Goal: Contribute content: Contribute content

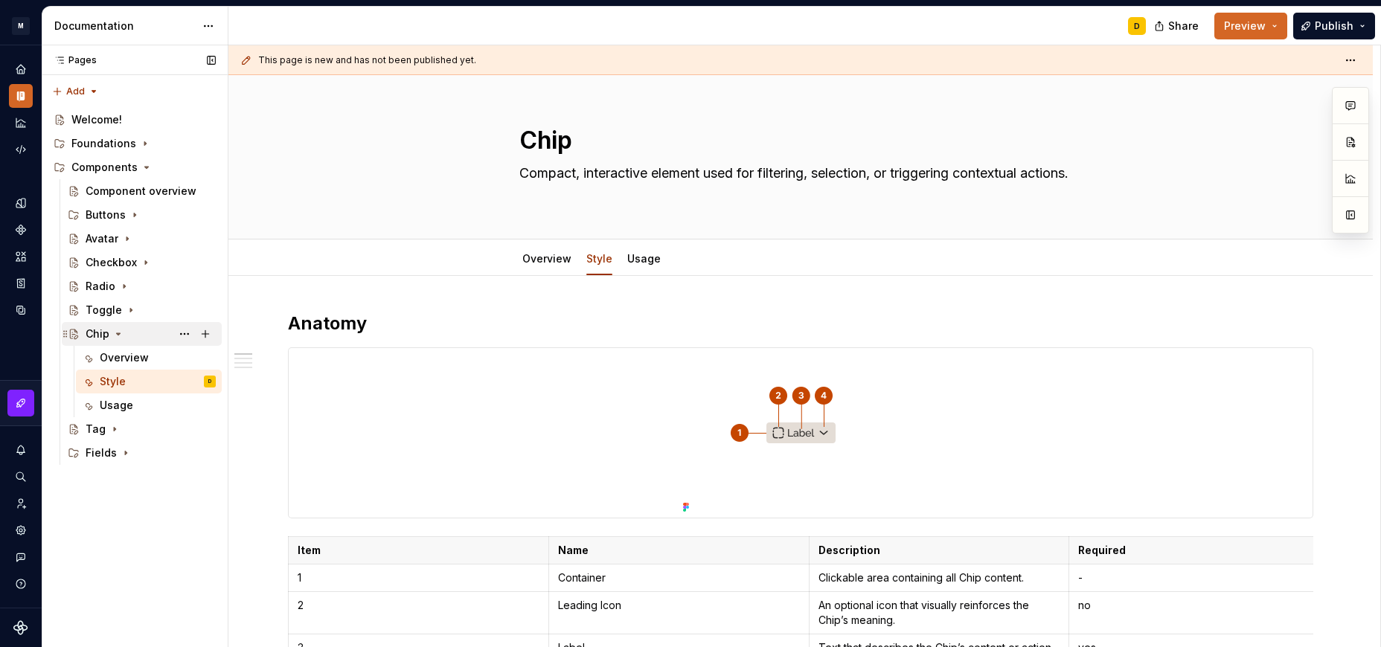
click at [120, 334] on icon "Page tree" at bounding box center [118, 334] width 12 height 12
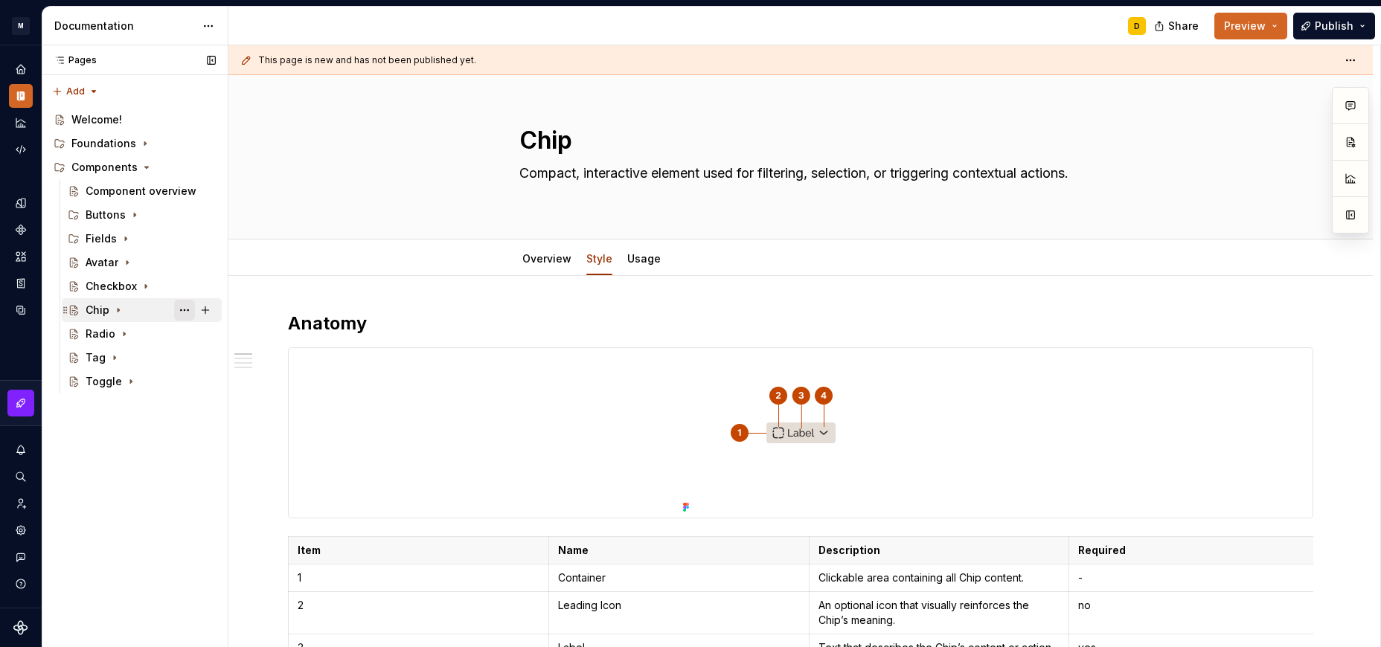
click at [185, 310] on button "Page tree" at bounding box center [184, 310] width 21 height 21
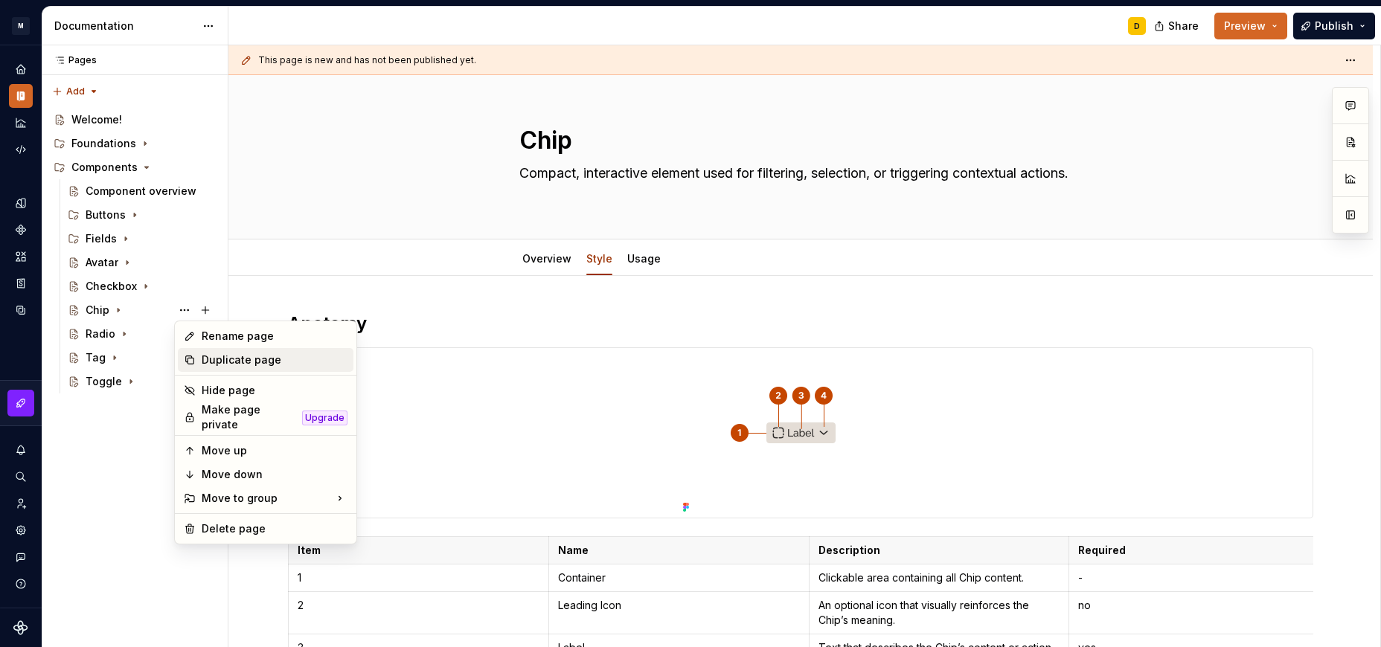
click at [222, 358] on div "Duplicate page" at bounding box center [275, 360] width 146 height 15
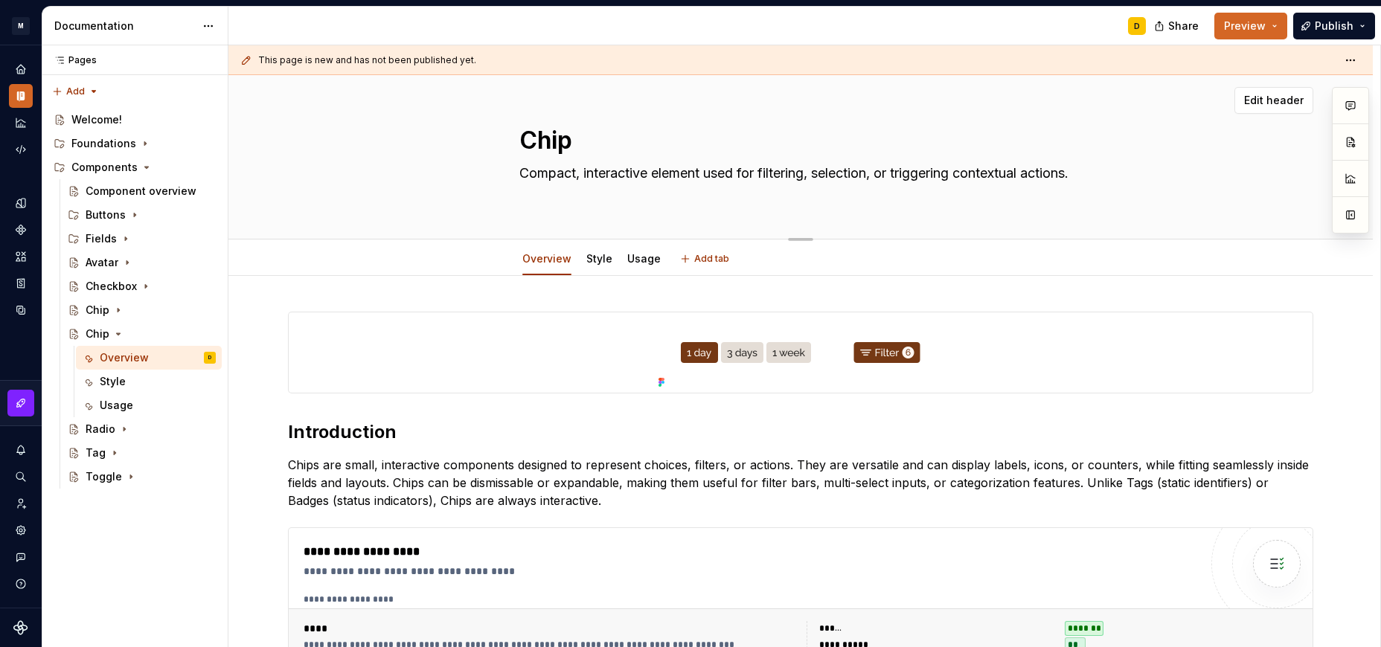
click at [584, 132] on textarea "Chip" at bounding box center [797, 141] width 563 height 36
type textarea "*"
type textarea "D"
type textarea "*"
type textarea "Di"
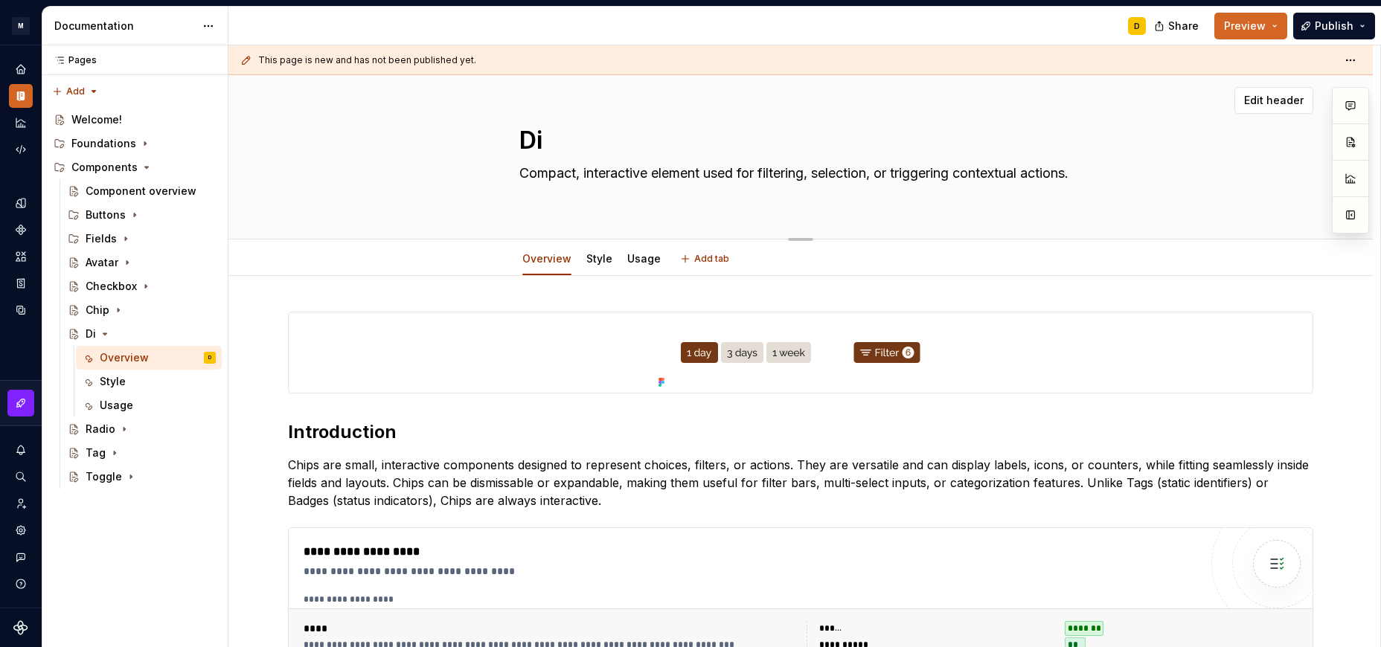
type textarea "*"
type textarea "Div"
type textarea "*"
type textarea "Divi"
type textarea "*"
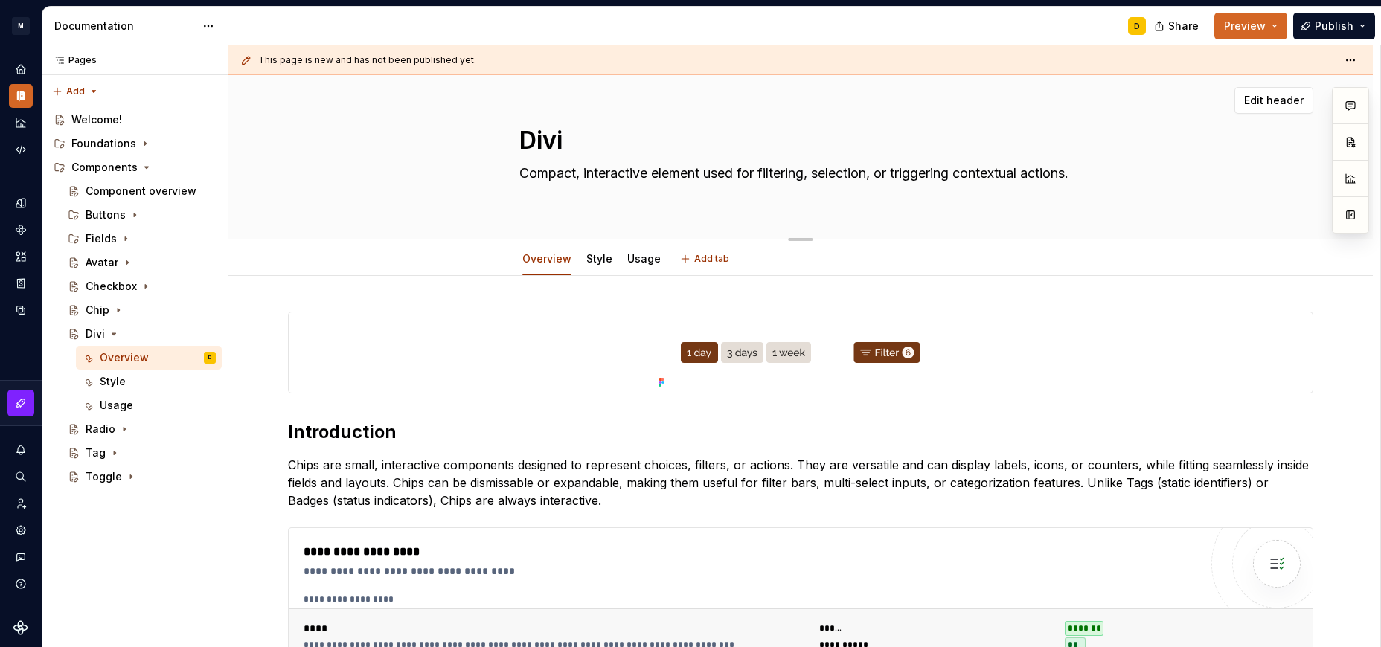
type textarea "Divid"
type textarea "*"
type textarea "Divide"
type textarea "*"
type textarea "Divider"
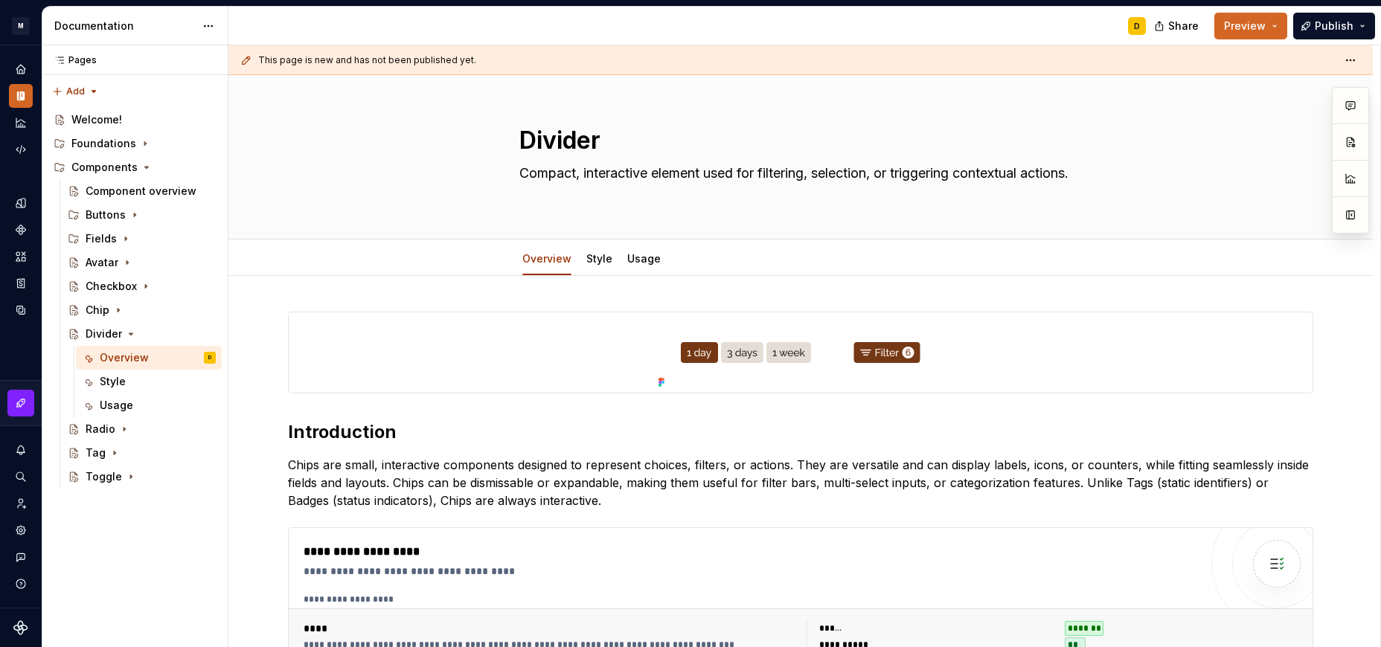
type textarea "*"
type textarea "Divider"
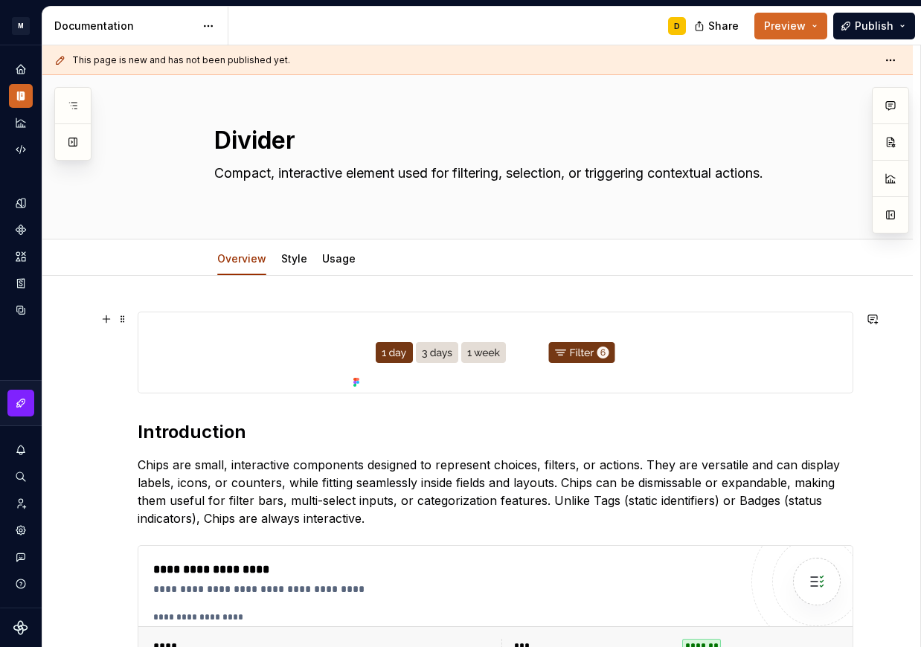
scroll to position [269, 0]
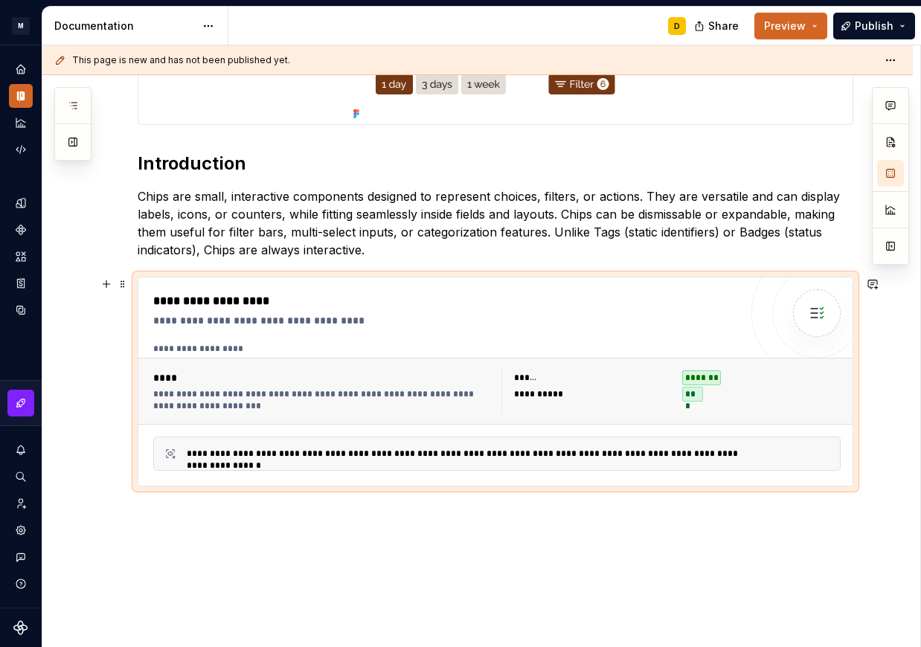
click at [395, 358] on div "**********" at bounding box center [497, 384] width 688 height 82
click at [893, 217] on button "button" at bounding box center [890, 209] width 27 height 27
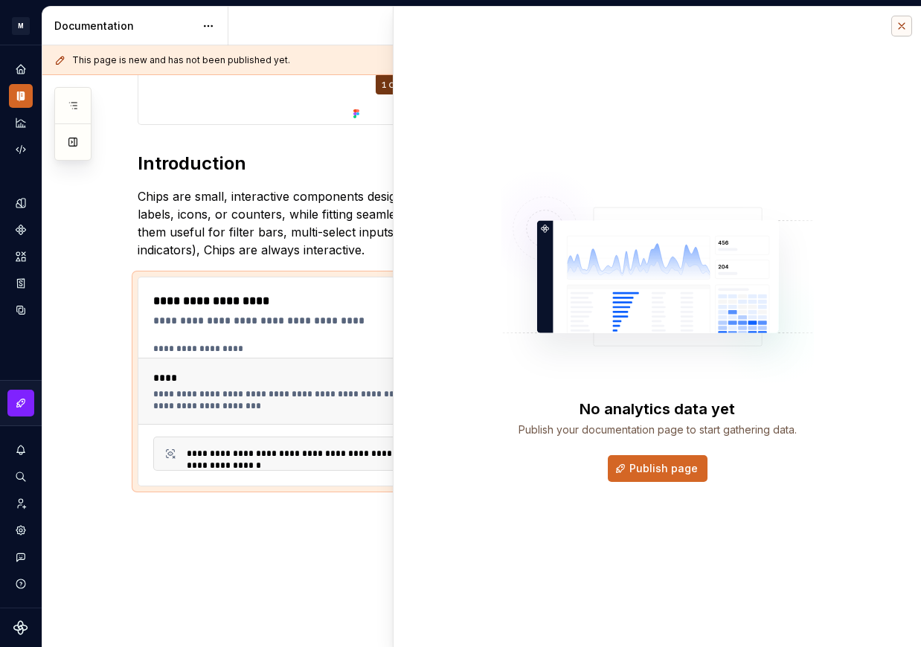
click at [905, 24] on button "button" at bounding box center [901, 26] width 21 height 21
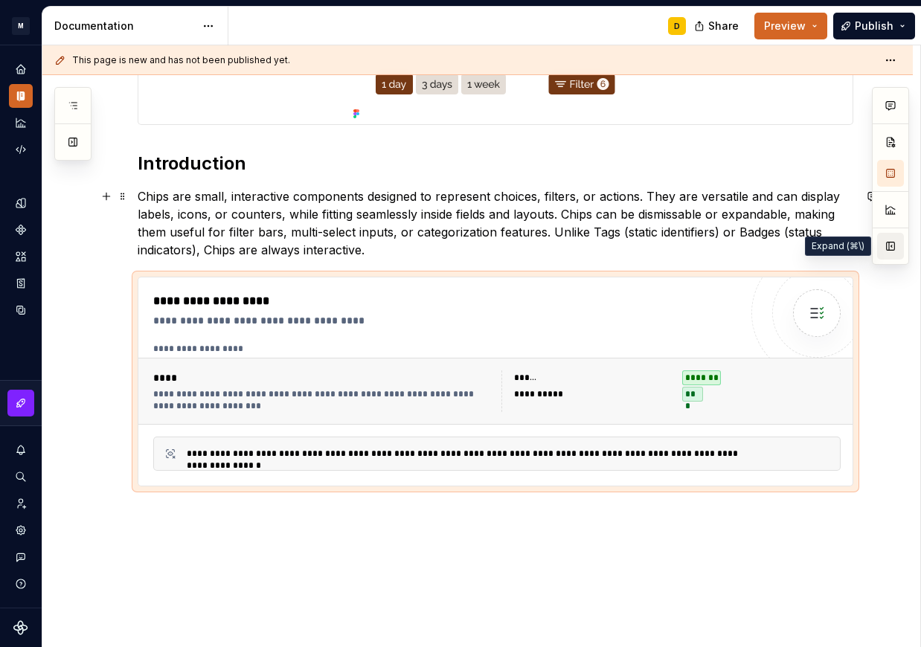
click at [888, 256] on button "button" at bounding box center [890, 246] width 27 height 27
type textarea "*"
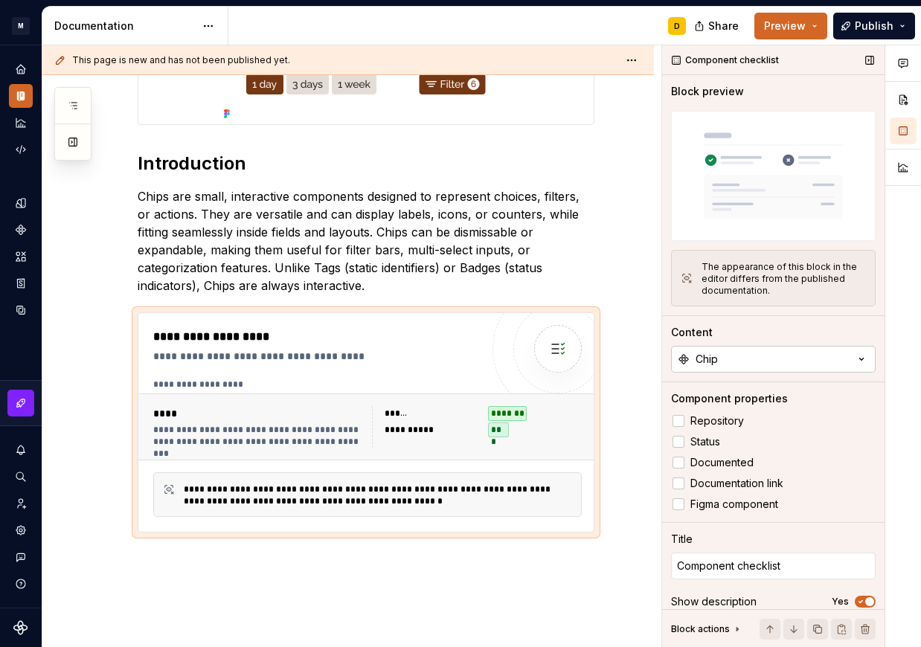
click at [713, 359] on div "Chip" at bounding box center [707, 359] width 22 height 15
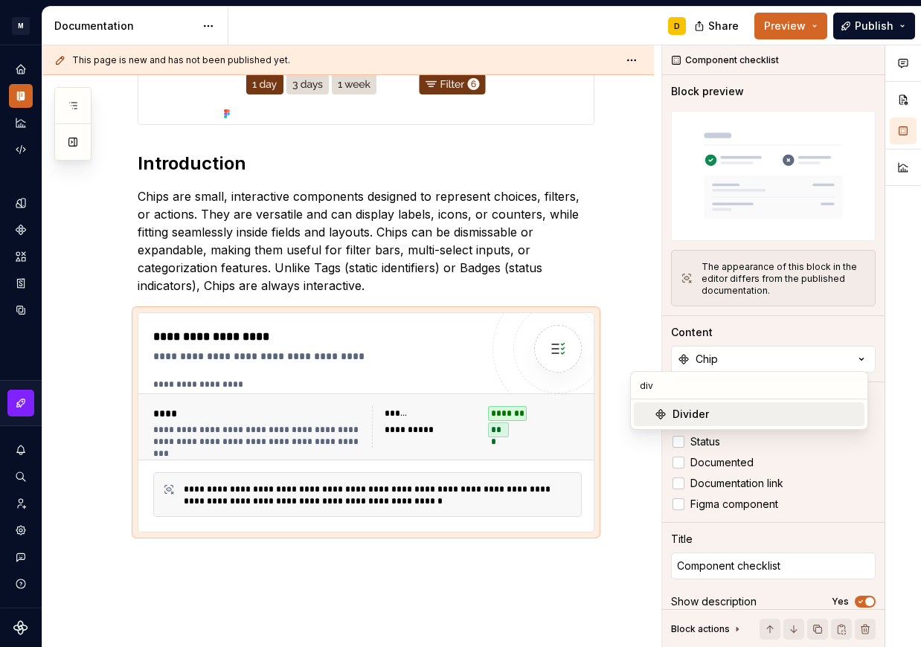
type input "div"
click at [697, 421] on div "Divider" at bounding box center [691, 414] width 36 height 15
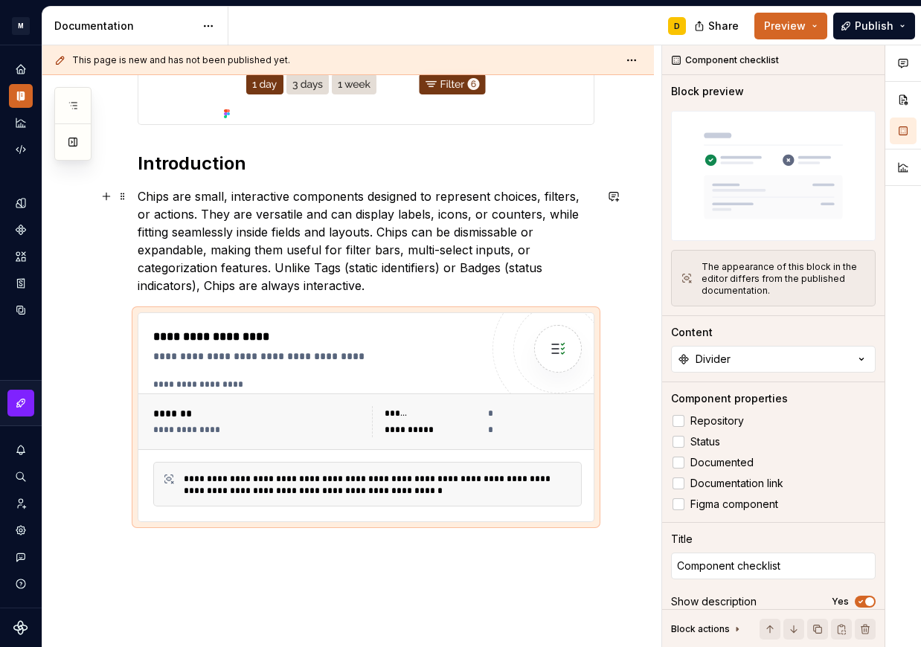
click at [384, 232] on p "Chips are small, interactive components designed to represent choices, filters,…" at bounding box center [366, 241] width 457 height 107
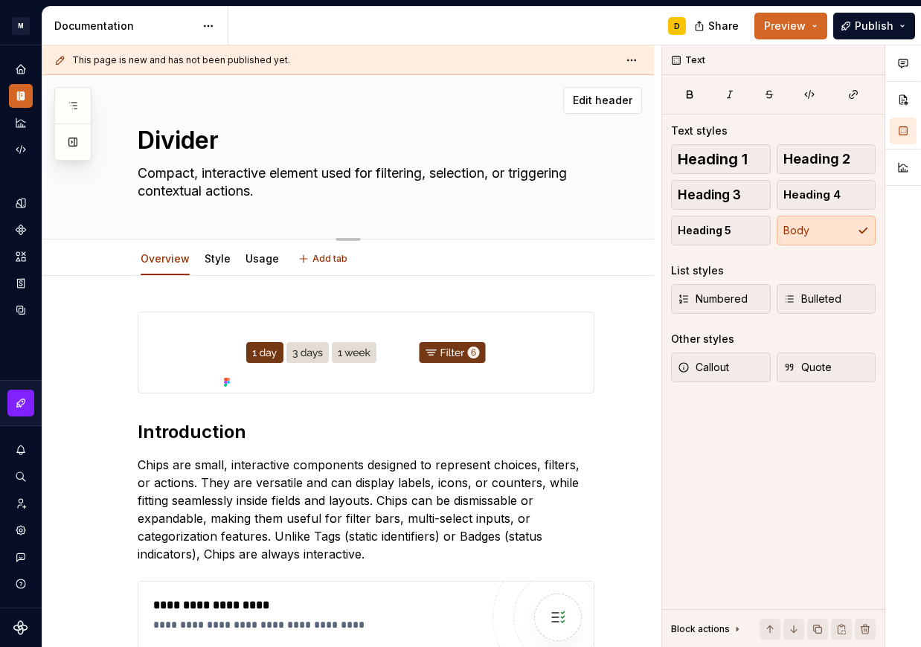
click at [270, 192] on textarea "Compact, interactive element used for filtering, selection, or triggering conte…" at bounding box center [363, 182] width 457 height 42
paste textarea "visual separators that organize content and define clear boundaries between sec…"
type textarea "*"
type textarea "visual separators that organize content and define clear boundaries between sec…"
click at [144, 176] on textarea "visual separators that organize content and define clear boundaries between sec…" at bounding box center [363, 182] width 457 height 42
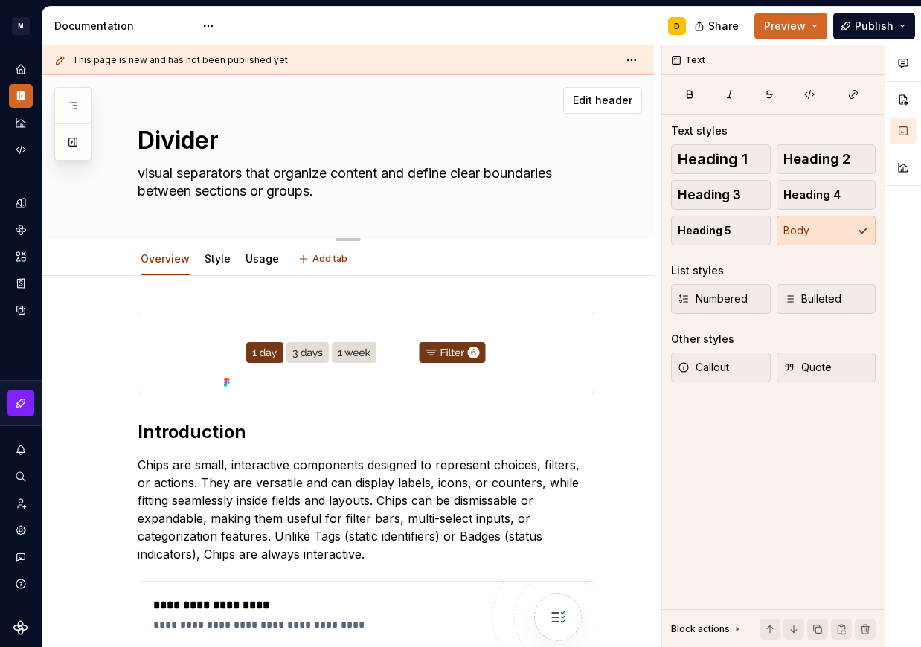
type textarea "*"
type textarea "isual separators that organize content and define clear boundaries between sect…"
type textarea "*"
type textarea "Visual separators that organize content and define clear boundaries between sec…"
click at [246, 173] on textarea "Visual separators that organize content and define clear boundaries between sec…" at bounding box center [363, 182] width 457 height 42
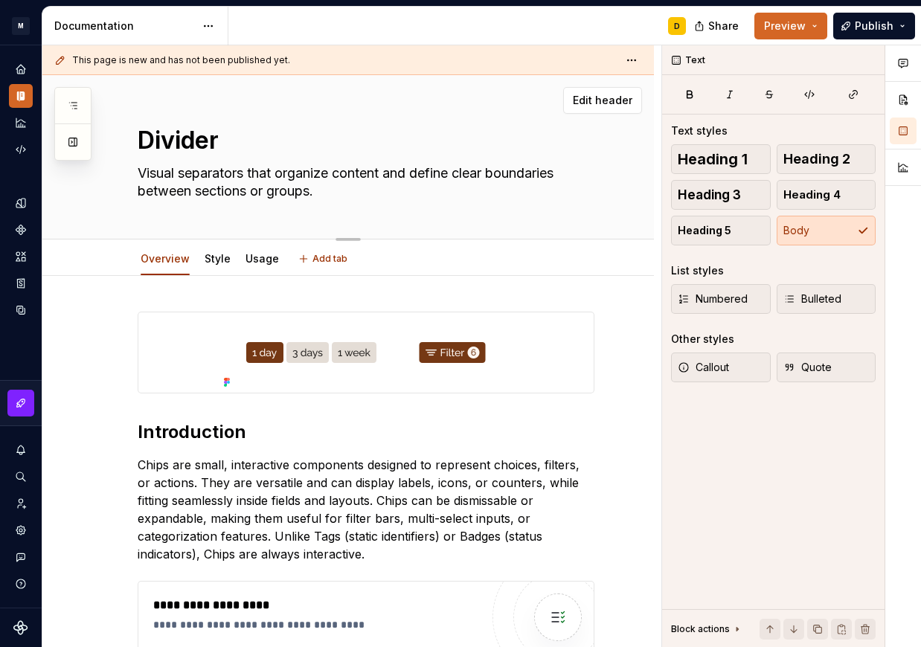
type textarea "*"
type textarea "Visual separator that organize content and define clear boundaries between sect…"
click at [359, 190] on textarea "Visual separator that organize content and define clear boundaries between sect…" at bounding box center [363, 182] width 457 height 42
type textarea "*"
type textarea "Visual separator that organize content and define clear boundaries between sect…"
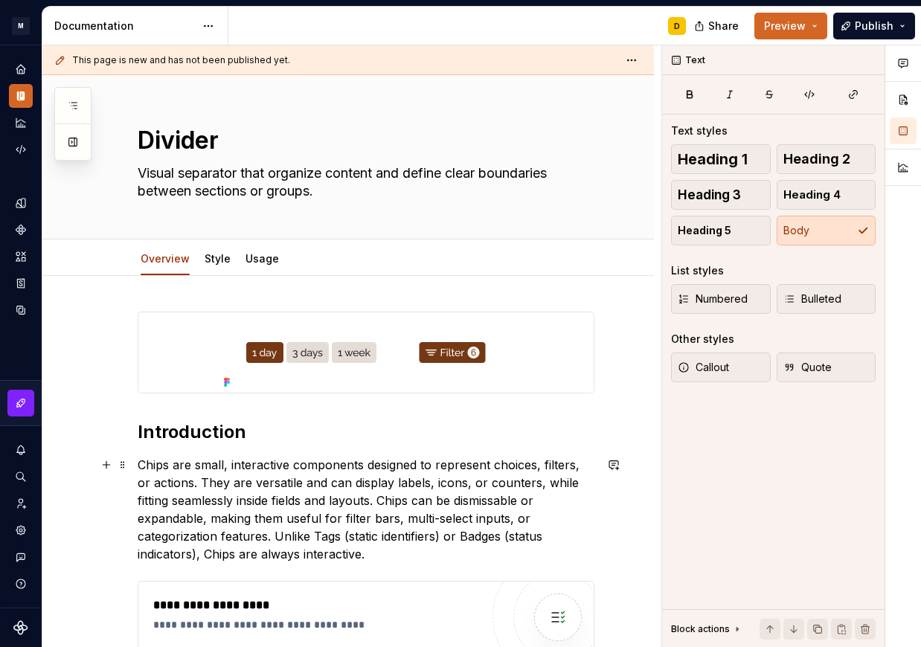
click at [269, 490] on p "Chips are small, interactive components designed to represent choices, filters,…" at bounding box center [366, 509] width 457 height 107
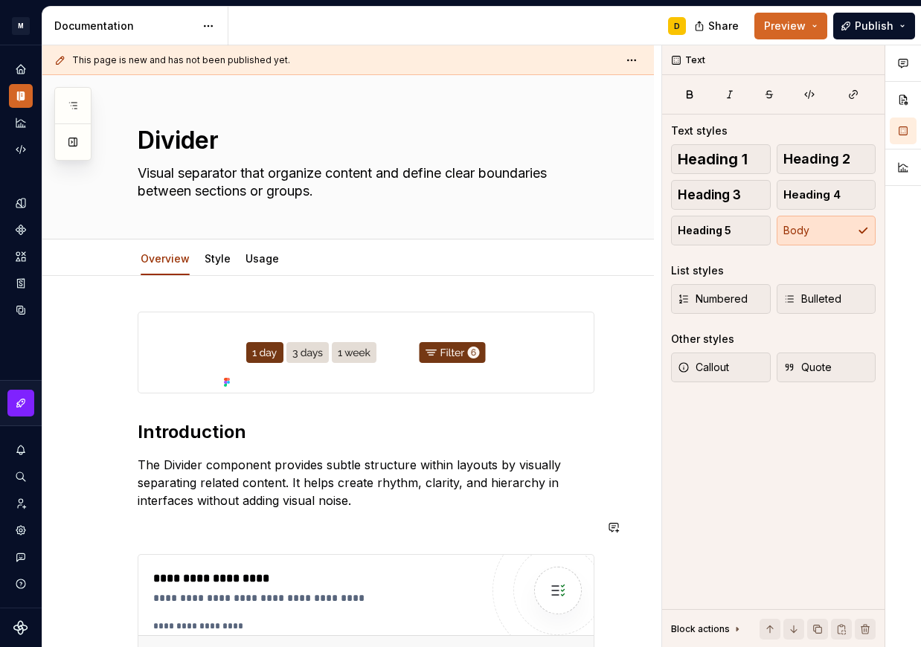
click at [387, 510] on div "**********" at bounding box center [366, 556] width 457 height 488
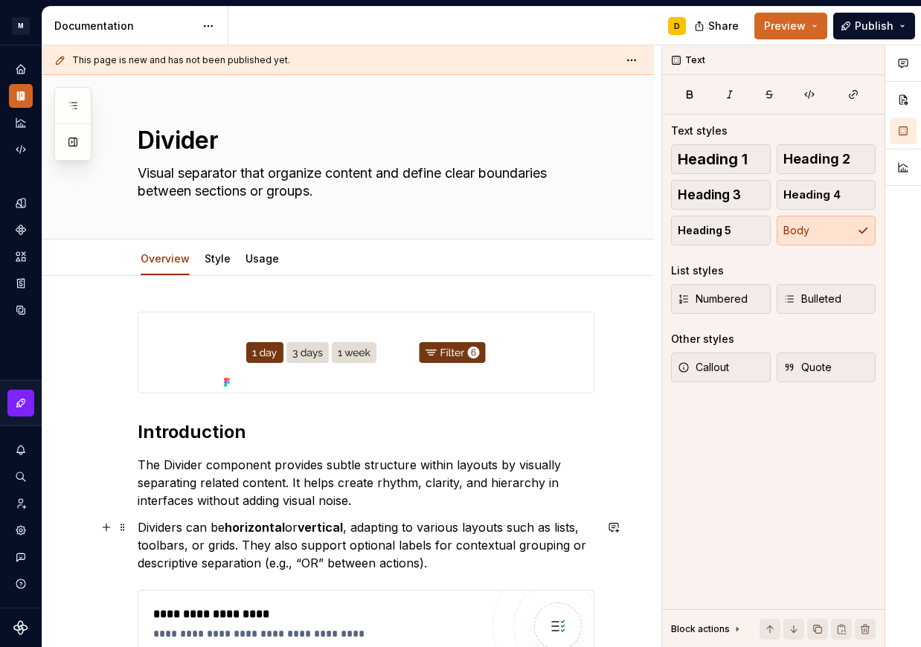
scroll to position [42, 0]
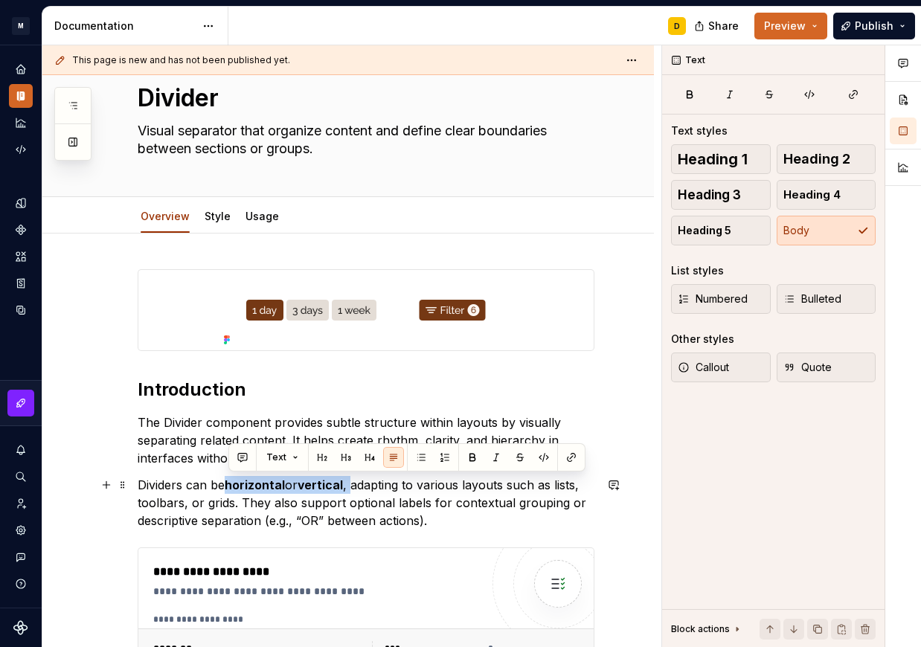
drag, startPoint x: 354, startPoint y: 484, endPoint x: 230, endPoint y: 485, distance: 124.3
click at [230, 485] on p "Dividers can be horizontal or vertical , adapting to various layouts such as li…" at bounding box center [366, 503] width 457 height 54
click at [472, 455] on button "button" at bounding box center [472, 457] width 21 height 21
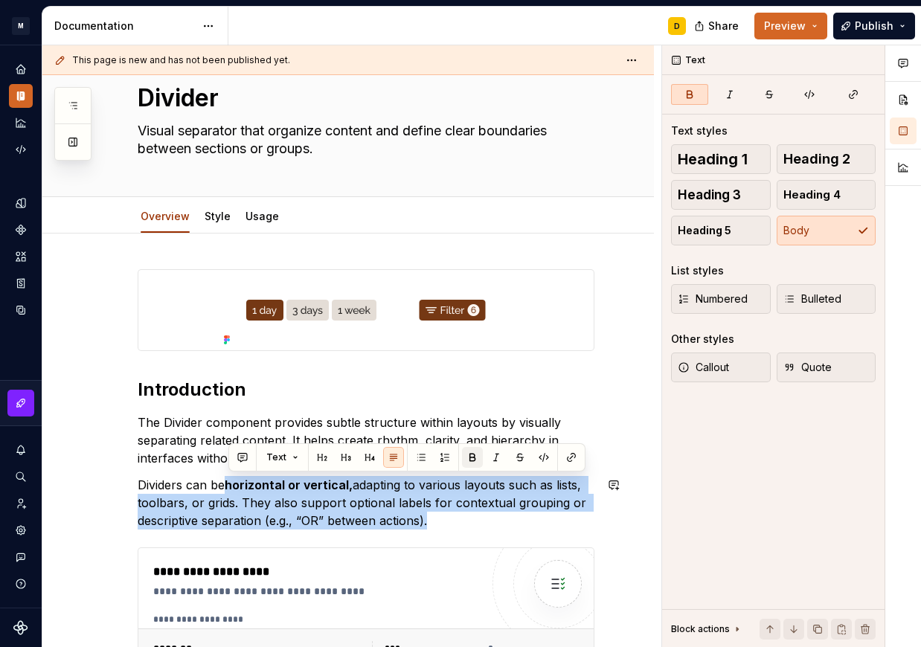
click at [472, 455] on button "button" at bounding box center [472, 457] width 21 height 21
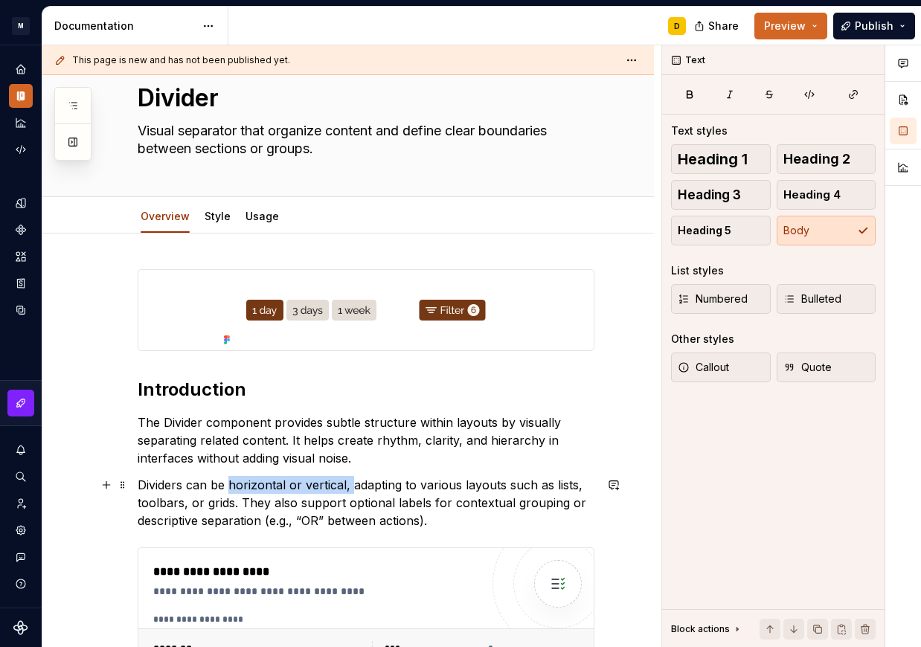
click at [458, 510] on p "Dividers can be horizontal or vertical, adapting to various layouts such as lis…" at bounding box center [366, 503] width 457 height 54
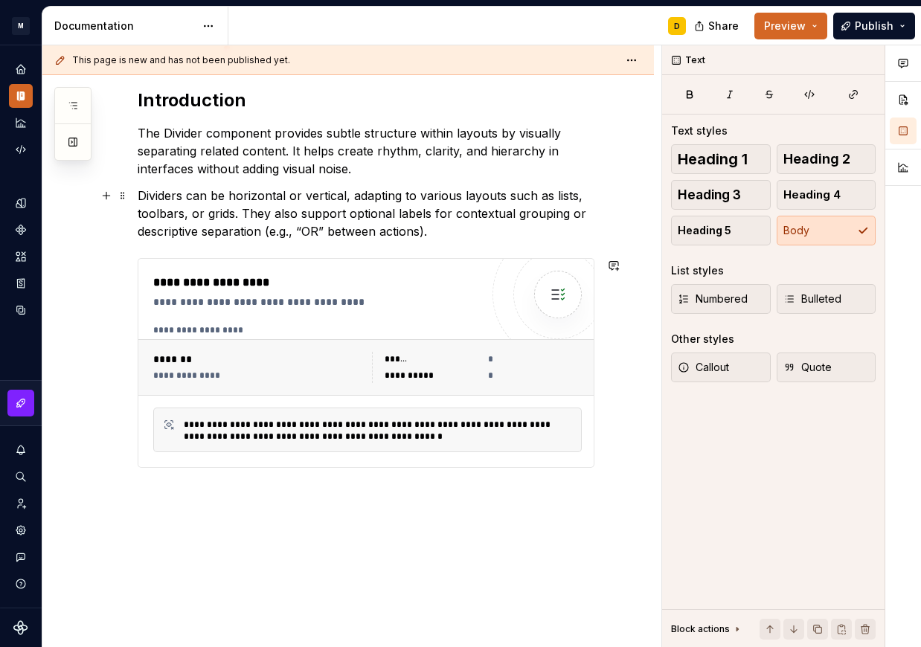
scroll to position [190, 0]
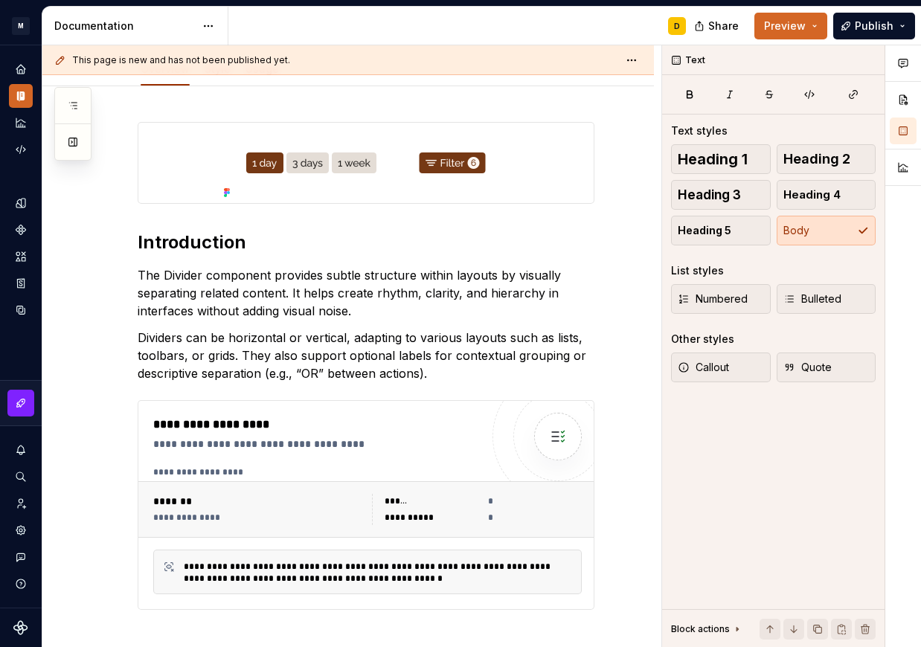
click at [375, 174] on img at bounding box center [366, 163] width 296 height 80
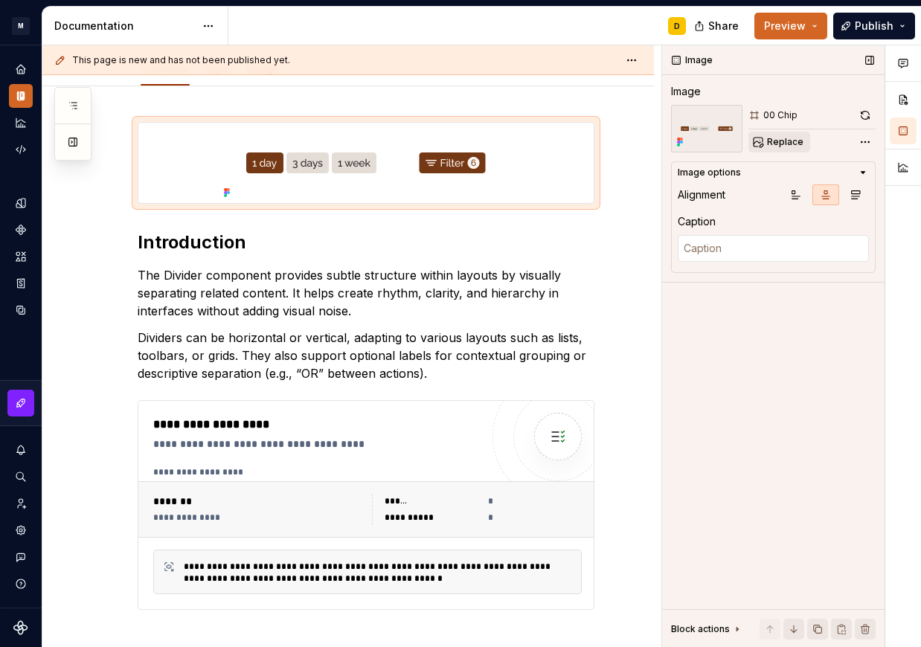
click at [790, 140] on span "Replace" at bounding box center [785, 142] width 36 height 12
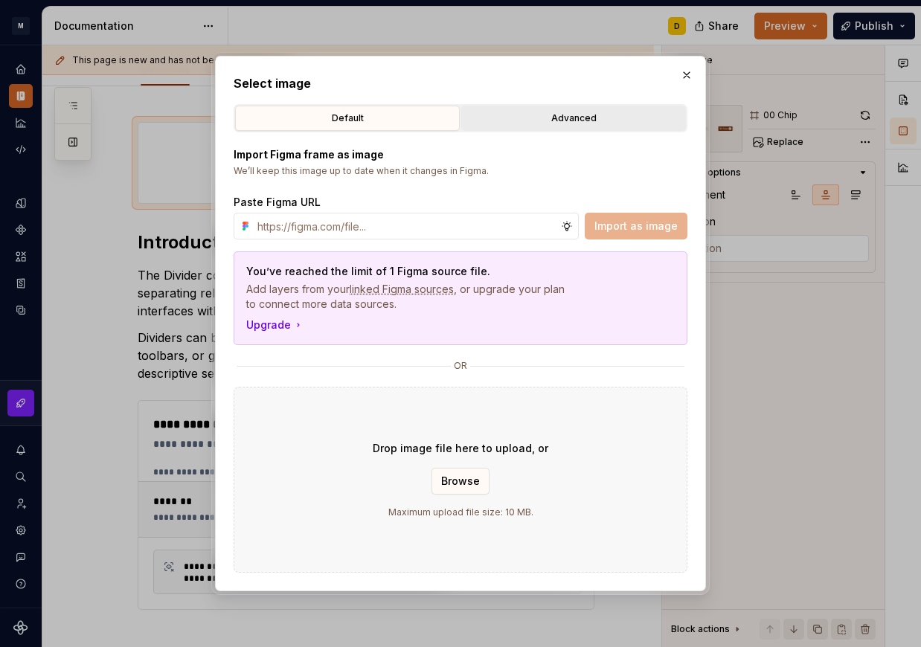
click at [531, 121] on div "Advanced" at bounding box center [574, 118] width 214 height 15
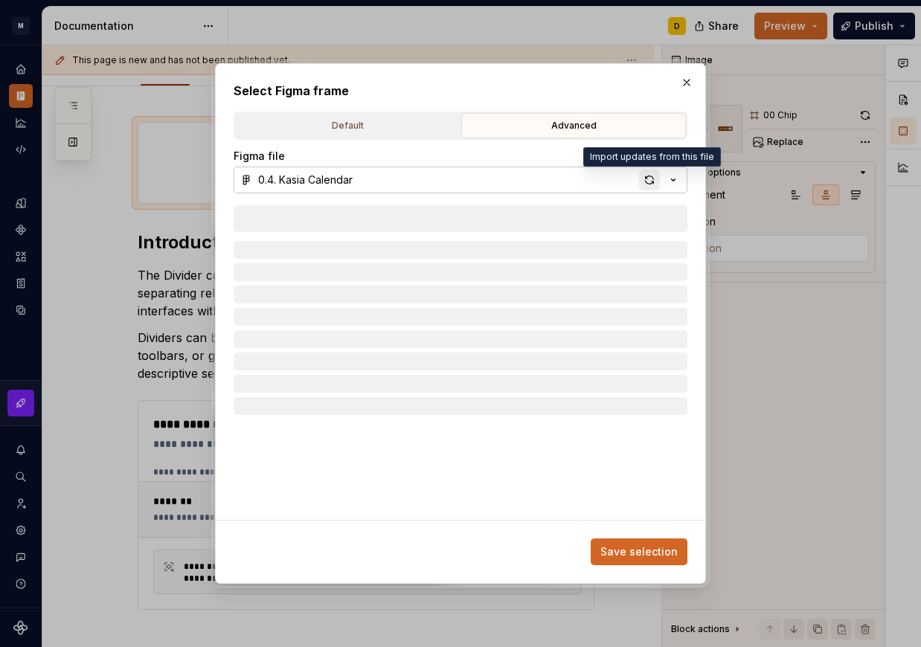
click at [650, 179] on div "button" at bounding box center [649, 180] width 21 height 21
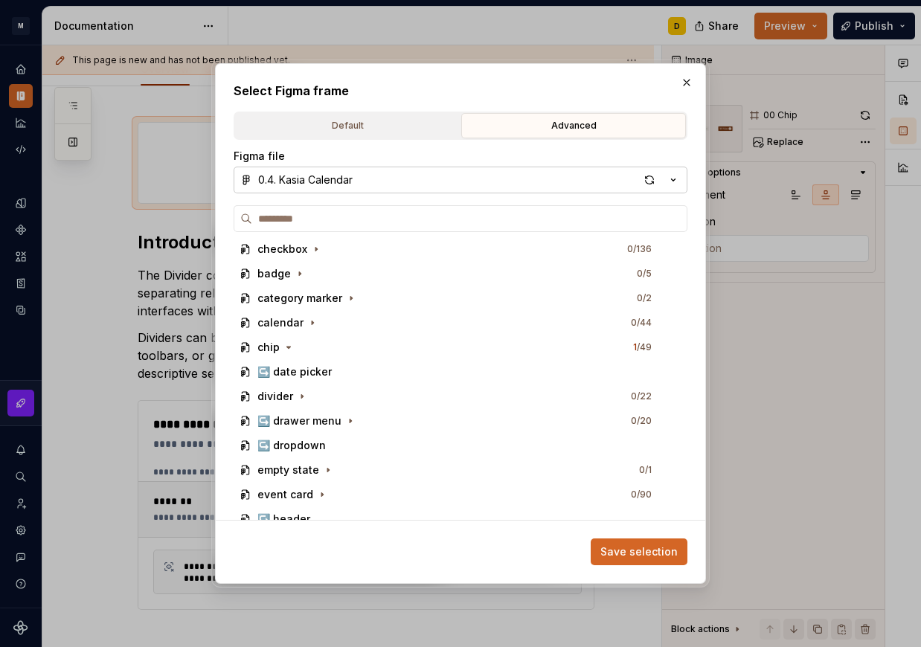
scroll to position [668, 0]
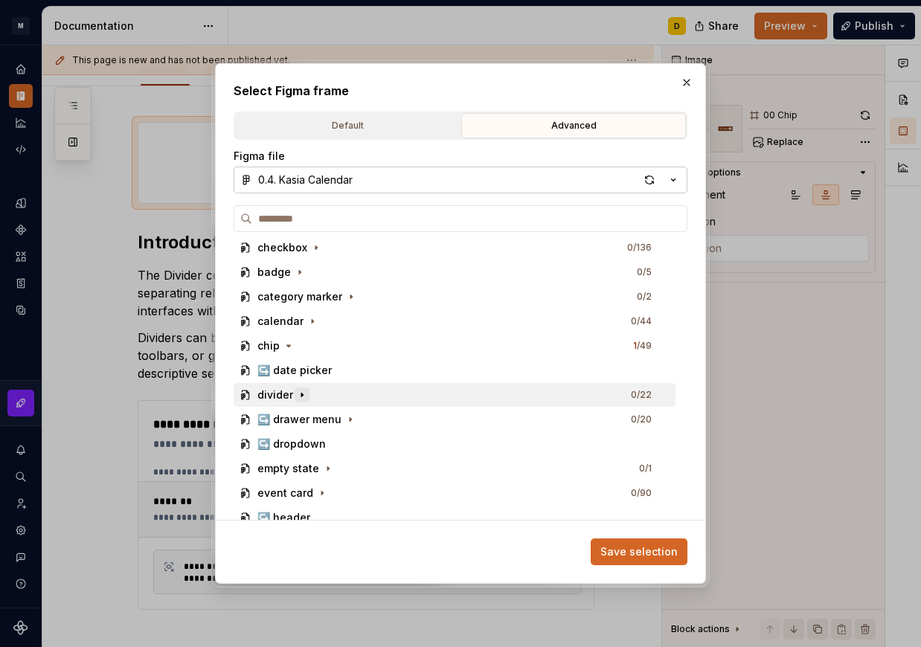
click at [305, 396] on icon "button" at bounding box center [302, 395] width 12 height 12
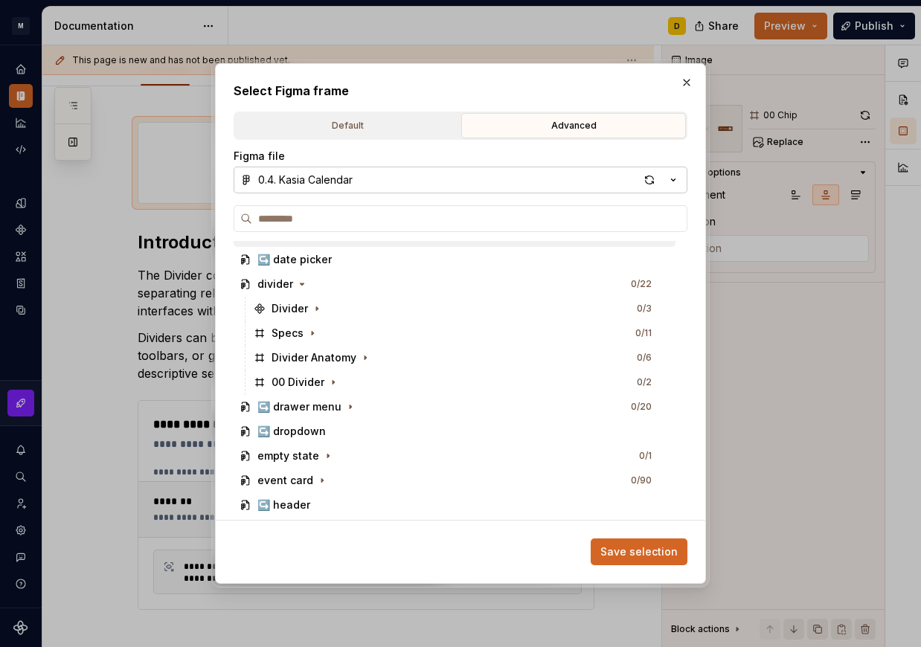
scroll to position [771, 0]
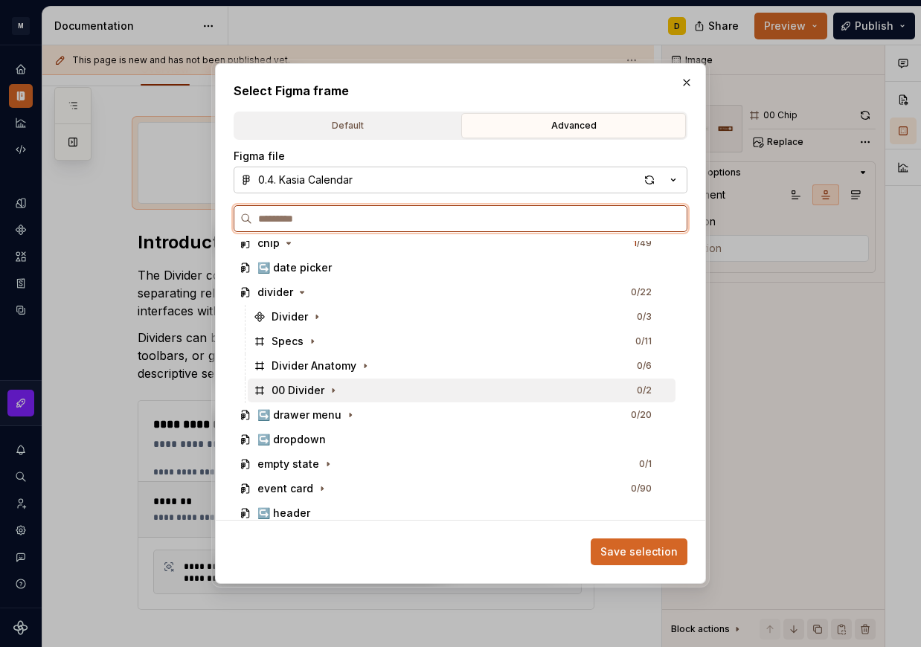
click at [374, 391] on div "00 Divider 0 / 2" at bounding box center [462, 391] width 428 height 24
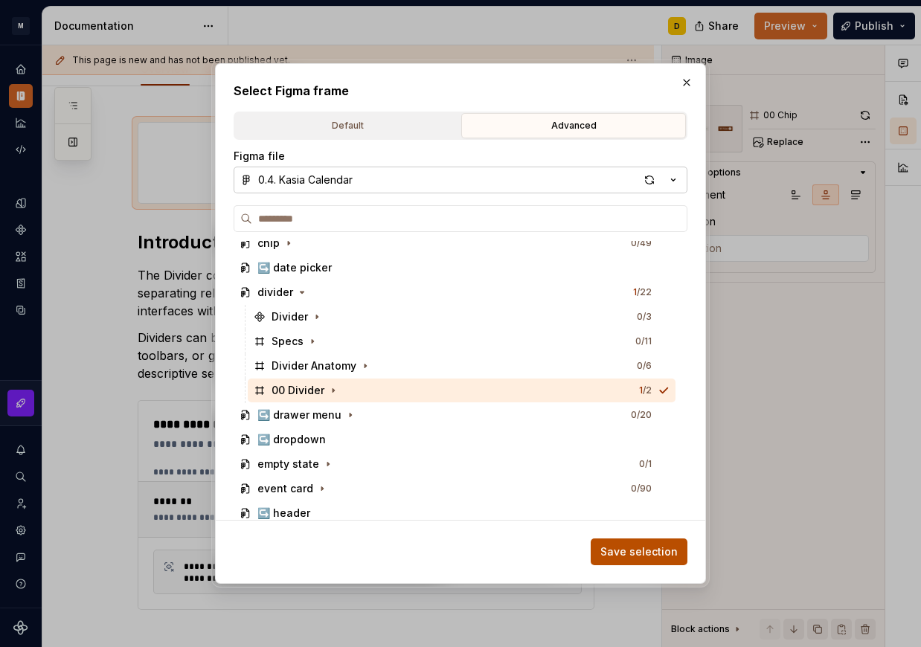
click at [665, 555] on span "Save selection" at bounding box center [638, 552] width 77 height 15
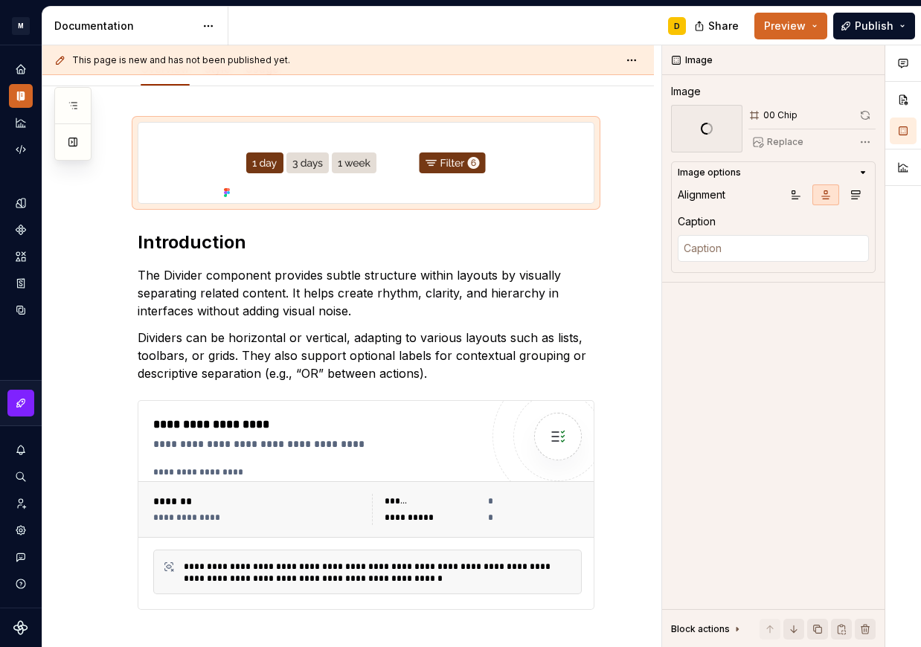
scroll to position [190, 0]
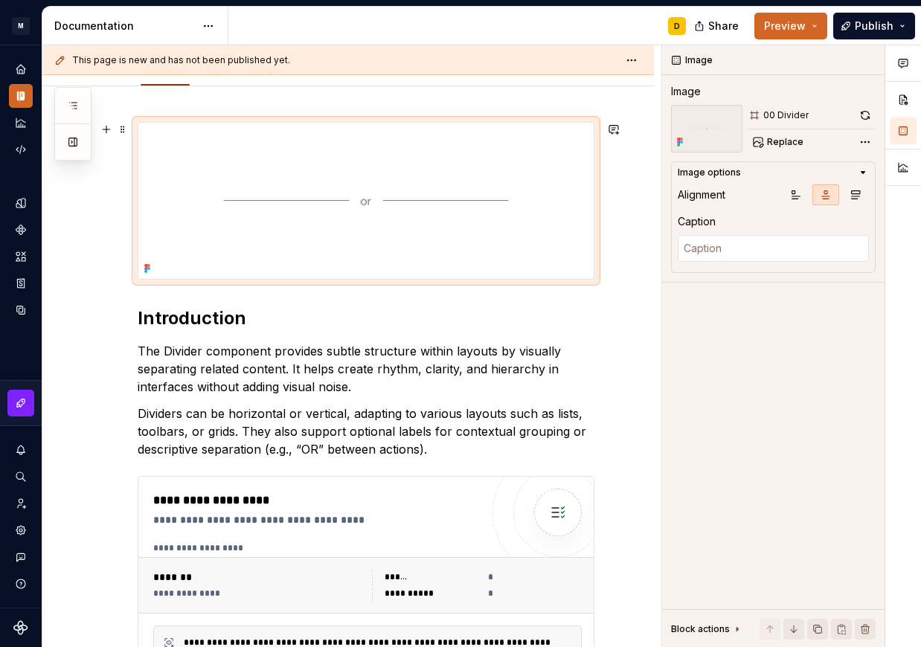
click at [408, 234] on img at bounding box center [365, 201] width 455 height 156
click at [347, 318] on h2 "Introduction" at bounding box center [366, 319] width 457 height 24
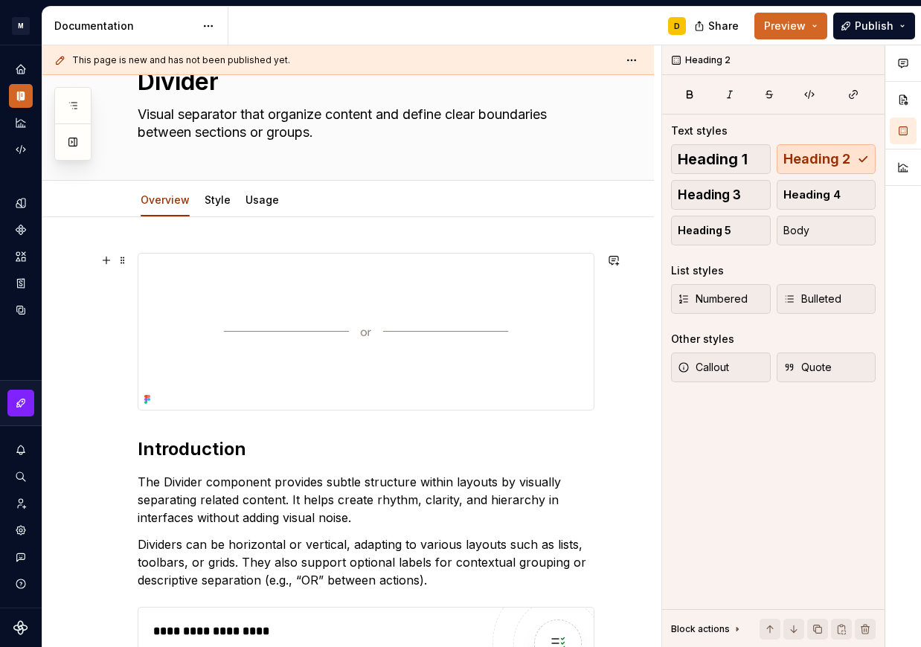
scroll to position [60, 0]
click at [218, 205] on link "Style" at bounding box center [218, 199] width 26 height 13
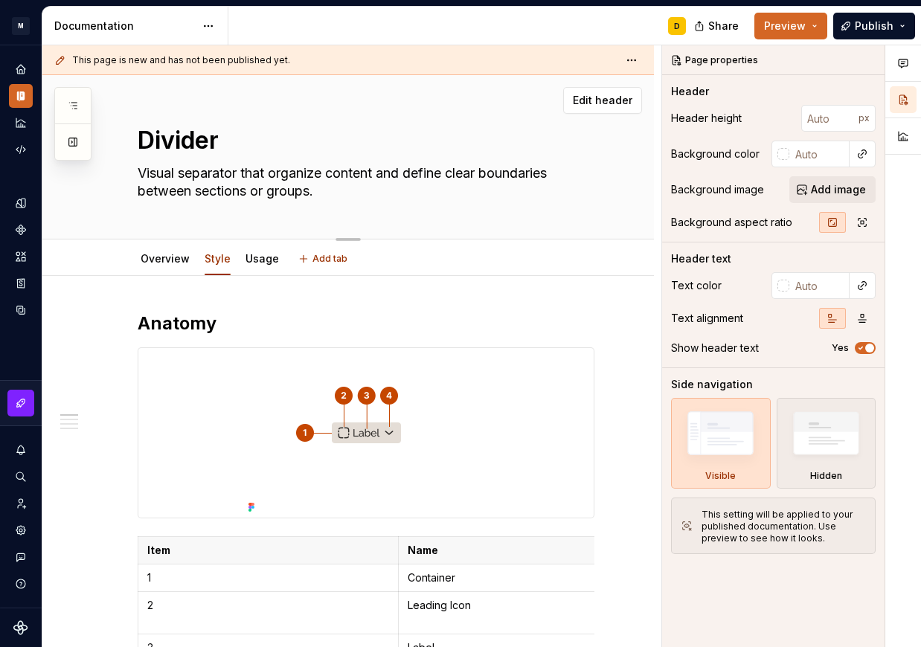
scroll to position [101, 0]
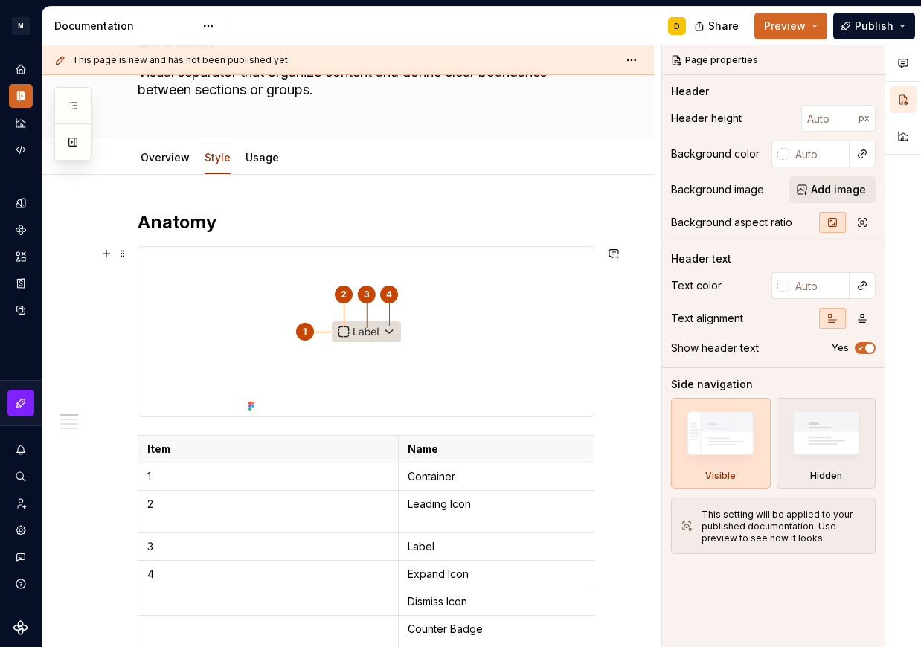
click at [391, 324] on img at bounding box center [367, 332] width 248 height 170
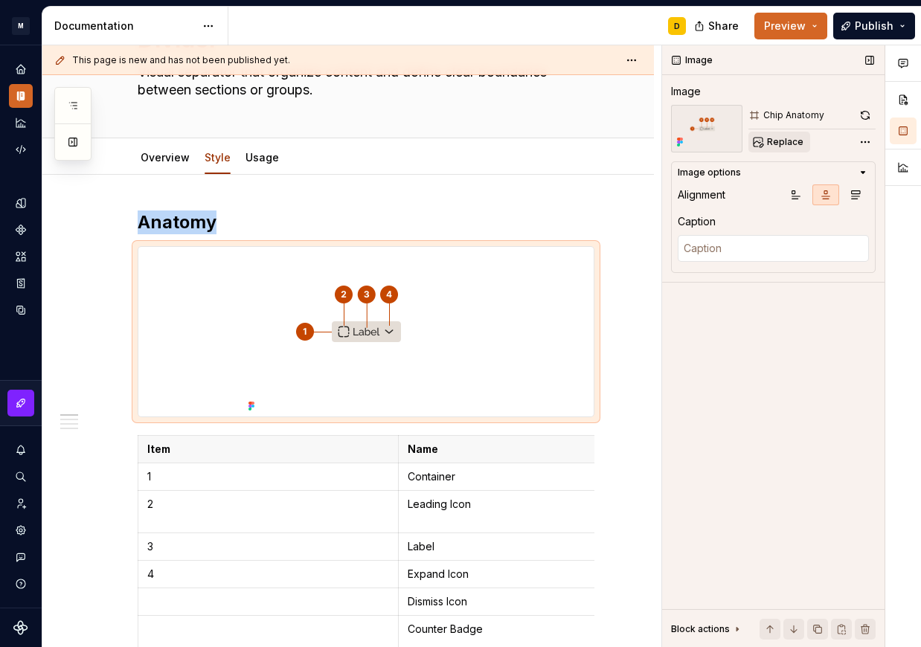
click at [795, 144] on span "Replace" at bounding box center [785, 142] width 36 height 12
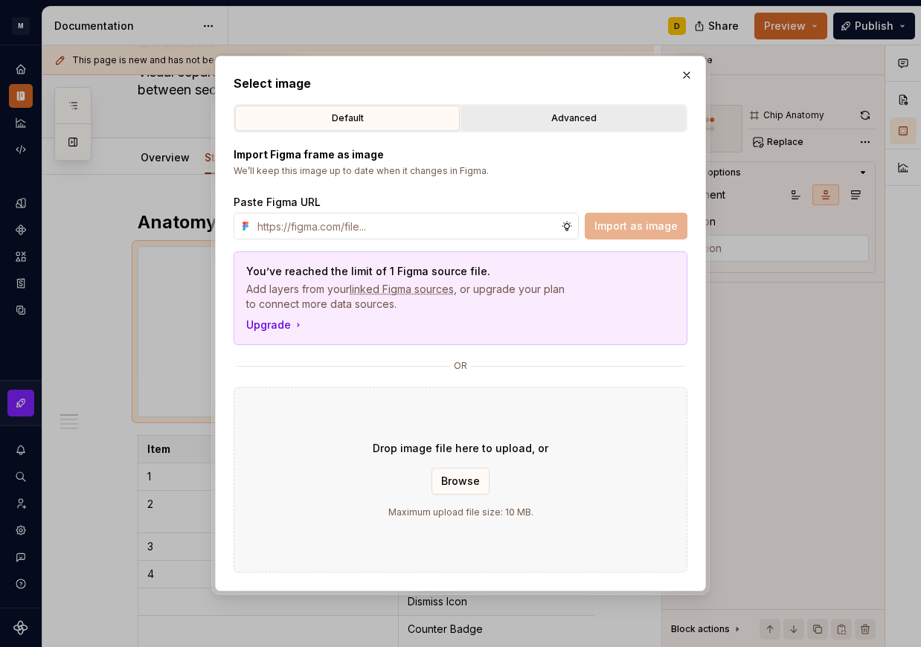
click at [613, 118] on div "Advanced" at bounding box center [574, 118] width 214 height 15
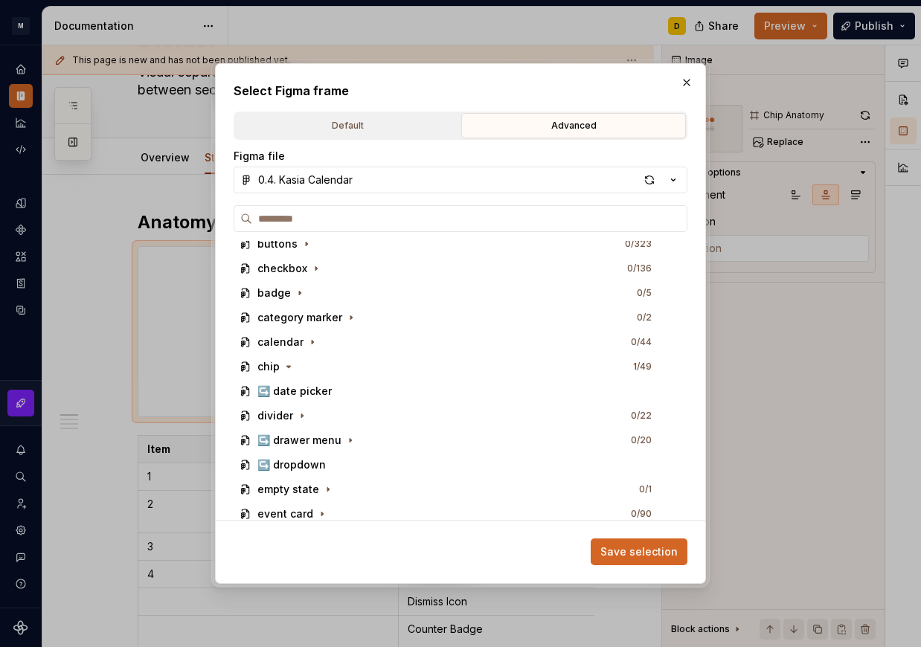
scroll to position [649, 0]
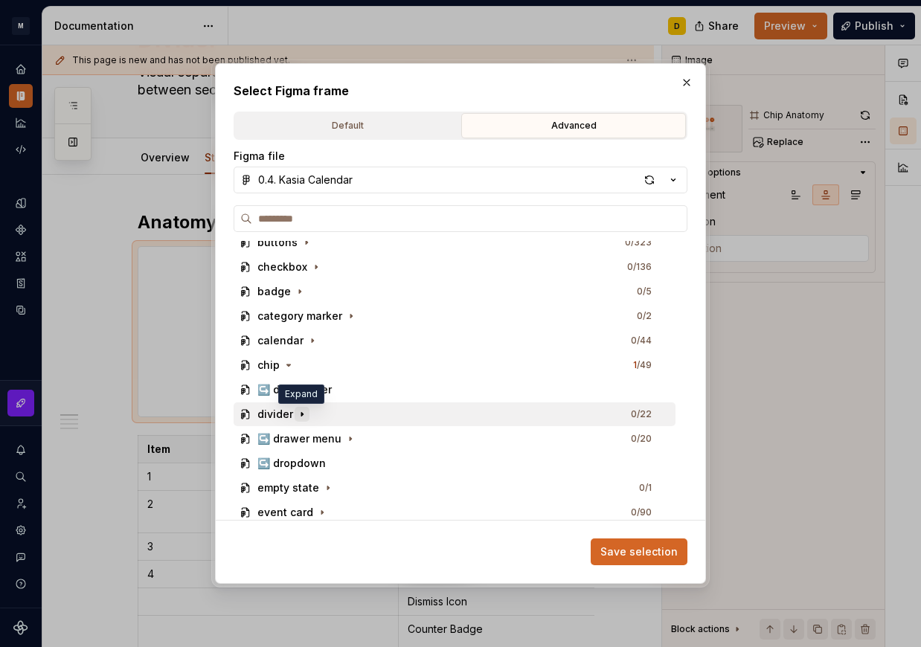
click at [301, 414] on icon "button" at bounding box center [301, 415] width 1 height 4
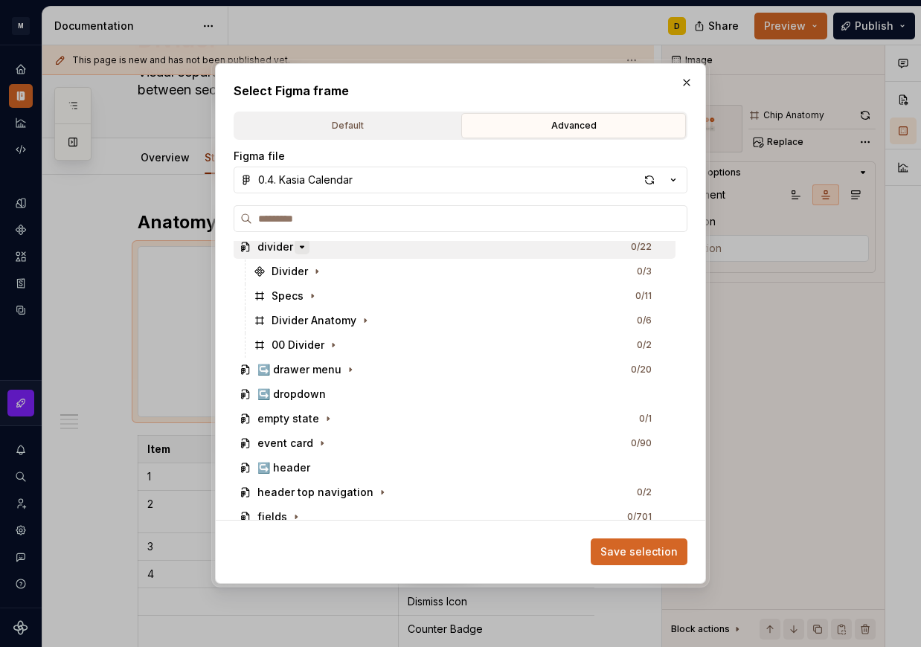
scroll to position [818, 0]
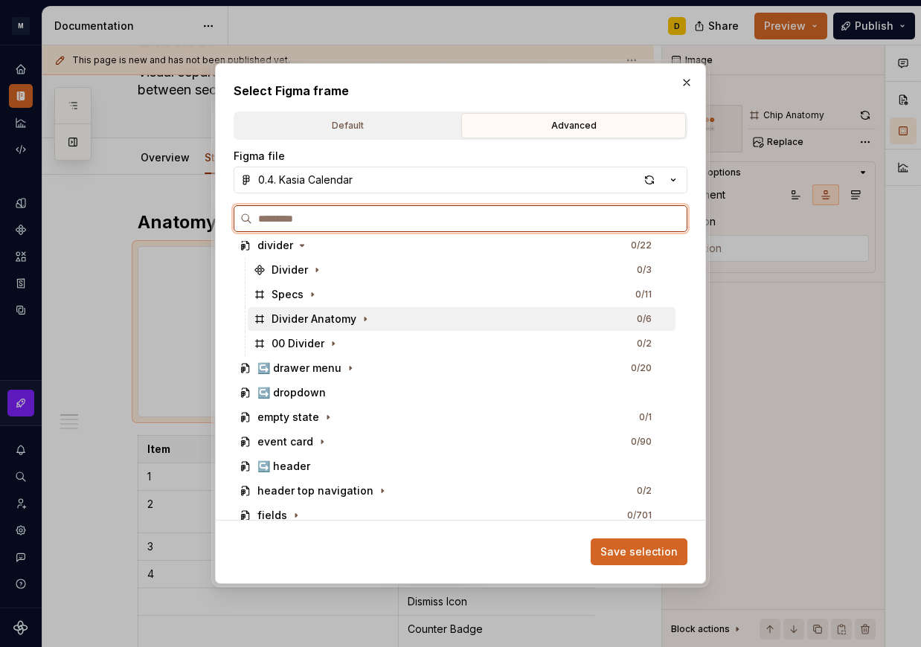
click at [391, 316] on div "Divider Anatomy 0 / 6" at bounding box center [462, 319] width 428 height 24
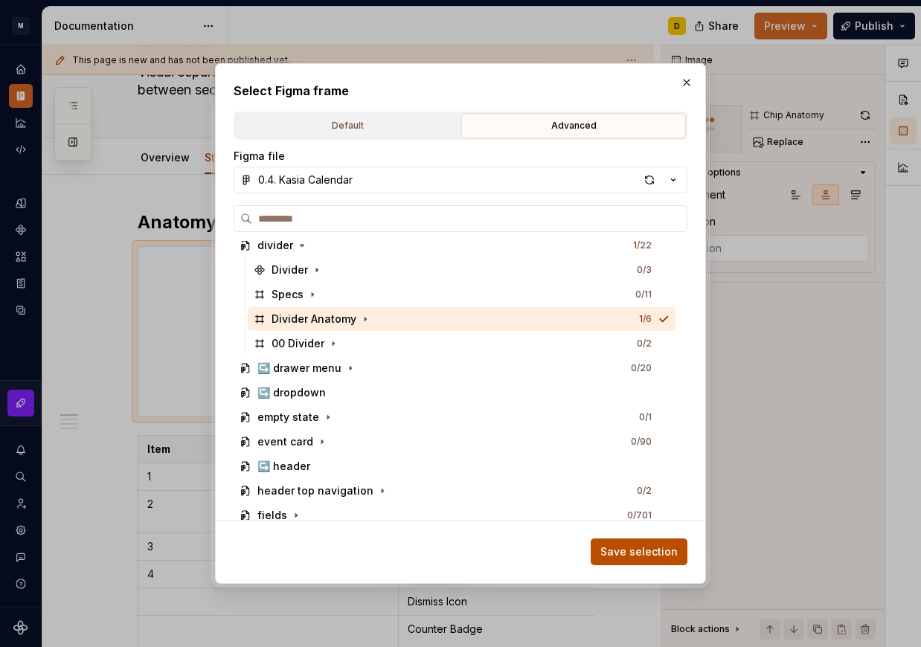
click at [640, 551] on span "Save selection" at bounding box center [638, 552] width 77 height 15
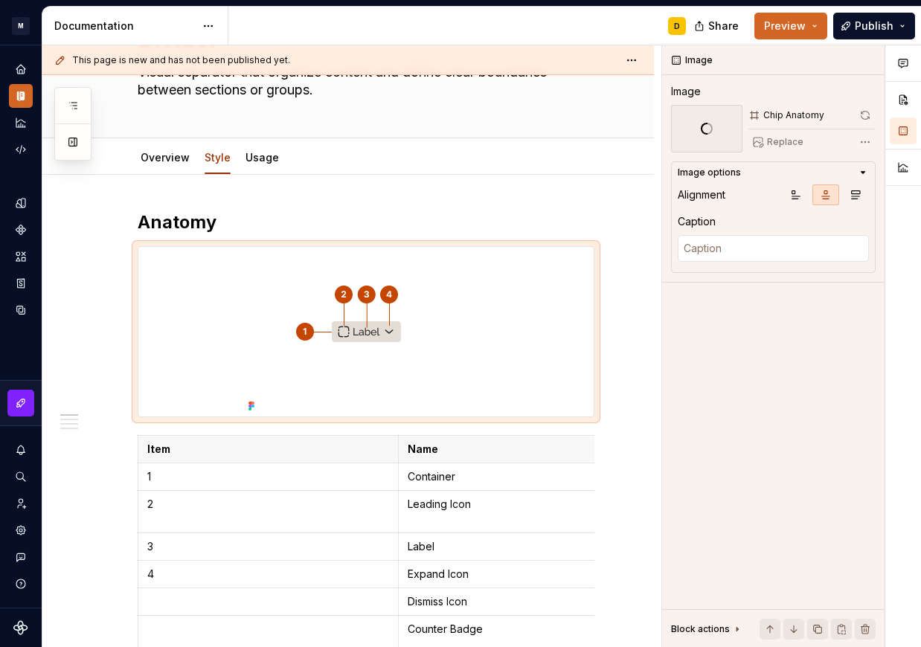
scroll to position [101, 0]
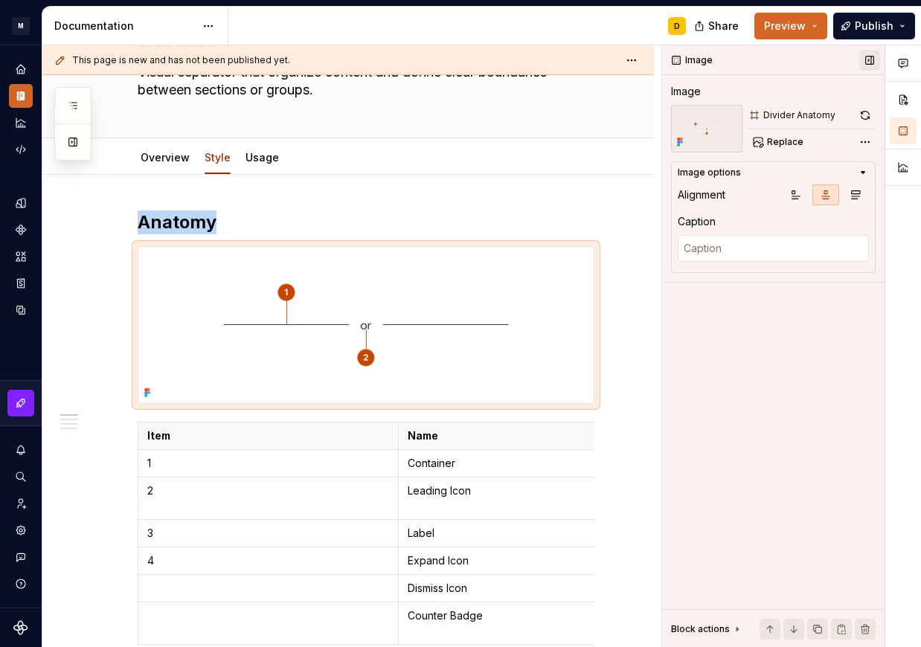
click at [868, 60] on button "button" at bounding box center [869, 60] width 21 height 21
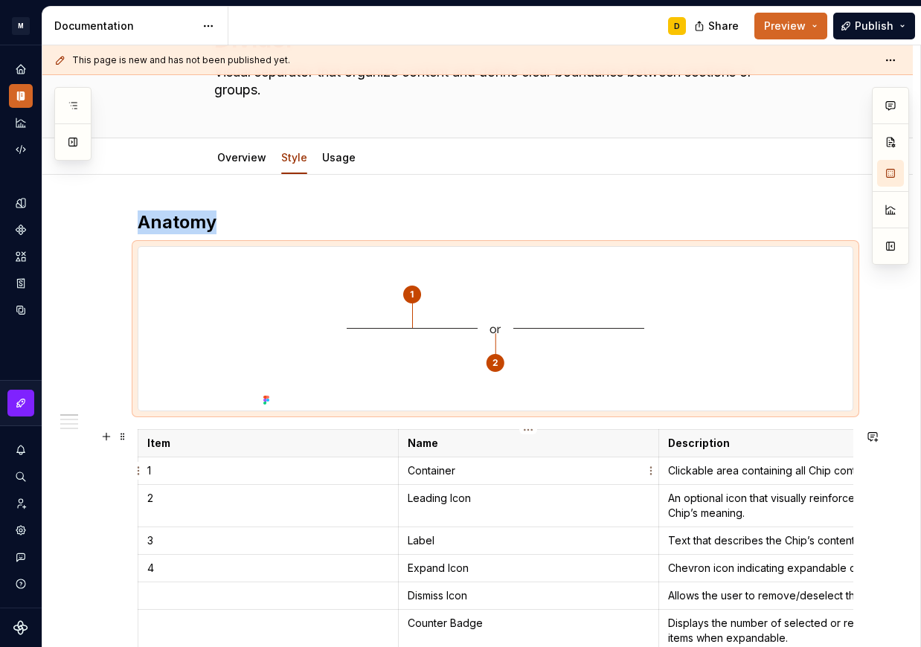
click at [475, 473] on p "Container" at bounding box center [529, 471] width 242 height 15
type textarea "*"
click at [475, 473] on p "Container" at bounding box center [529, 471] width 242 height 15
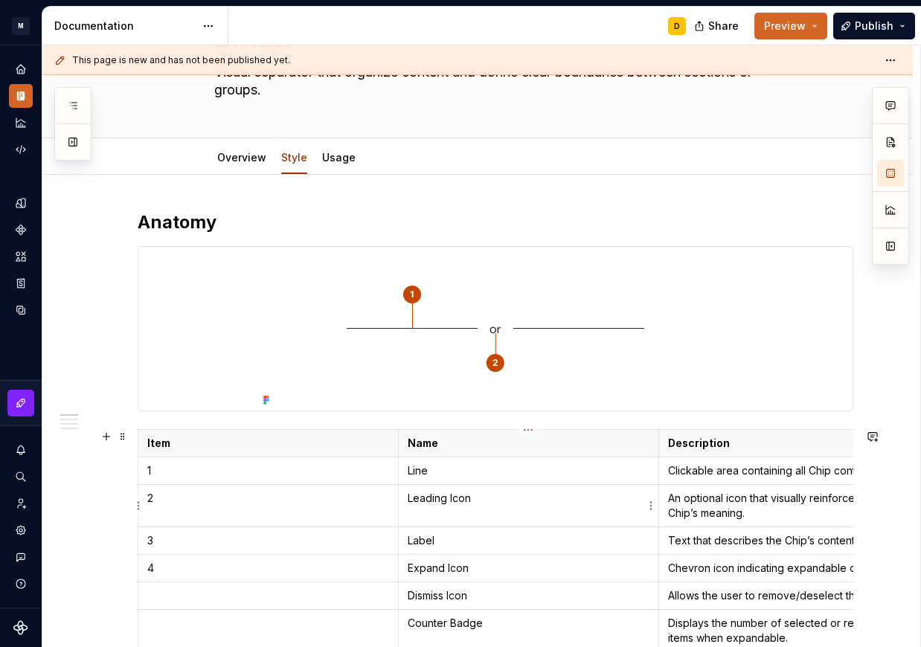
click at [508, 504] on p "Leading Icon" at bounding box center [529, 498] width 242 height 15
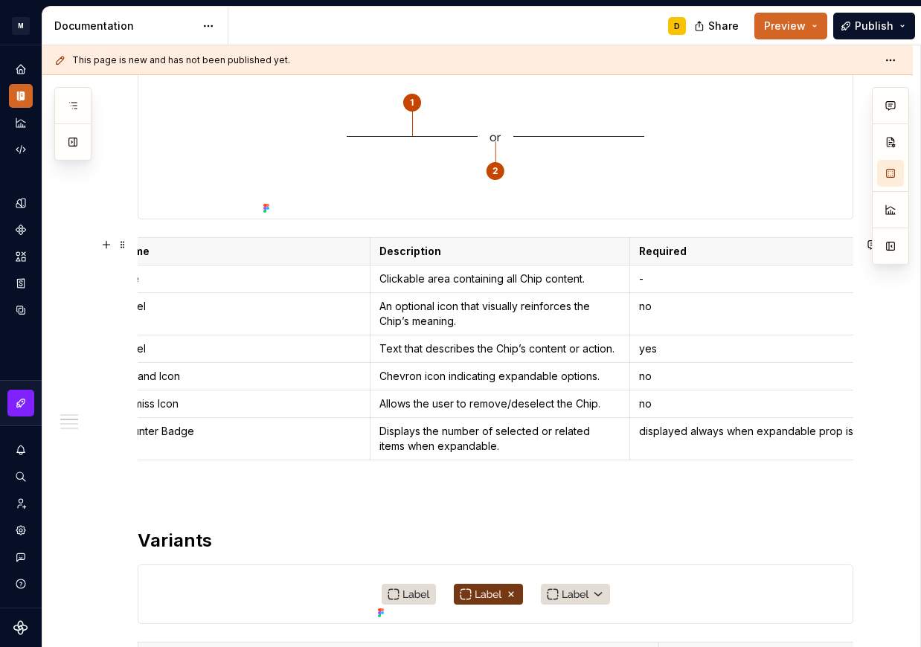
scroll to position [0, 305]
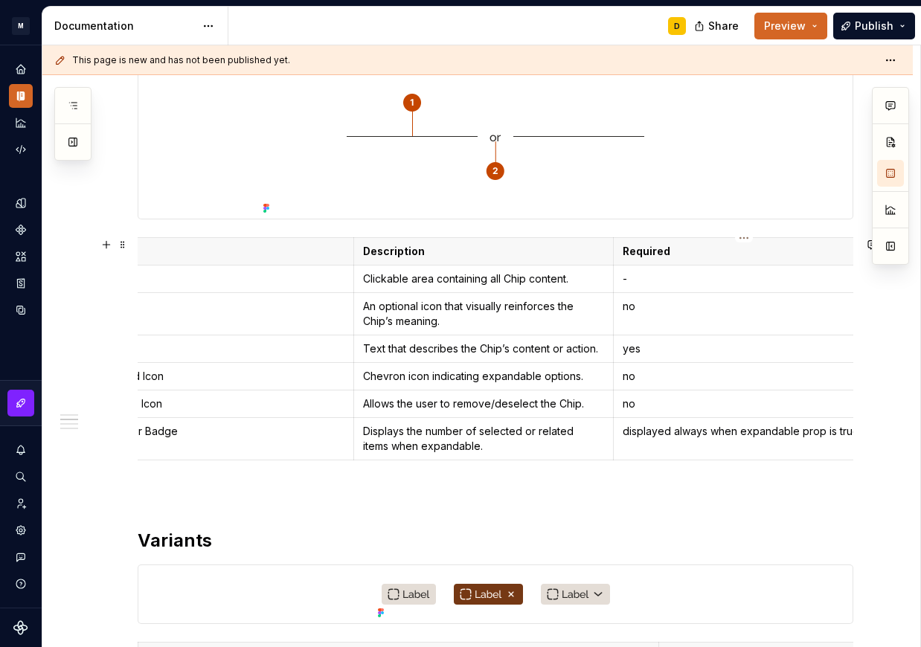
click at [663, 310] on p "no" at bounding box center [744, 306] width 242 height 15
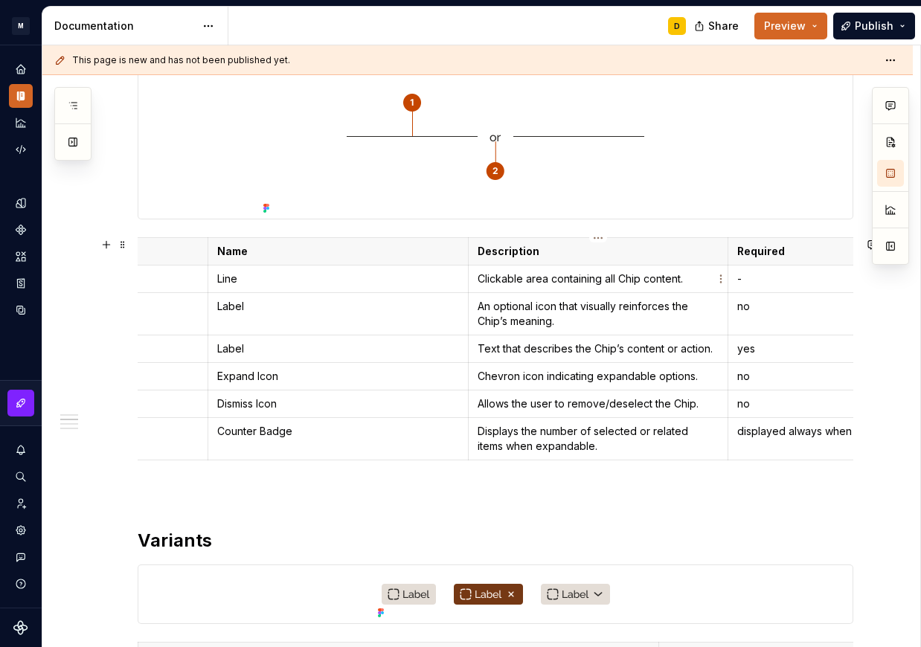
click at [583, 281] on p "Clickable area containing all Chip content." at bounding box center [599, 279] width 242 height 15
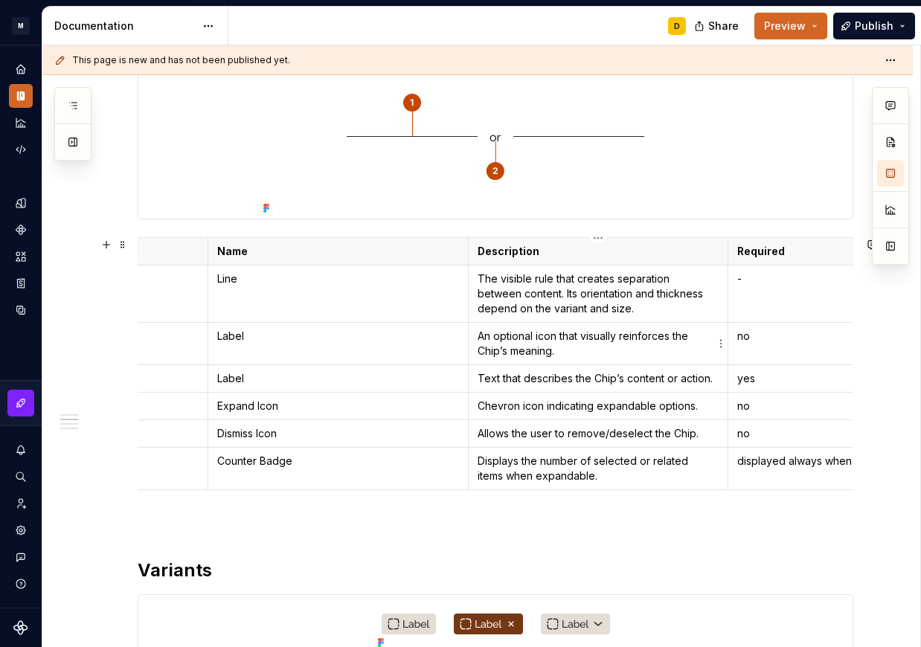
click at [501, 353] on p "An optional icon that visually reinforces the Chip’s meaning." at bounding box center [599, 344] width 242 height 30
click at [560, 352] on p "Text element placed at the center (for horizontal dividers)." at bounding box center [599, 344] width 242 height 30
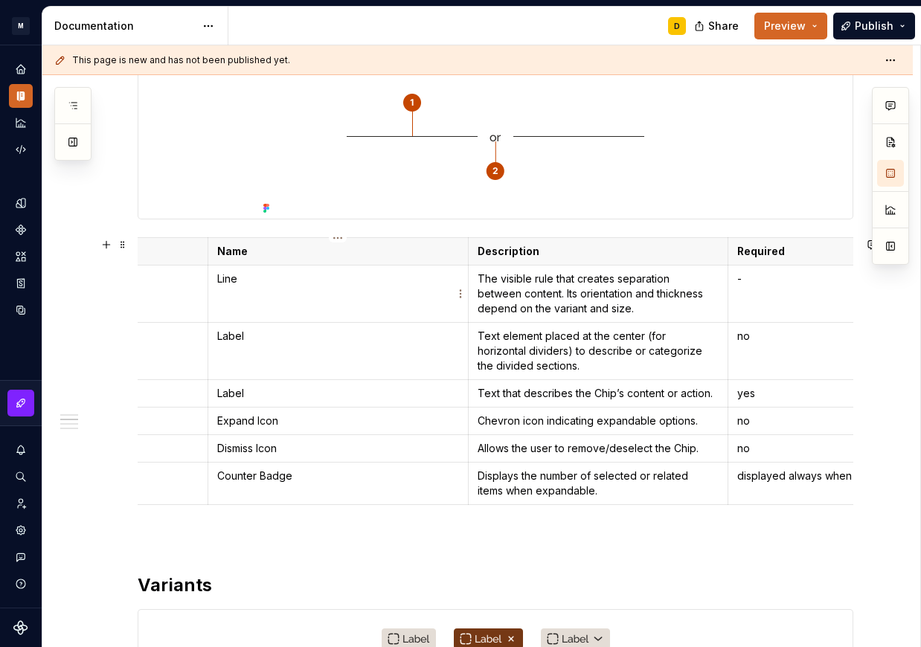
scroll to position [0, 0]
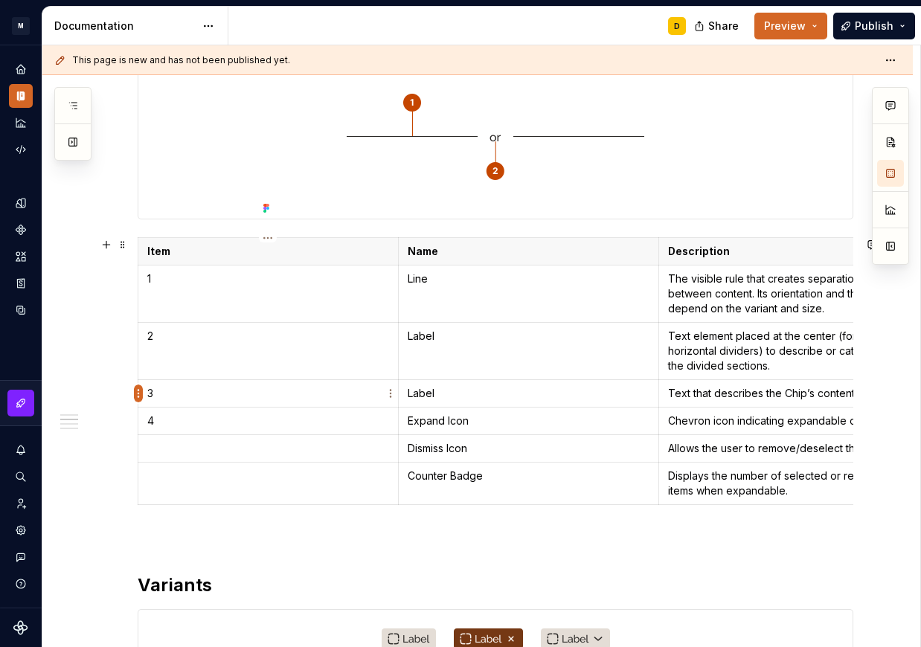
click at [137, 392] on html "M Mi D Design system data Documentation D Share Preview Publish Pages Add Acces…" at bounding box center [460, 323] width 921 height 647
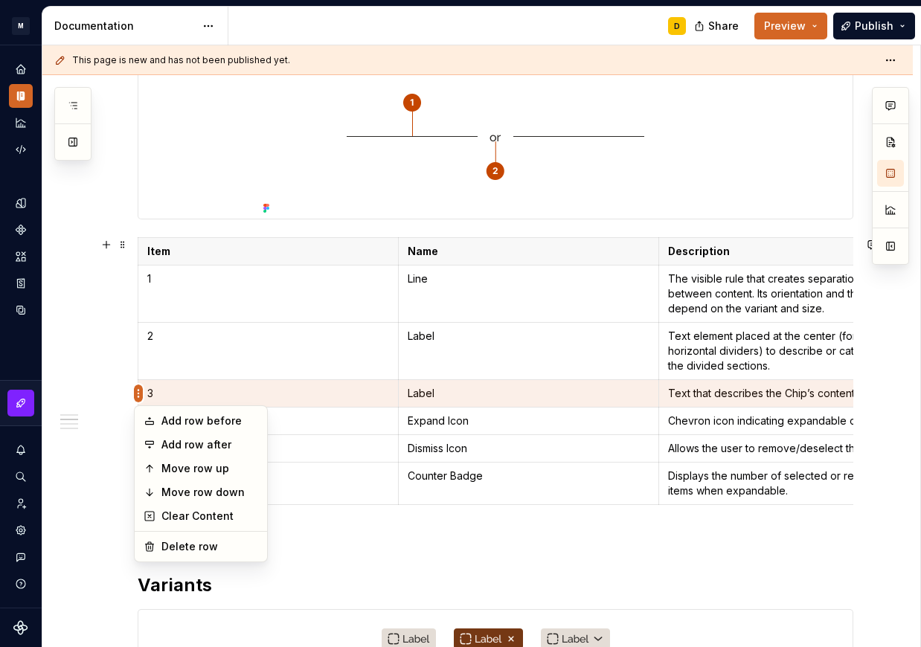
scroll to position [293, 0]
click at [187, 545] on div "Delete row" at bounding box center [209, 546] width 97 height 15
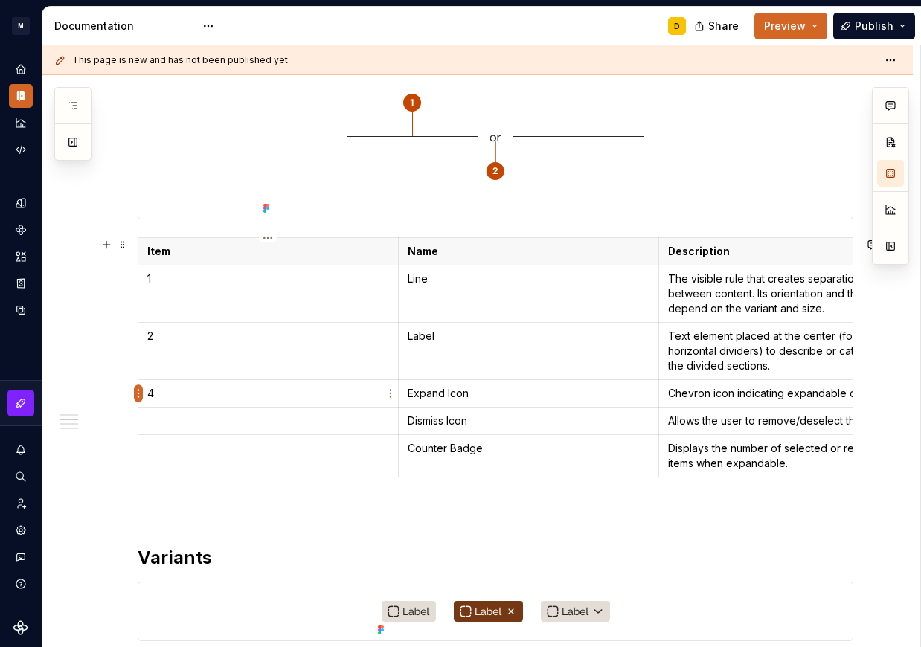
click at [135, 399] on html "M Mi D Design system data Documentation D Share Preview Publish Pages Add Acces…" at bounding box center [460, 323] width 921 height 647
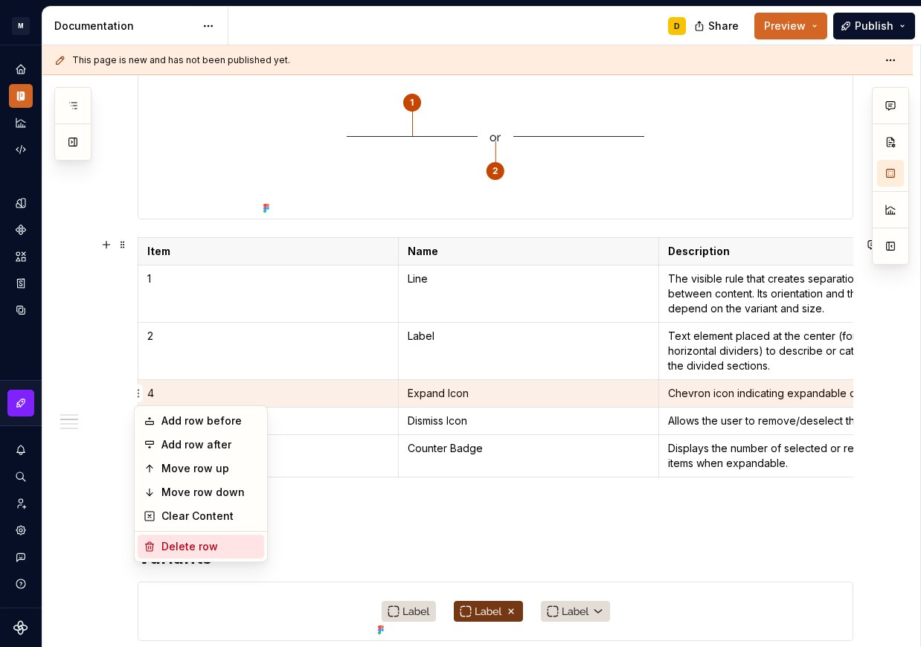
click at [172, 550] on div "Delete row" at bounding box center [209, 546] width 97 height 15
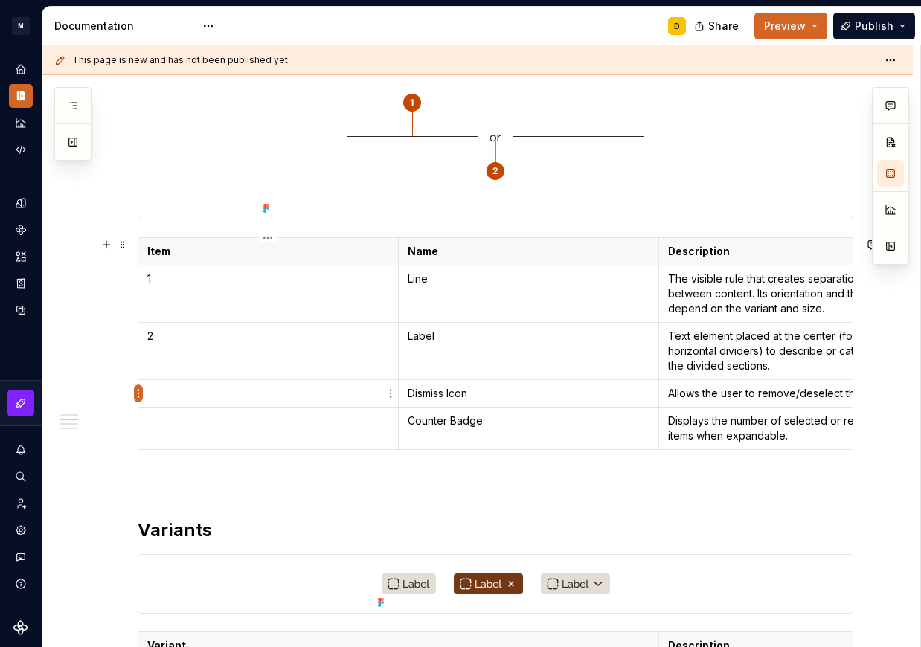
click at [138, 394] on html "M Mi D Design system data Documentation D Share Preview Publish Pages Add Acces…" at bounding box center [460, 323] width 921 height 647
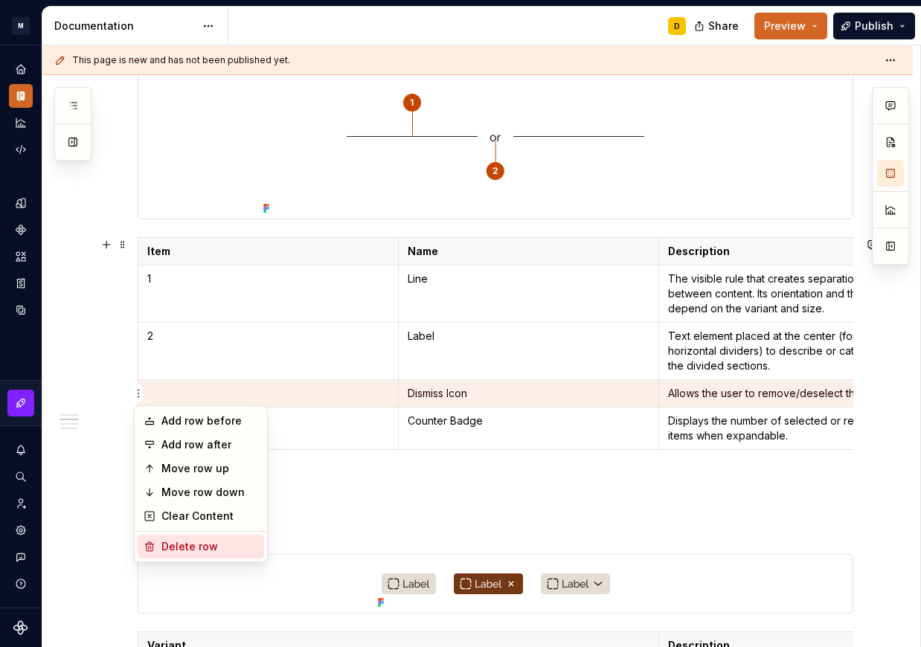
click at [190, 543] on div "Delete row" at bounding box center [209, 546] width 97 height 15
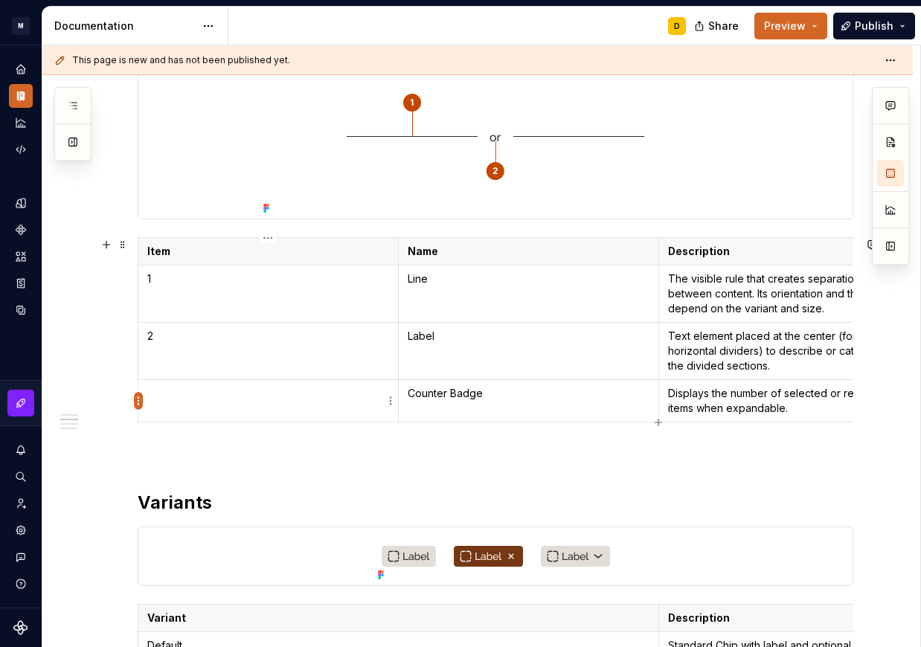
click at [141, 403] on html "M Mi D Design system data Documentation D Share Preview Publish Pages Add Acces…" at bounding box center [460, 323] width 921 height 647
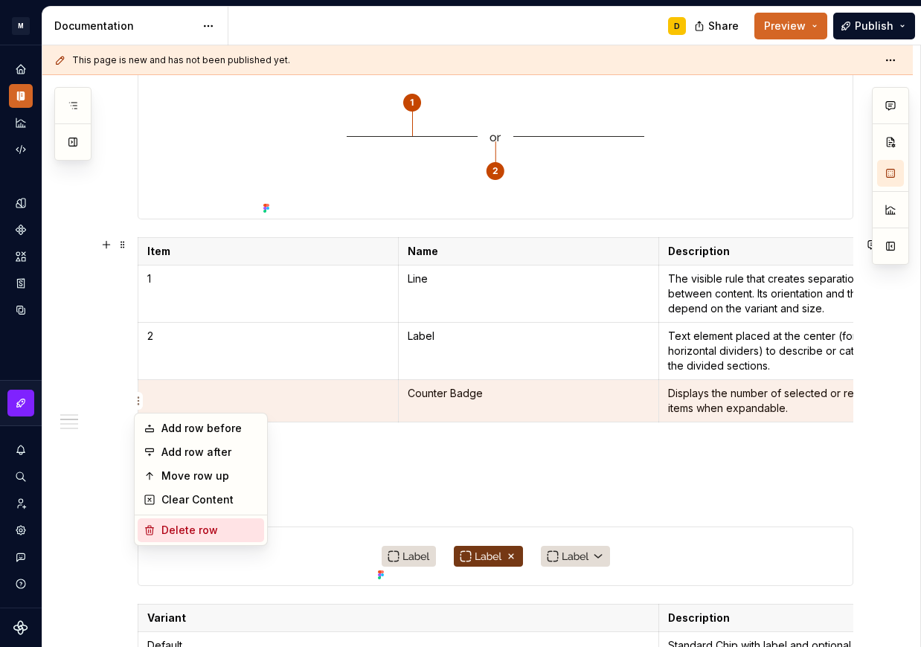
click at [195, 531] on div "Delete row" at bounding box center [209, 530] width 97 height 15
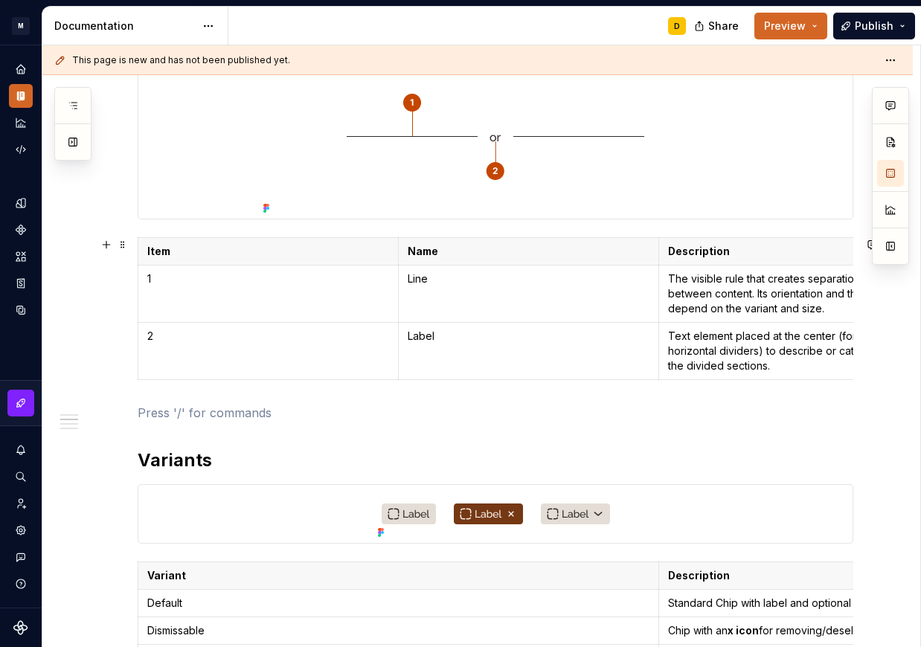
scroll to position [457, 0]
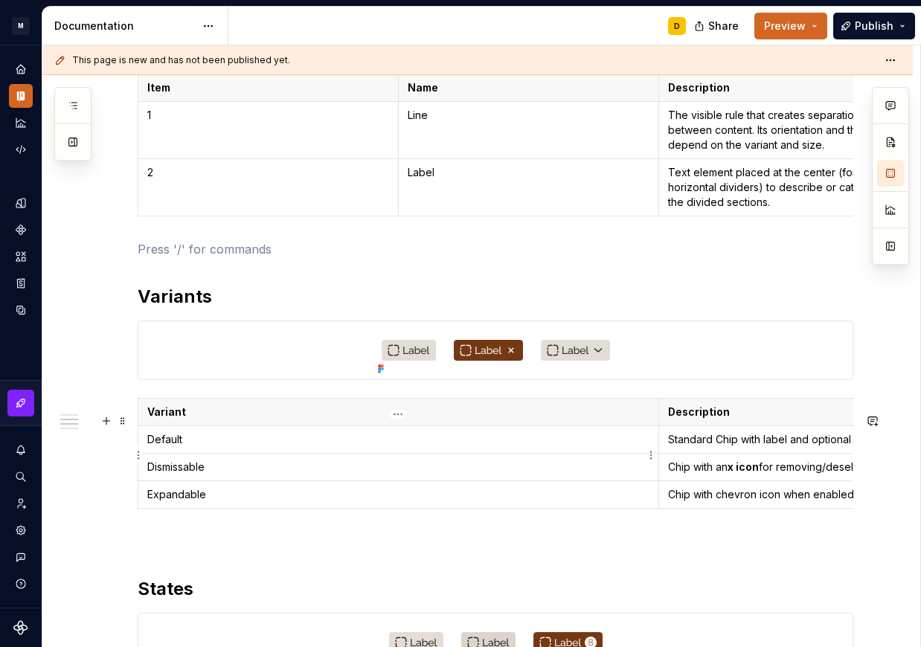
click at [206, 447] on p "Default" at bounding box center [398, 439] width 502 height 15
click at [222, 481] on td "Dismissable" at bounding box center [398, 468] width 521 height 28
click at [700, 447] on p "Standard Chip with label and optional leading icon." at bounding box center [919, 439] width 502 height 15
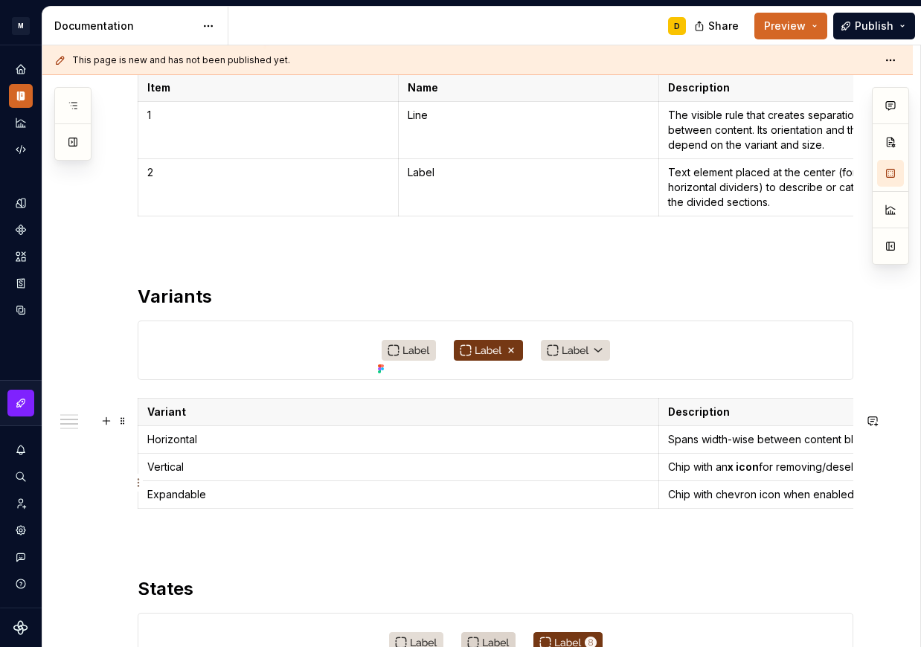
click at [678, 475] on p "Chip with an x icon for removing/deselecting it." at bounding box center [919, 467] width 502 height 15
click at [138, 513] on html "M Mi D Design system data Documentation D Share Preview Publish Pages Add Acces…" at bounding box center [460, 323] width 921 height 647
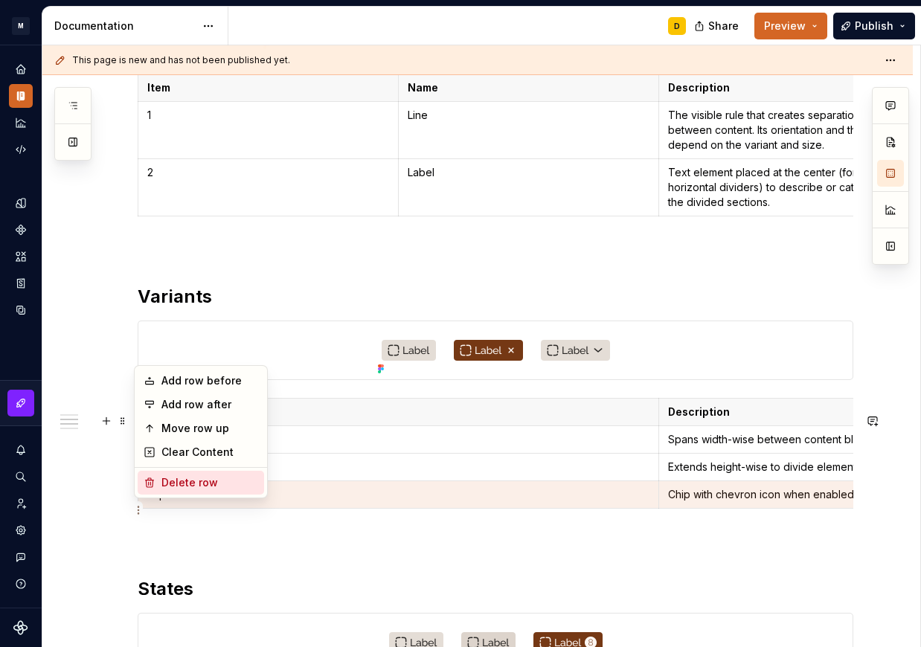
click at [158, 486] on div "Delete row" at bounding box center [201, 483] width 126 height 24
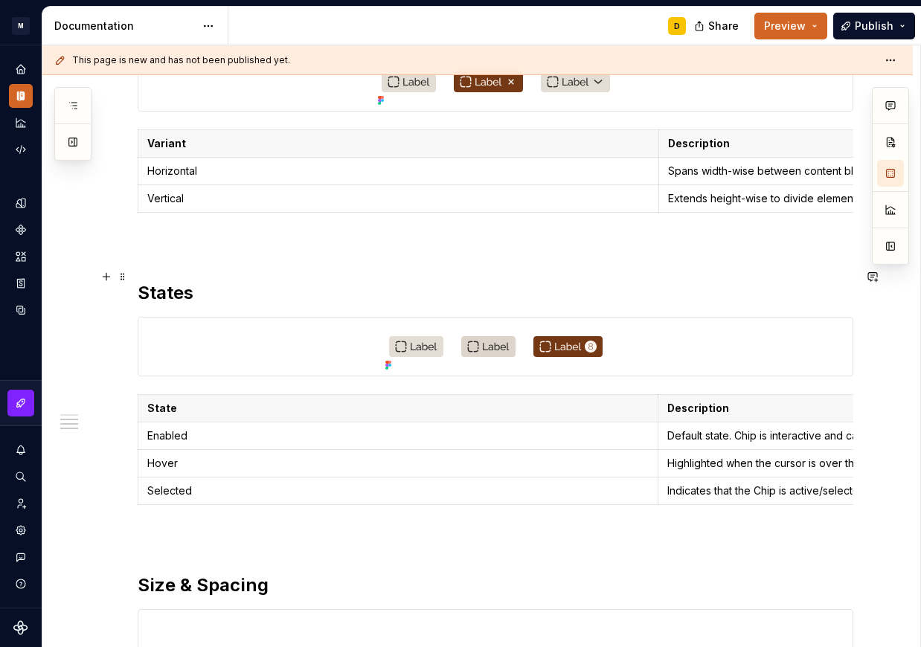
scroll to position [727, 0]
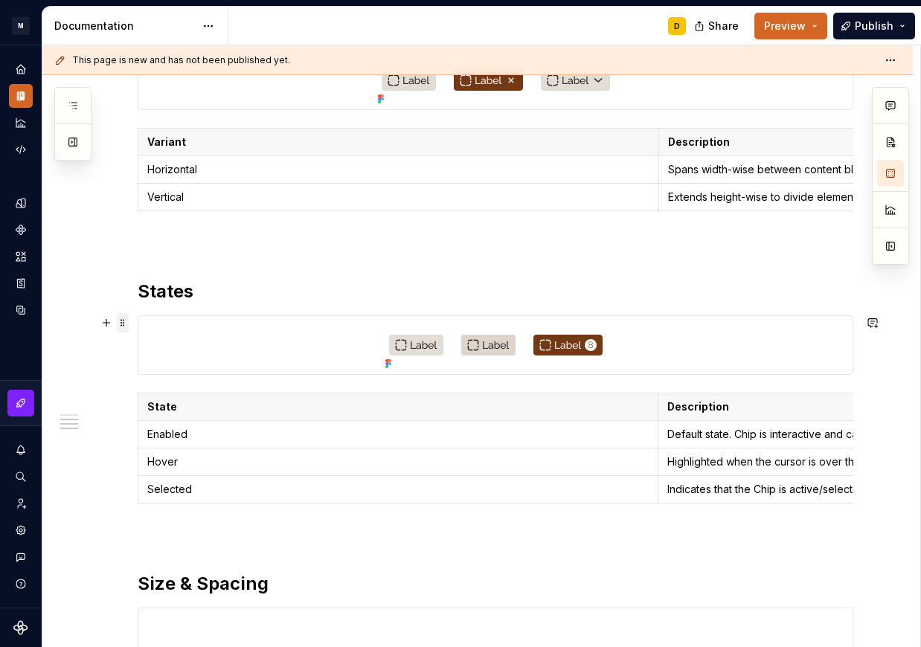
click at [124, 321] on span at bounding box center [123, 323] width 12 height 21
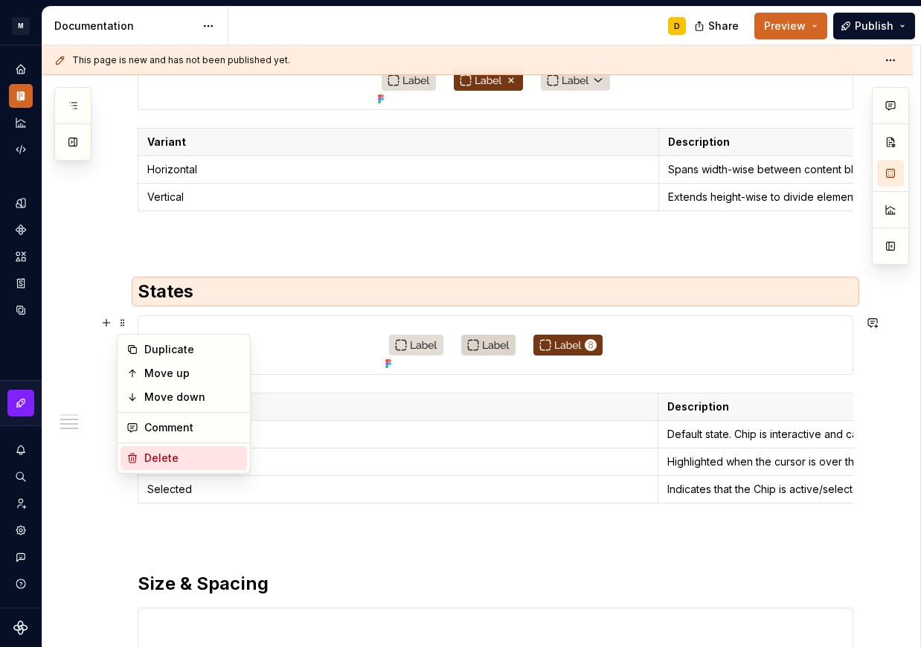
click at [150, 464] on div "Delete" at bounding box center [192, 458] width 97 height 15
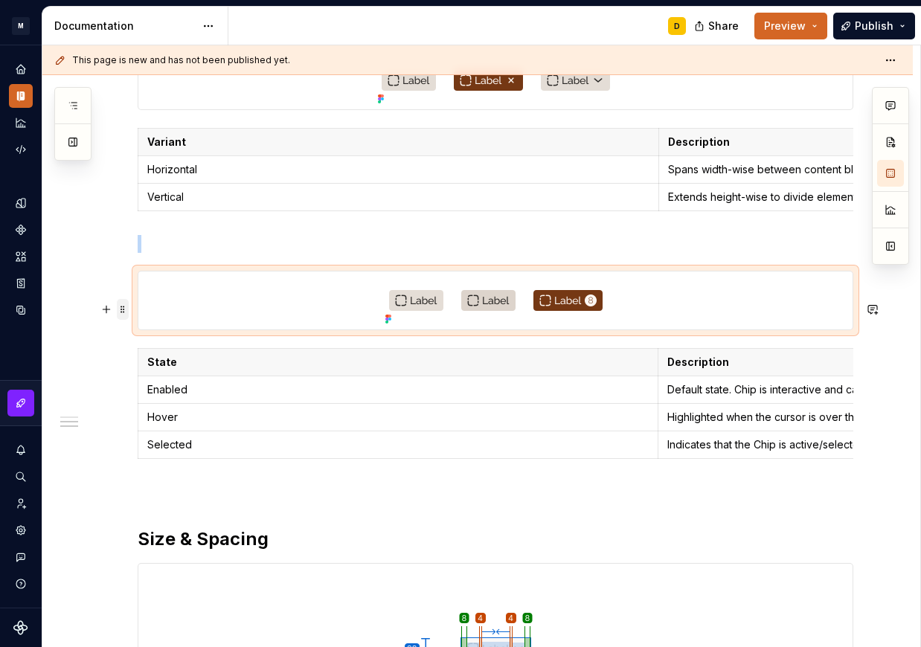
click at [123, 310] on span at bounding box center [123, 309] width 12 height 21
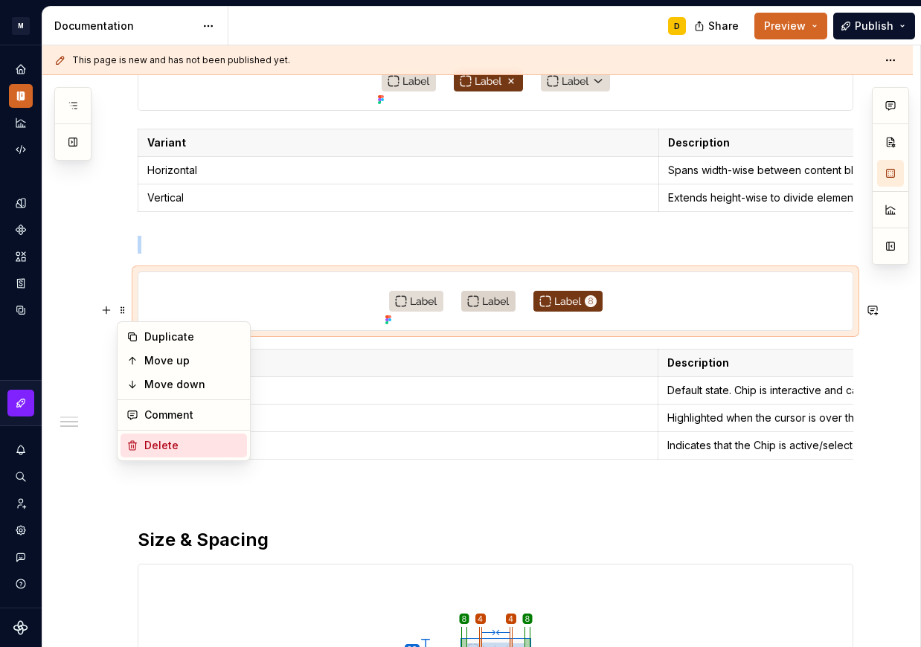
click at [168, 449] on div "Delete" at bounding box center [192, 445] width 97 height 15
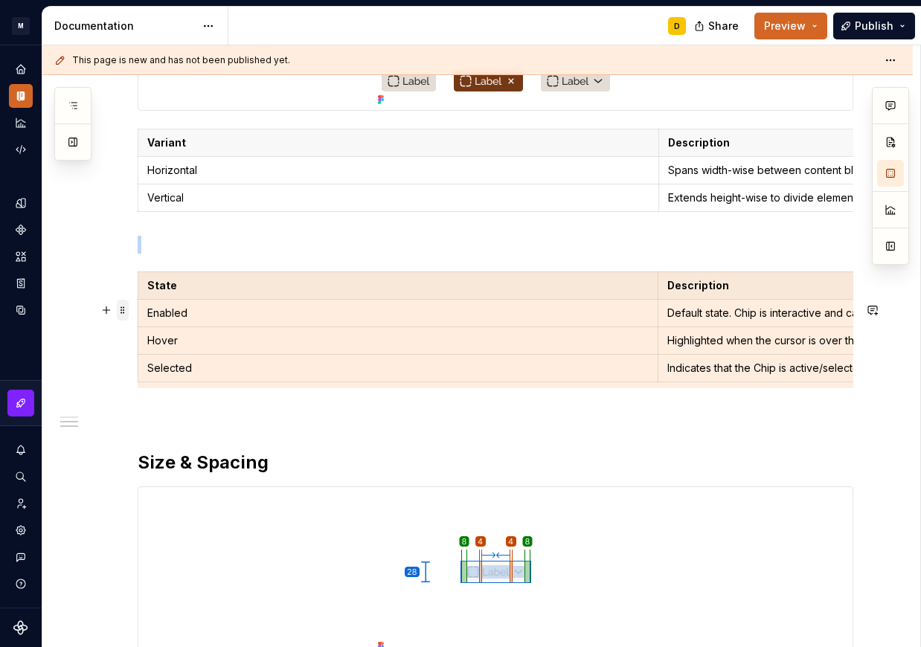
click at [121, 310] on span at bounding box center [123, 310] width 12 height 21
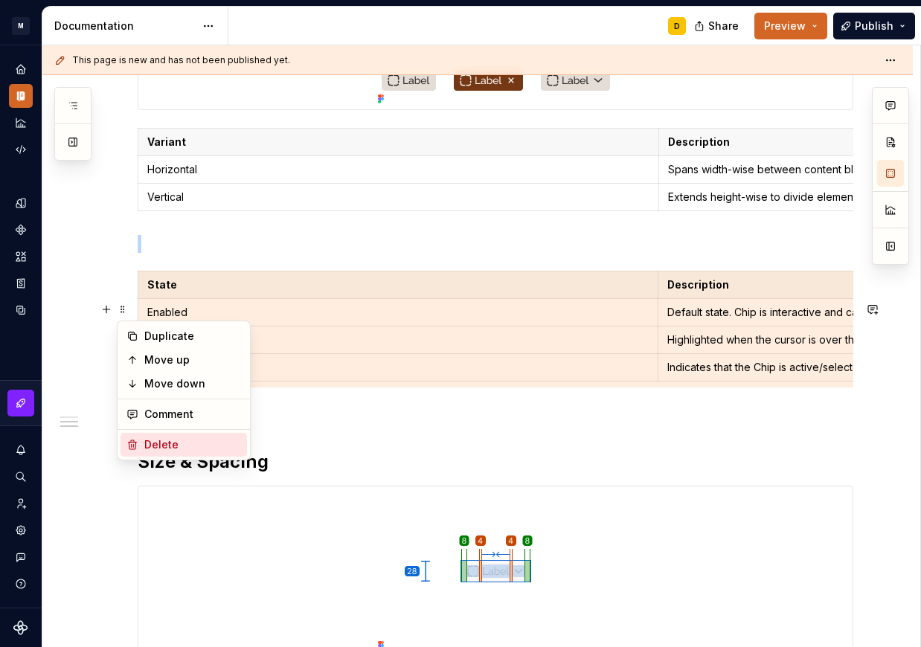
click at [175, 436] on div "Delete" at bounding box center [184, 445] width 126 height 24
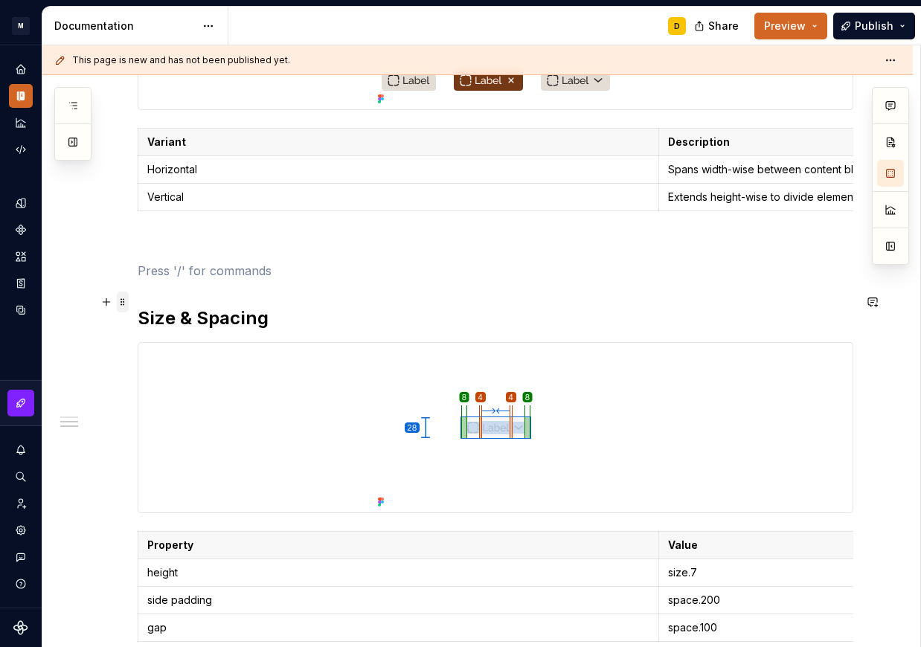
click at [126, 302] on span at bounding box center [123, 302] width 12 height 21
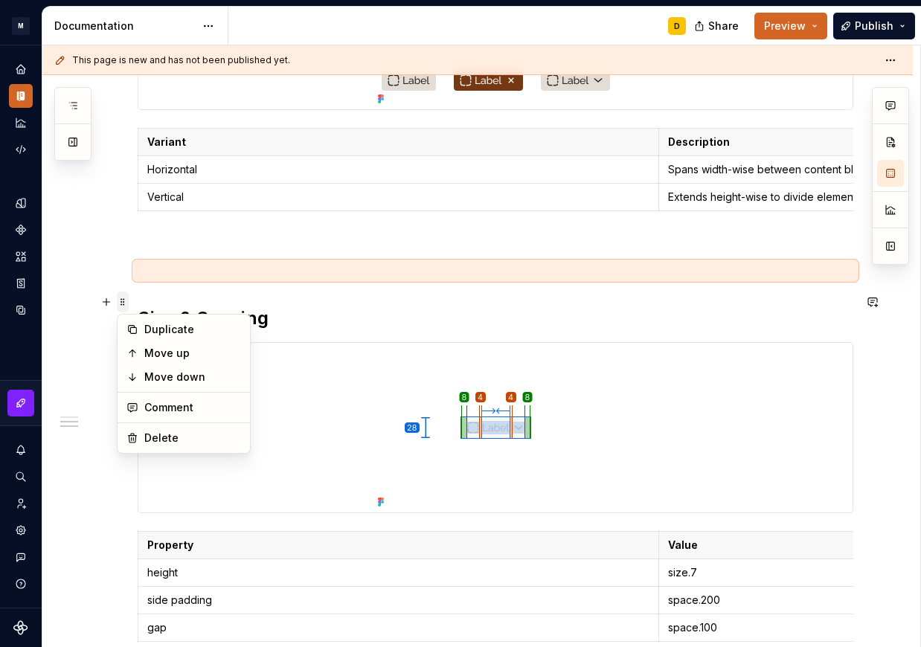
scroll to position [726, 0]
click at [158, 429] on div "Delete" at bounding box center [184, 438] width 126 height 24
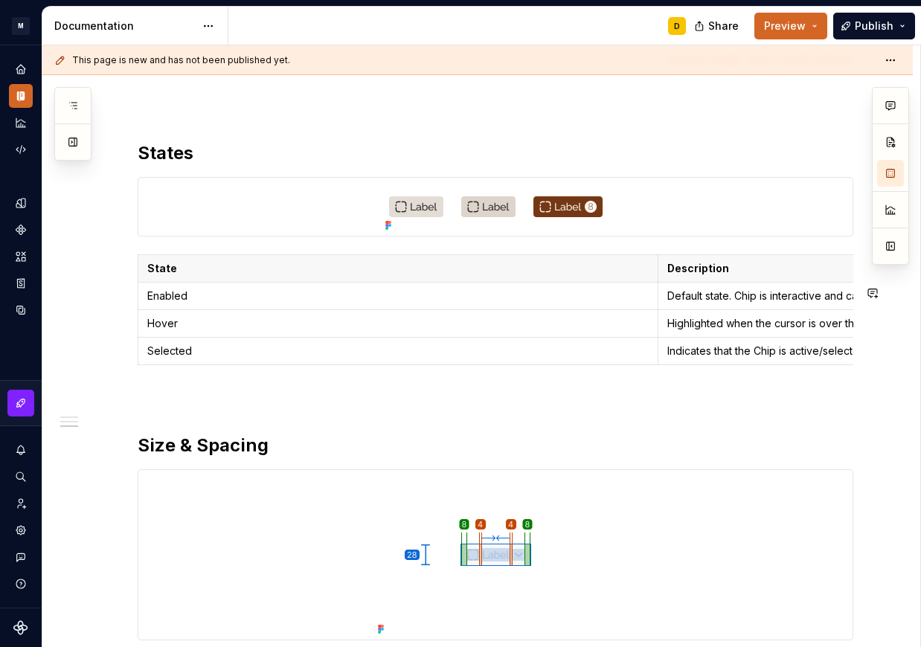
scroll to position [864, 0]
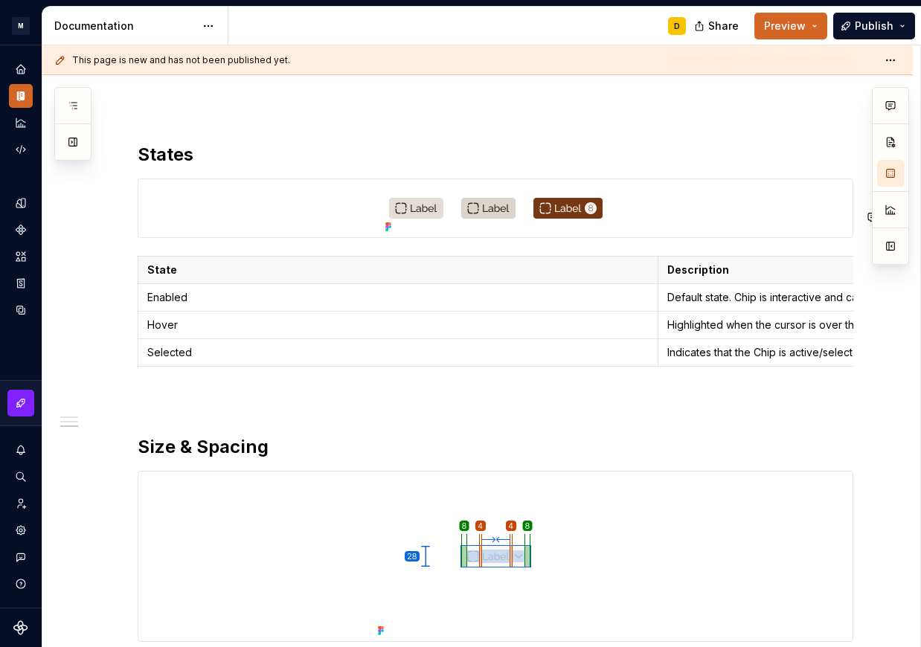
click at [199, 202] on div "Anatomy Item Name Description Required 1 Line The visible rule that creates sep…" at bounding box center [496, 130] width 716 height 1365
click at [200, 167] on h2 "States" at bounding box center [496, 155] width 716 height 24
click at [213, 305] on p "Enabled" at bounding box center [397, 297] width 501 height 15
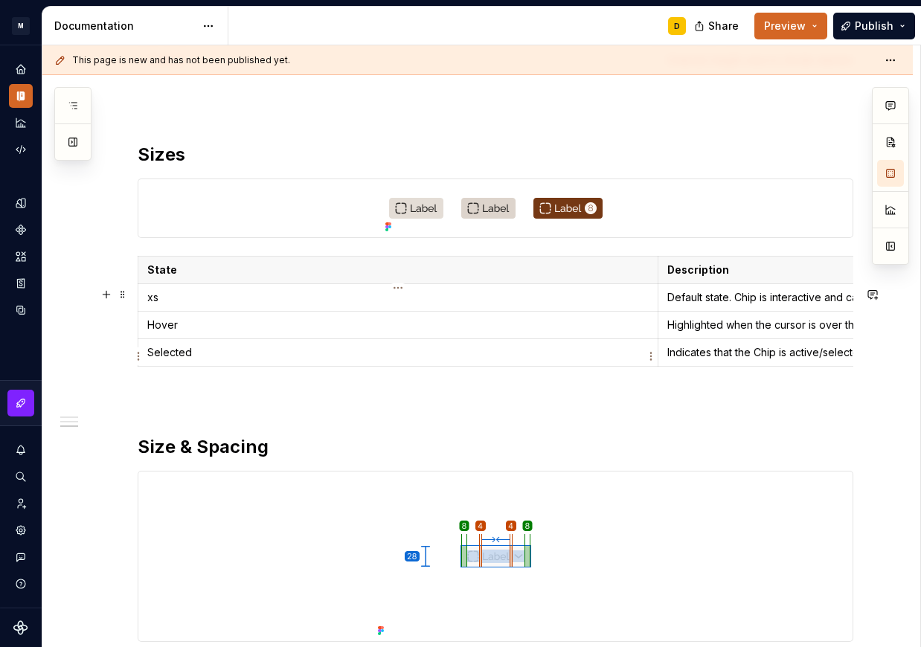
click at [186, 333] on p "Hover" at bounding box center [397, 325] width 501 height 15
click at [204, 360] on p "Selected" at bounding box center [397, 352] width 501 height 15
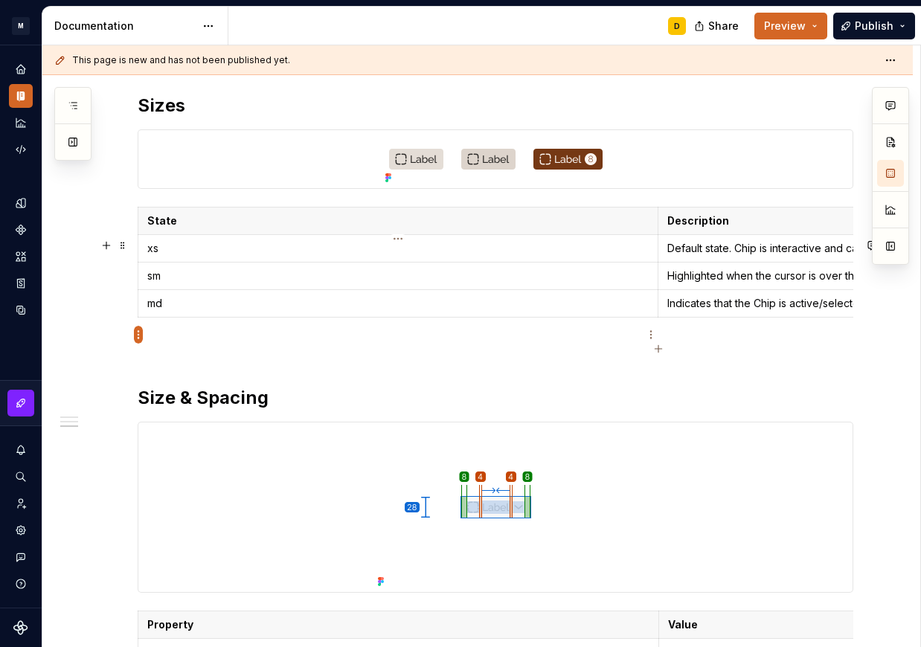
click at [138, 336] on html "M Mi D Design system data Documentation D Share Preview Publish Pages Add Acces…" at bounding box center [460, 323] width 921 height 647
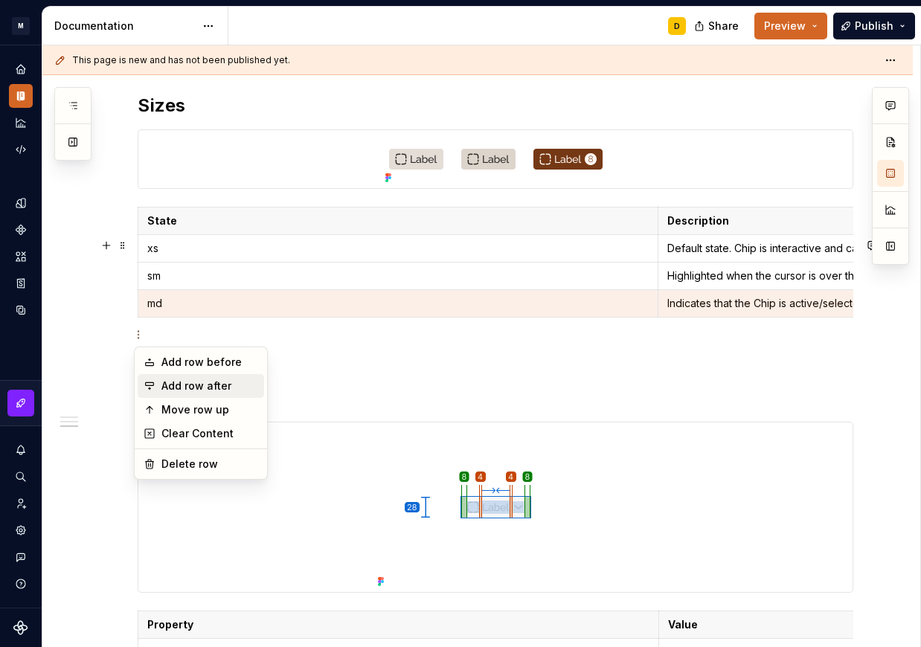
click at [167, 379] on div "Add row after" at bounding box center [209, 386] width 97 height 15
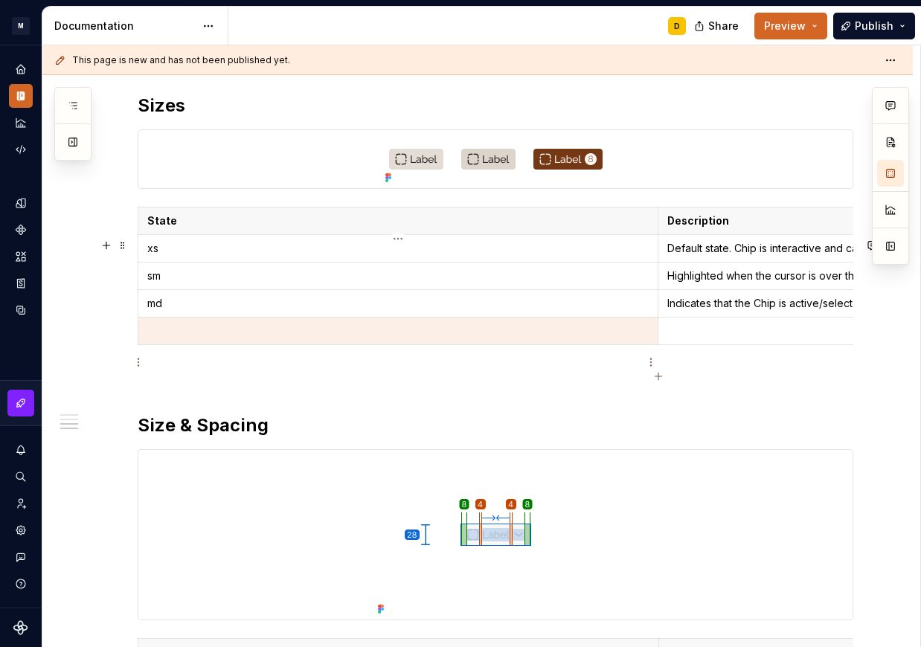
click at [182, 339] on p at bounding box center [397, 331] width 501 height 15
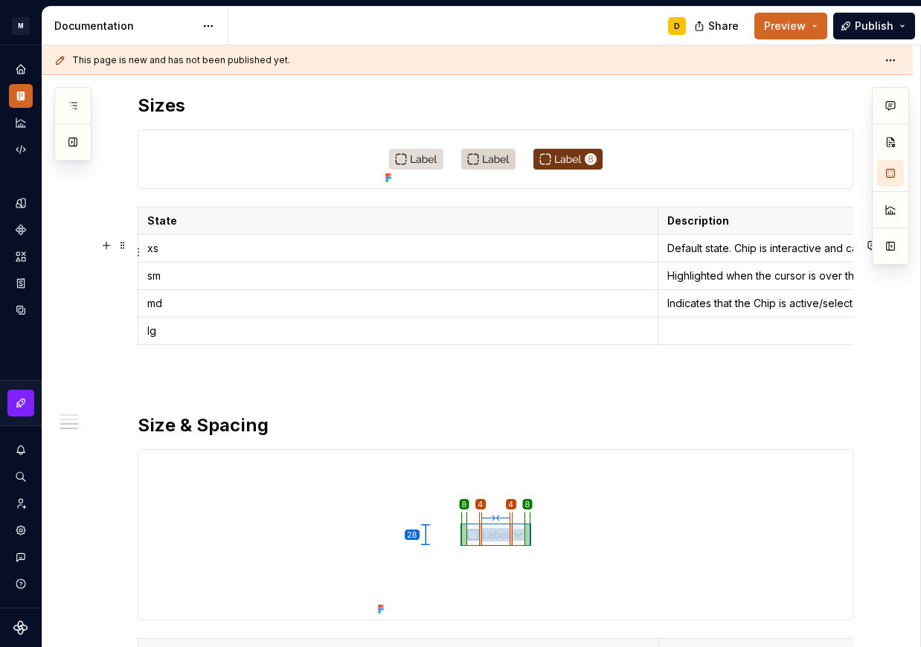
click at [757, 228] on p "Description" at bounding box center [918, 221] width 502 height 15
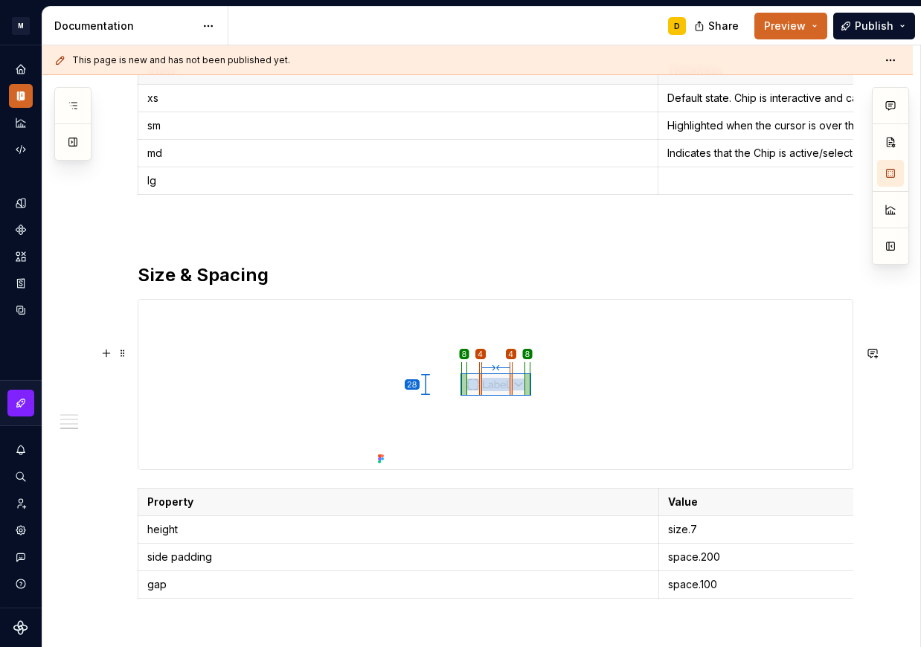
scroll to position [1054, 0]
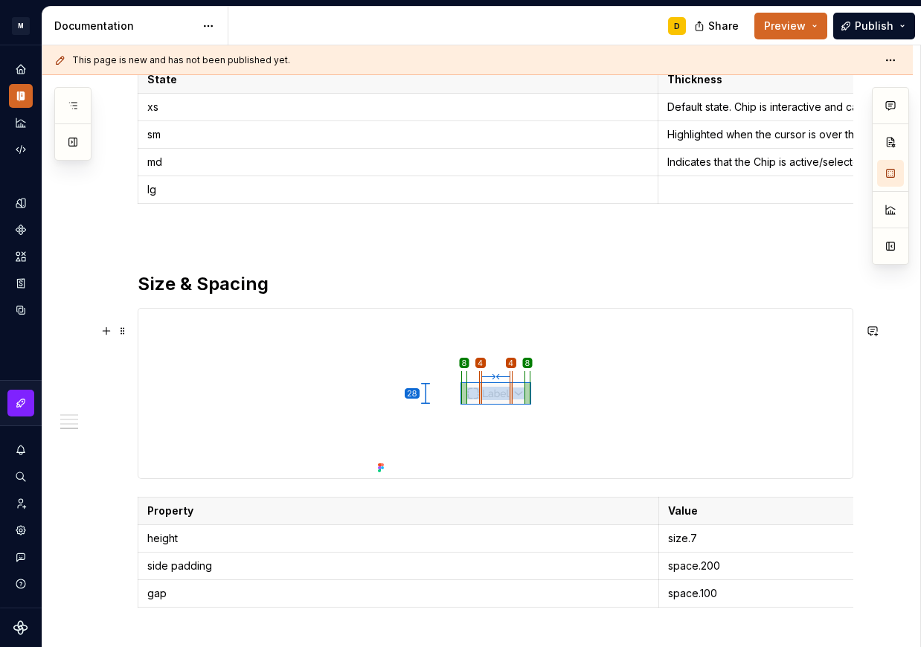
click at [197, 296] on h2 "Size & Spacing" at bounding box center [496, 284] width 716 height 24
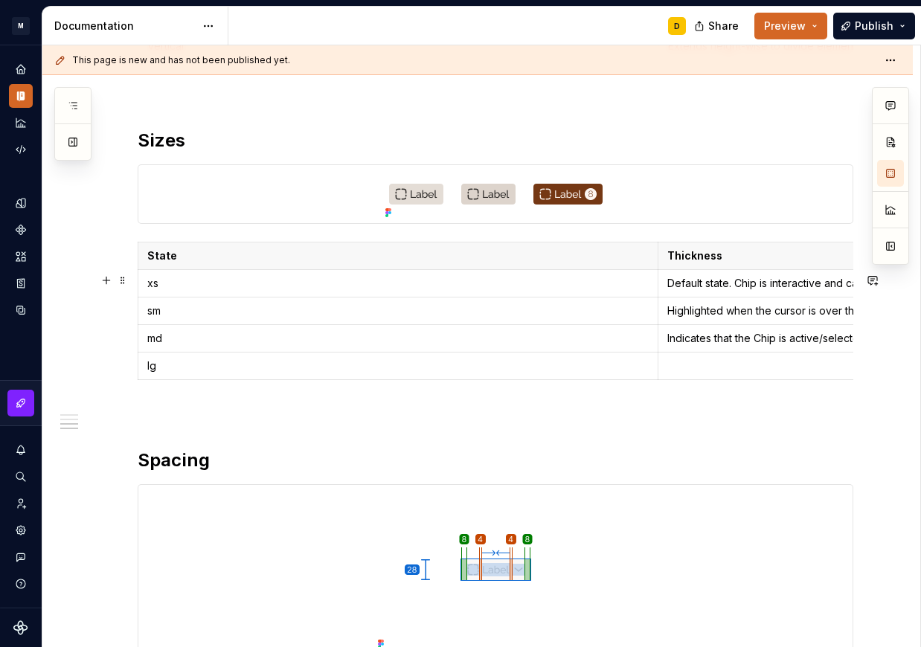
scroll to position [852, 0]
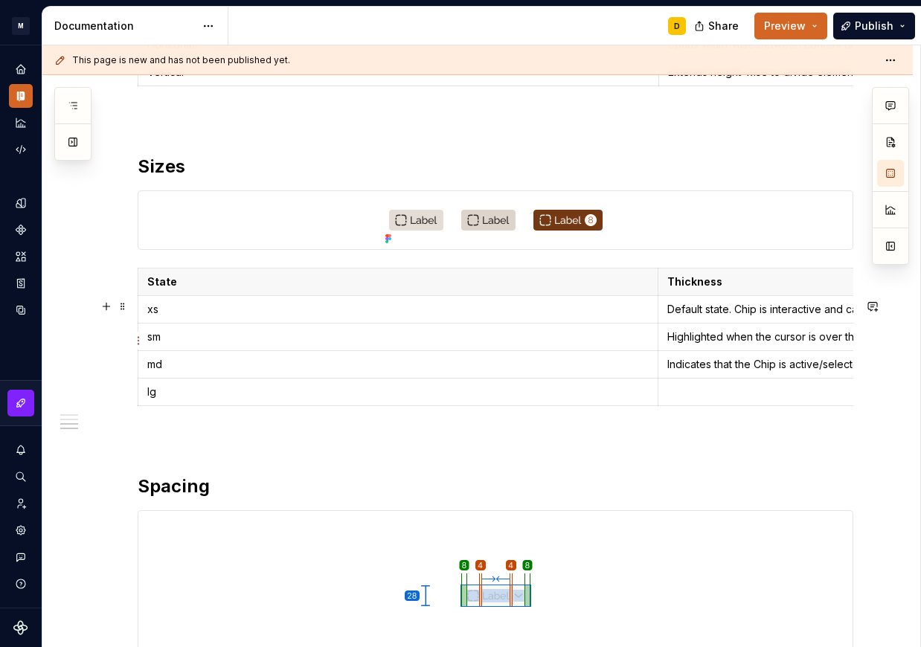
click at [688, 324] on td "Default state. Chip is interactive and can be selected." at bounding box center [918, 310] width 521 height 28
click at [696, 317] on p "1p" at bounding box center [918, 309] width 502 height 15
click at [704, 344] on p "Highlighted when the cursor is over the Chip, providing a visual affordance." at bounding box center [918, 337] width 502 height 15
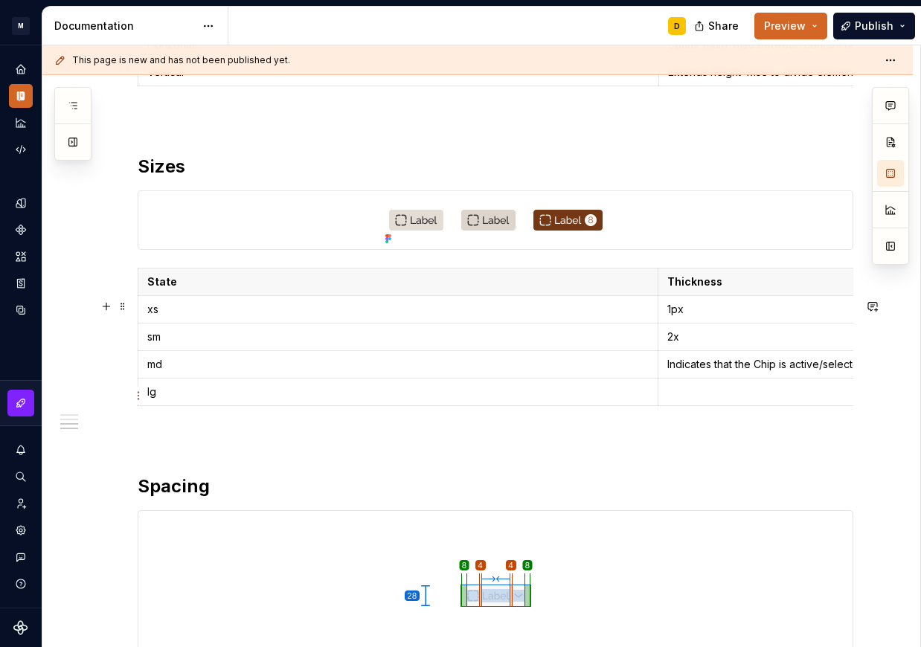
click at [777, 372] on p "Indicates that the Chip is active/selected. May include dismiss or counter." at bounding box center [918, 364] width 502 height 15
click at [756, 344] on p "2x" at bounding box center [919, 337] width 502 height 15
click at [765, 406] on td at bounding box center [918, 393] width 521 height 28
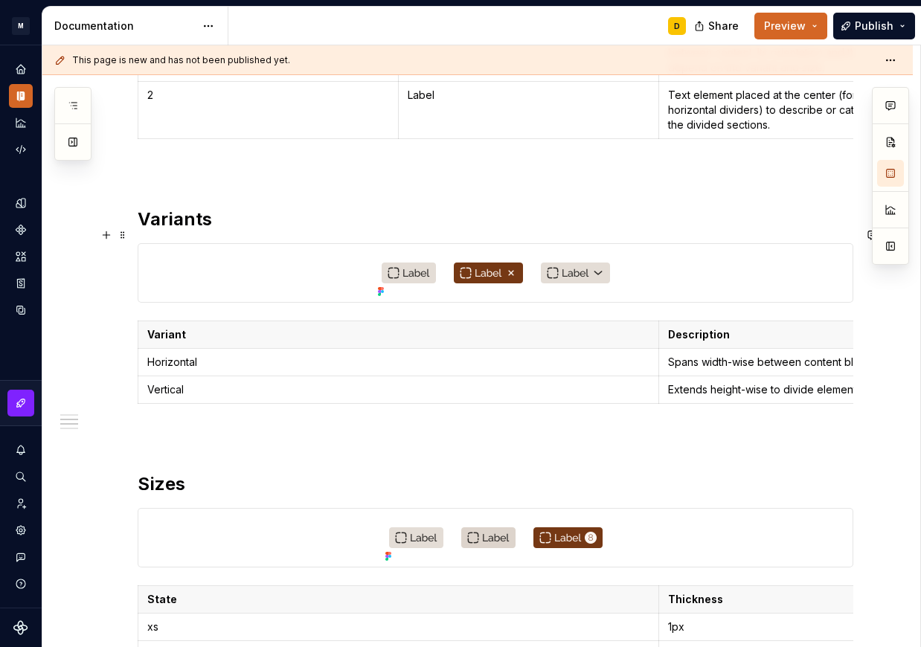
scroll to position [532, 0]
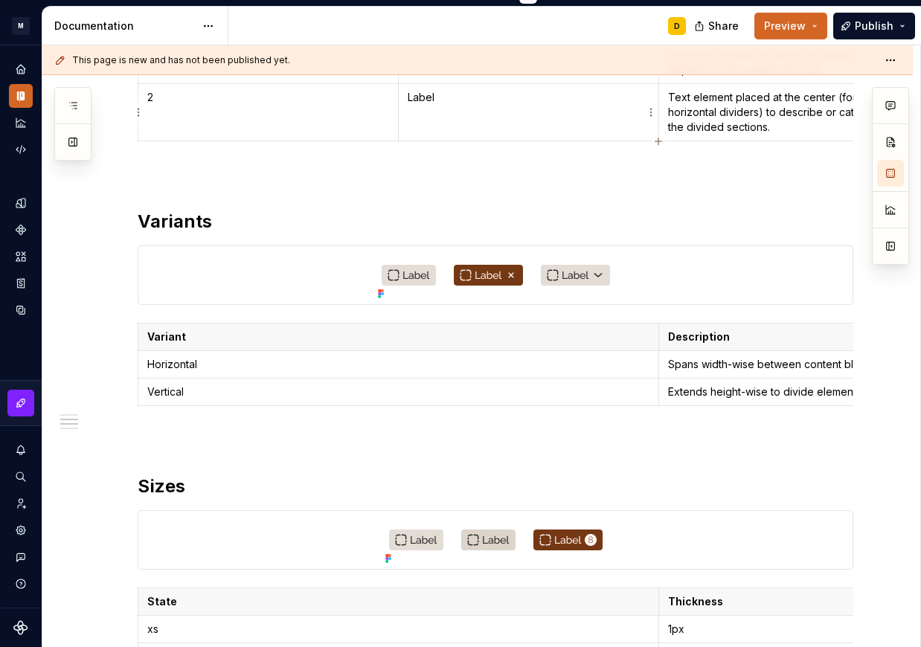
click at [533, 300] on img at bounding box center [496, 275] width 248 height 58
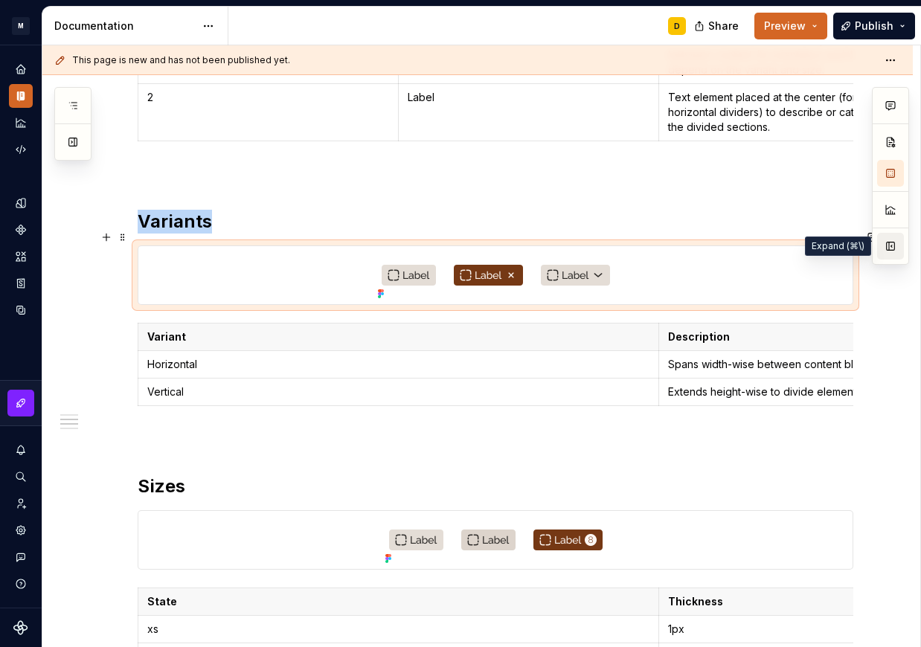
click at [886, 239] on button "button" at bounding box center [890, 246] width 27 height 27
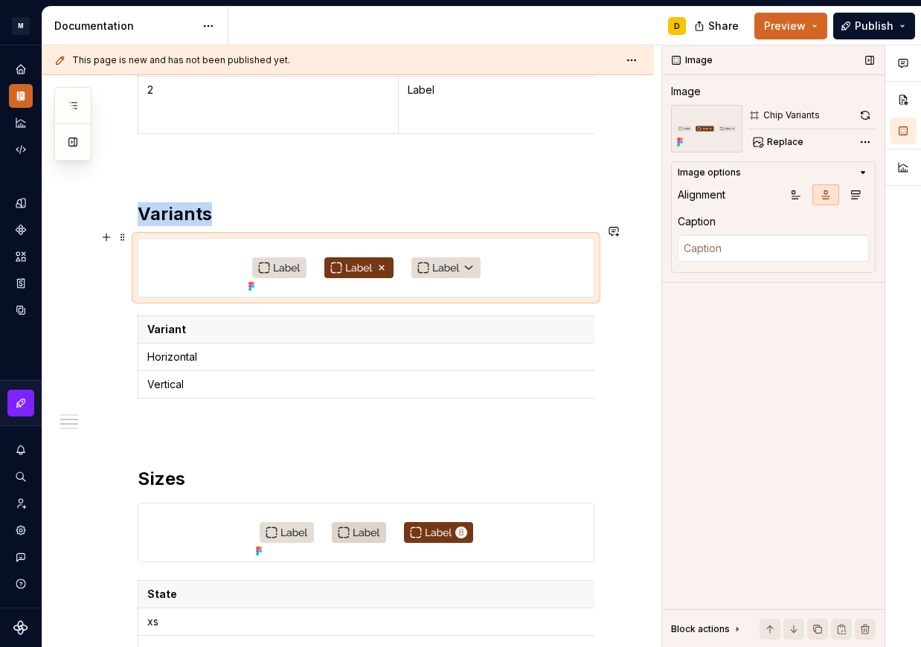
scroll to position [525, 0]
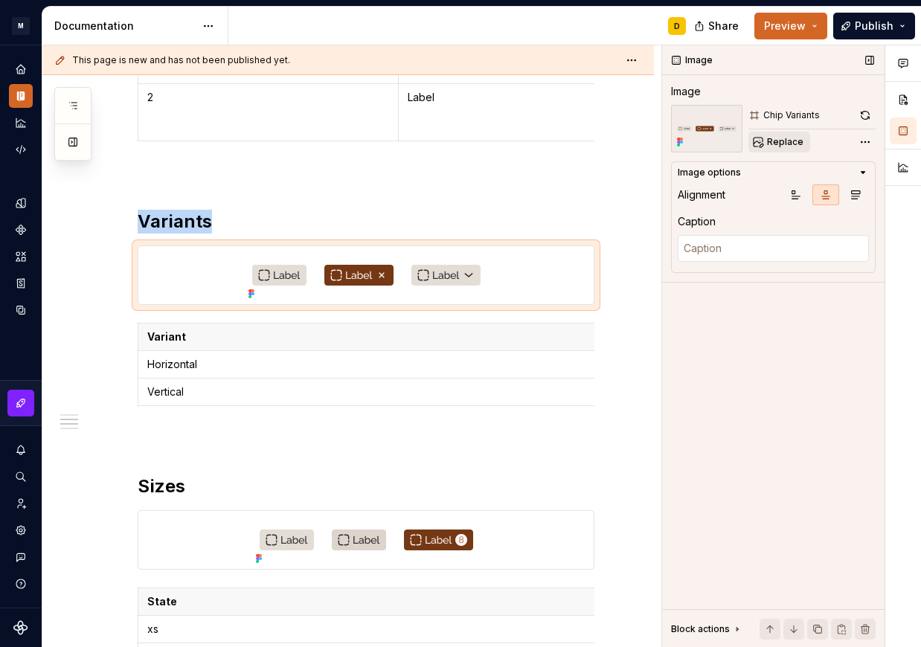
click at [787, 146] on span "Replace" at bounding box center [785, 142] width 36 height 12
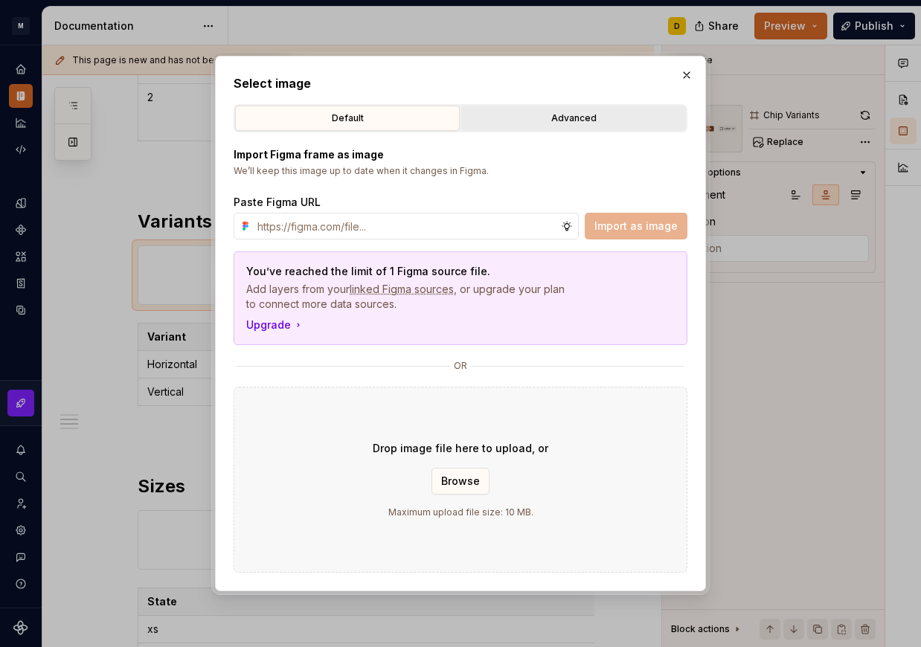
click at [592, 110] on button "Advanced" at bounding box center [573, 118] width 225 height 25
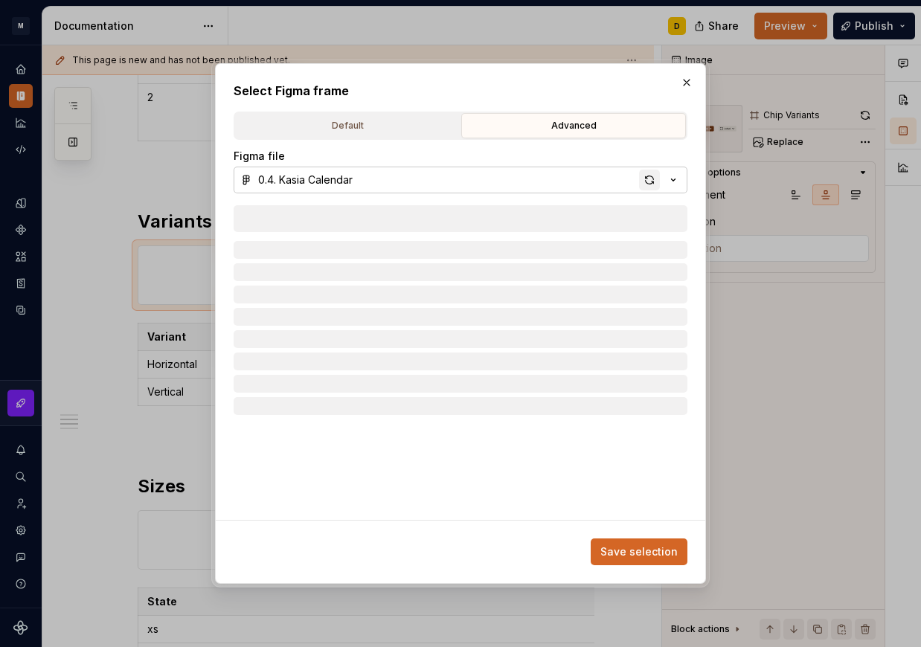
click at [651, 182] on div "button" at bounding box center [649, 180] width 21 height 21
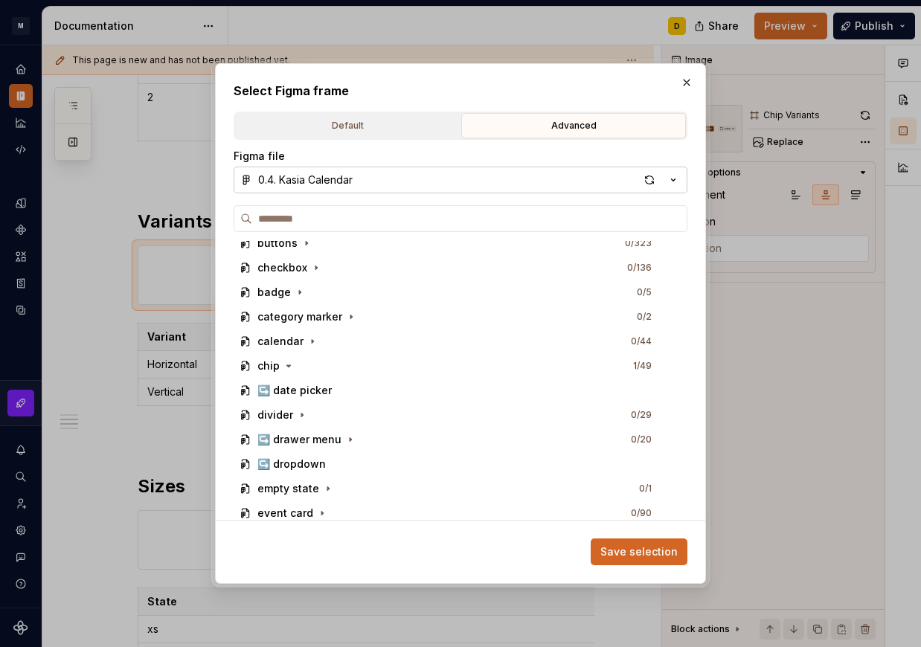
scroll to position [650, 0]
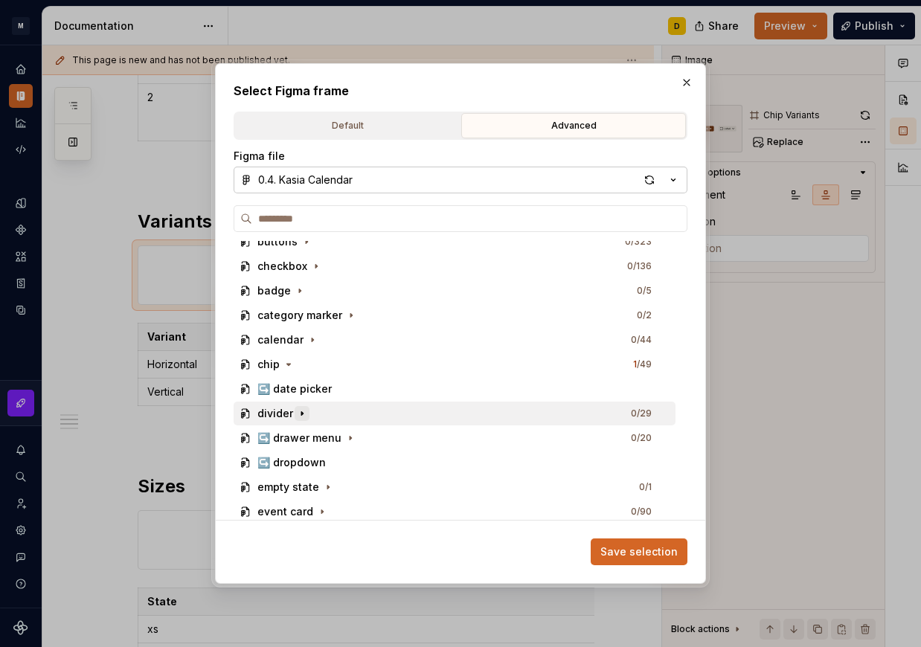
click at [298, 412] on icon "button" at bounding box center [302, 414] width 12 height 12
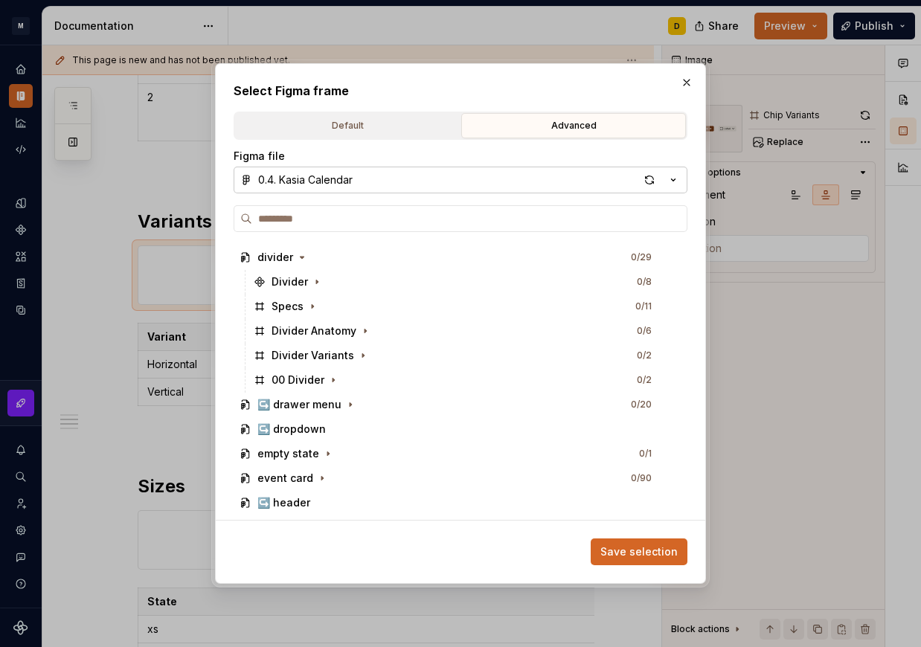
scroll to position [787, 0]
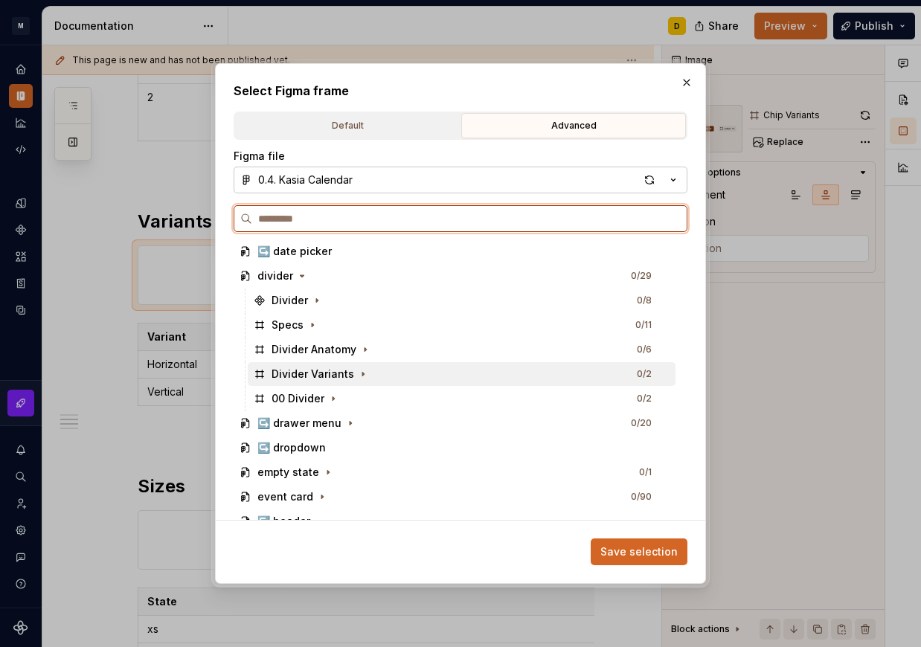
click at [382, 368] on div "Divider Variants 0 / 2" at bounding box center [462, 374] width 428 height 24
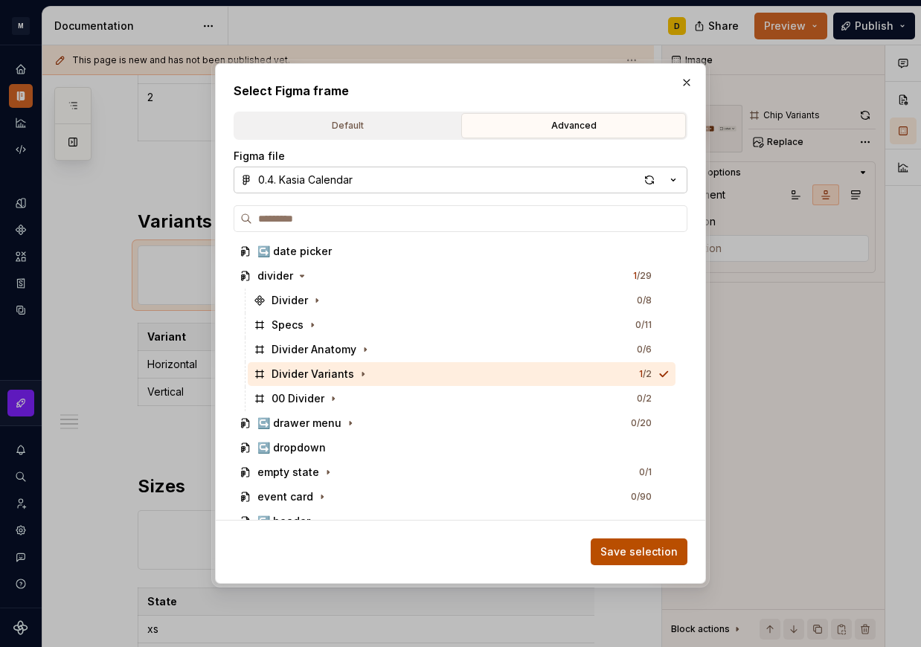
click at [623, 553] on span "Save selection" at bounding box center [638, 552] width 77 height 15
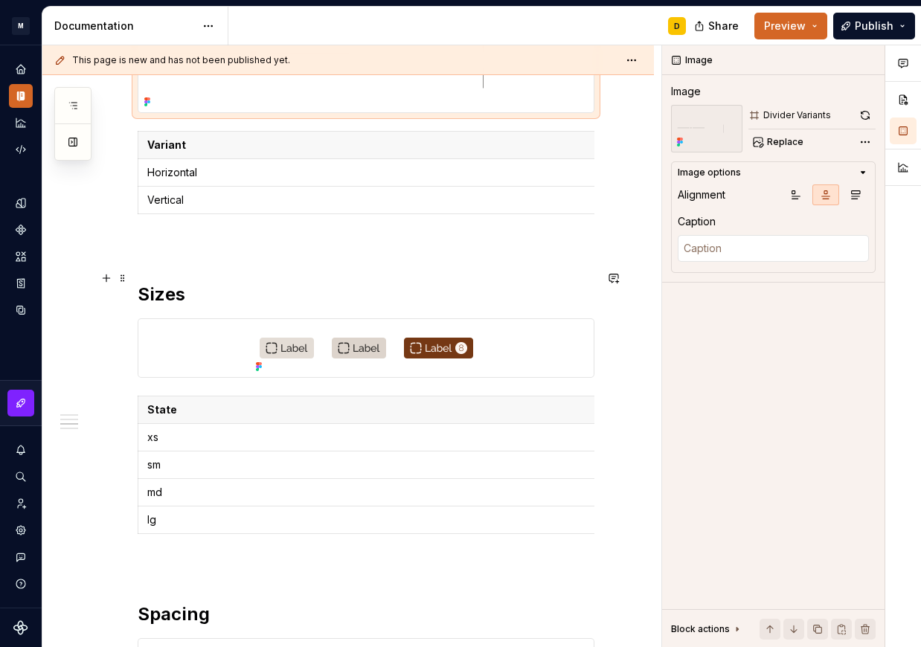
scroll to position [767, 0]
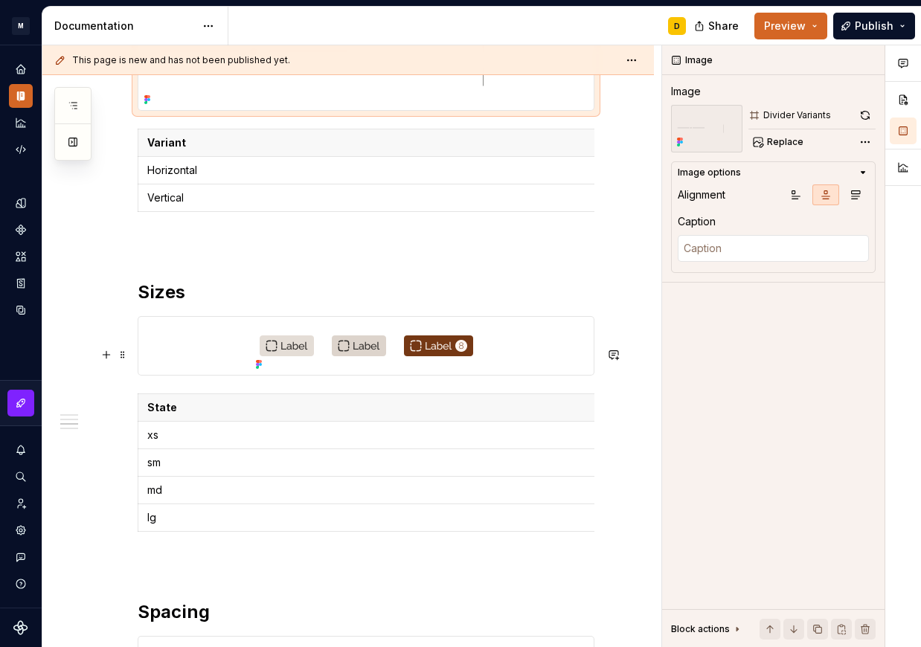
click at [372, 359] on img at bounding box center [366, 346] width 233 height 58
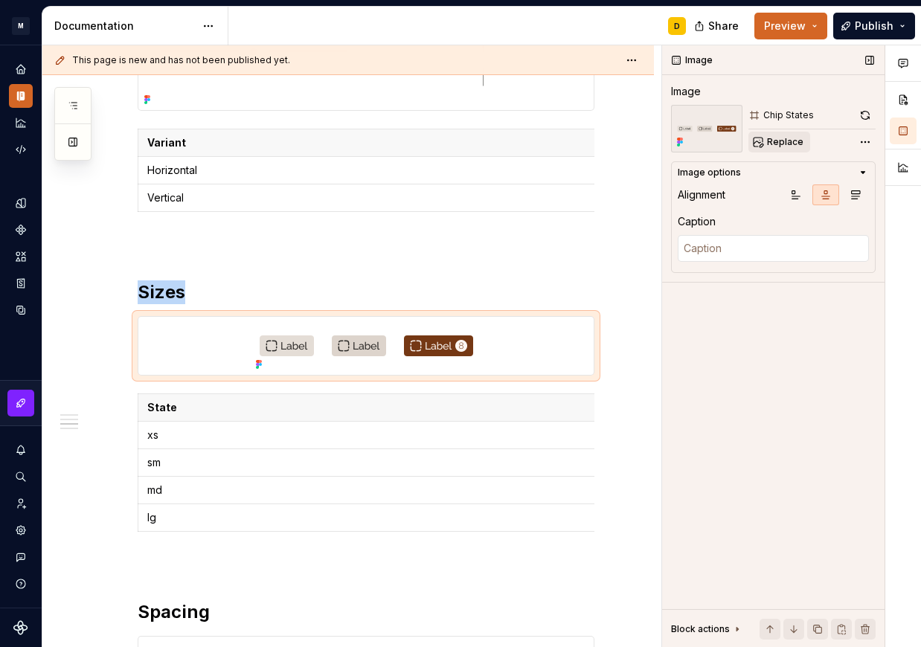
click at [766, 141] on button "Replace" at bounding box center [780, 142] width 62 height 21
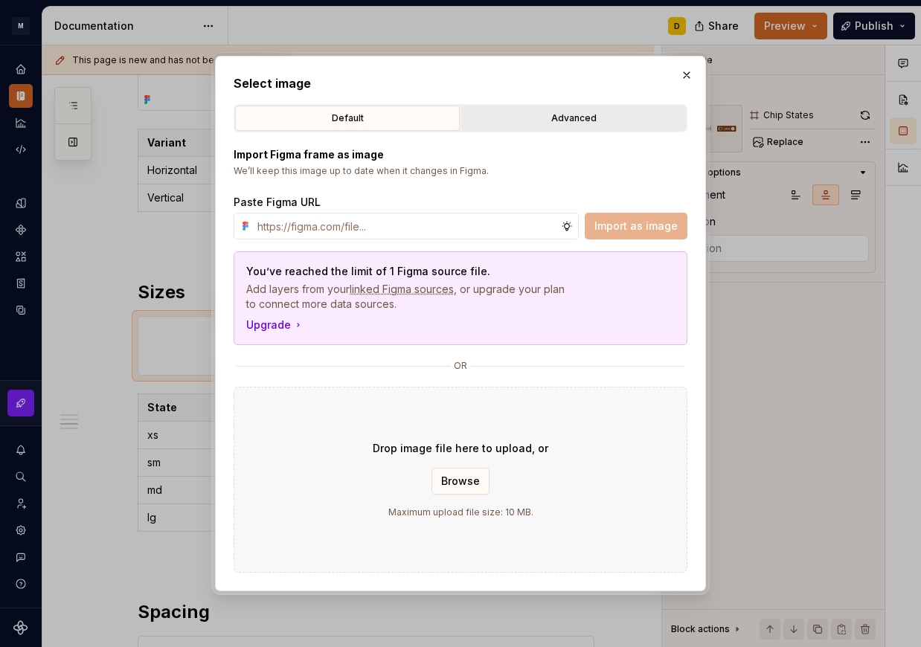
click at [532, 119] on div "Advanced" at bounding box center [574, 118] width 214 height 15
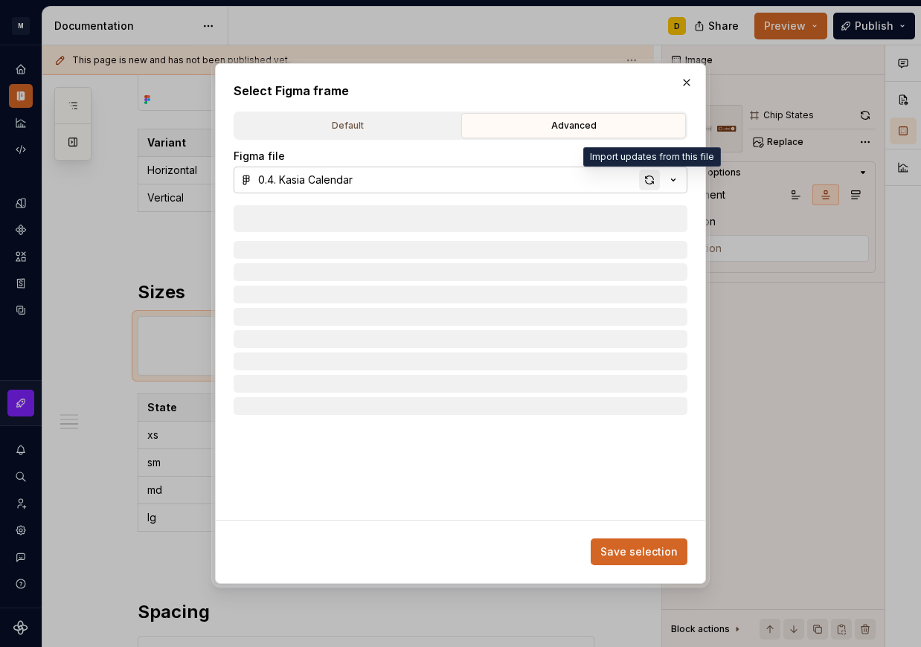
click at [651, 179] on div "button" at bounding box center [649, 180] width 21 height 21
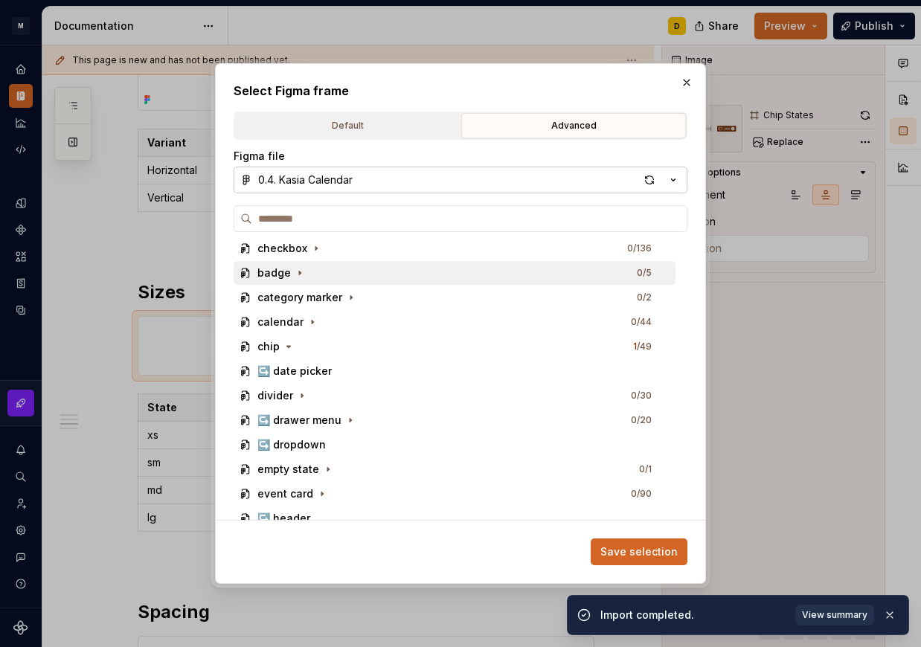
scroll to position [669, 0]
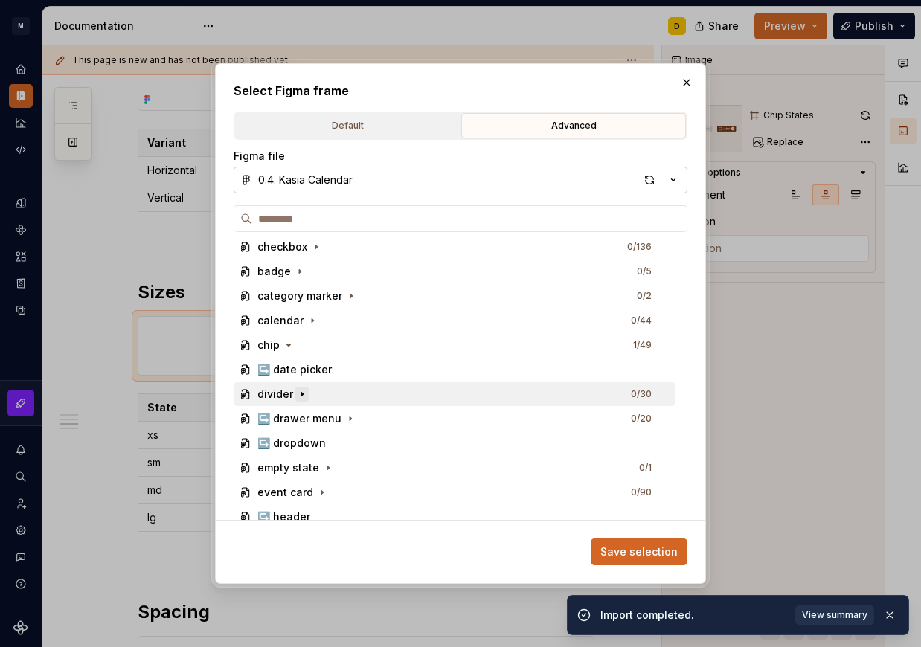
click at [304, 397] on icon "button" at bounding box center [302, 394] width 12 height 12
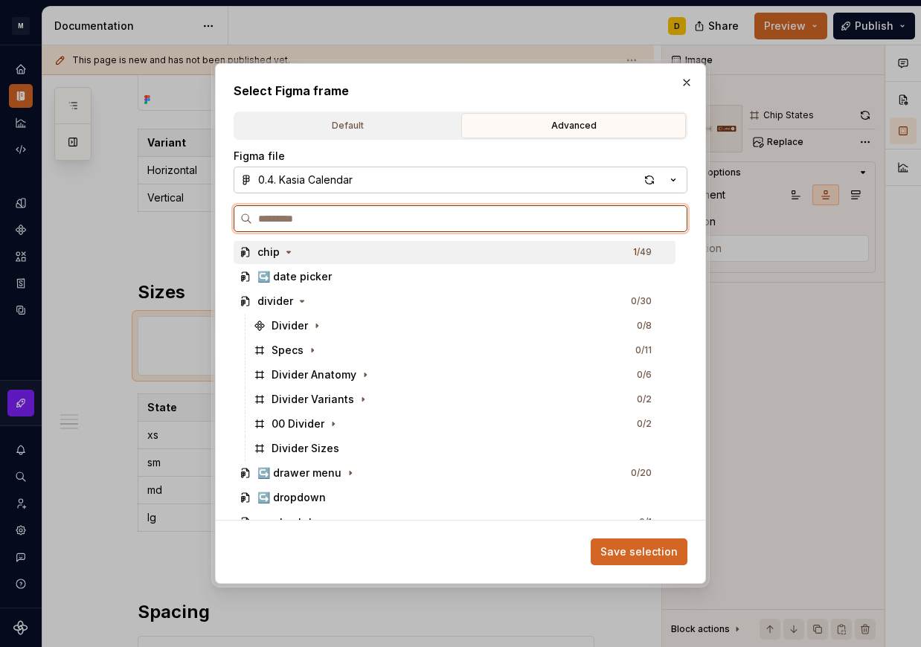
scroll to position [801, 0]
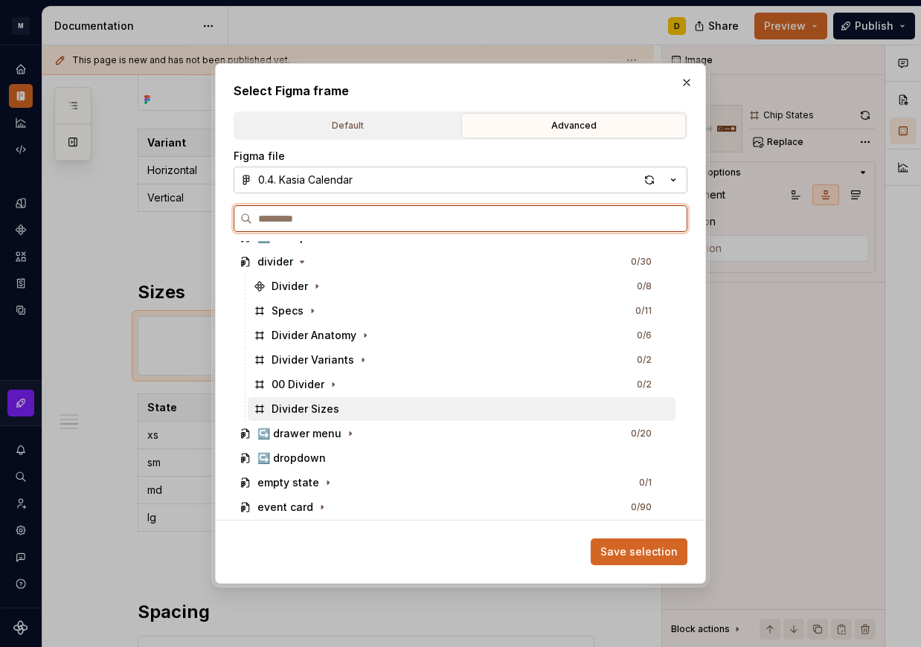
click at [391, 415] on div "Divider Sizes" at bounding box center [462, 409] width 428 height 24
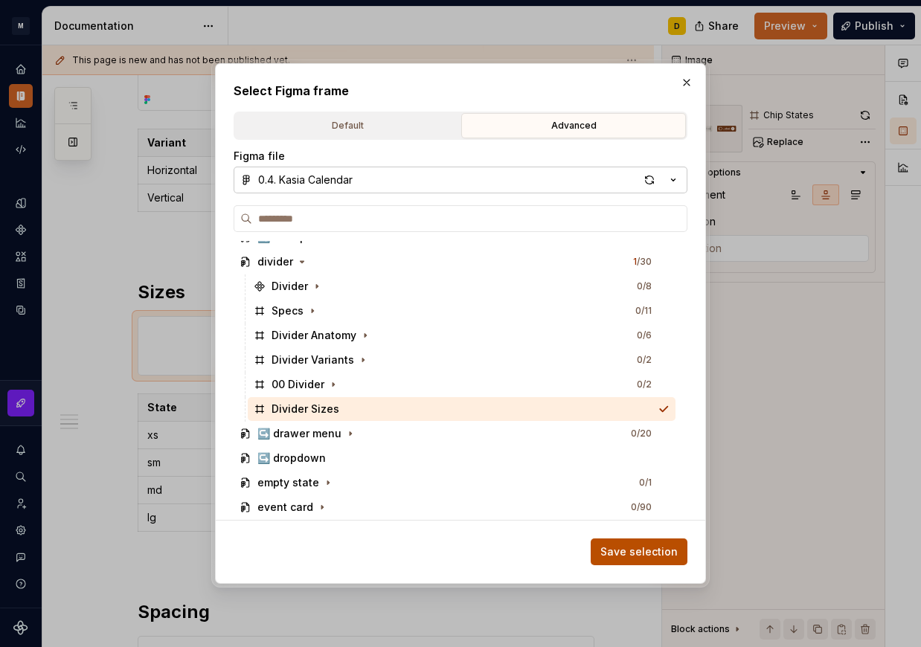
click at [624, 554] on span "Save selection" at bounding box center [638, 552] width 77 height 15
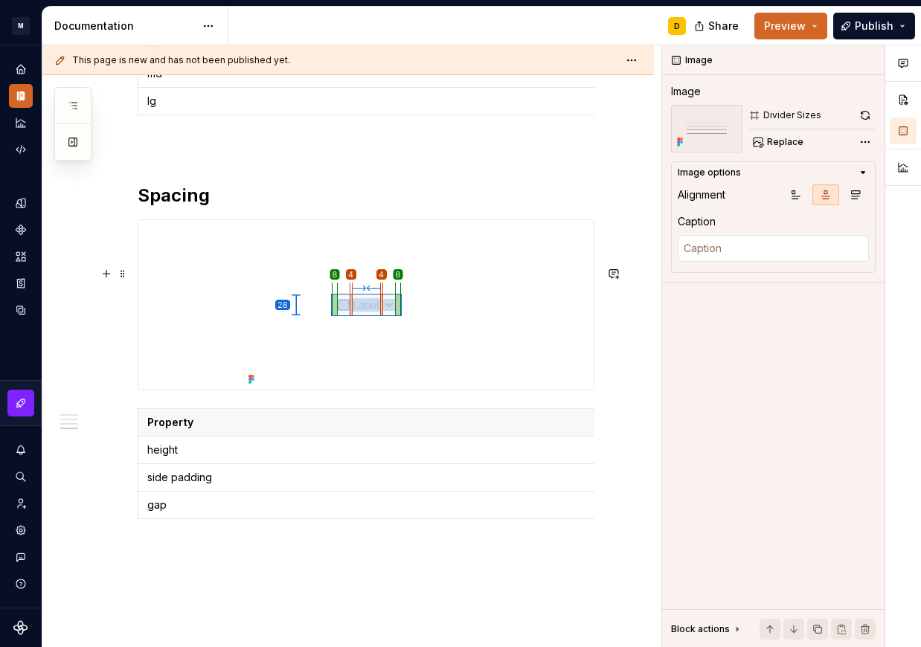
scroll to position [1322, 0]
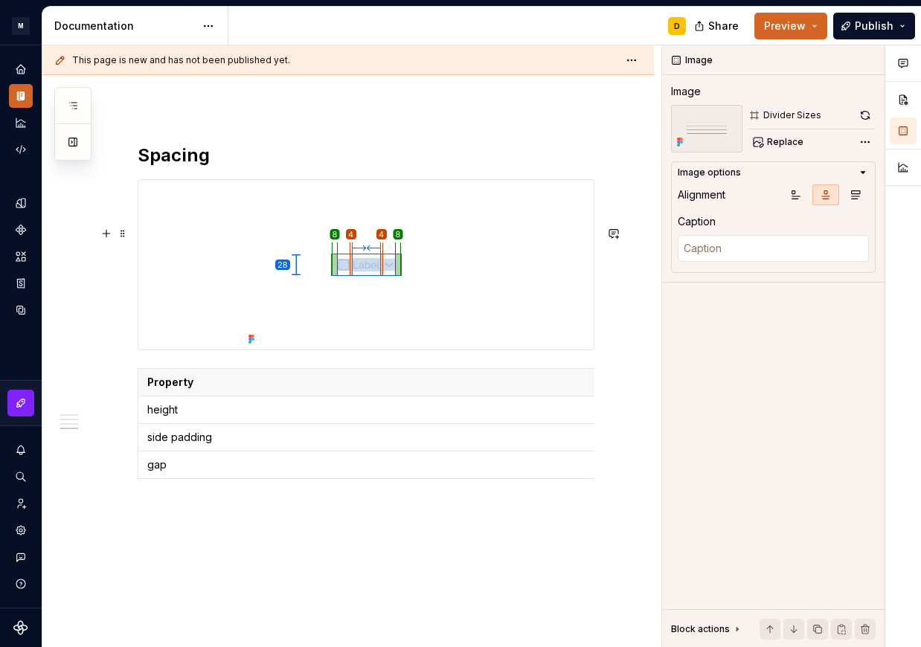
click at [458, 290] on img at bounding box center [367, 265] width 248 height 170
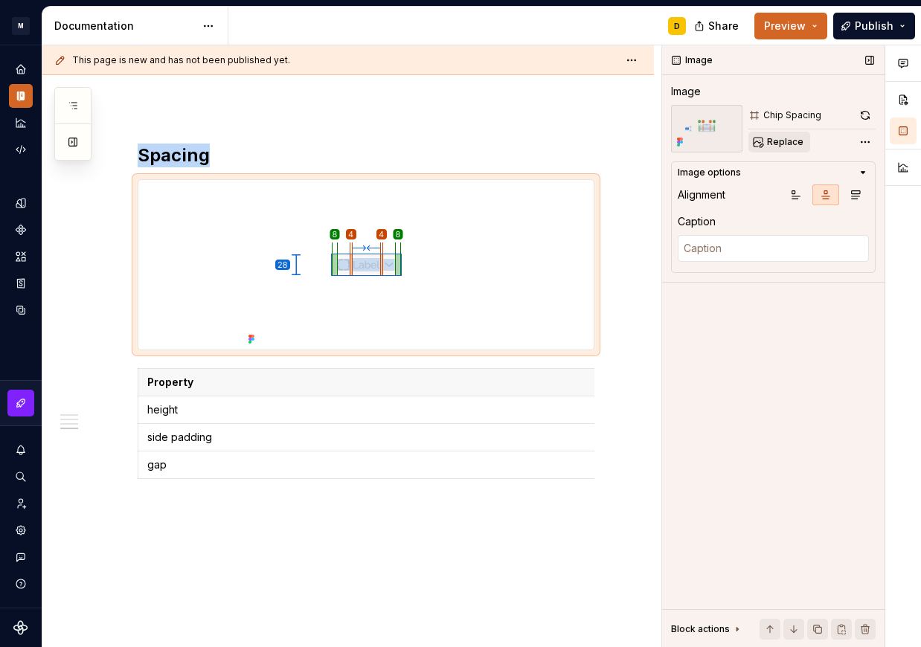
click at [797, 144] on span "Replace" at bounding box center [785, 142] width 36 height 12
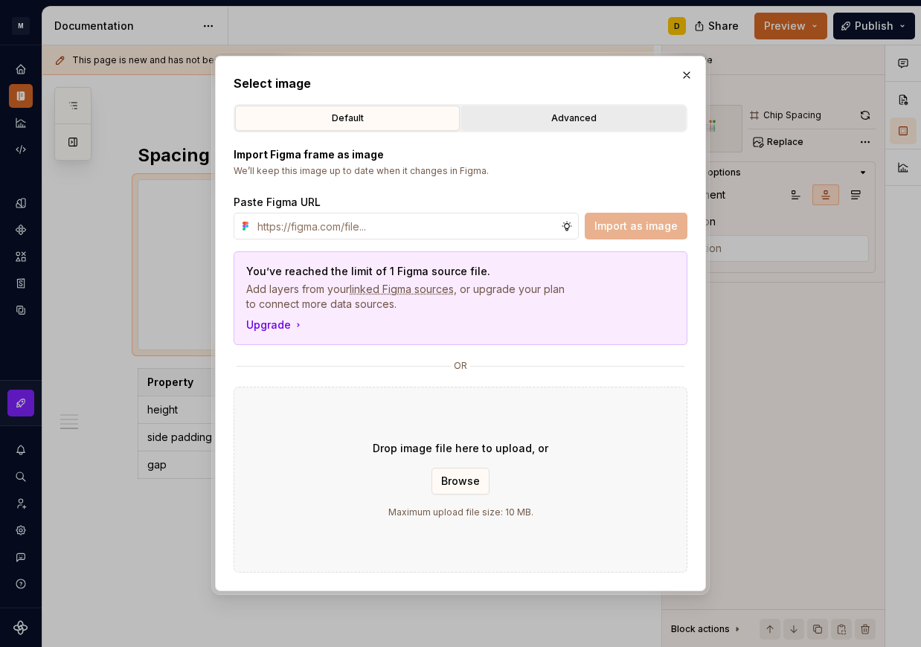
click at [599, 119] on div "Advanced" at bounding box center [574, 118] width 214 height 15
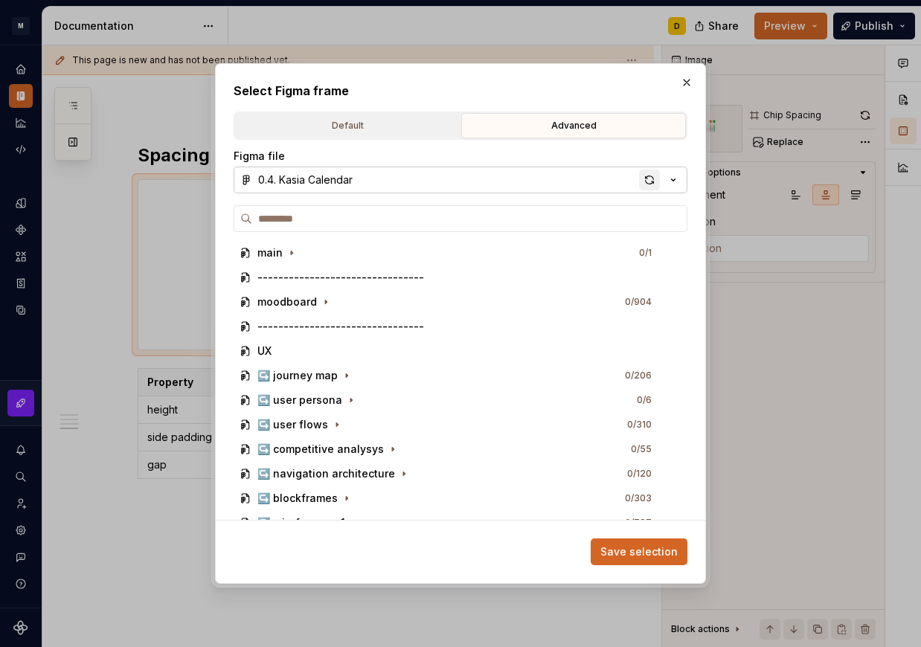
click at [653, 182] on div "button" at bounding box center [649, 180] width 21 height 21
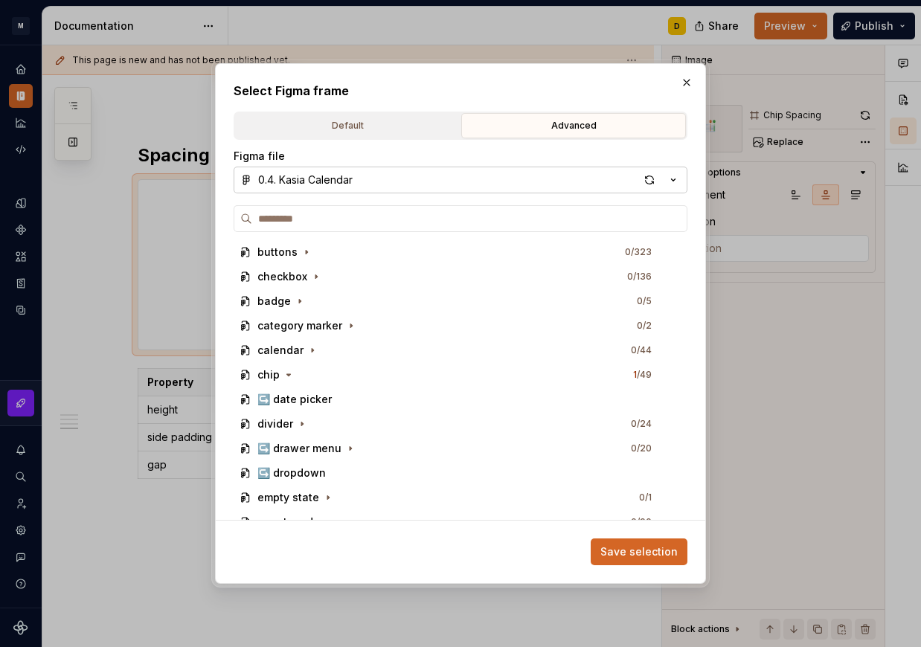
scroll to position [641, 0]
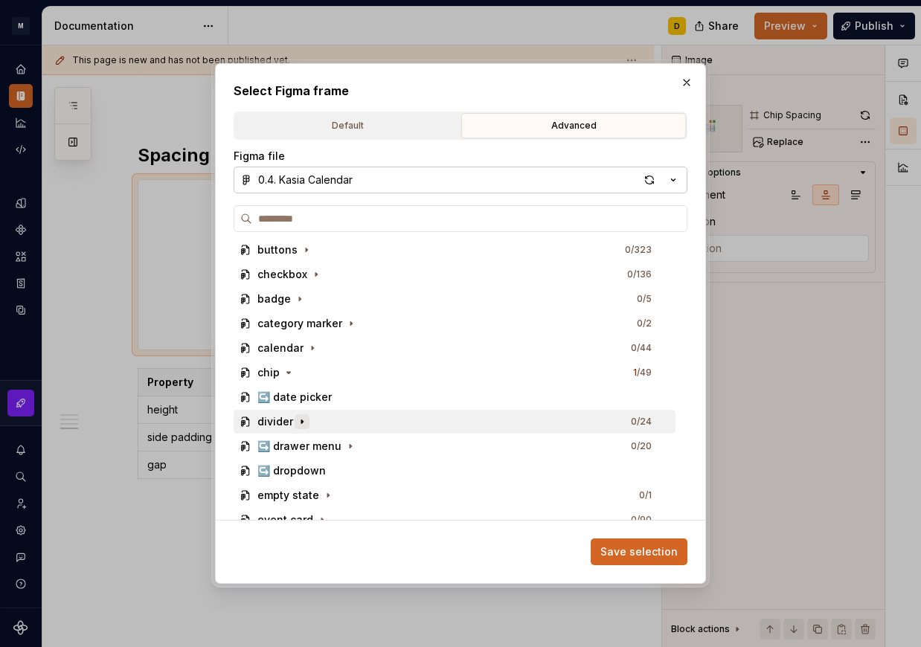
click at [299, 422] on icon "button" at bounding box center [302, 422] width 12 height 12
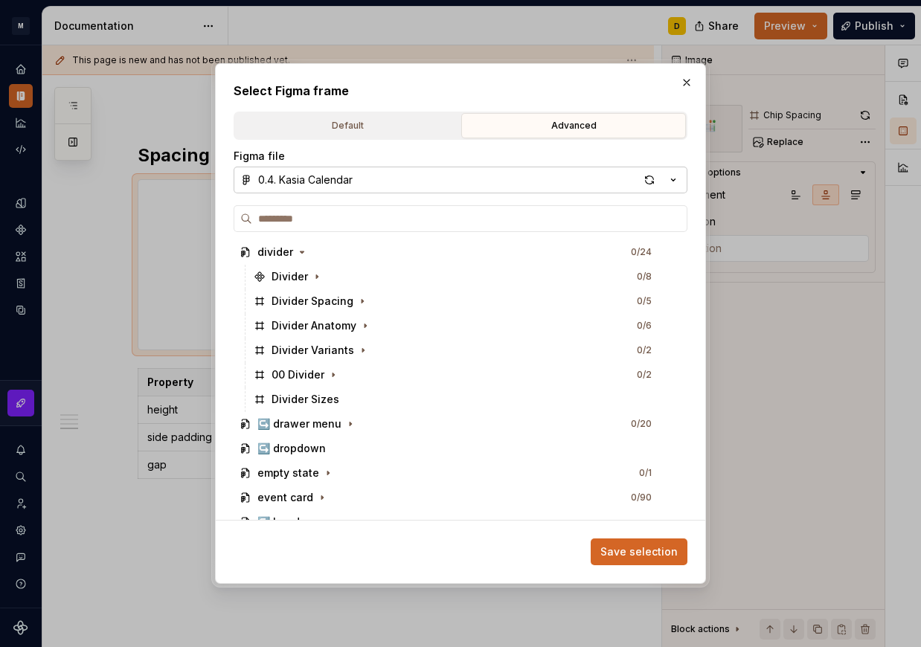
scroll to position [812, 0]
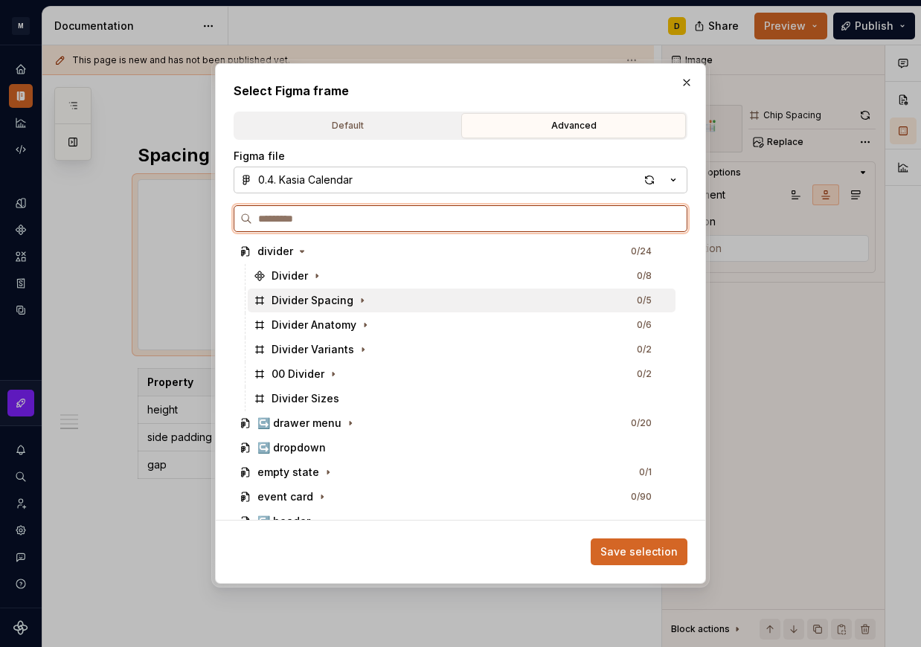
click at [374, 304] on div "Divider Spacing 0 / 5" at bounding box center [462, 301] width 428 height 24
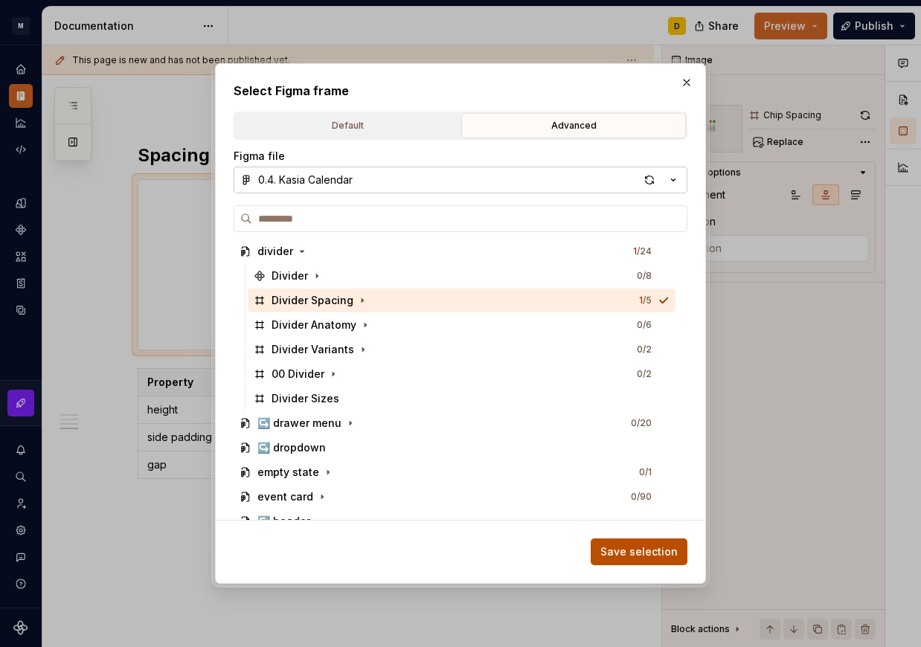
click at [615, 549] on span "Save selection" at bounding box center [638, 552] width 77 height 15
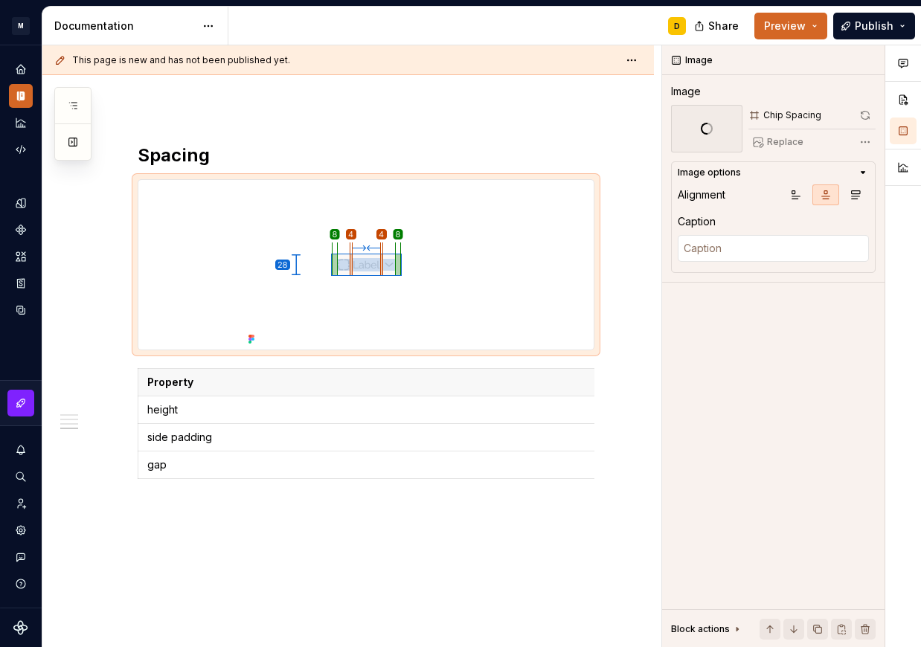
scroll to position [1322, 0]
type textarea "*"
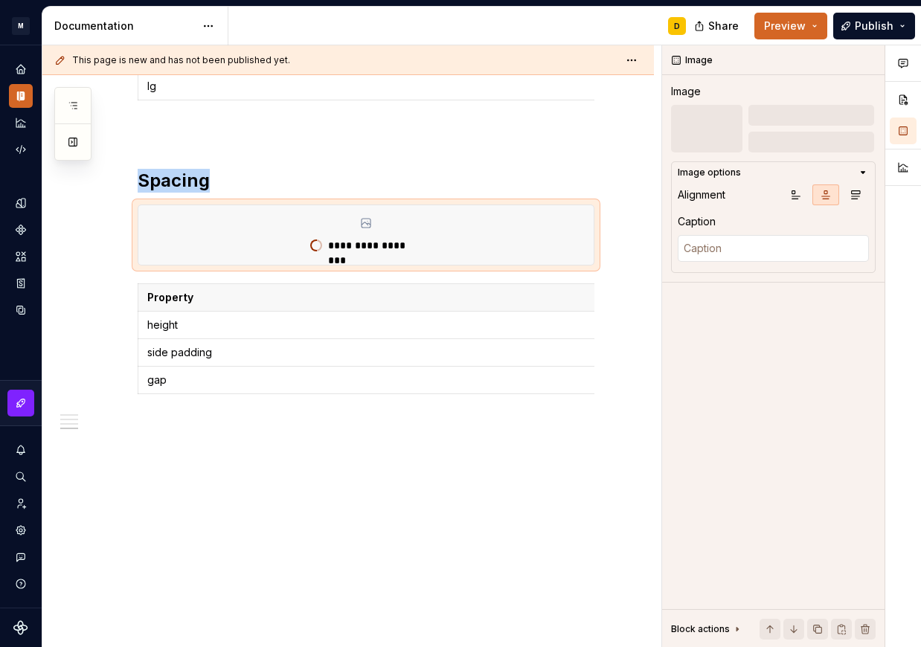
scroll to position [1313, 0]
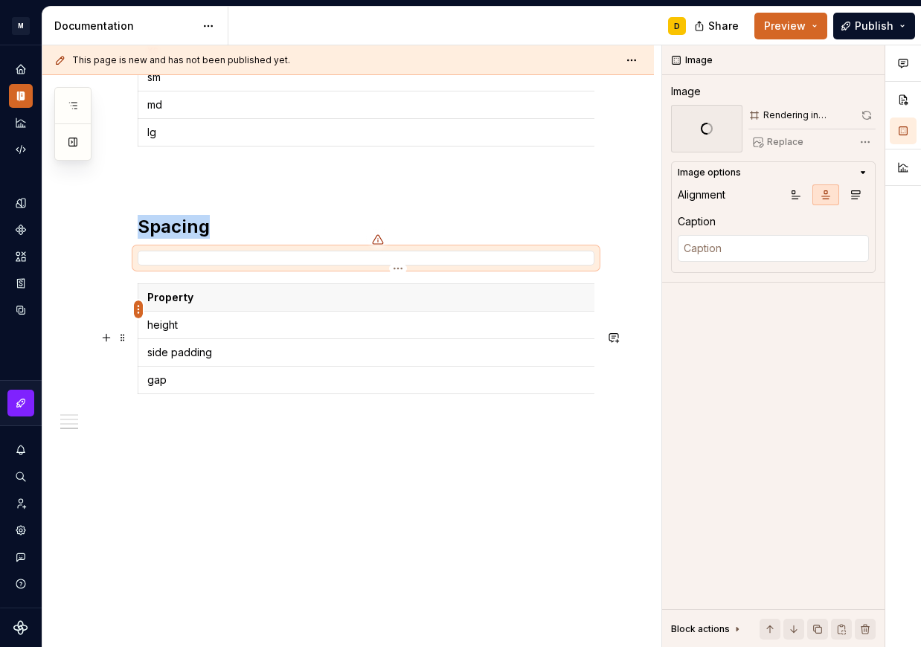
click at [140, 313] on html "M Mi D Design system data Documentation D Share Preview Publish Pages Add Acces…" at bounding box center [460, 323] width 921 height 647
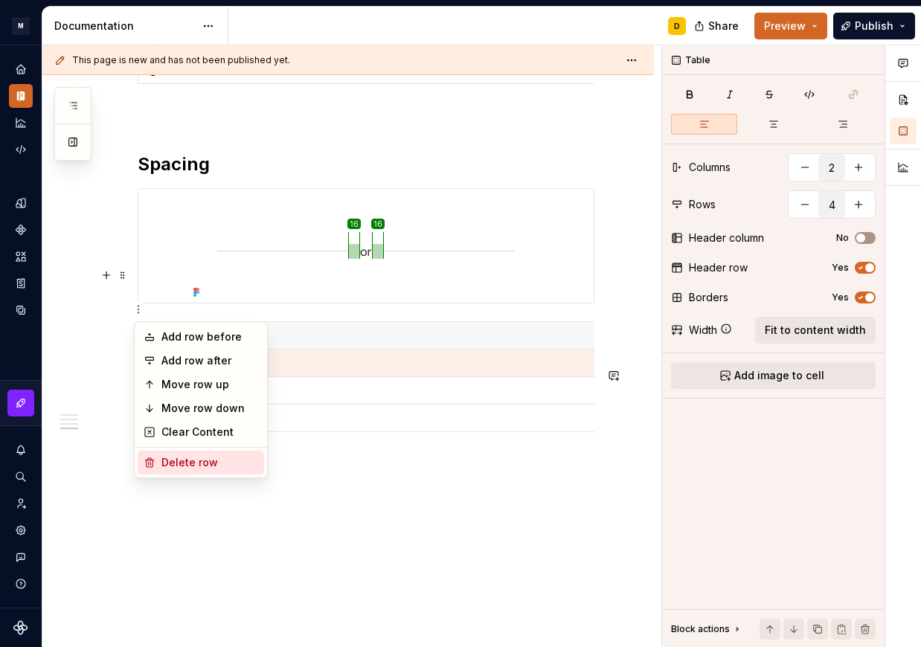
click at [185, 464] on div "Delete row" at bounding box center [209, 462] width 97 height 15
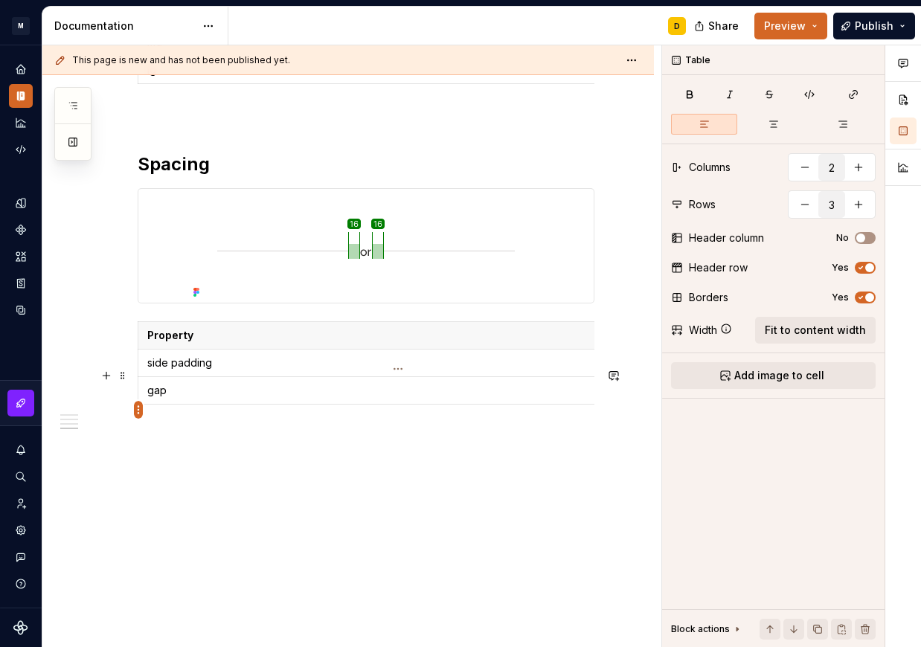
click at [136, 412] on html "M Mi D Design system data Documentation D Share Preview Publish Pages Add Acces…" at bounding box center [460, 323] width 921 height 647
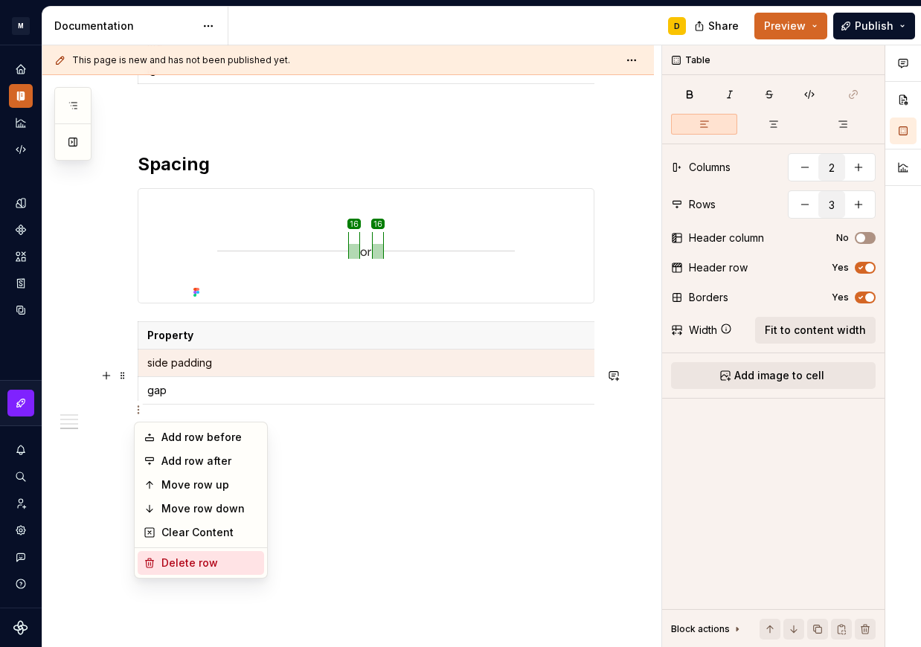
click at [216, 568] on div "Delete row" at bounding box center [209, 563] width 97 height 15
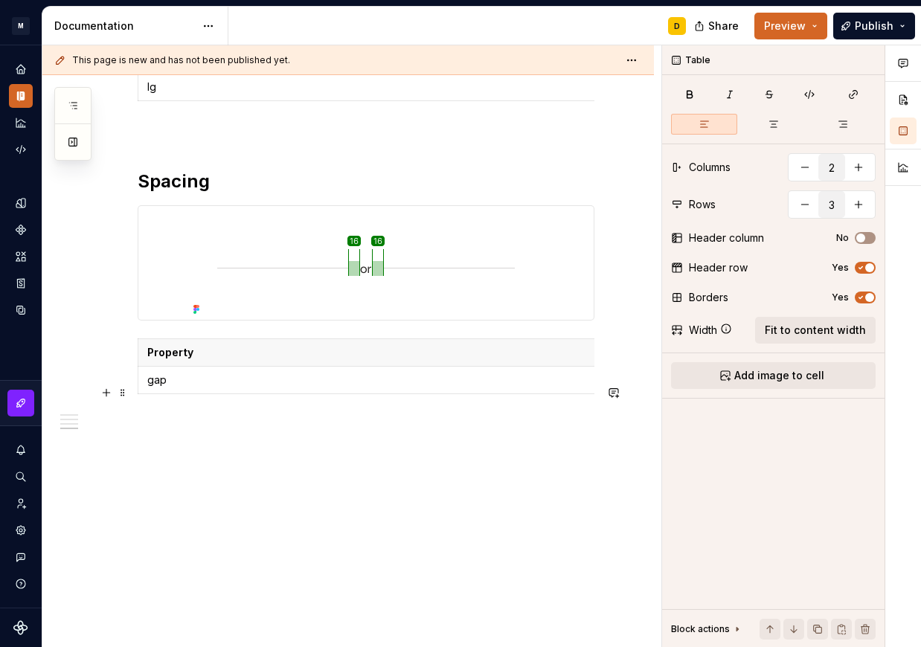
type input "2"
click at [363, 388] on p "space.100" at bounding box center [494, 380] width 502 height 15
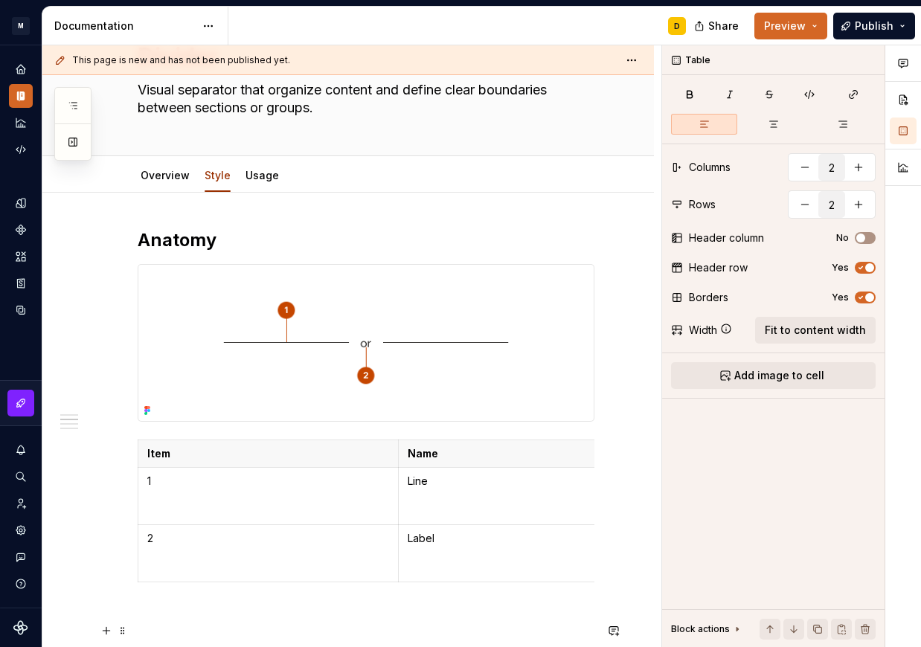
scroll to position [0, 0]
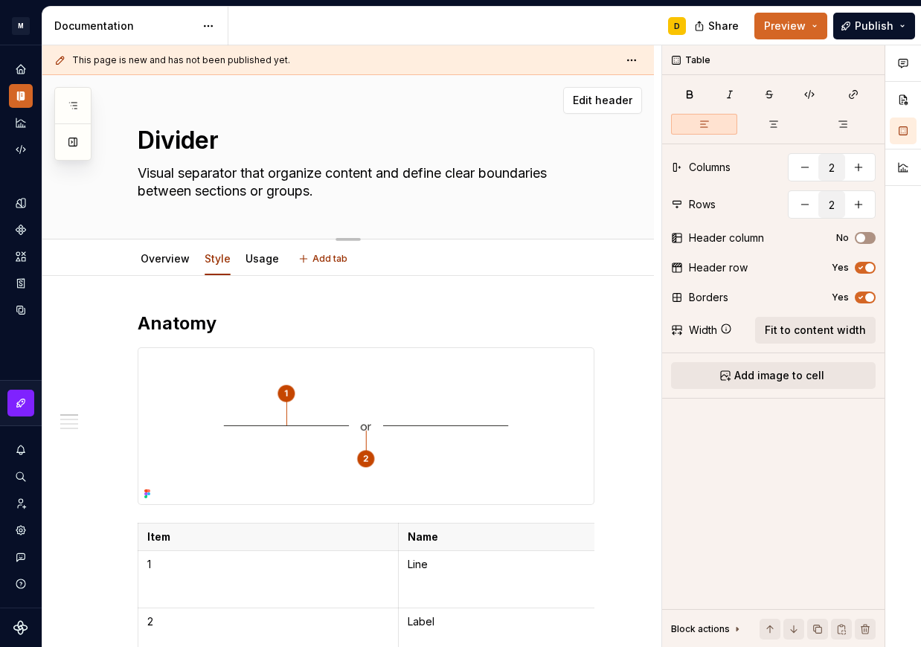
click at [277, 164] on textarea "Visual separator that organize content and define clear boundaries between sect…" at bounding box center [363, 182] width 457 height 42
click at [262, 167] on textarea "Visual separator that organize content and define clear boundaries between sect…" at bounding box center [363, 182] width 457 height 42
click at [20, 231] on icon "Components" at bounding box center [21, 230] width 10 height 10
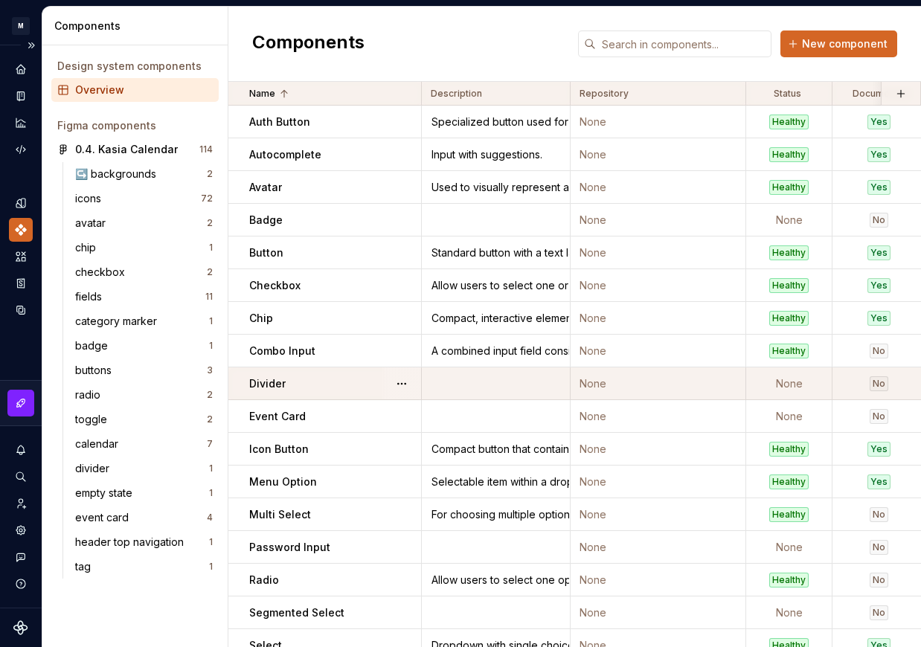
click at [521, 379] on td at bounding box center [496, 384] width 149 height 33
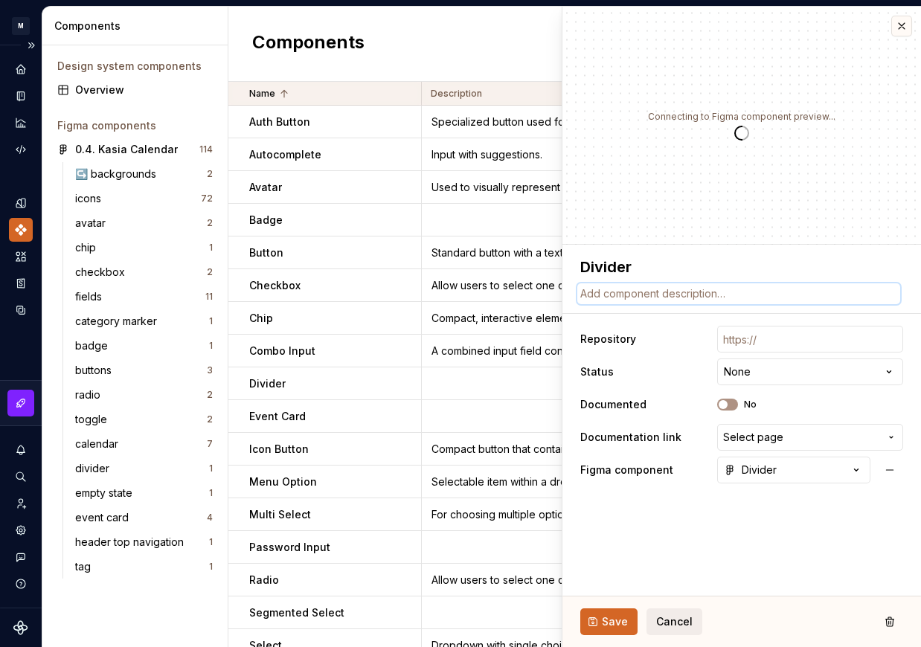
click at [710, 293] on textarea at bounding box center [738, 293] width 323 height 21
paste textarea "Visual separator that organize content and define clear boundaries between sect…"
type textarea "*"
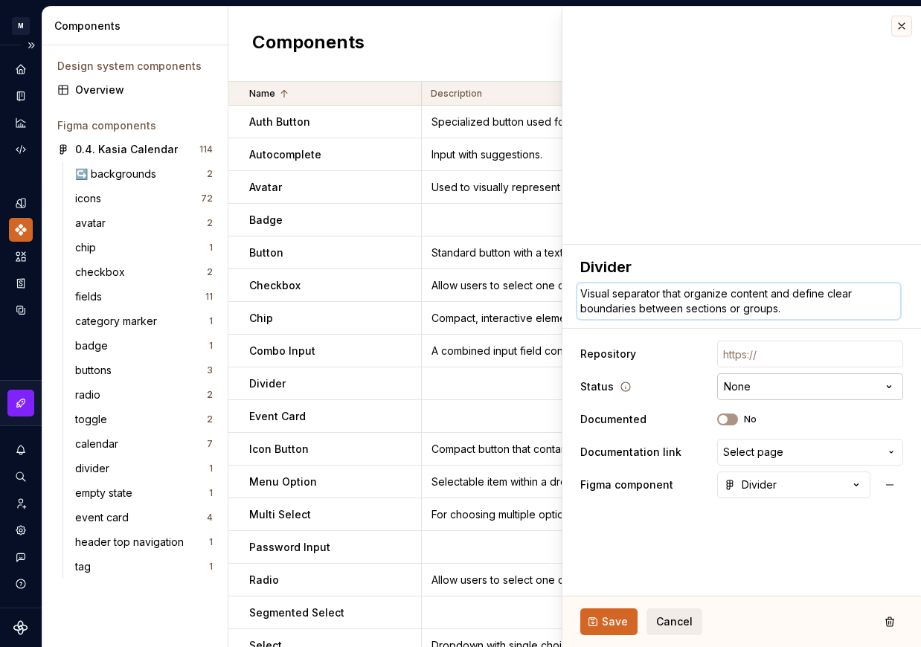
type textarea "Visual separator that organize content and define clear boundaries between sect…"
click at [755, 399] on html "M Mi D Design system data Components Design system components Overview Figma co…" at bounding box center [460, 323] width 921 height 647
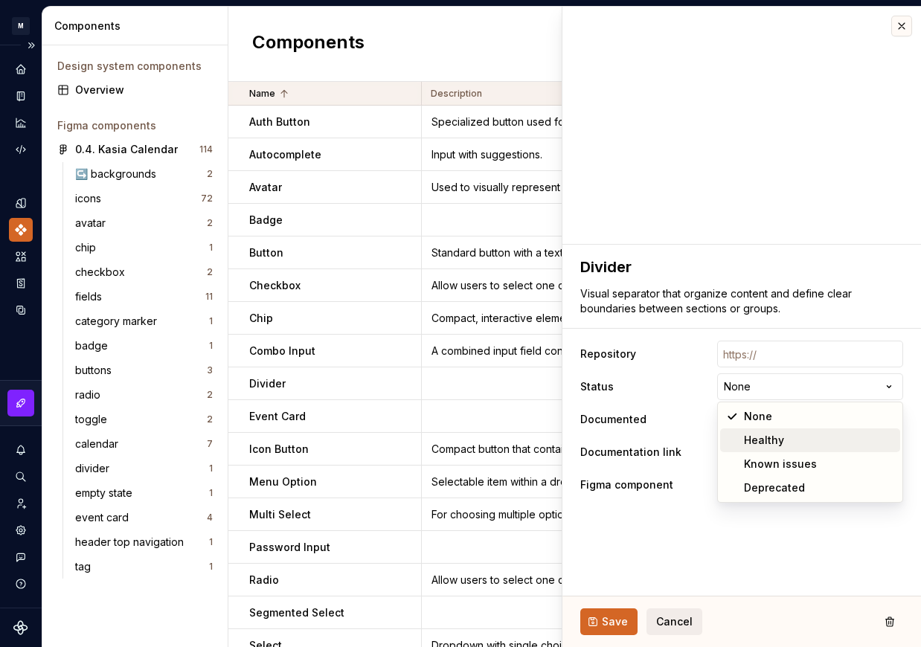
select select "**********"
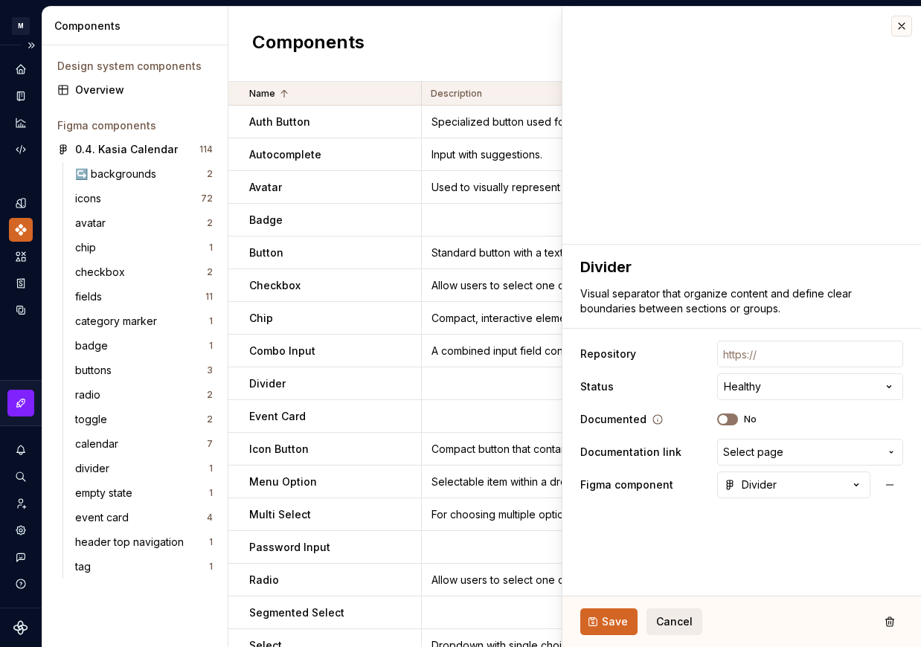
click at [737, 422] on button "No" at bounding box center [727, 420] width 21 height 12
type textarea "*"
click at [748, 453] on span "Select page" at bounding box center [753, 452] width 60 height 15
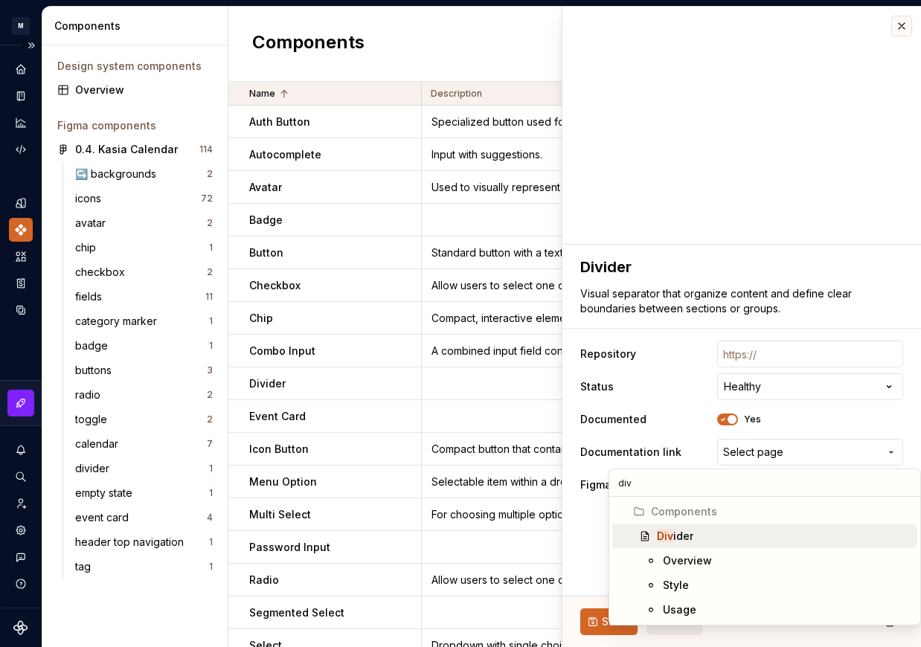
type input "div"
click at [712, 533] on div "Div ider" at bounding box center [784, 536] width 254 height 15
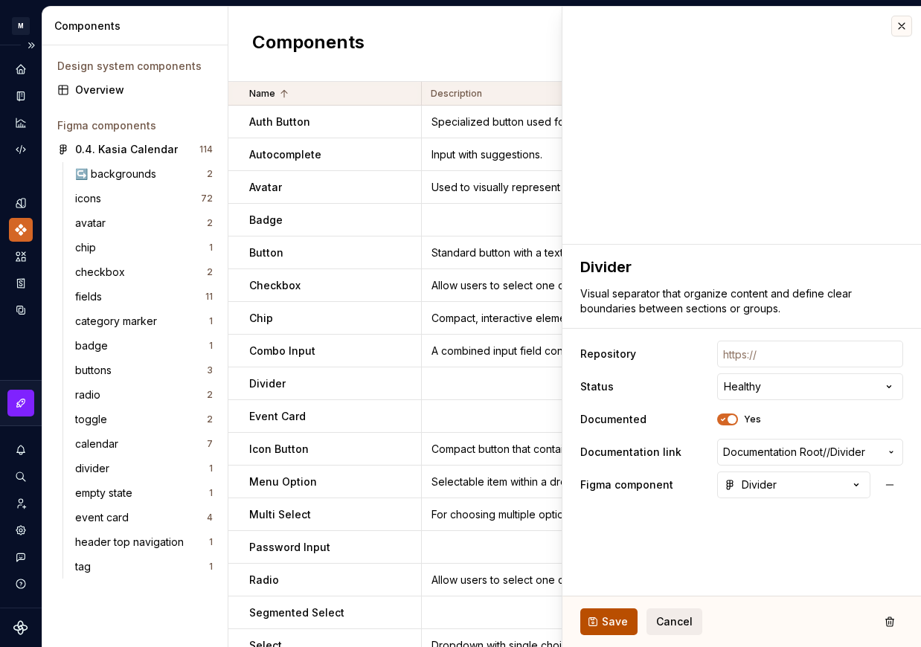
click at [612, 618] on span "Save" at bounding box center [615, 622] width 26 height 15
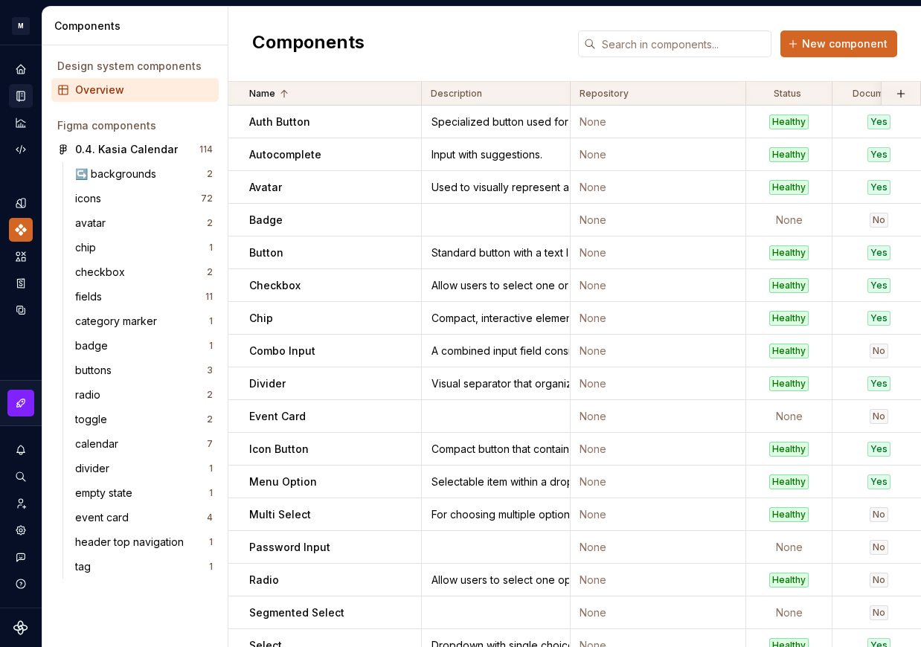
click at [16, 92] on icon "Documentation" at bounding box center [20, 95] width 13 height 13
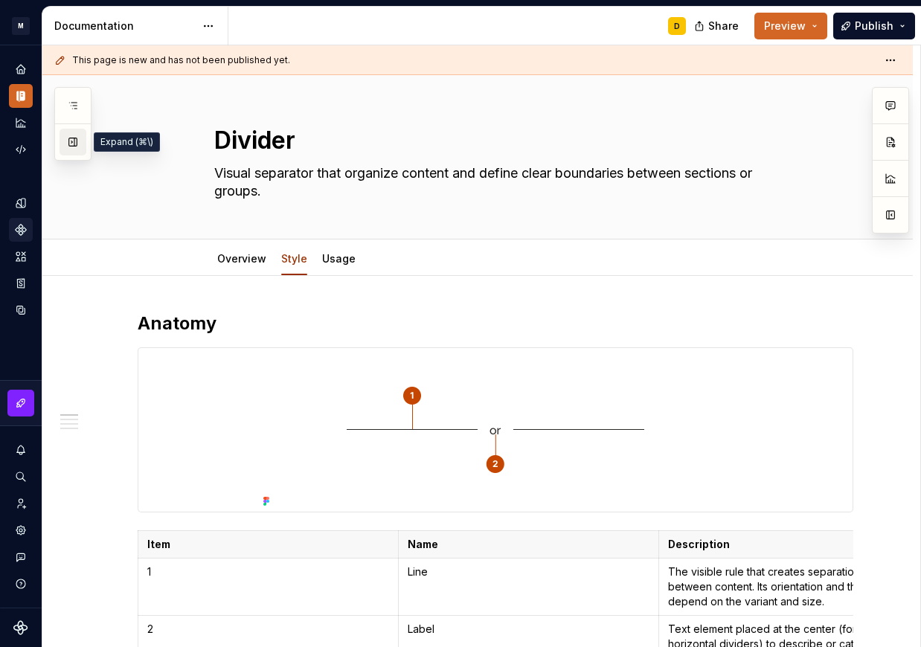
click at [69, 146] on button "button" at bounding box center [73, 142] width 27 height 27
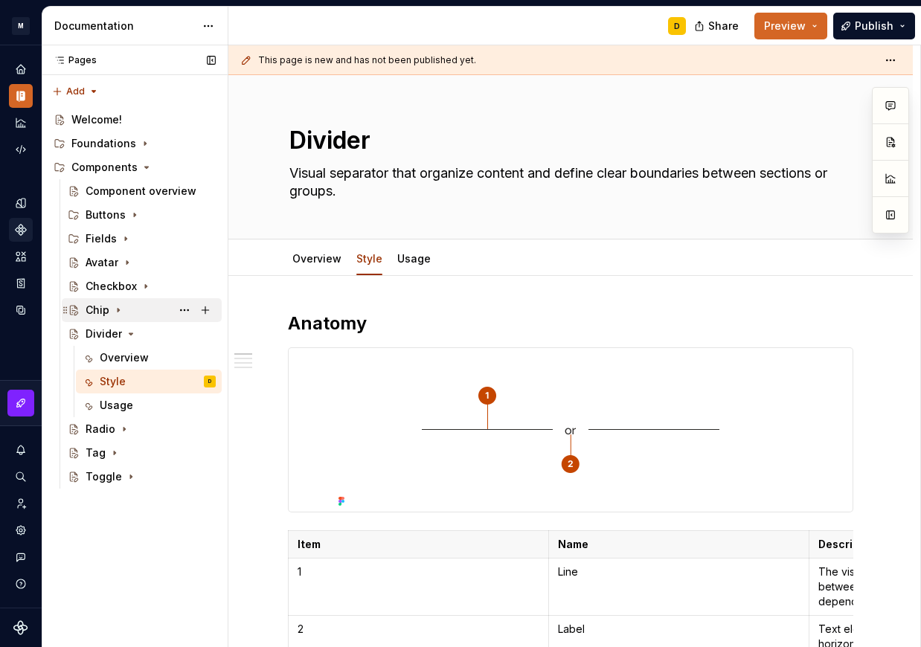
click at [97, 310] on div "Chip" at bounding box center [98, 310] width 24 height 15
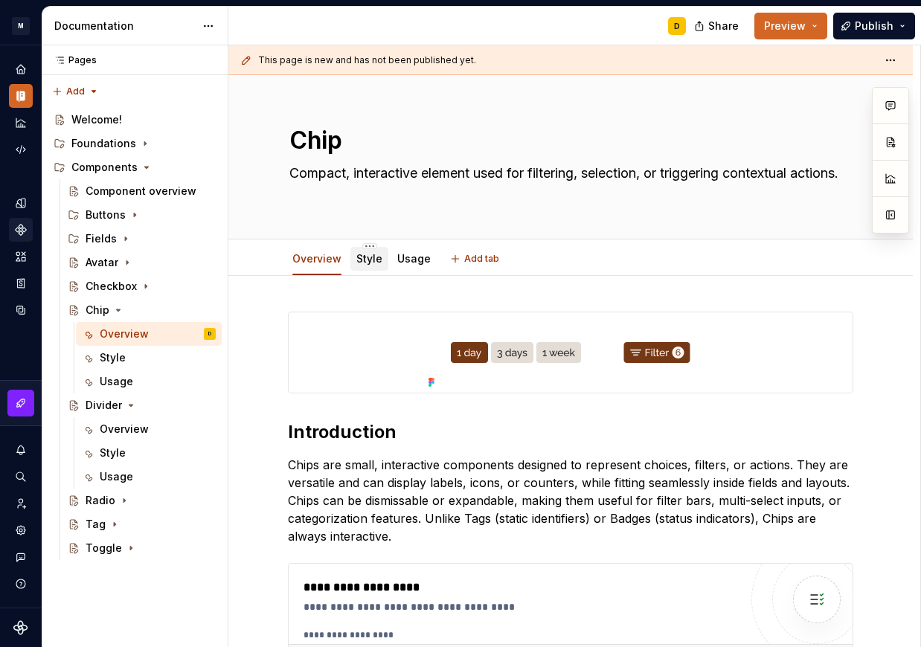
click at [362, 258] on link "Style" at bounding box center [369, 258] width 26 height 13
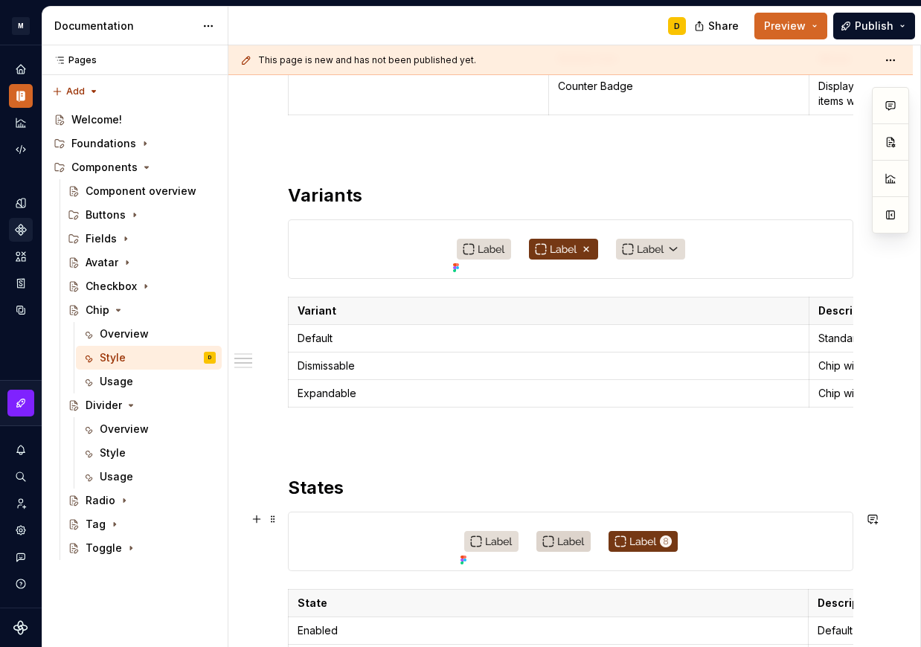
scroll to position [648, 0]
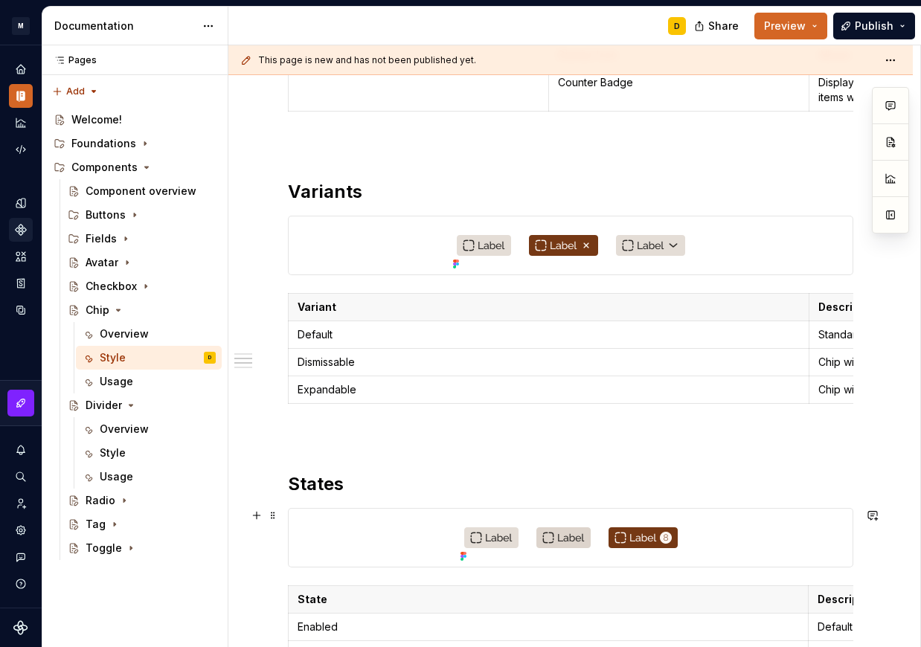
click at [358, 496] on h2 "States" at bounding box center [570, 484] width 565 height 24
click at [382, 204] on h2 "Variants" at bounding box center [570, 192] width 565 height 24
type textarea "*"
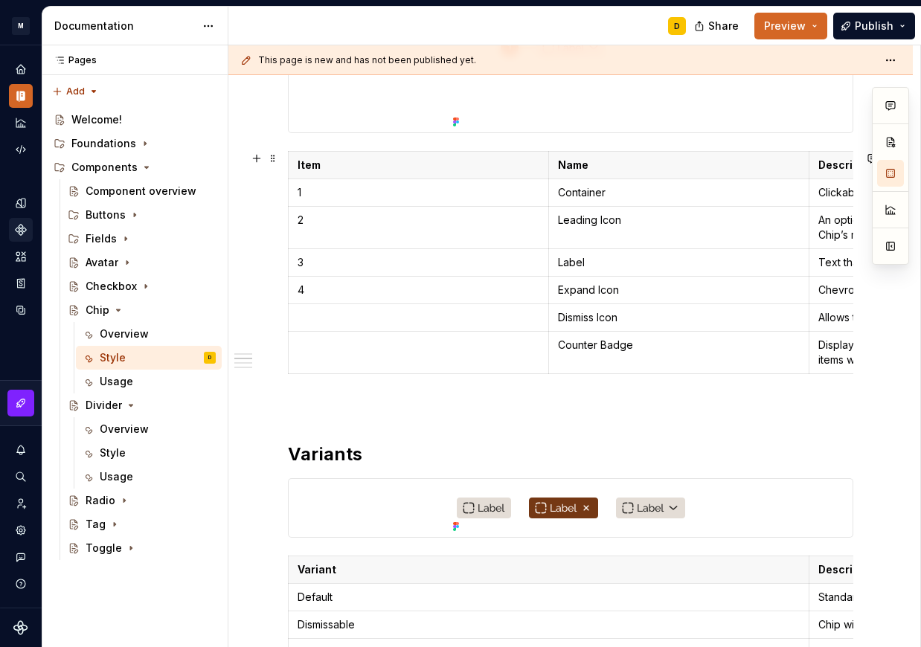
scroll to position [384, 0]
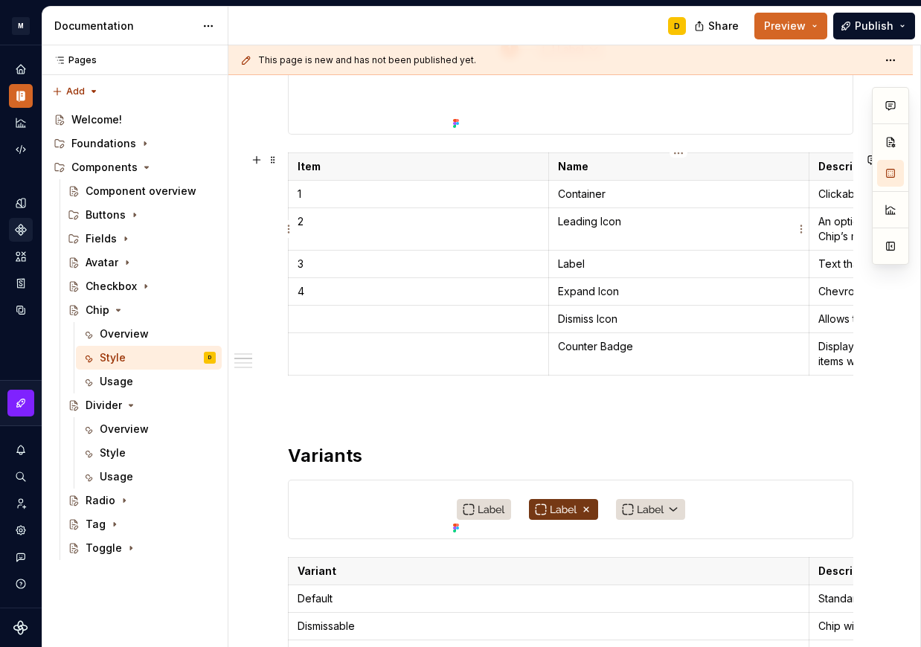
click at [599, 217] on p "Leading Icon" at bounding box center [679, 221] width 242 height 15
click at [667, 325] on p "Dismiss Icon" at bounding box center [679, 319] width 242 height 15
click at [639, 356] on td "Counter Badge" at bounding box center [678, 354] width 260 height 42
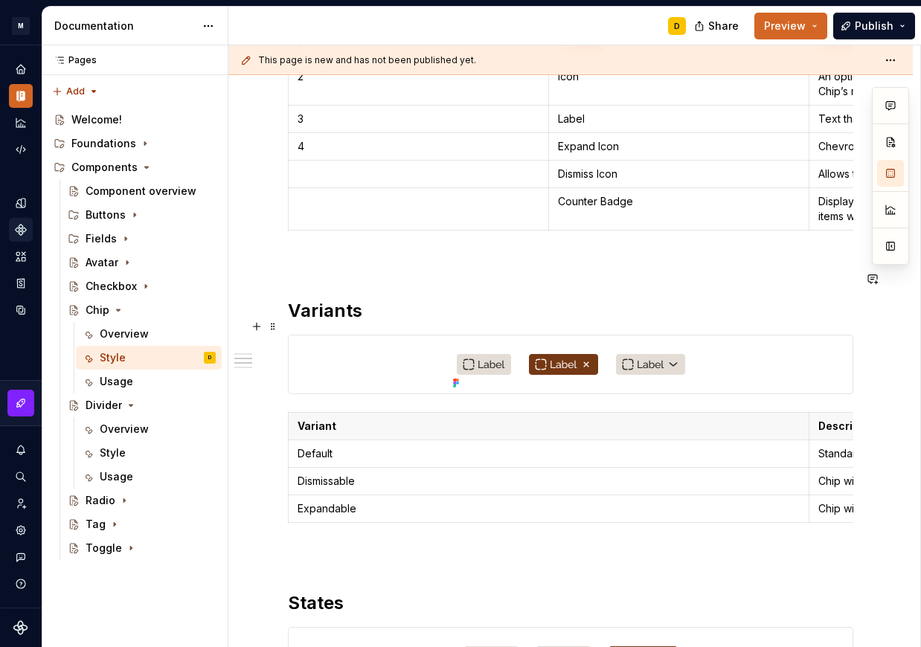
scroll to position [557, 0]
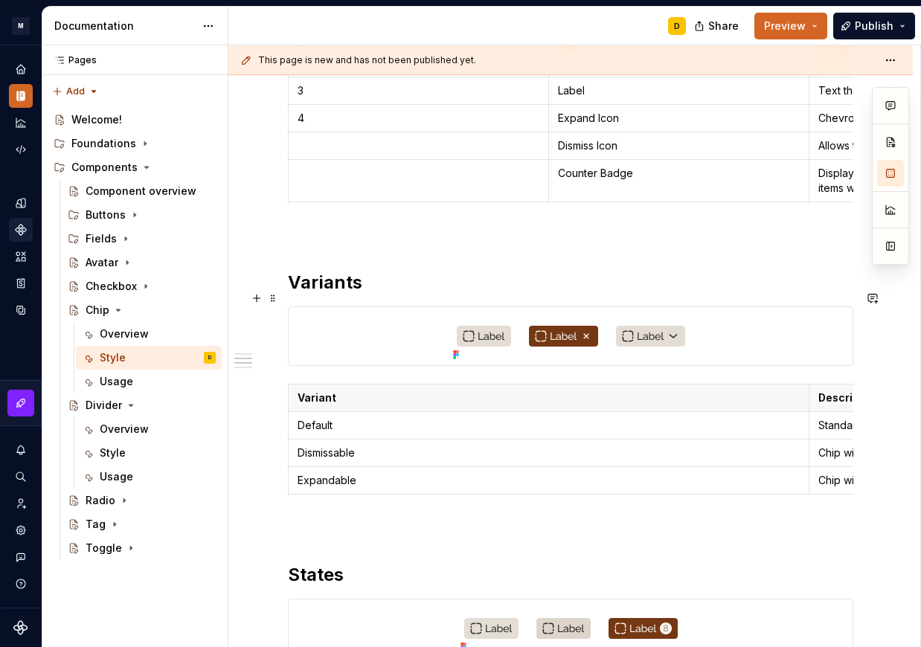
click at [371, 295] on h2 "Variants" at bounding box center [570, 283] width 565 height 24
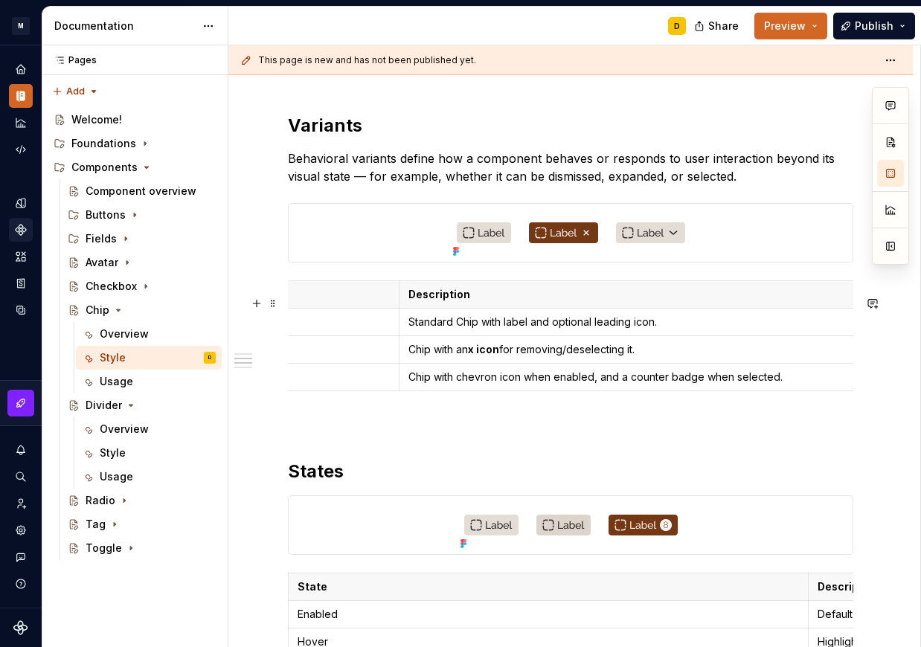
scroll to position [0, 412]
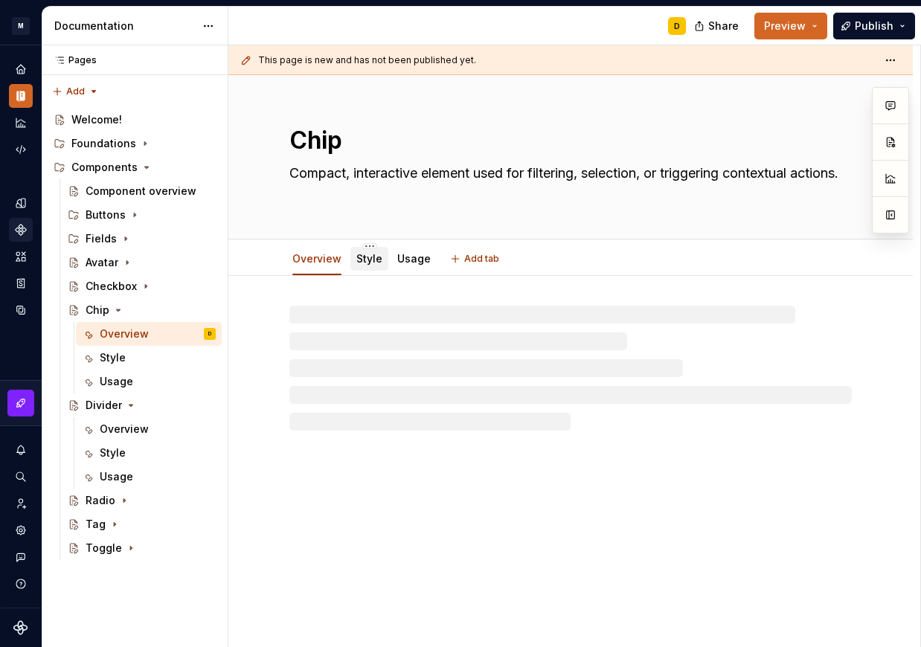
click at [371, 256] on link "Style" at bounding box center [369, 258] width 26 height 13
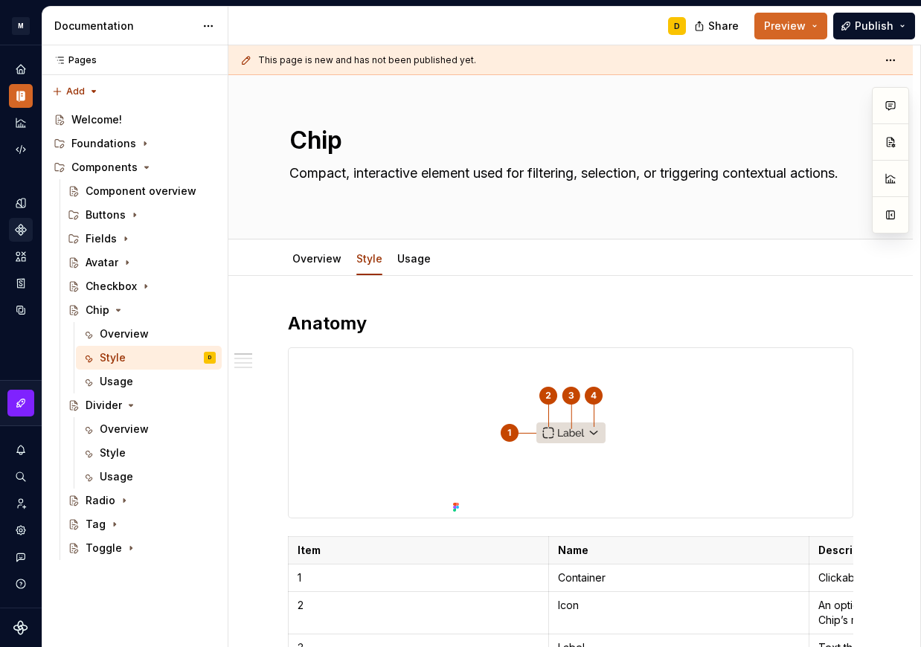
type textarea "*"
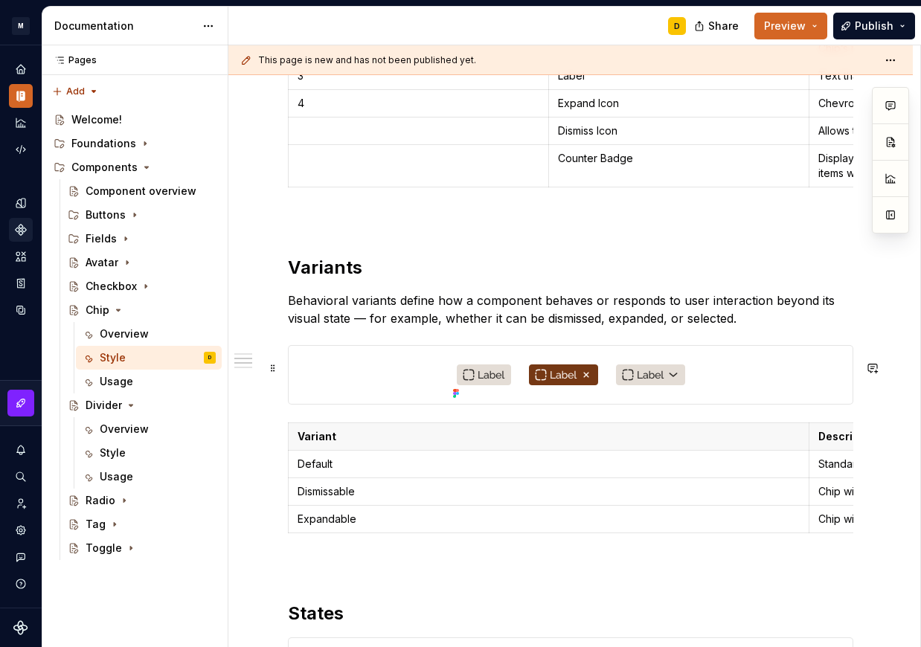
scroll to position [577, 0]
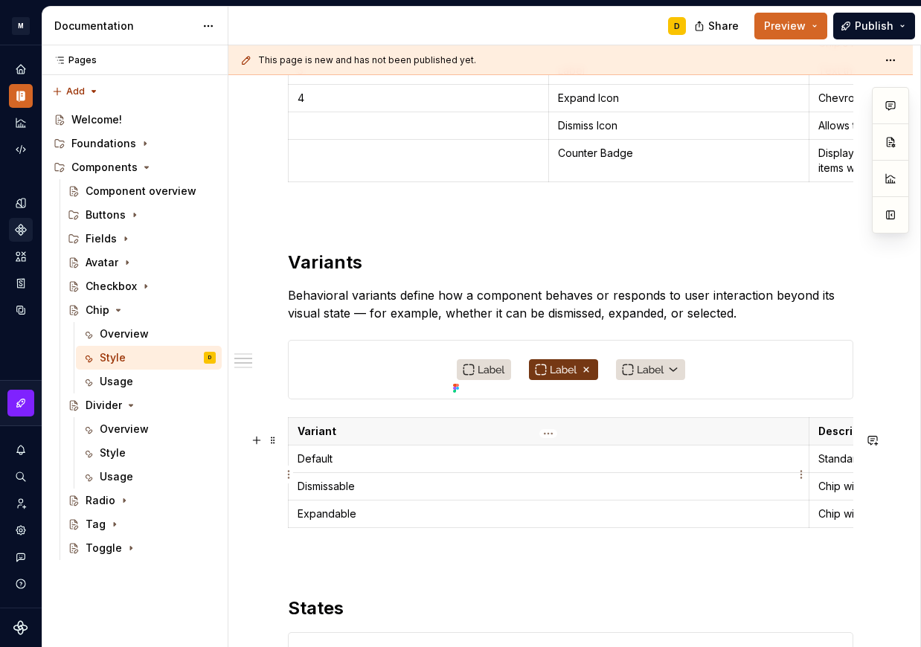
click at [351, 467] on p "Default" at bounding box center [549, 459] width 502 height 15
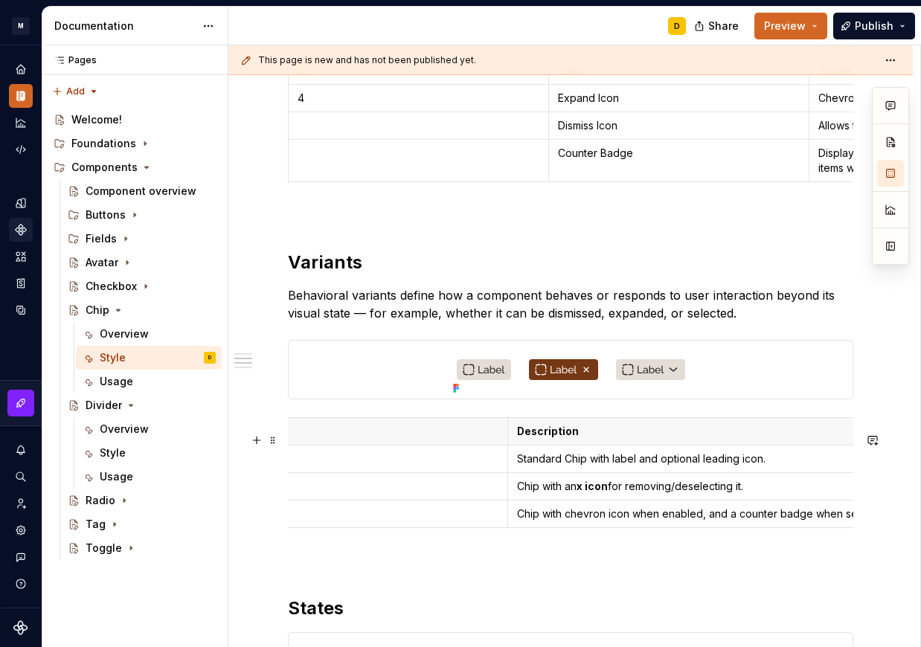
scroll to position [0, 305]
click at [595, 467] on p "Standard Chip with label and optional leading icon." at bounding box center [764, 459] width 502 height 15
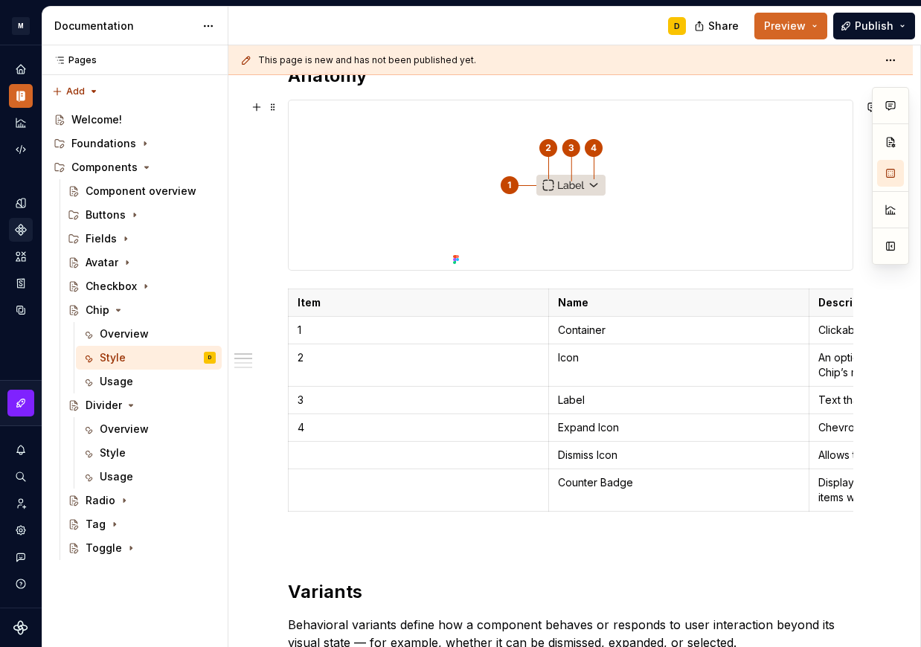
scroll to position [246, 0]
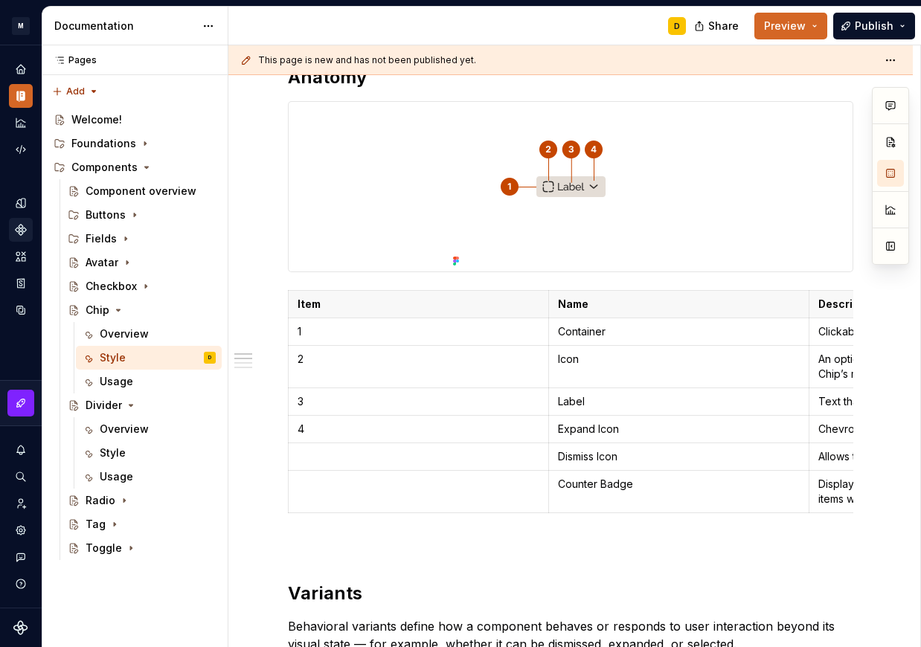
click at [20, 228] on icon "Components" at bounding box center [21, 230] width 10 height 10
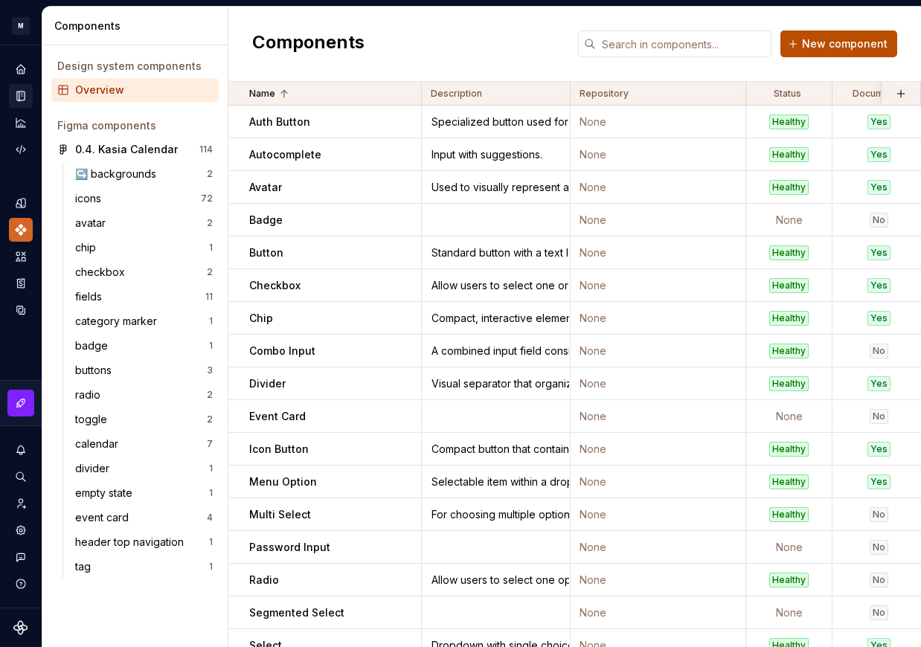
click at [823, 47] on span "New component" at bounding box center [845, 43] width 86 height 15
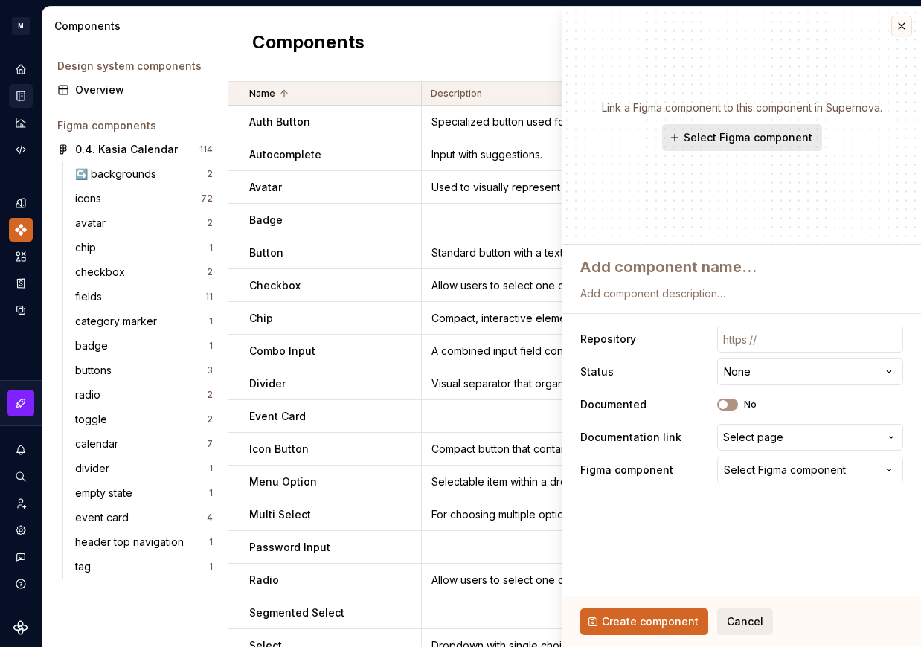
click at [708, 147] on button "Select Figma component" at bounding box center [742, 137] width 160 height 27
type textarea "*"
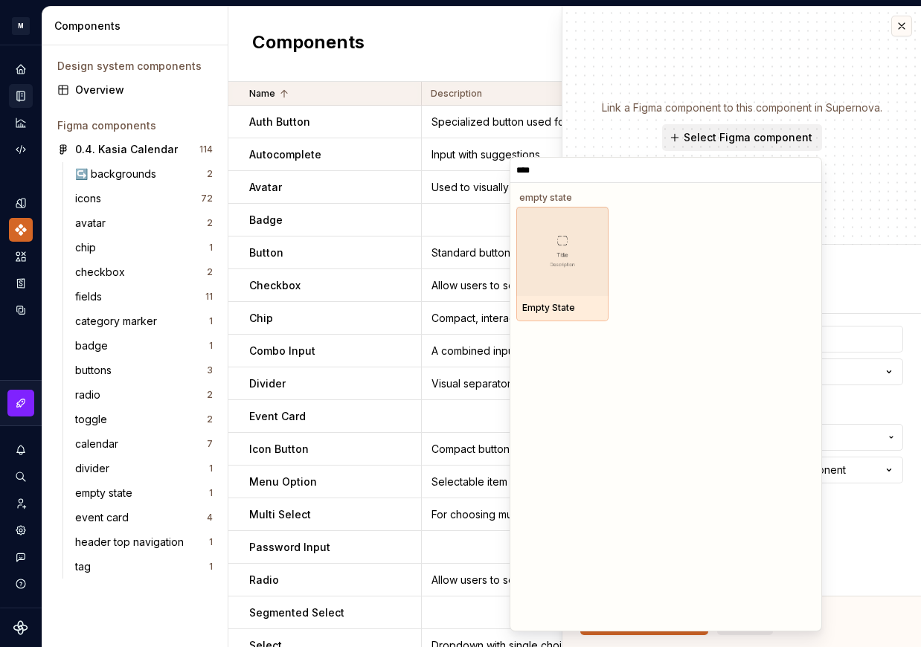
type input "*****"
click at [574, 229] on div at bounding box center [562, 251] width 92 height 89
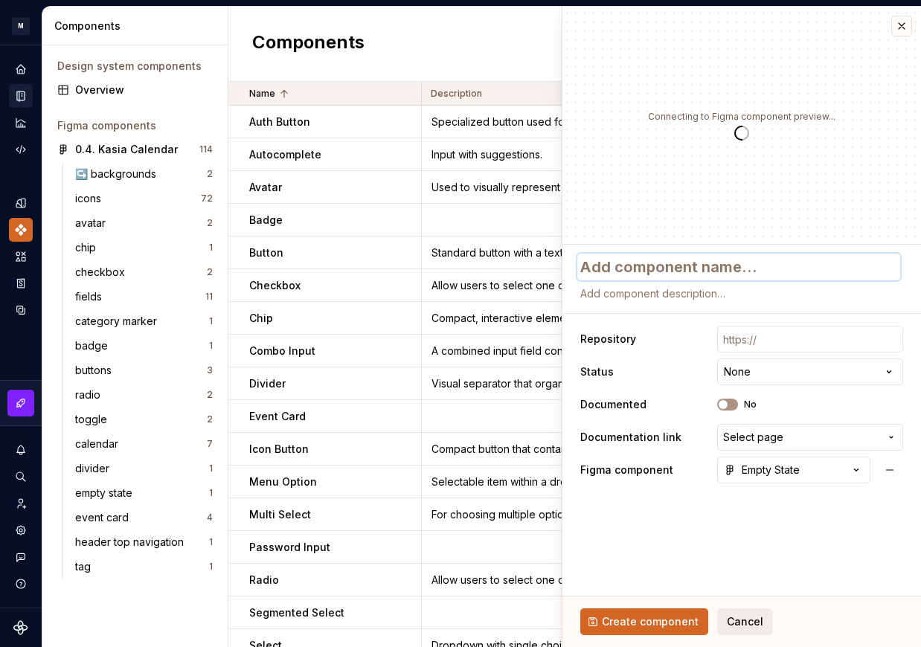
click at [641, 261] on textarea at bounding box center [738, 267] width 323 height 27
type textarea "*"
type textarea "Em"
type textarea "*"
type textarea "Emp"
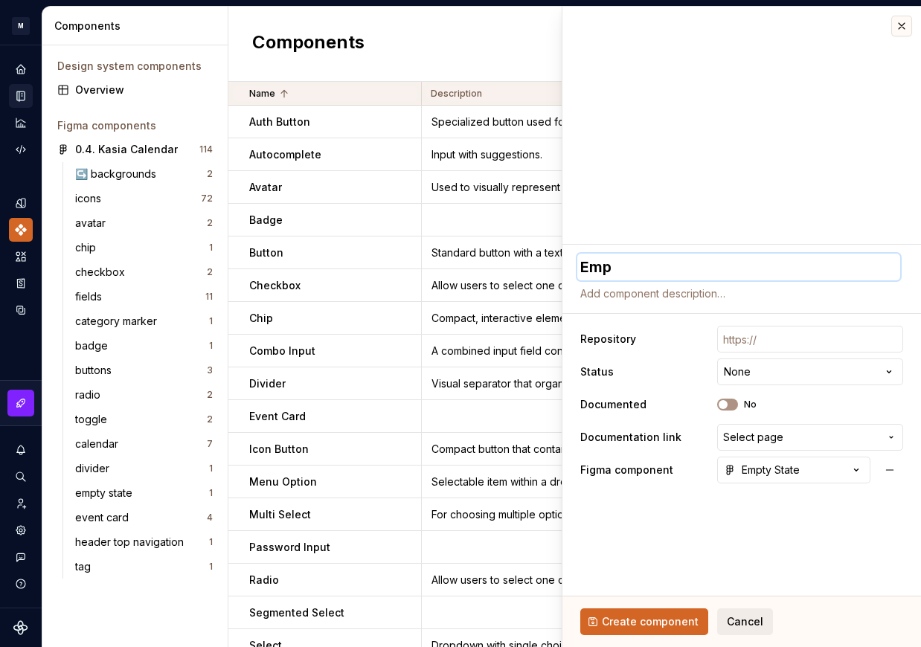
type textarea "*"
type textarea "Empt"
type textarea "*"
type textarea "Empty"
type textarea "*"
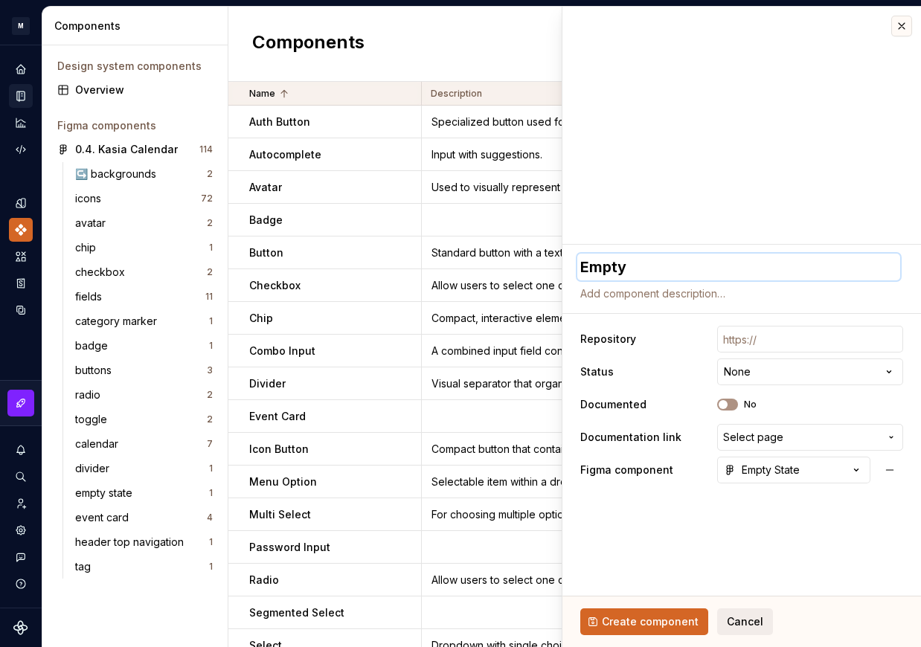
type textarea "Empty"
type textarea "*"
type textarea "Empty S"
type textarea "*"
type textarea "Empty St"
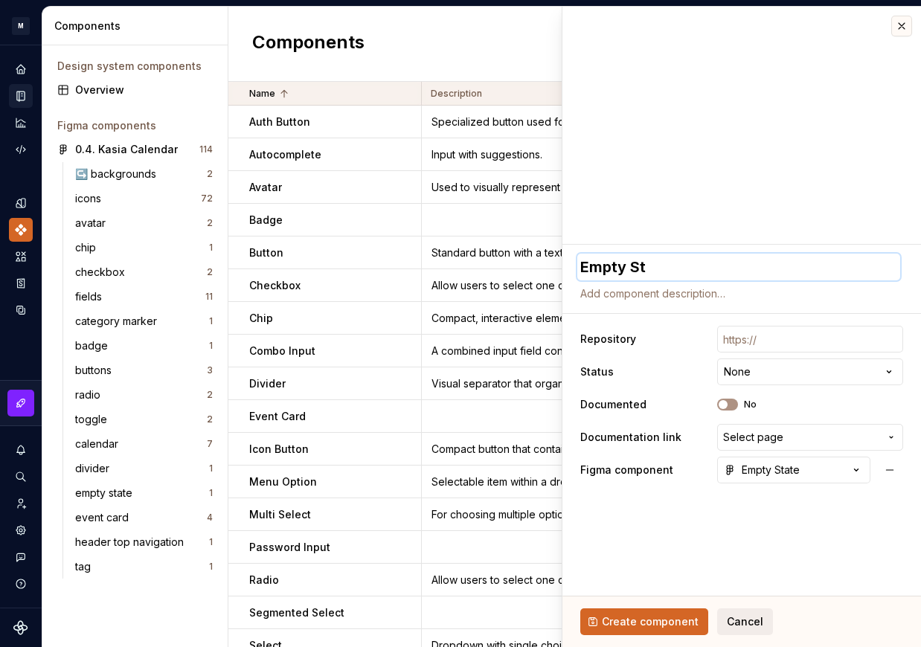
type textarea "*"
type textarea "Empty Sta"
type textarea "*"
type textarea "Empty Stat"
type textarea "*"
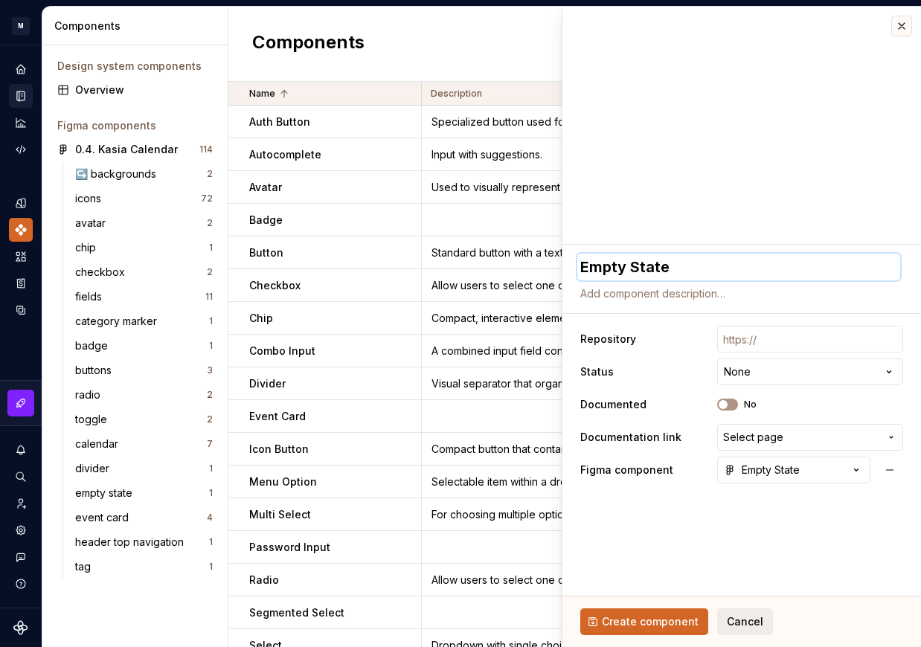
type textarea "Empty State"
click at [713, 289] on textarea at bounding box center [738, 293] width 323 height 21
paste textarea "communicates the absence of content and helps users understand what to do next"
type textarea "*"
type textarea "communicates the absence of content and helps users understand what to do next"
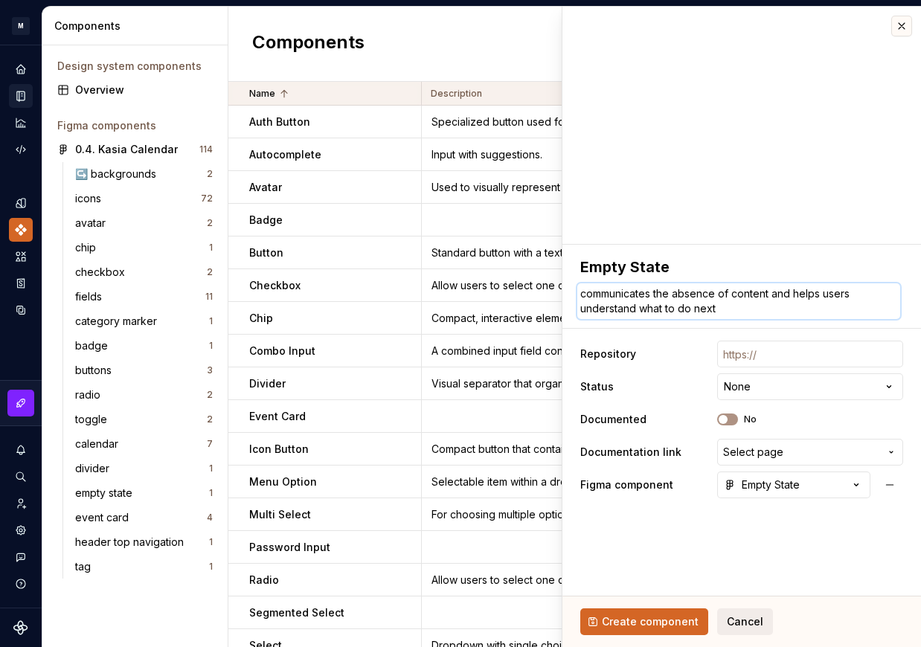
click at [584, 298] on textarea "communicates the absence of content and helps users understand what to do next" at bounding box center [738, 301] width 323 height 36
type textarea "*"
type textarea "ommunicates the absence of content and helps users understand what to do next"
type textarea "*"
type textarea "Communicates the absence of content and helps users understand what to do next"
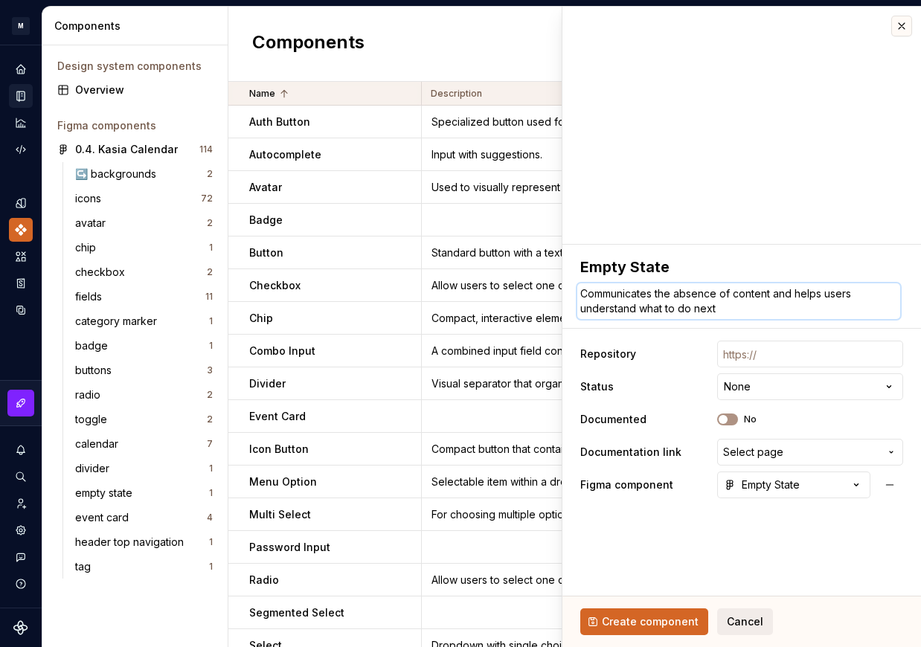
click at [743, 310] on textarea "Communicates the absence of content and helps users understand what to do next" at bounding box center [738, 301] width 323 height 36
type textarea "*"
type textarea "Communicates the absence of content and helps users understand what to do next."
click at [746, 392] on html "M Mi D Design system data Components Design system components Overview Figma co…" at bounding box center [460, 323] width 921 height 647
click at [648, 402] on html "M Mi D Design system data Components Design system components Overview Figma co…" at bounding box center [460, 323] width 921 height 647
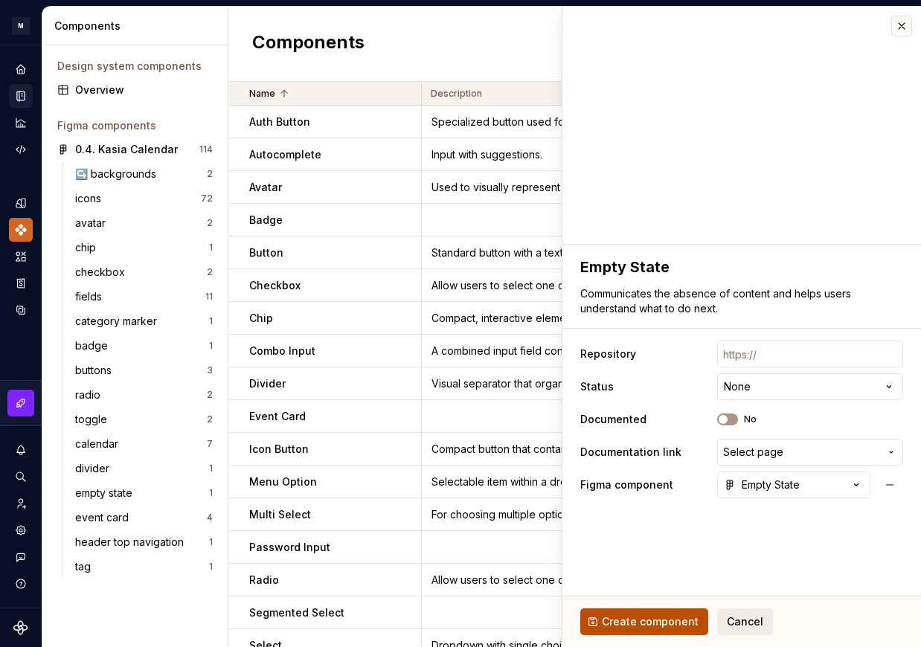
click at [623, 619] on span "Create component" at bounding box center [650, 622] width 97 height 15
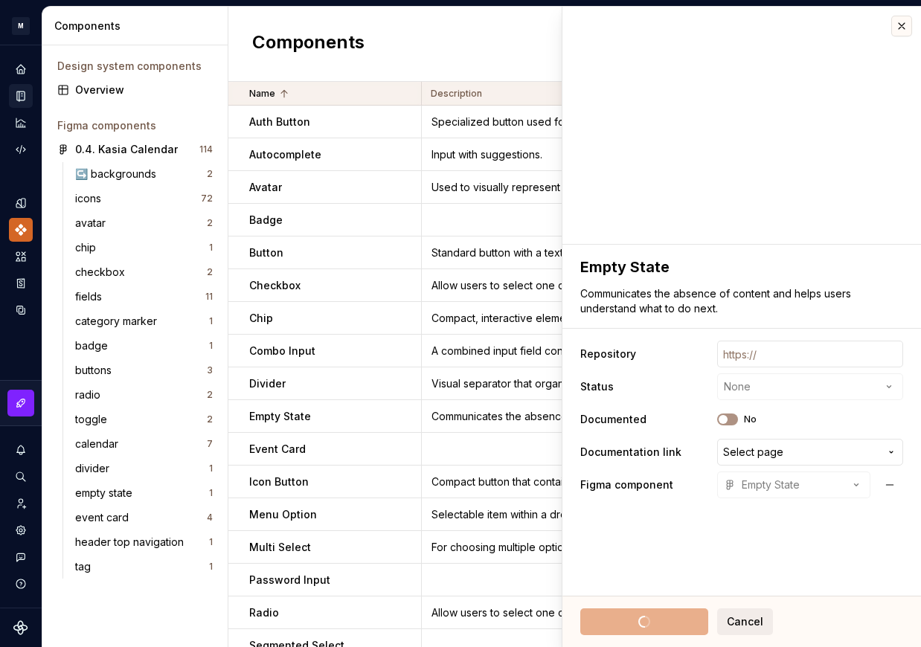
type textarea "*"
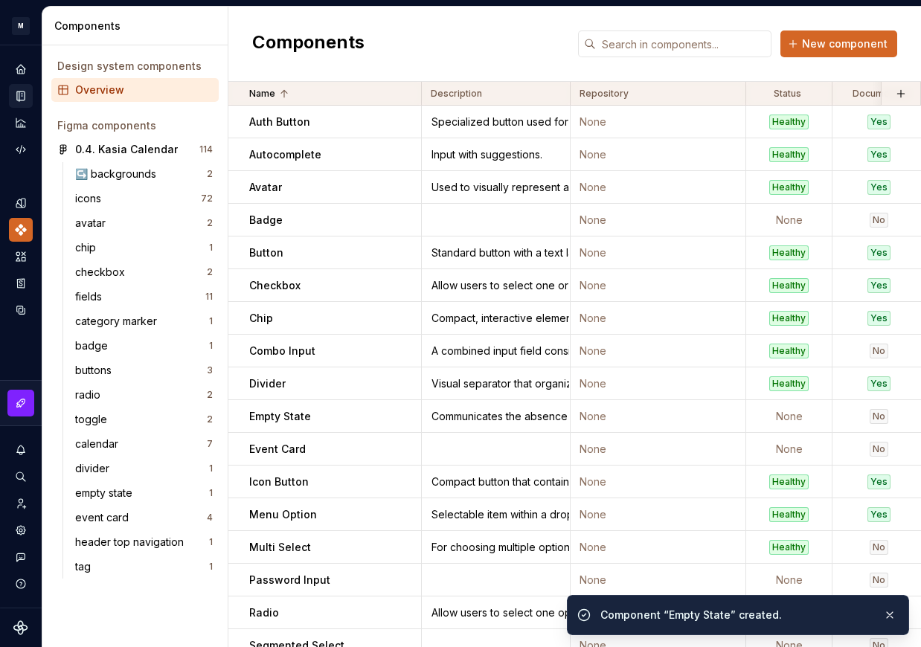
click at [19, 93] on icon "Documentation" at bounding box center [20, 97] width 7 height 10
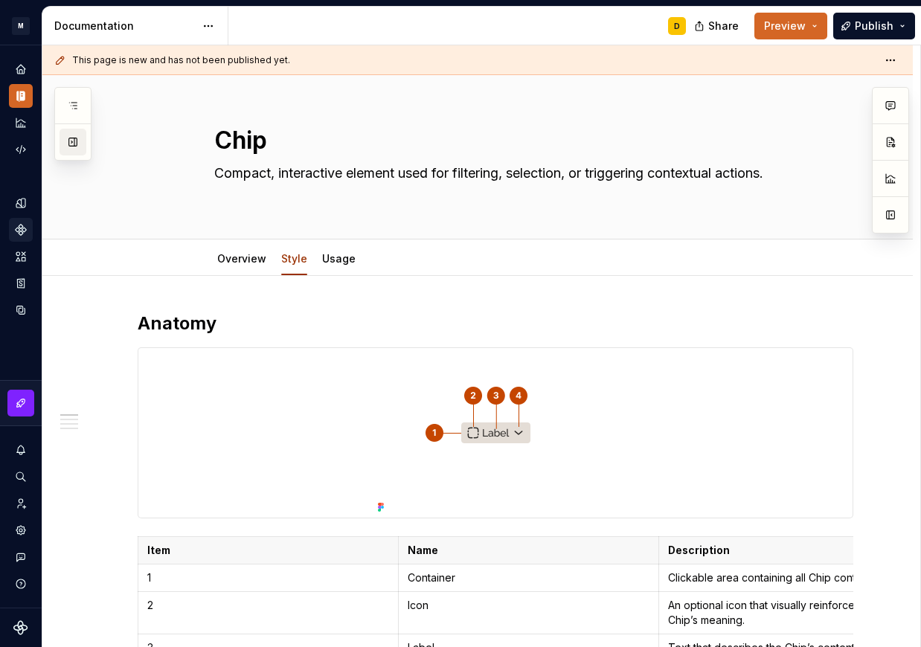
click at [81, 138] on button "button" at bounding box center [73, 142] width 27 height 27
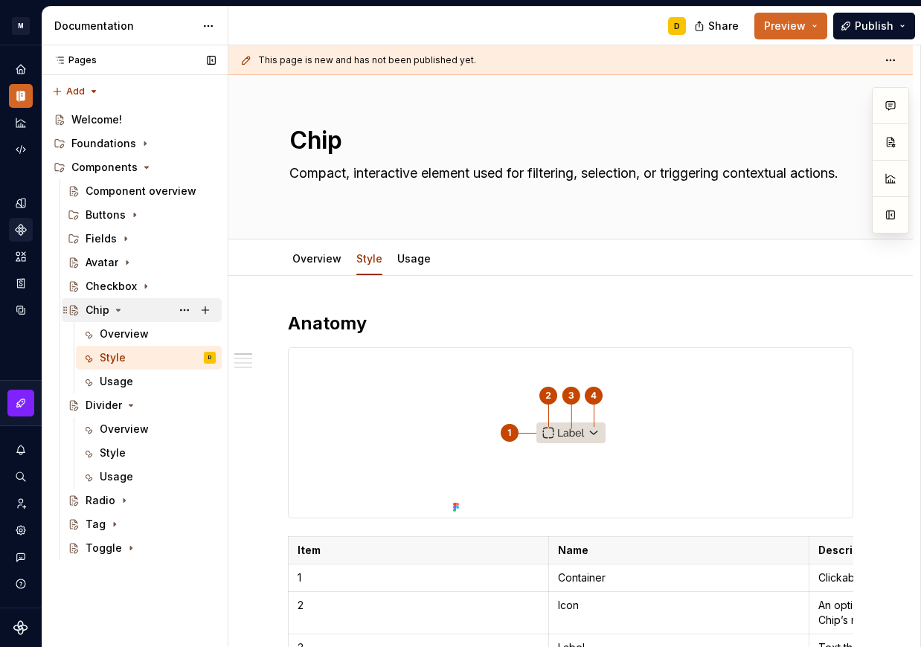
click at [117, 307] on icon "Page tree" at bounding box center [118, 310] width 12 height 12
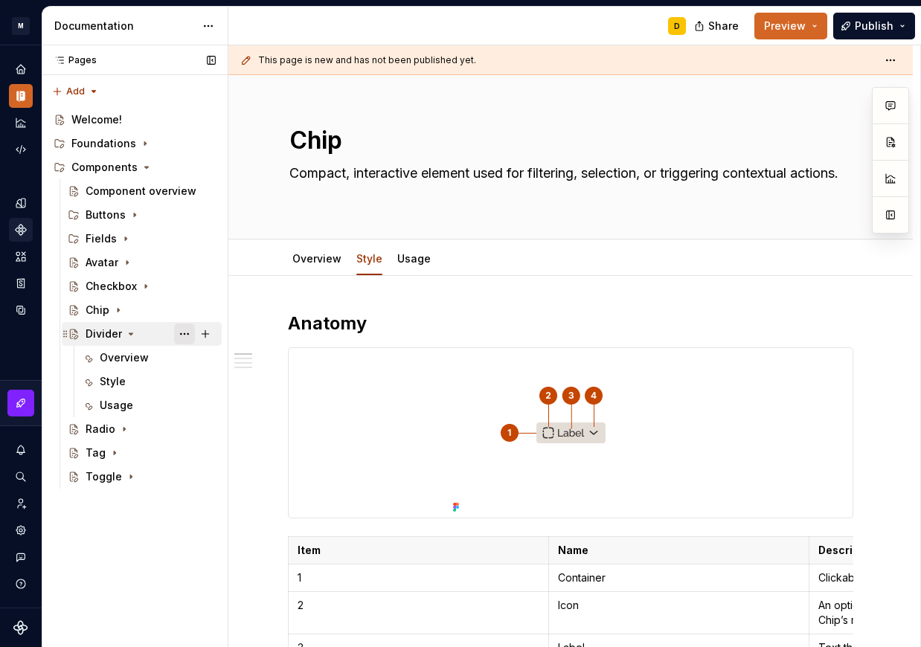
click at [185, 333] on button "Page tree" at bounding box center [184, 334] width 21 height 21
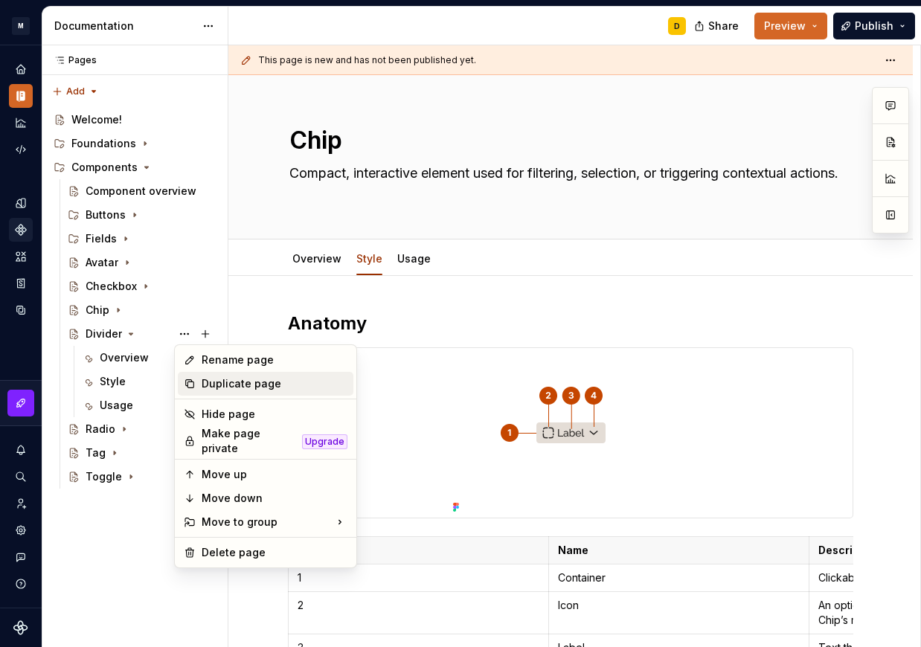
click at [224, 381] on div "Duplicate page" at bounding box center [275, 383] width 146 height 15
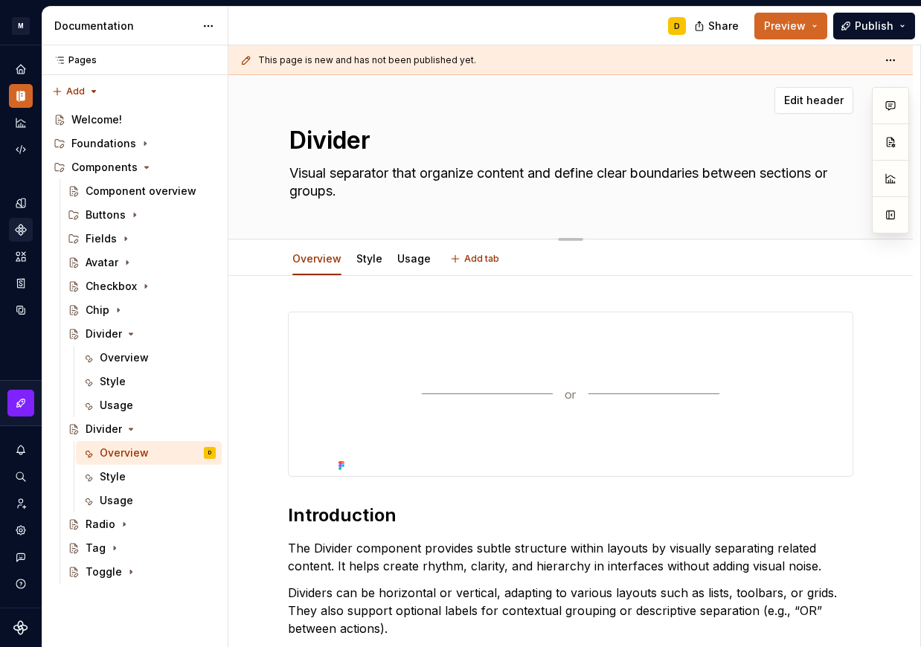
click at [368, 138] on textarea "Divider" at bounding box center [567, 141] width 563 height 36
type textarea "*"
type textarea "E"
type textarea "*"
type textarea "Emp"
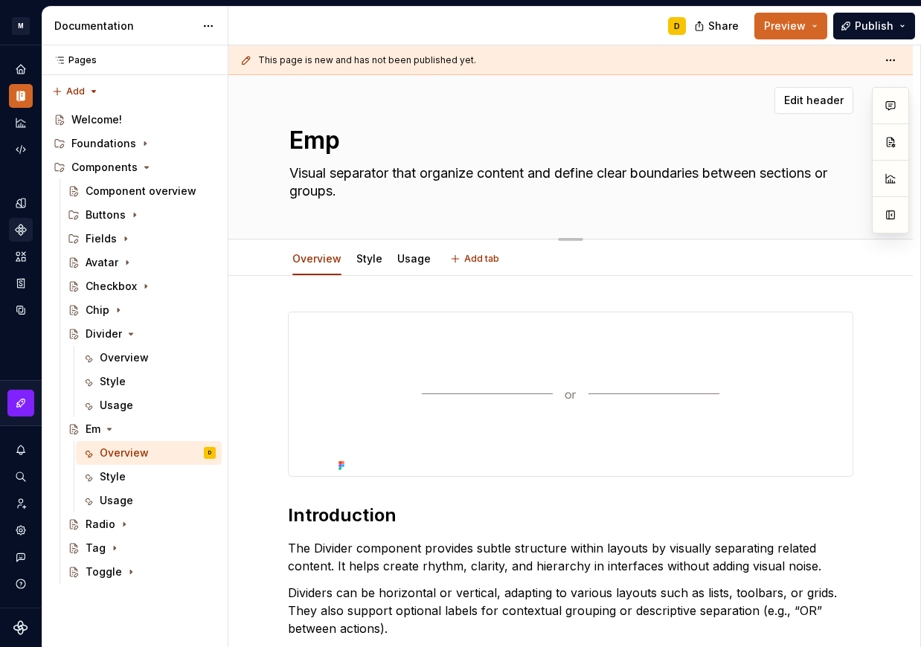
type textarea "*"
type textarea "Empt"
type textarea "*"
type textarea "Empty"
type textarea "*"
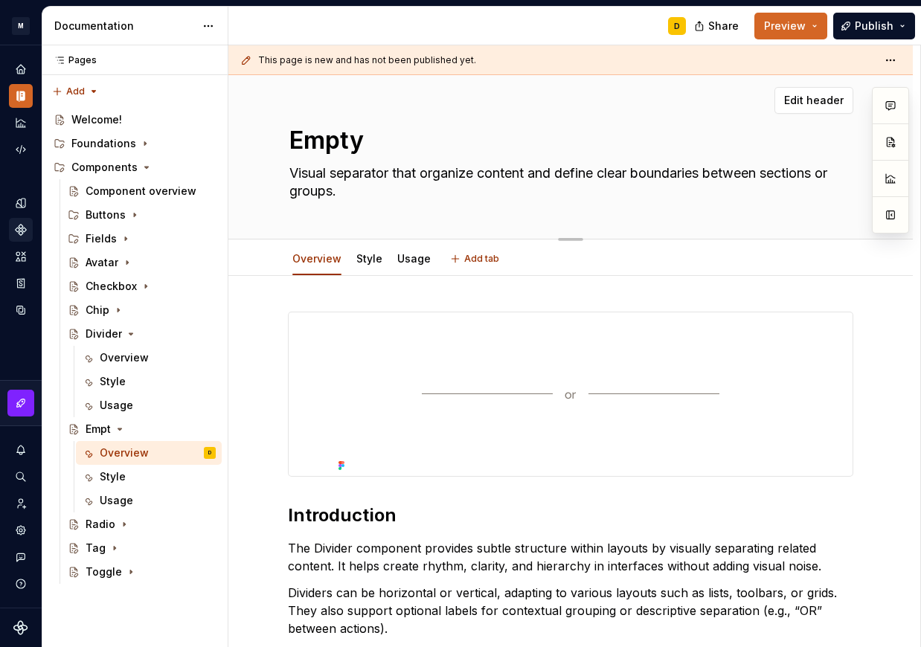
type textarea "Empty"
type textarea "*"
type textarea "Empty S"
type textarea "*"
type textarea "Empty St"
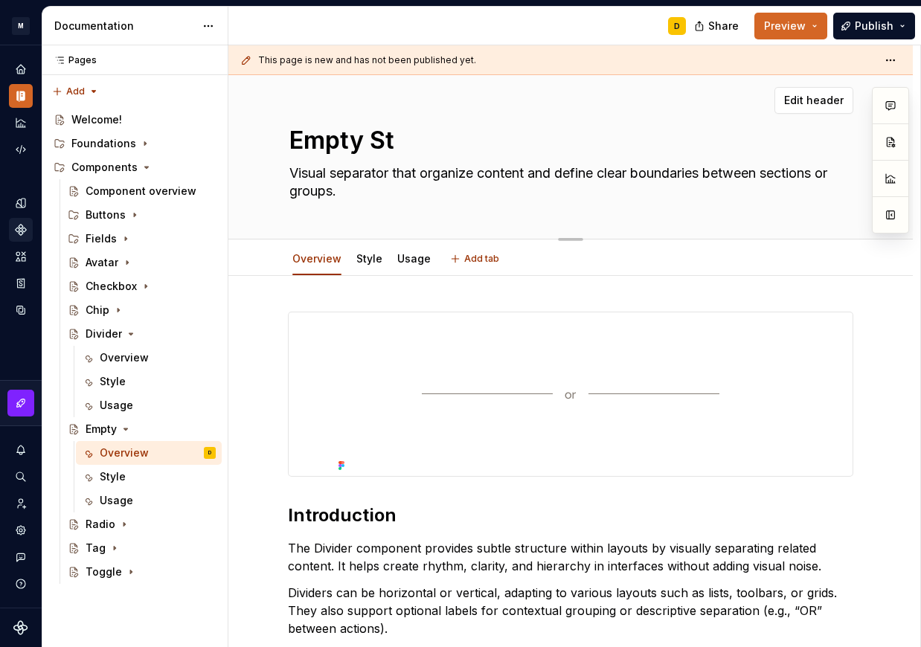
type textarea "*"
type textarea "Empty Sta"
type textarea "*"
type textarea "Empty Stat"
type textarea "*"
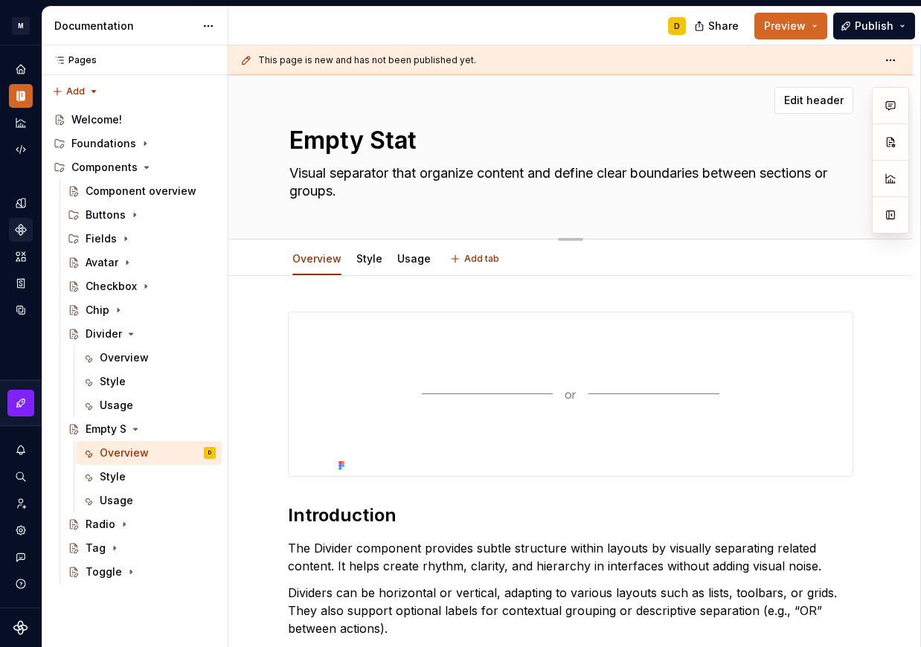
type textarea "Empty State"
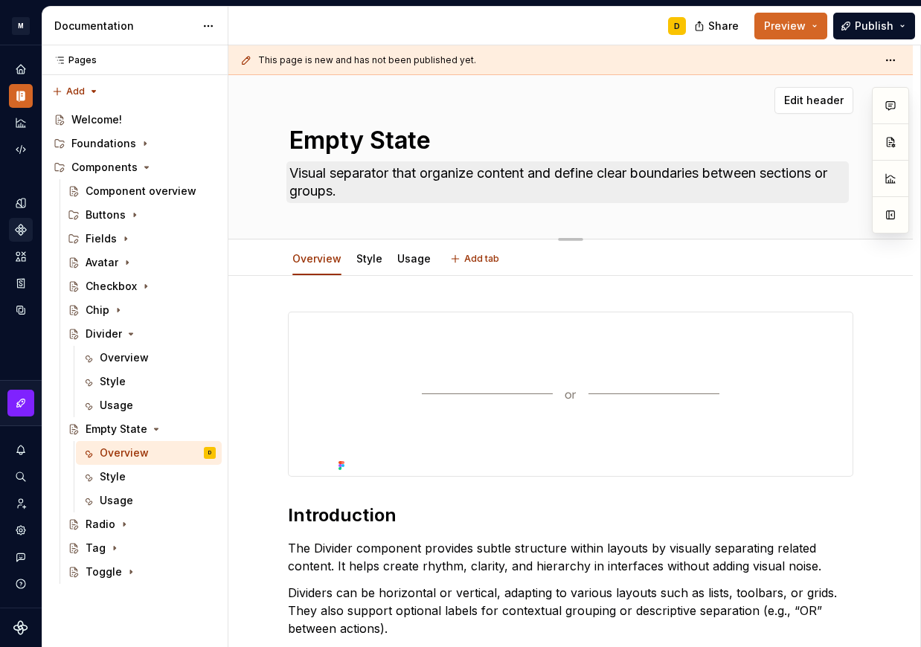
type textarea "*"
type textarea "Empty State"
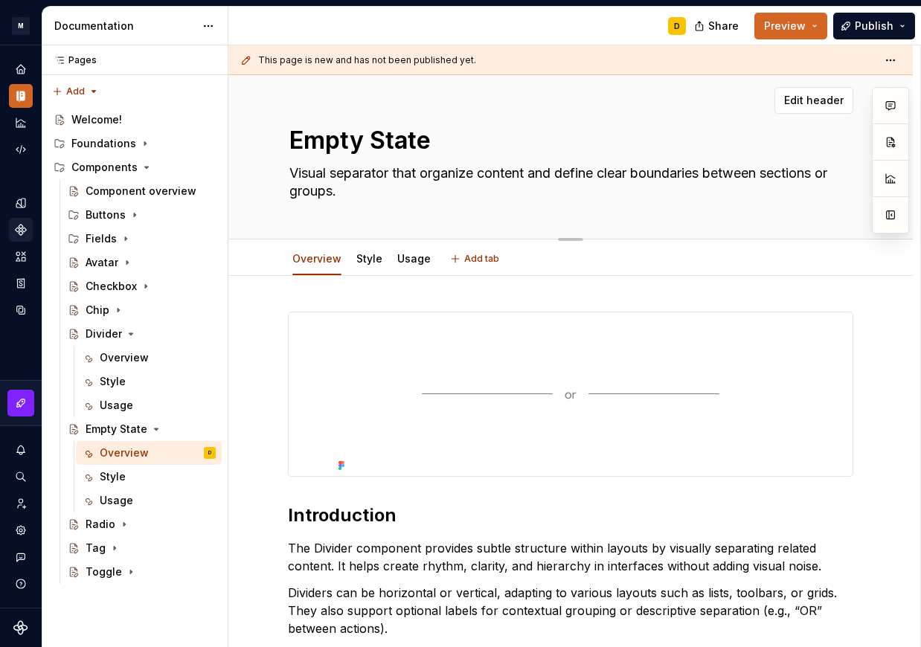
click at [323, 191] on textarea "Visual separator that organize content and define clear boundaries between sect…" at bounding box center [567, 182] width 563 height 42
paste textarea "Communicates the absence of content and helps users understand what to do next"
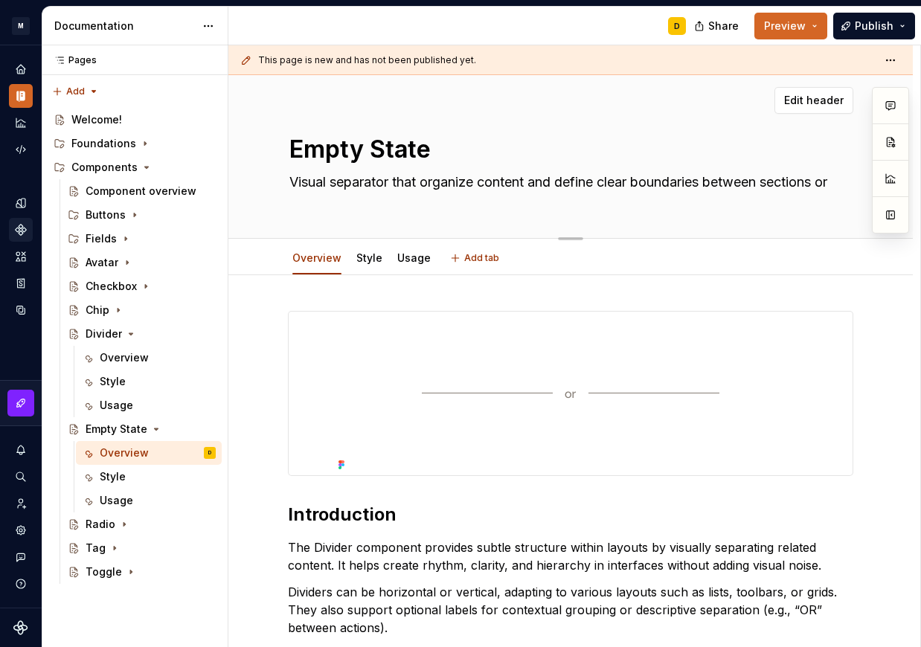
type textarea "*"
type textarea "Communicates the absence of content and helps users understand what to do next."
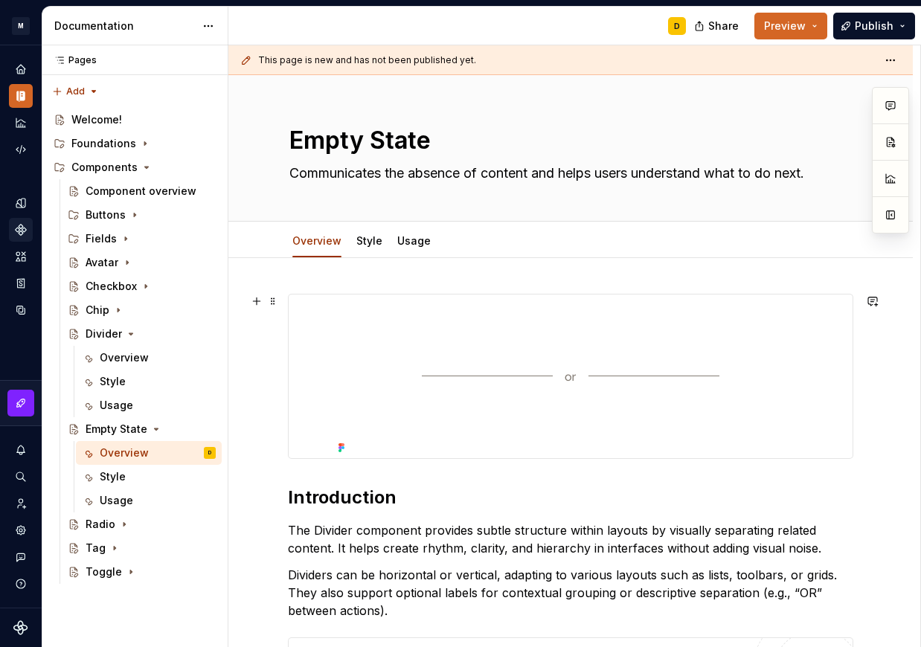
scroll to position [45, 0]
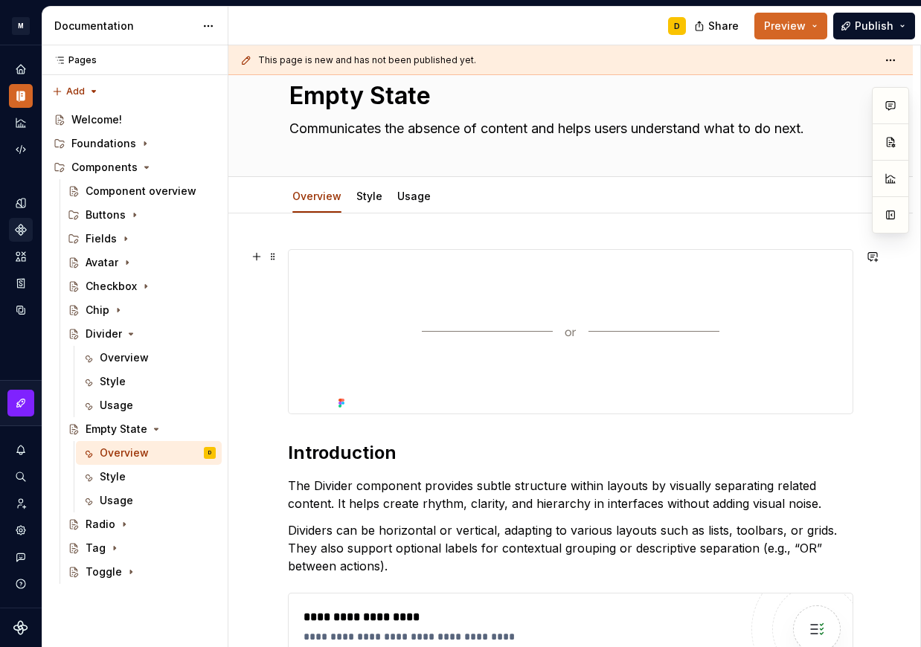
type textarea "*"
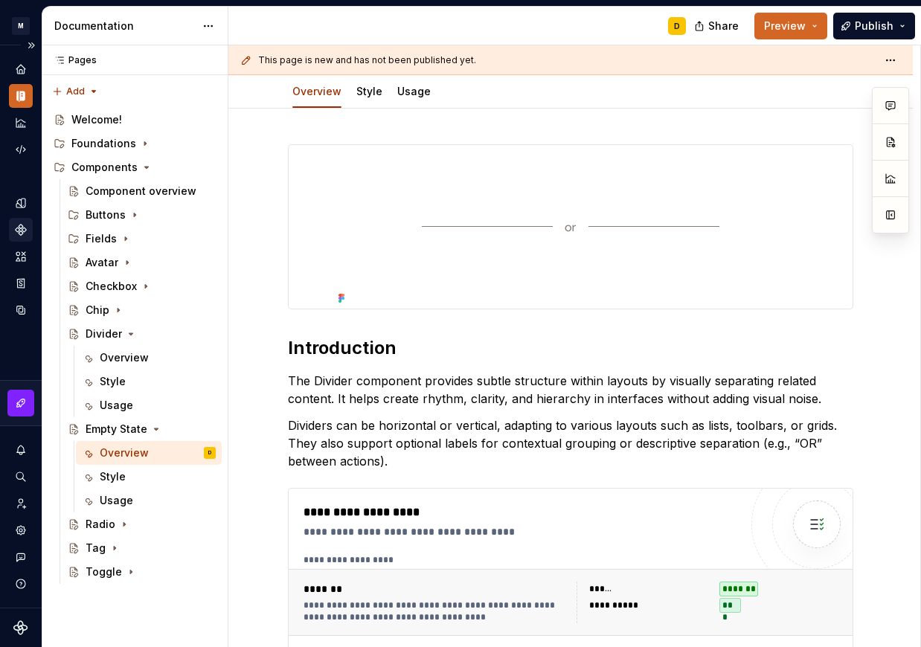
type textarea "Communicates the absence of content and helps users understand what to do next."
click at [339, 390] on p "The Divider component provides subtle structure within layouts by visually sepa…" at bounding box center [570, 390] width 565 height 36
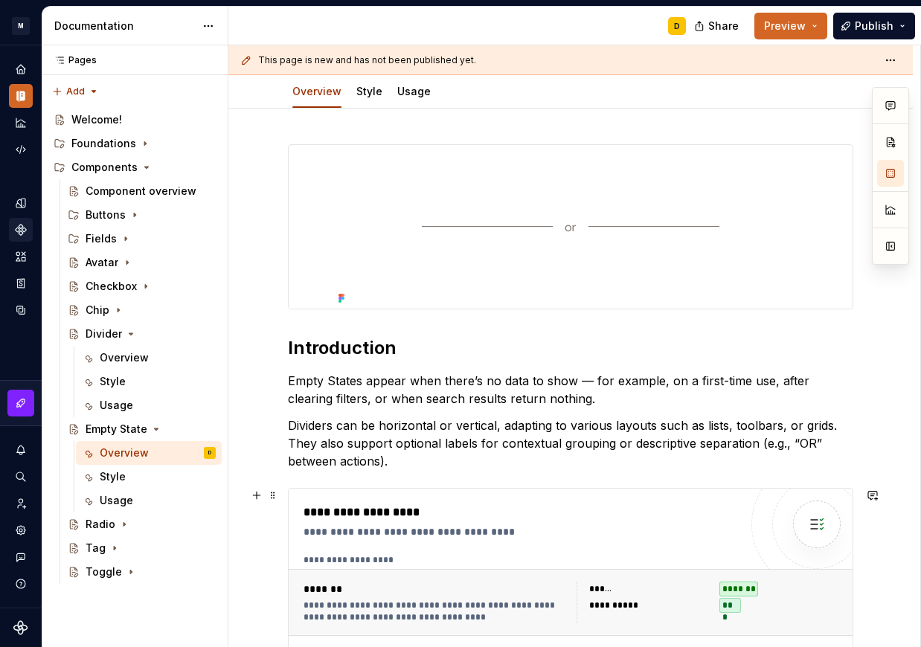
click at [444, 578] on div "**********" at bounding box center [572, 603] width 549 height 54
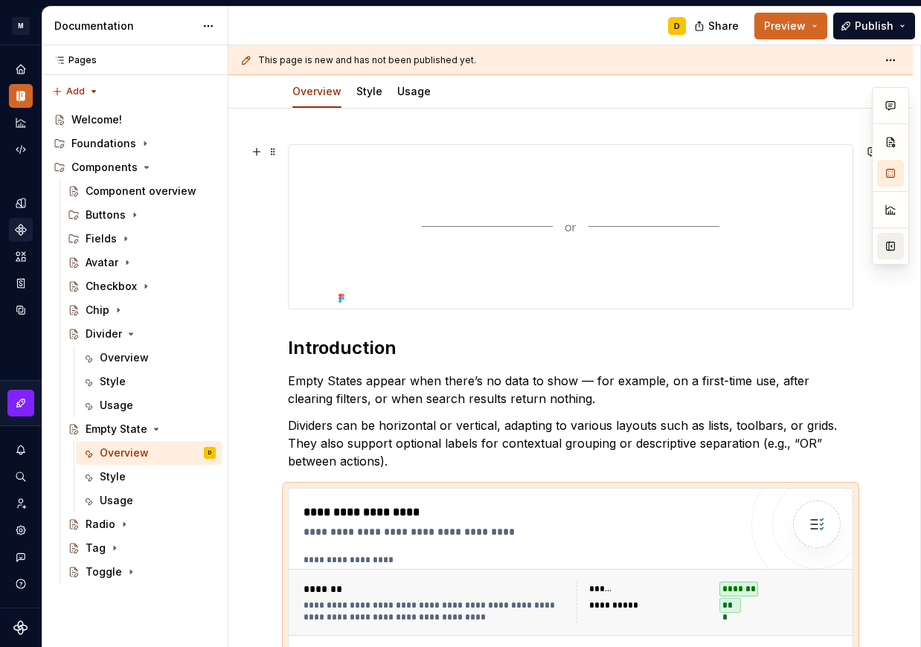
click at [893, 249] on button "button" at bounding box center [890, 246] width 27 height 27
type textarea "*"
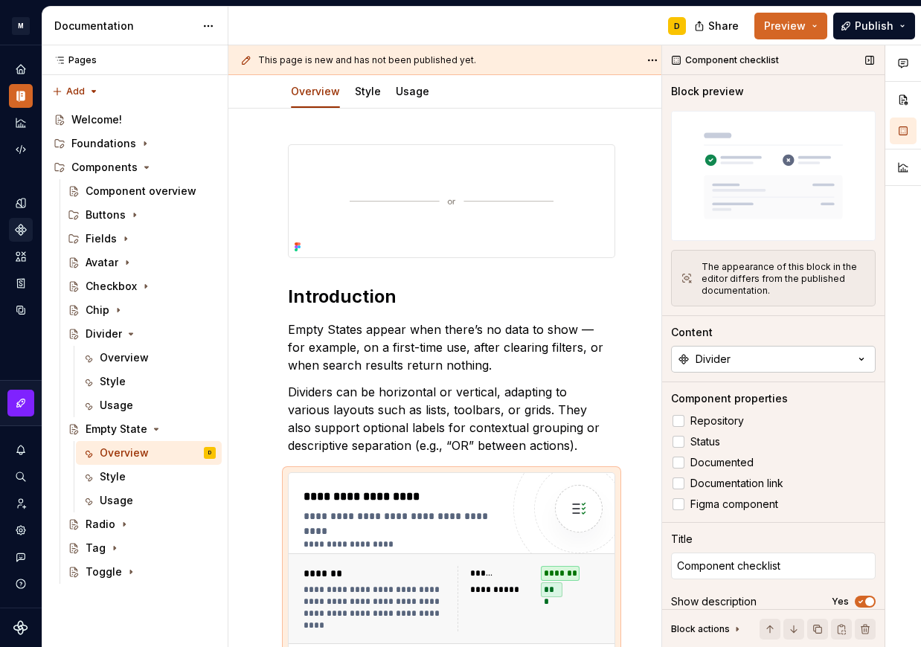
click at [764, 347] on button "Divider" at bounding box center [773, 359] width 205 height 27
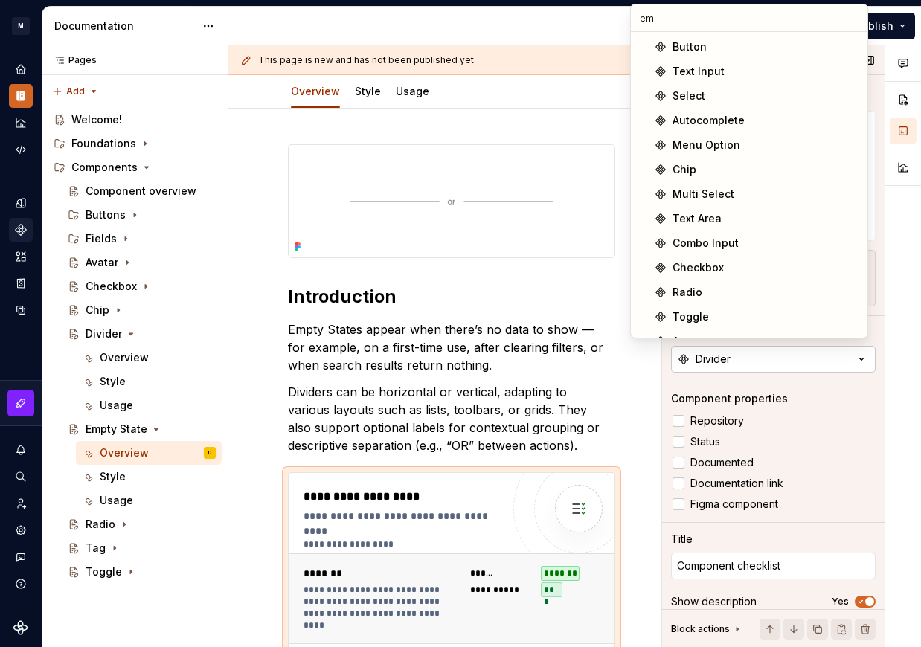
scroll to position [0, 0]
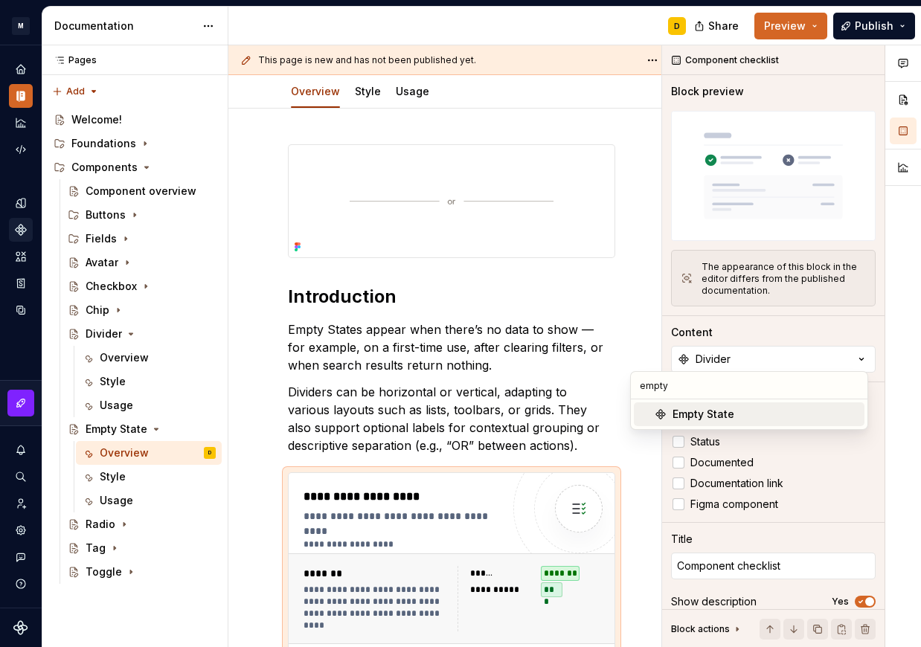
type input "empty"
click at [735, 412] on div "Empty State" at bounding box center [766, 414] width 186 height 15
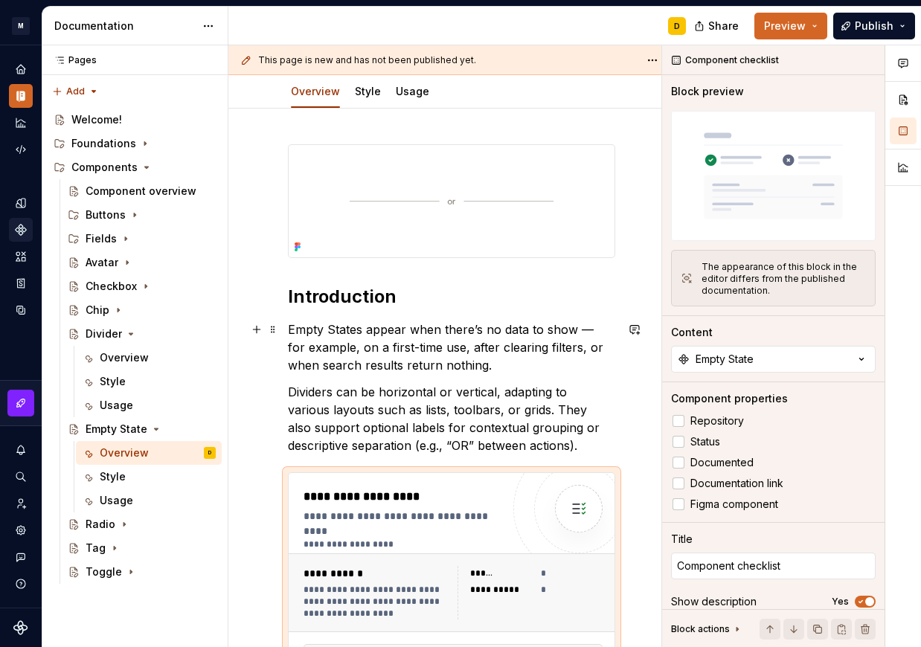
click at [504, 368] on p "Empty States appear when there’s no data to show — for example, on a first-time…" at bounding box center [451, 348] width 327 height 54
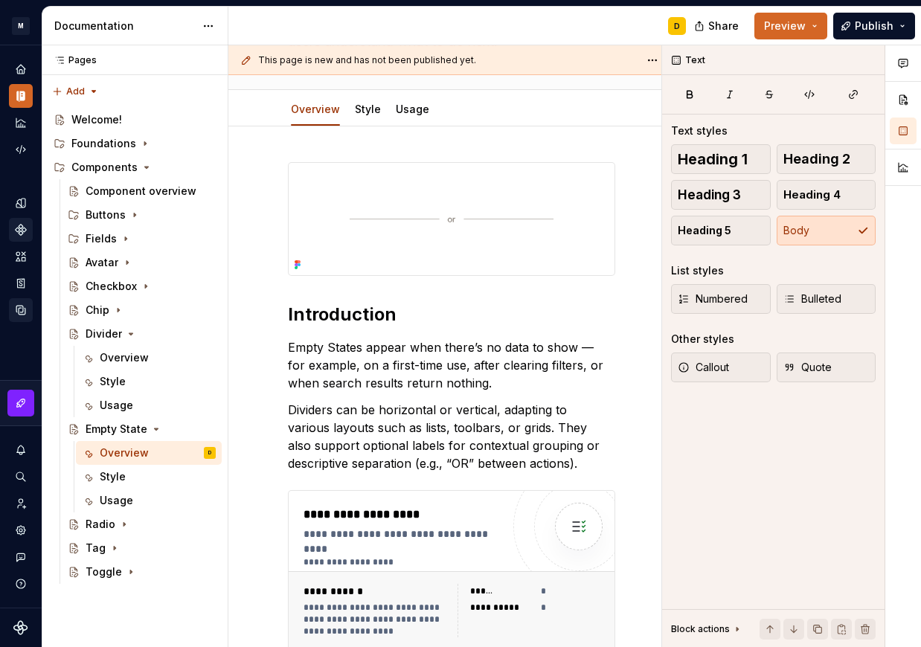
scroll to position [167, 0]
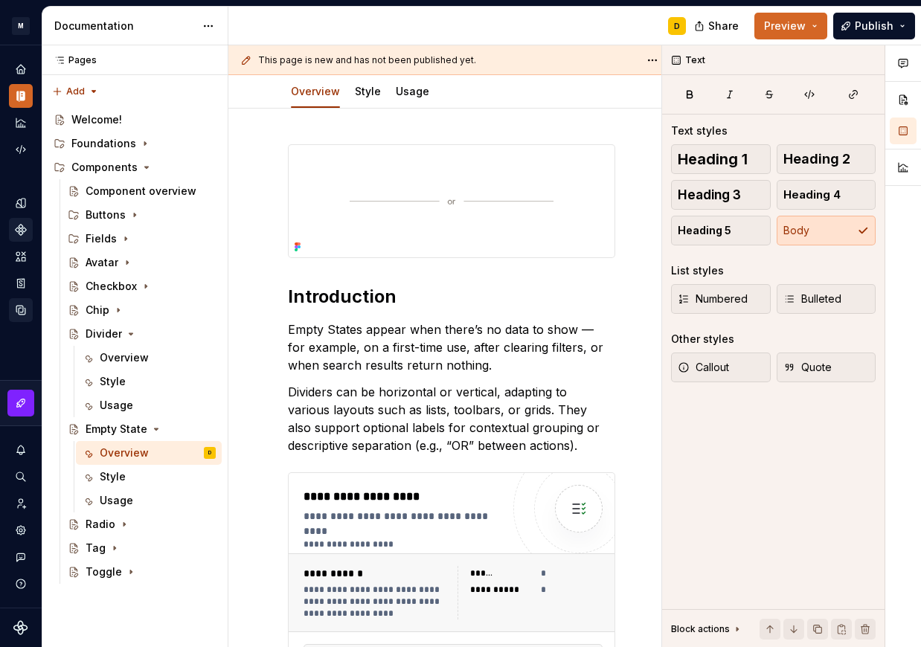
type textarea "*"
click at [413, 411] on p "Dividers can be horizontal or vertical, adapting to various layouts such as lis…" at bounding box center [451, 418] width 327 height 71
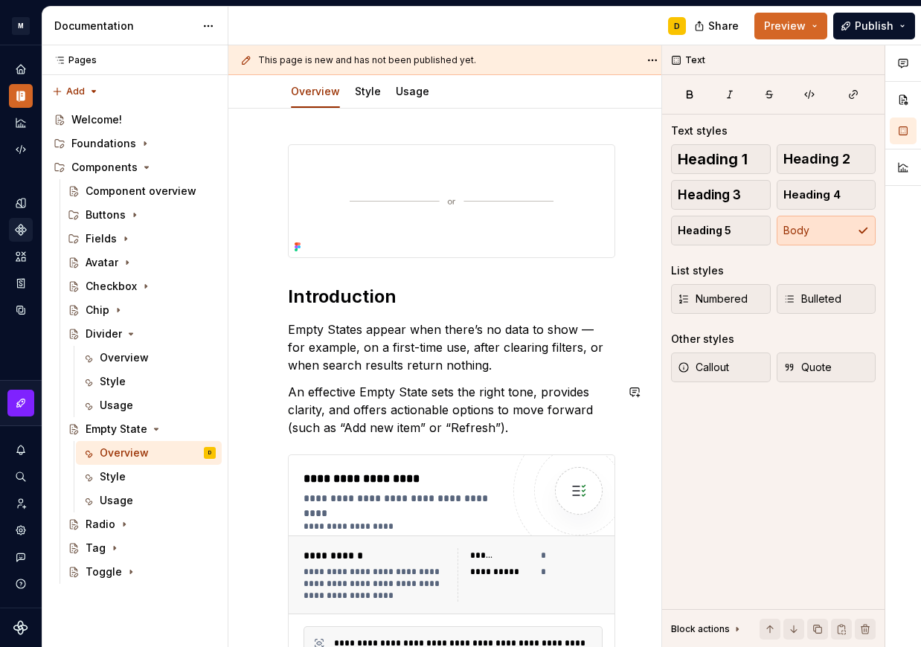
click at [553, 373] on p "Empty States appear when there’s no data to show — for example, on a first-time…" at bounding box center [451, 348] width 327 height 54
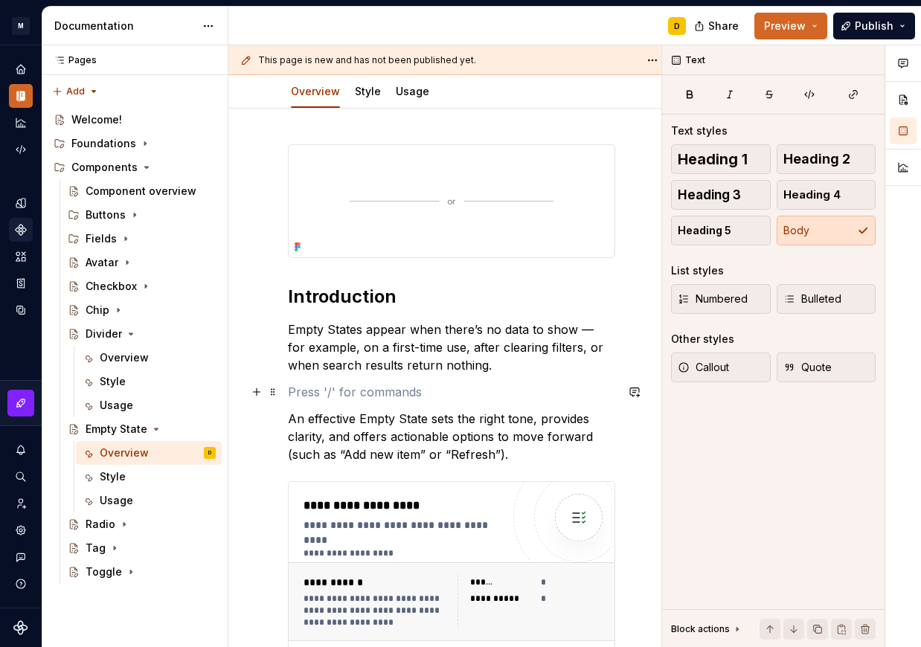
click at [303, 394] on p at bounding box center [451, 392] width 327 height 18
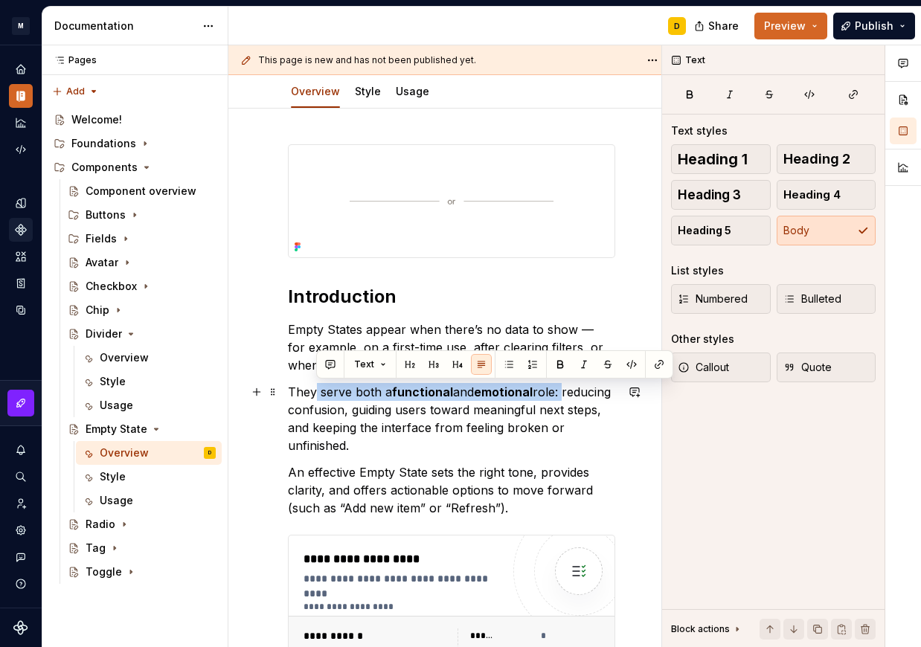
drag, startPoint x: 565, startPoint y: 389, endPoint x: 318, endPoint y: 387, distance: 247.0
click at [318, 387] on p "They serve both a functional and emotional role: reducing confusion, guiding us…" at bounding box center [451, 418] width 327 height 71
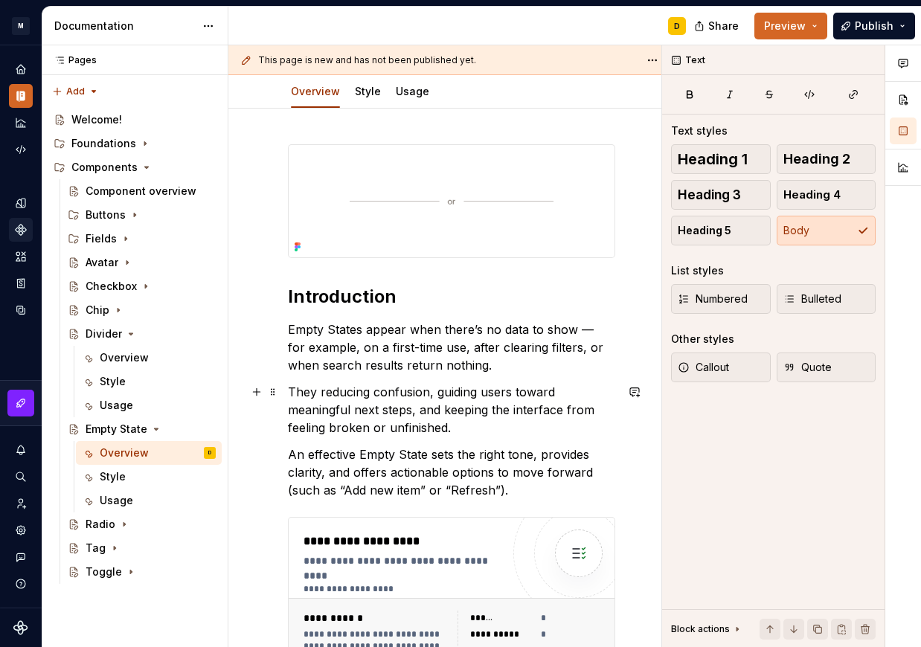
click at [368, 390] on p "They reducing confusion, guiding users toward meaningful next steps, and keepin…" at bounding box center [451, 410] width 327 height 54
click at [421, 410] on p "They reduce confusion, guide users toward meaningful next steps, and keeping th…" at bounding box center [451, 410] width 327 height 54
click at [417, 432] on p "They reduce confusion, guide users toward meaningful next steps, and keep the i…" at bounding box center [451, 410] width 327 height 54
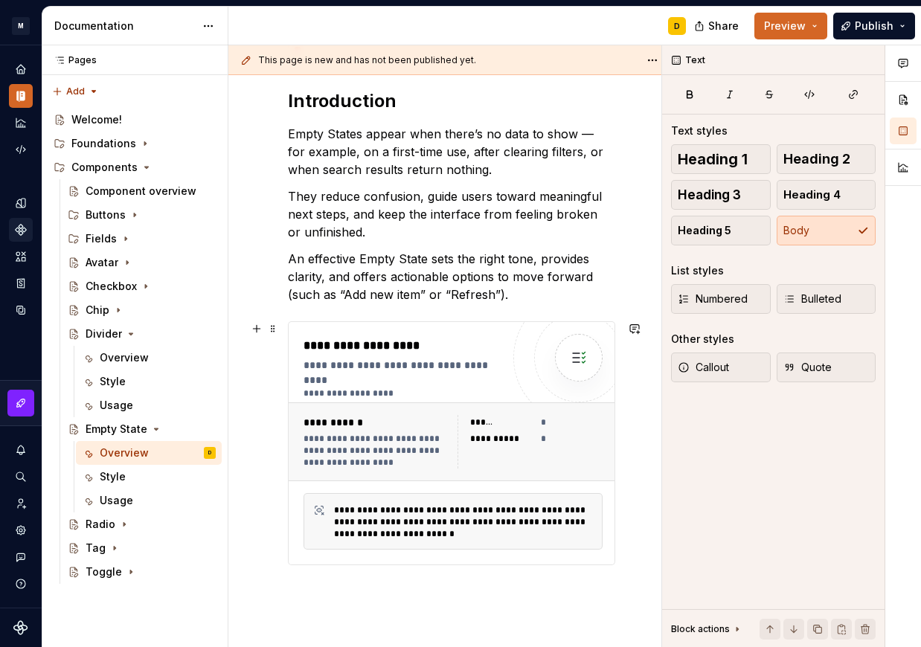
scroll to position [0, 0]
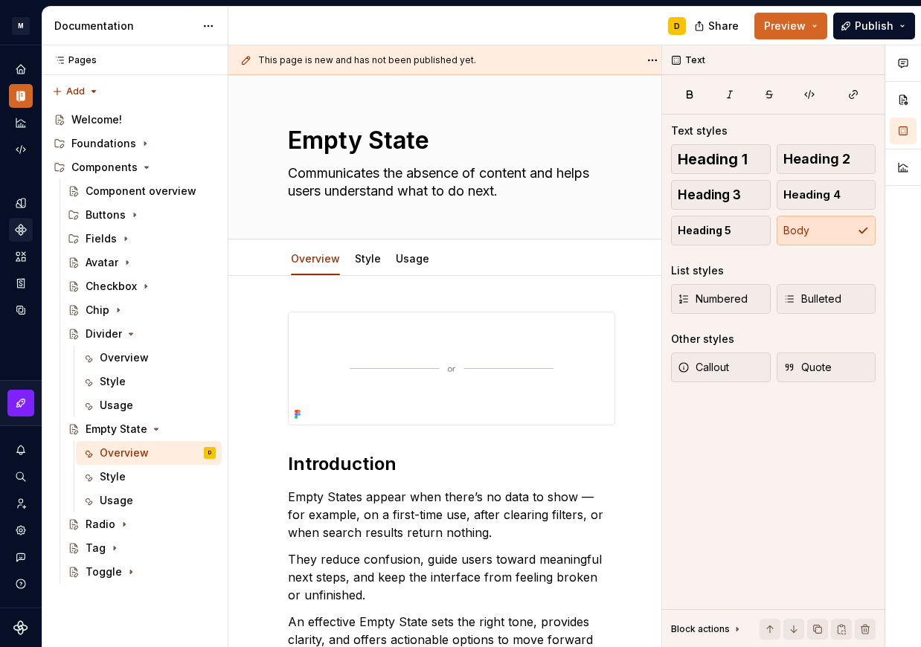
click at [464, 374] on img at bounding box center [452, 369] width 326 height 112
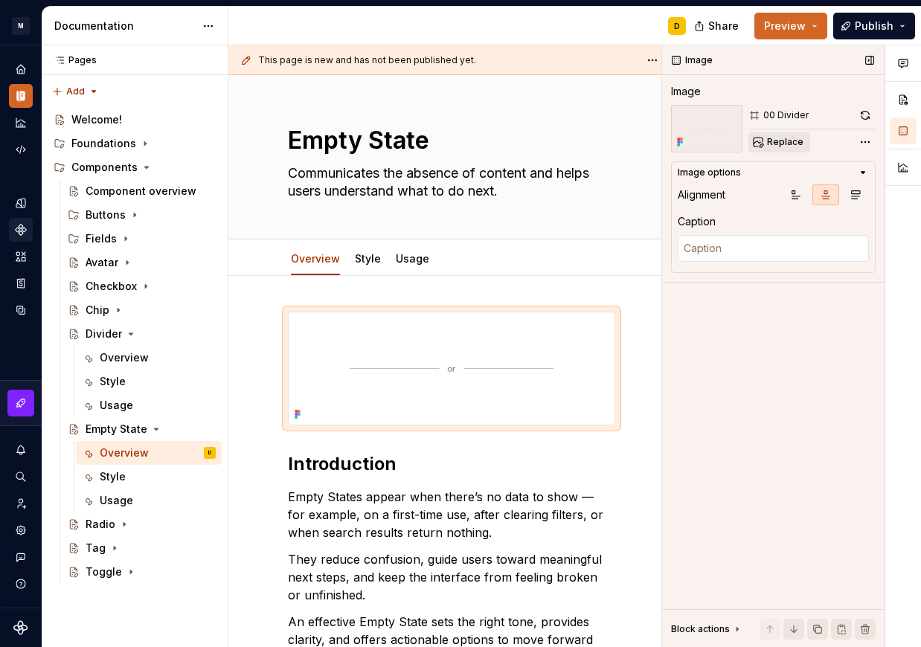
click at [778, 144] on span "Replace" at bounding box center [785, 142] width 36 height 12
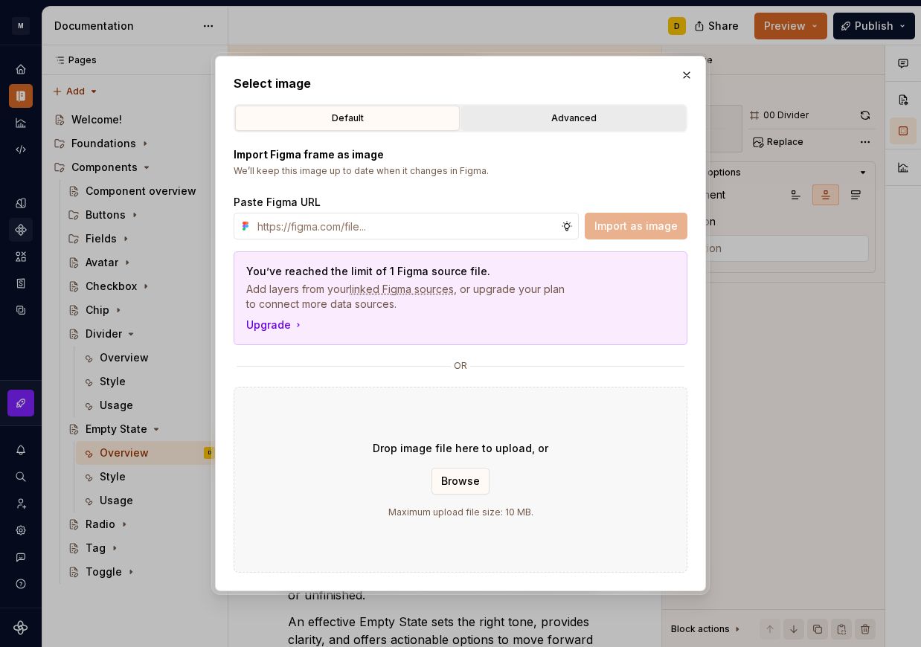
click at [584, 126] on button "Advanced" at bounding box center [573, 118] width 225 height 25
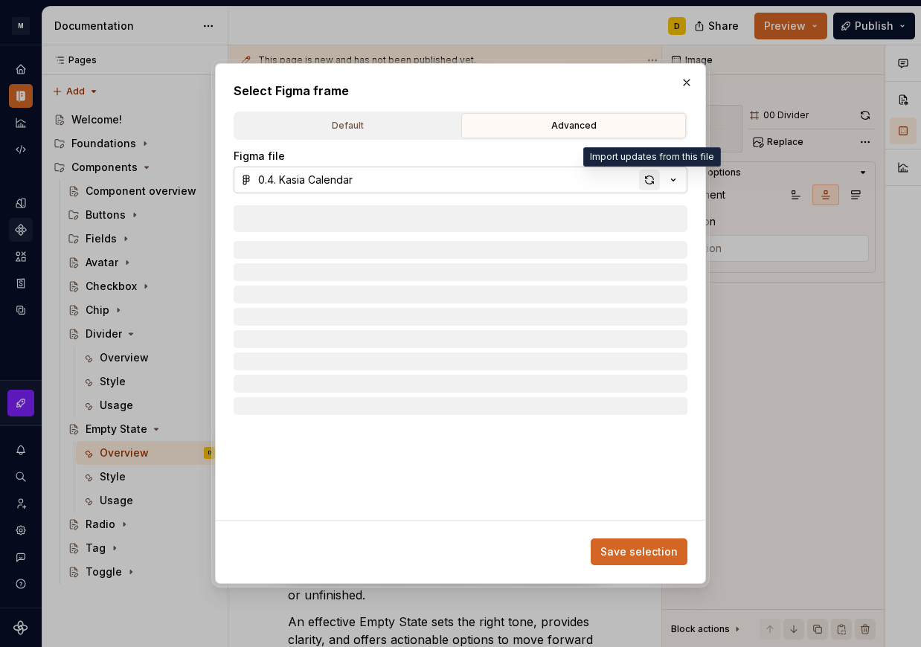
click at [647, 181] on div "button" at bounding box center [649, 180] width 21 height 21
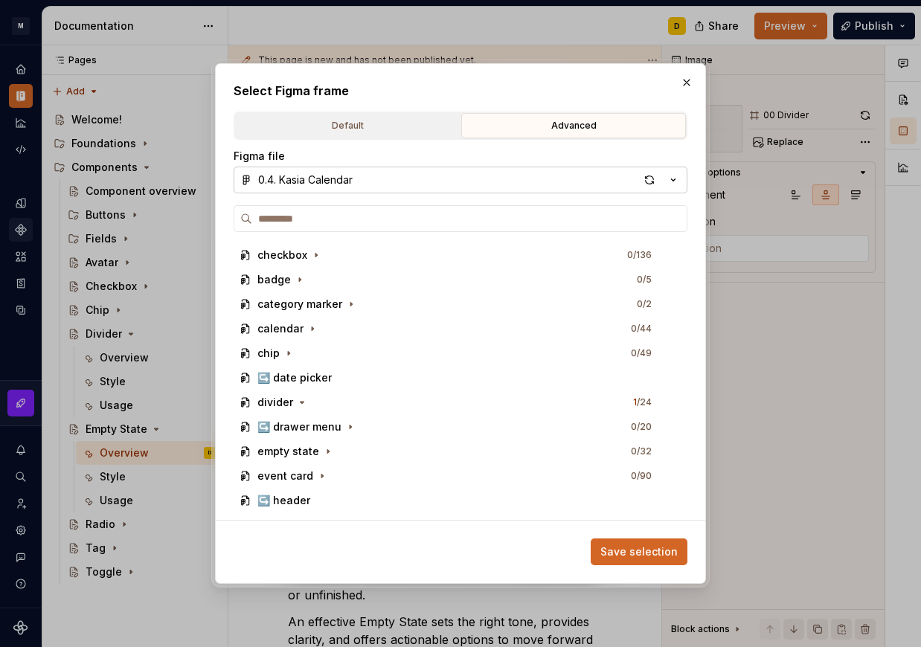
scroll to position [682, 0]
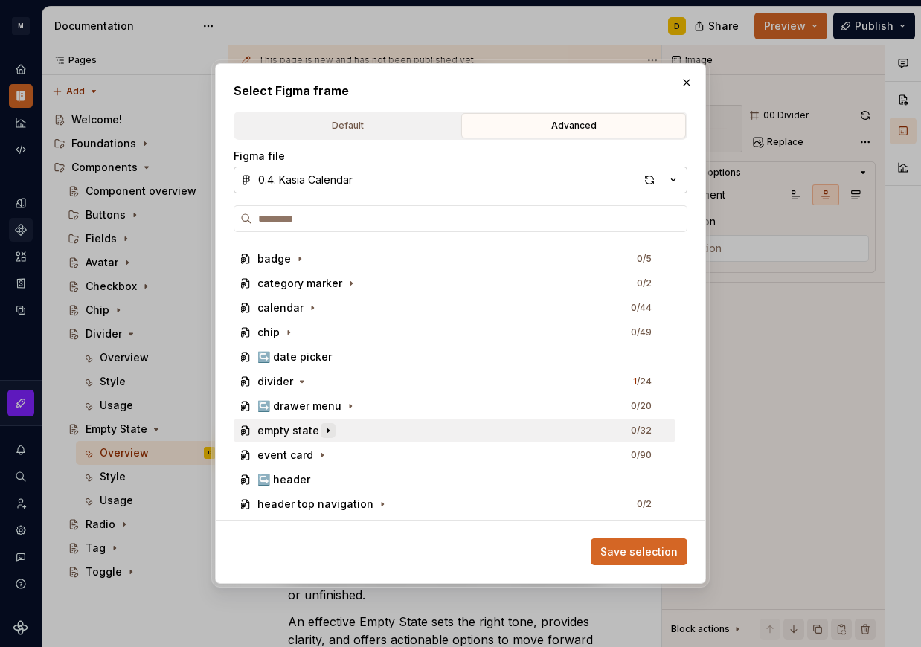
click at [328, 432] on icon "button" at bounding box center [328, 431] width 12 height 12
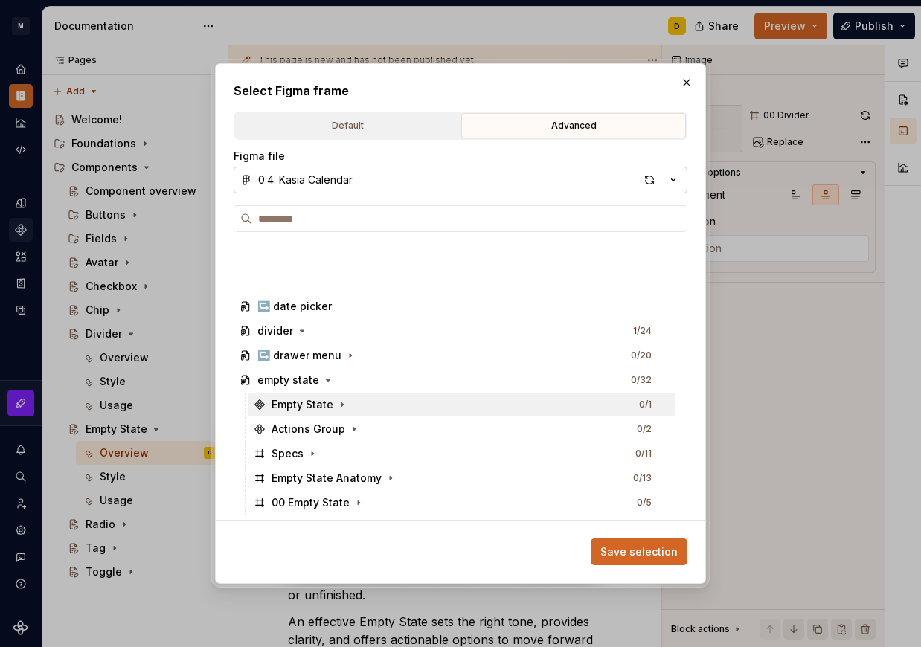
scroll to position [795, 0]
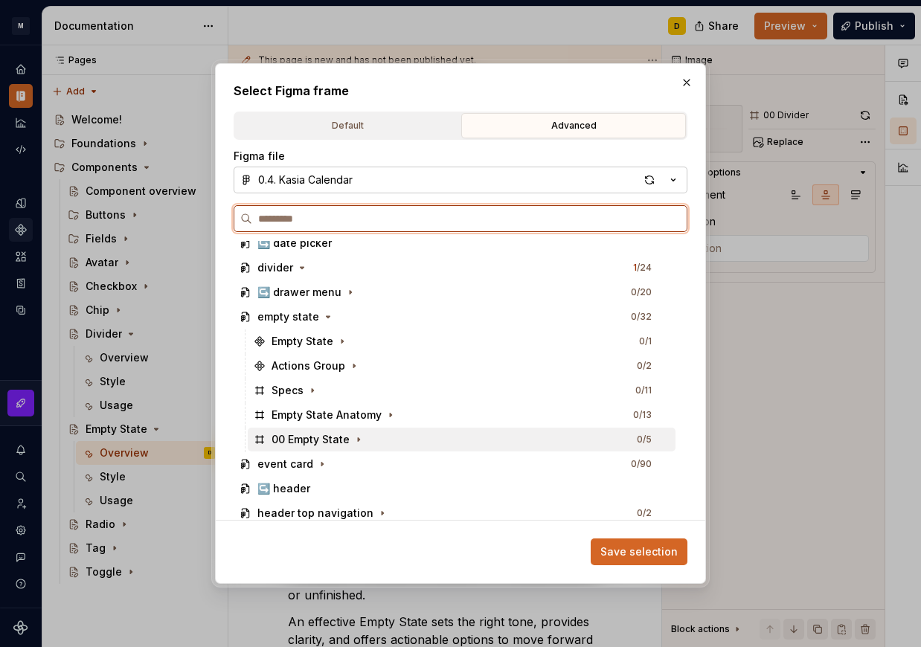
click at [388, 437] on div "00 Empty State 0 / 5" at bounding box center [462, 440] width 428 height 24
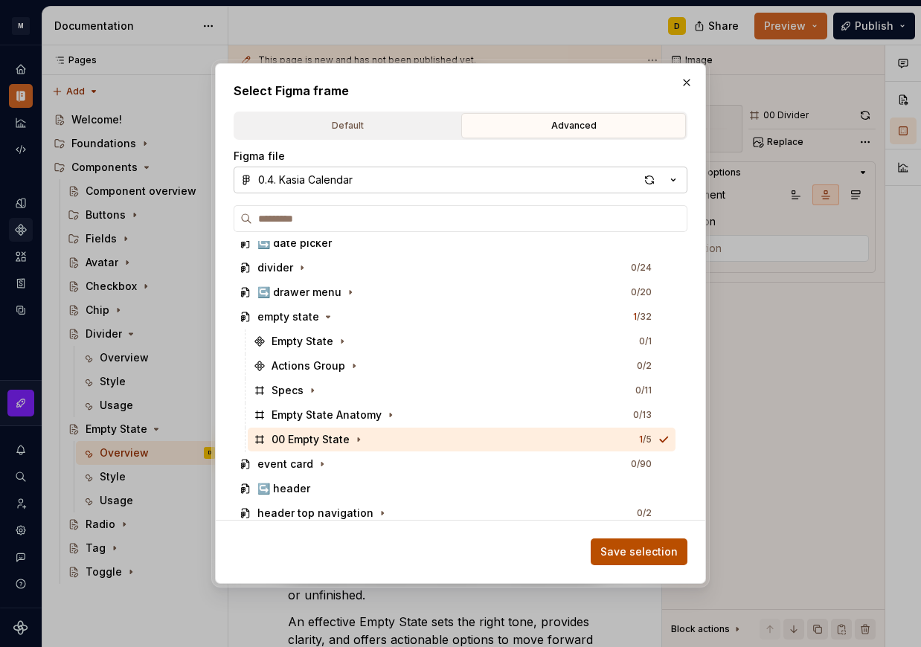
click at [626, 550] on span "Save selection" at bounding box center [638, 552] width 77 height 15
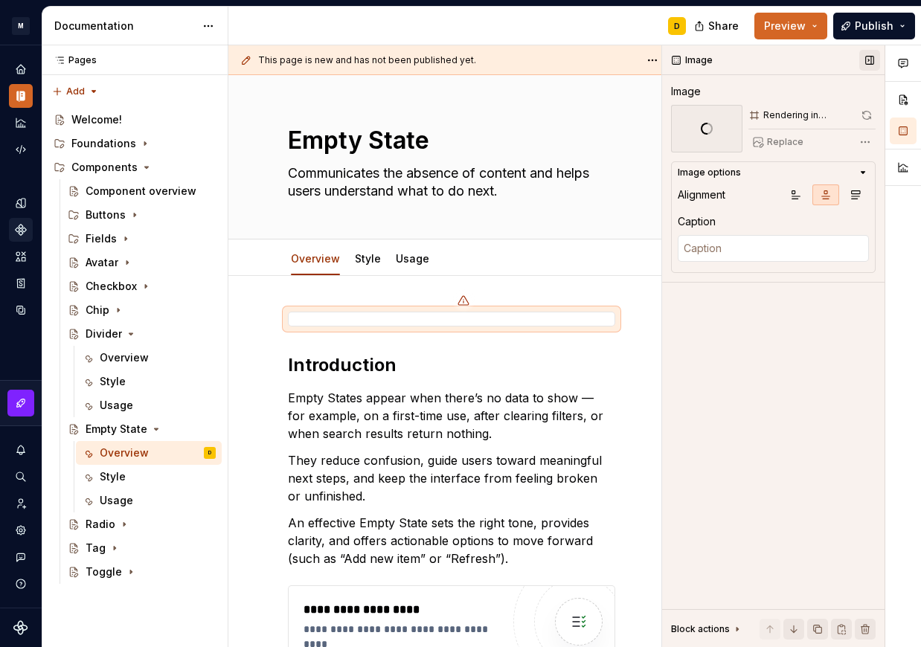
click at [869, 59] on button "button" at bounding box center [869, 60] width 21 height 21
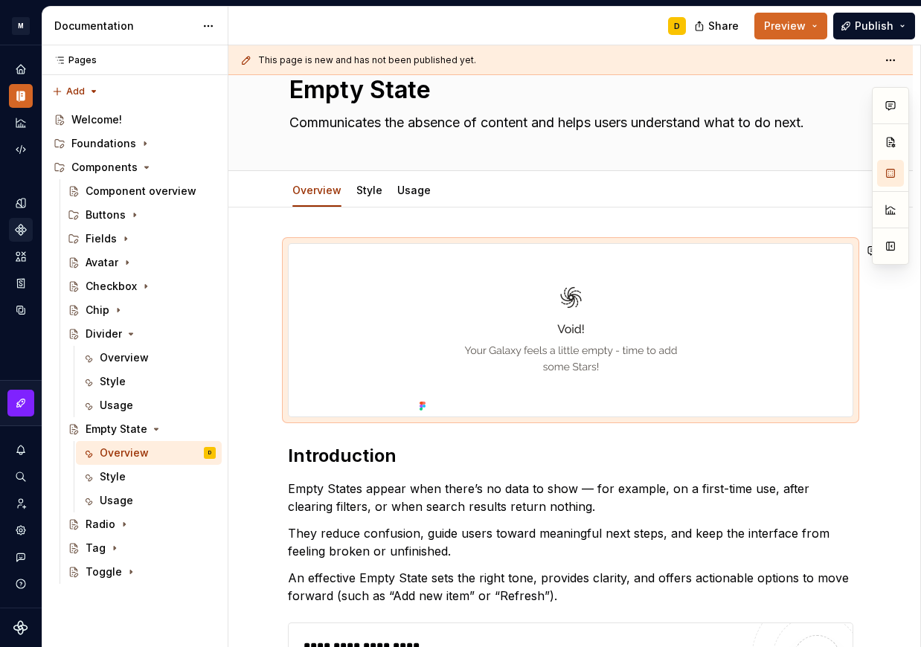
scroll to position [0, 0]
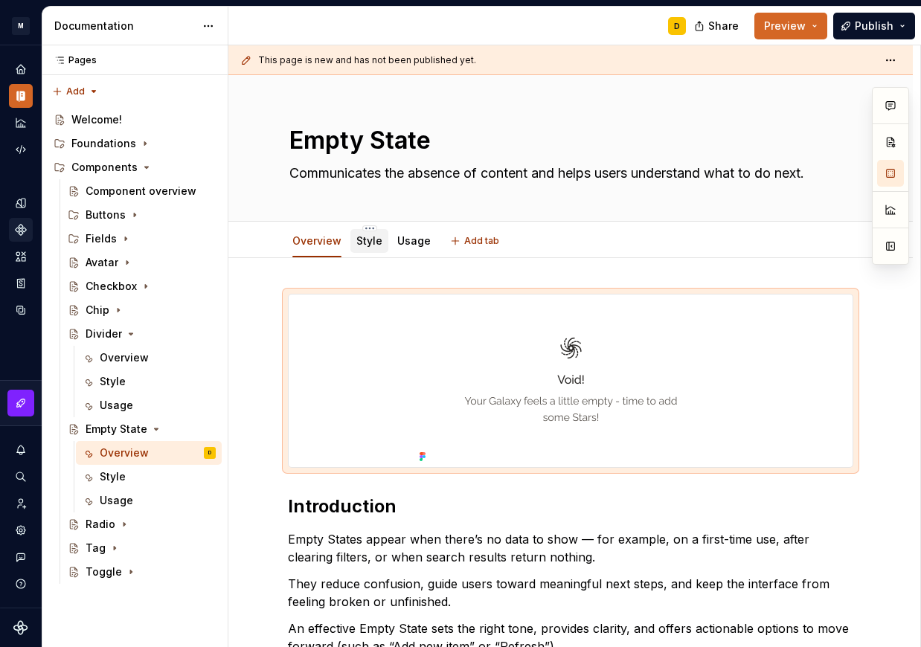
click at [362, 246] on link "Style" at bounding box center [369, 240] width 26 height 13
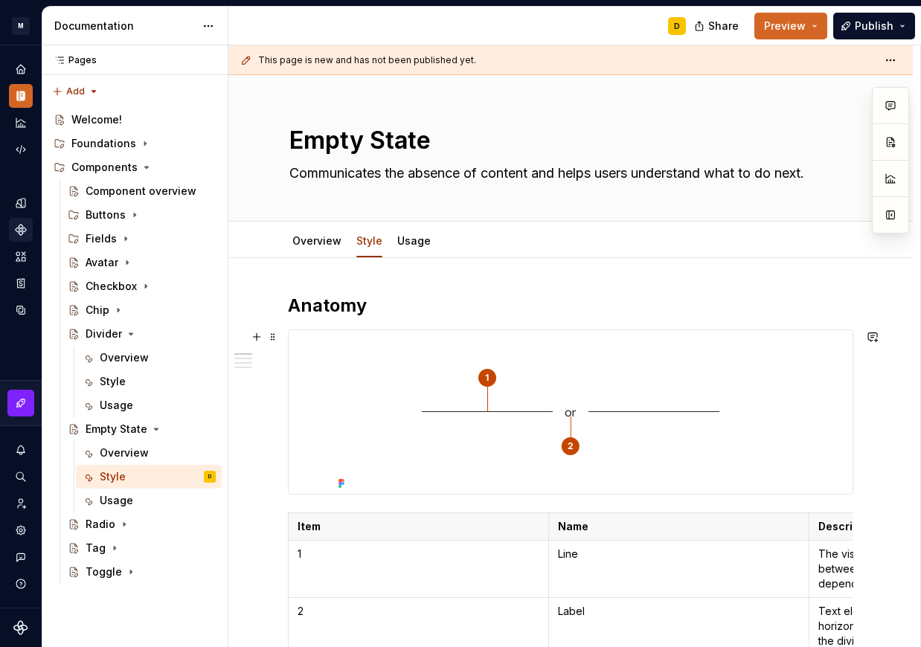
click at [507, 360] on img at bounding box center [571, 412] width 476 height 164
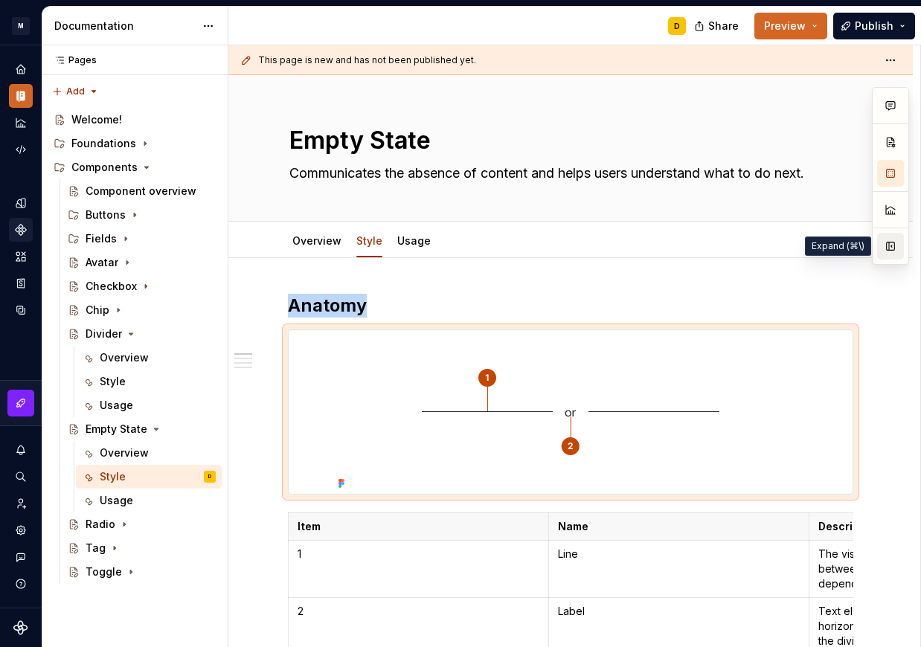
click at [888, 251] on button "button" at bounding box center [890, 246] width 27 height 27
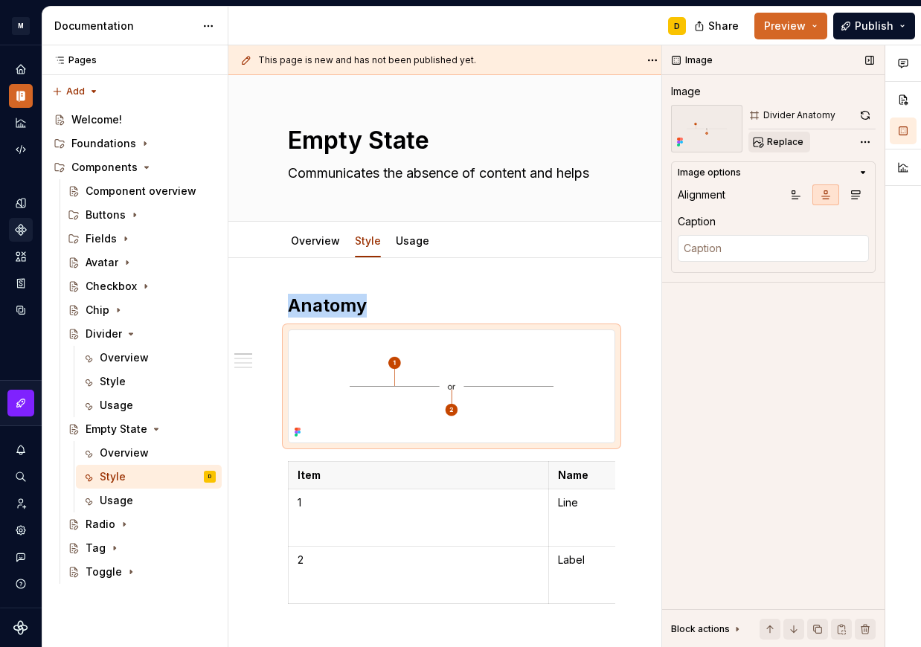
click at [795, 141] on span "Replace" at bounding box center [785, 142] width 36 height 12
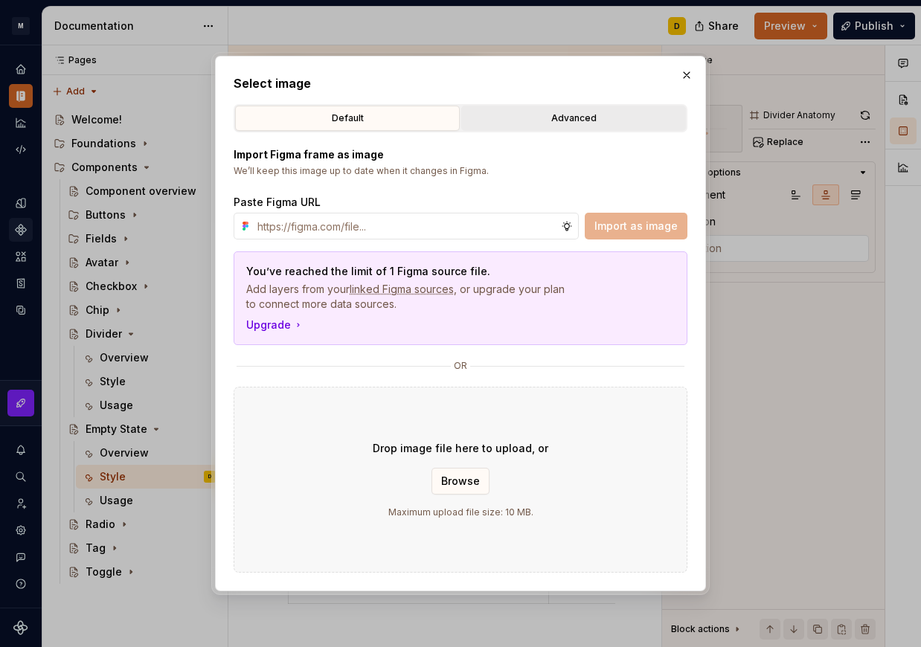
click at [587, 114] on div "Advanced" at bounding box center [574, 118] width 214 height 15
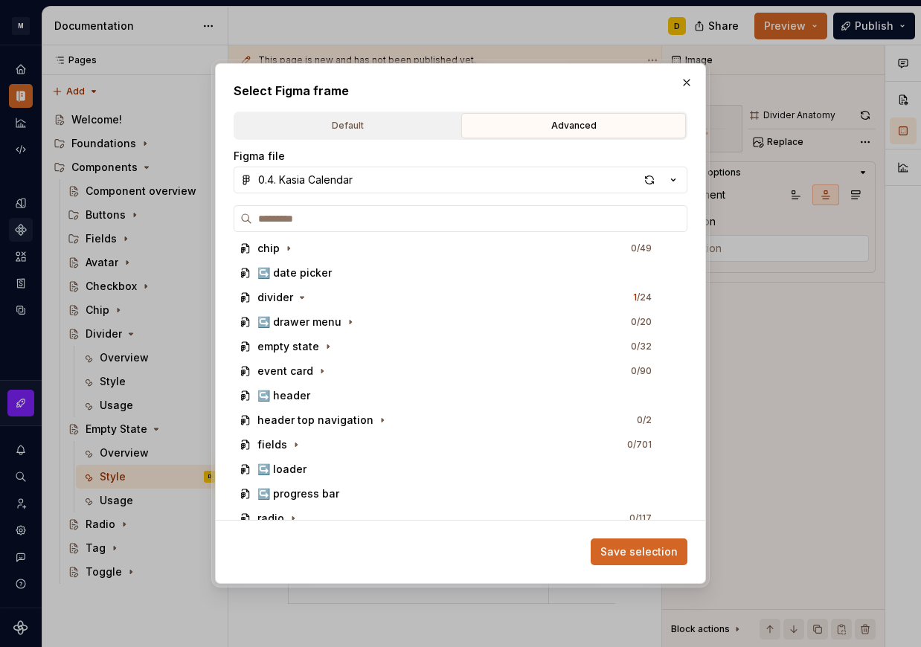
scroll to position [779, 0]
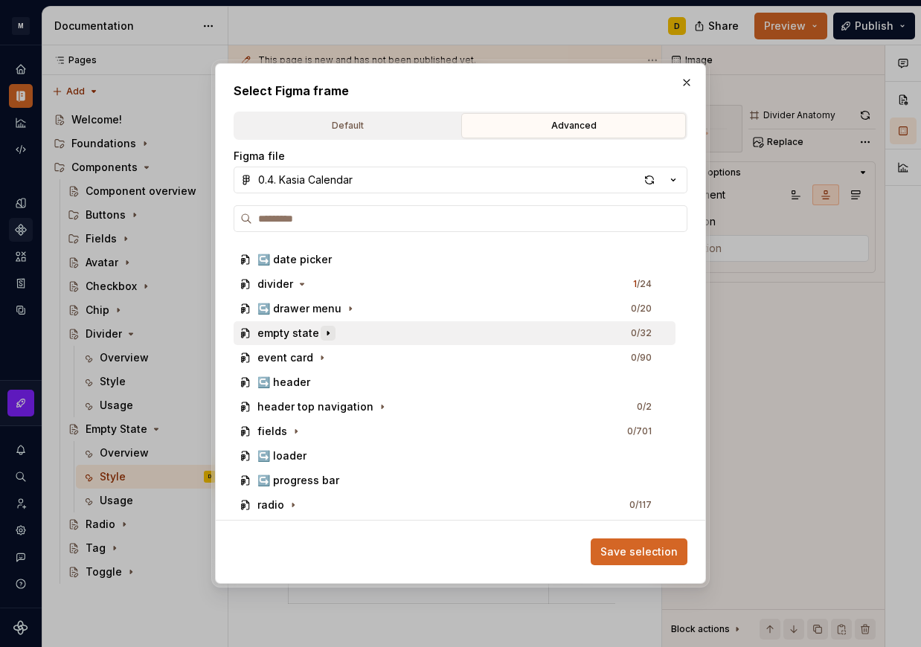
click at [327, 336] on icon "button" at bounding box center [328, 333] width 12 height 12
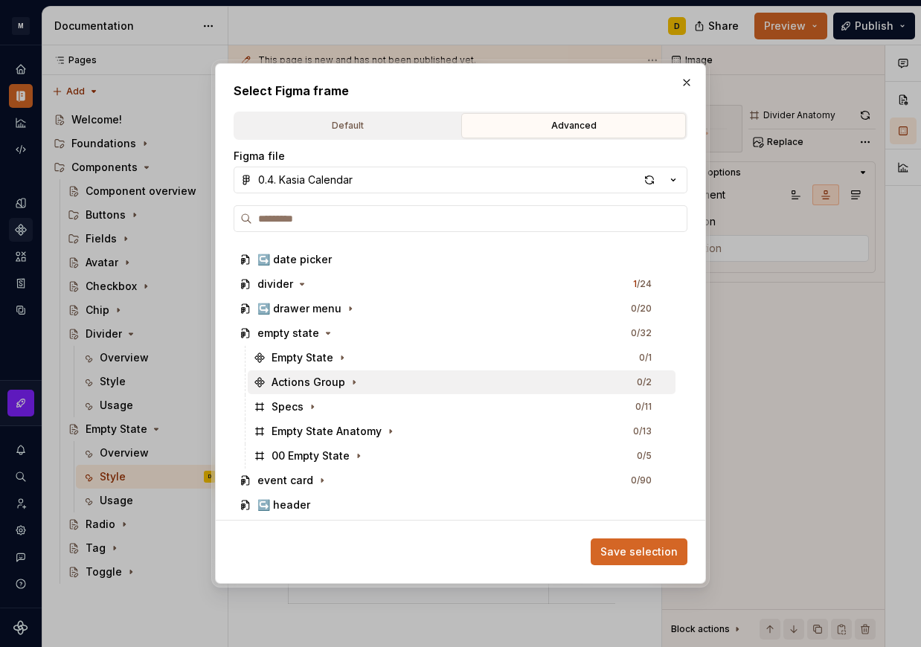
scroll to position [793, 0]
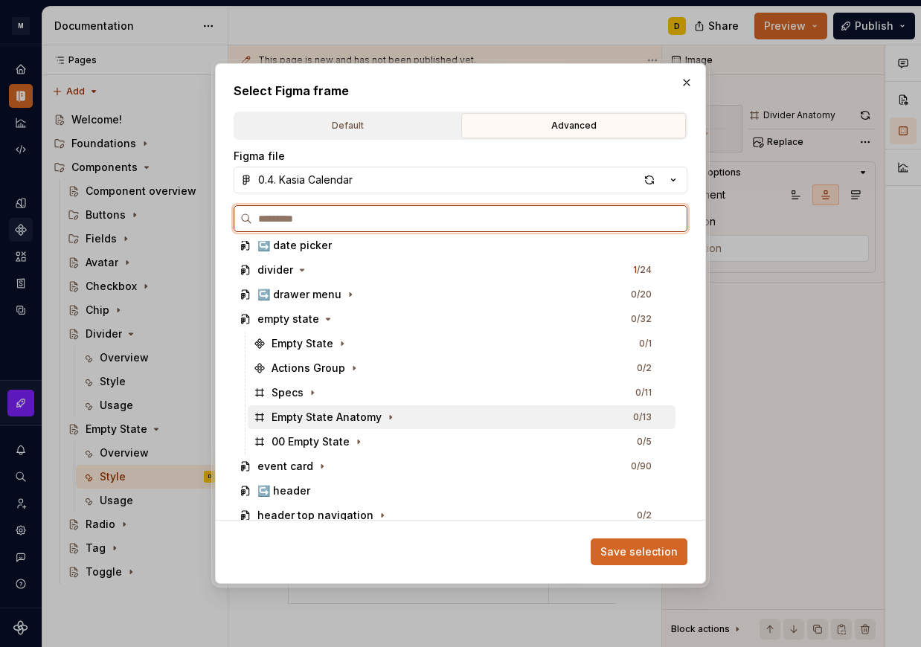
click at [443, 417] on div "Empty State Anatomy 0 / 13" at bounding box center [462, 418] width 428 height 24
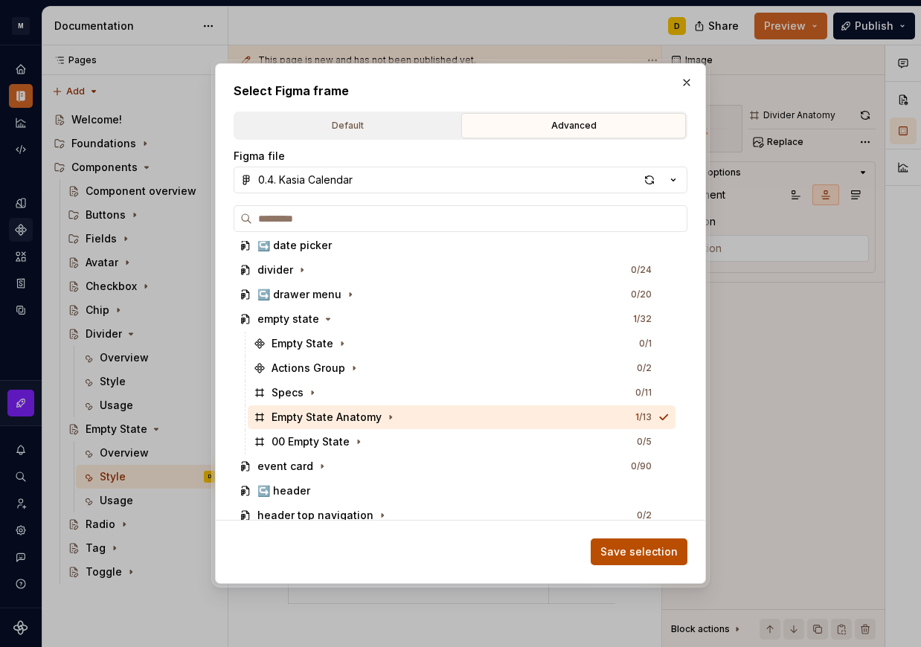
click at [624, 551] on span "Save selection" at bounding box center [638, 552] width 77 height 15
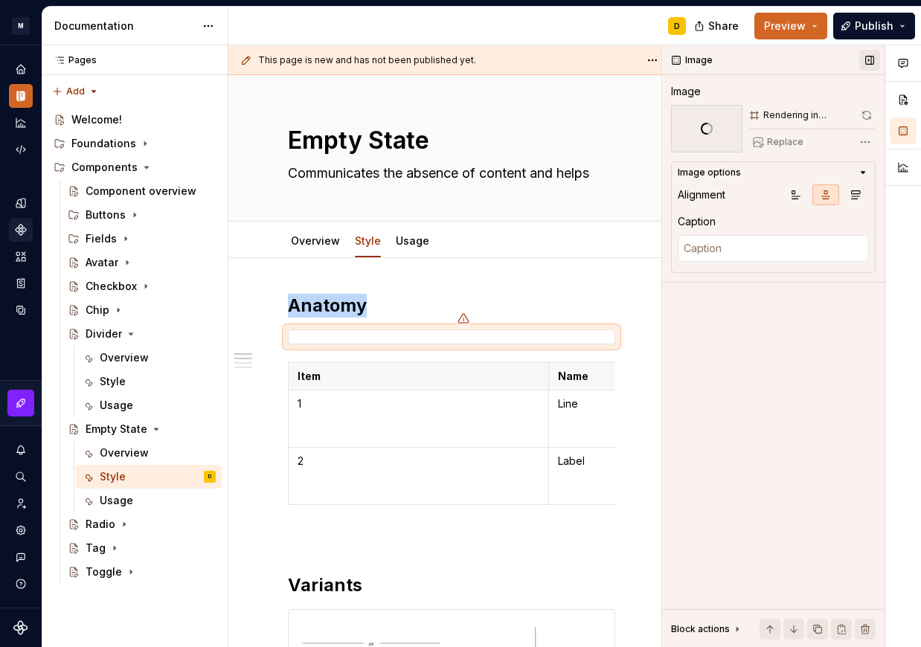
click at [873, 60] on button "button" at bounding box center [869, 60] width 21 height 21
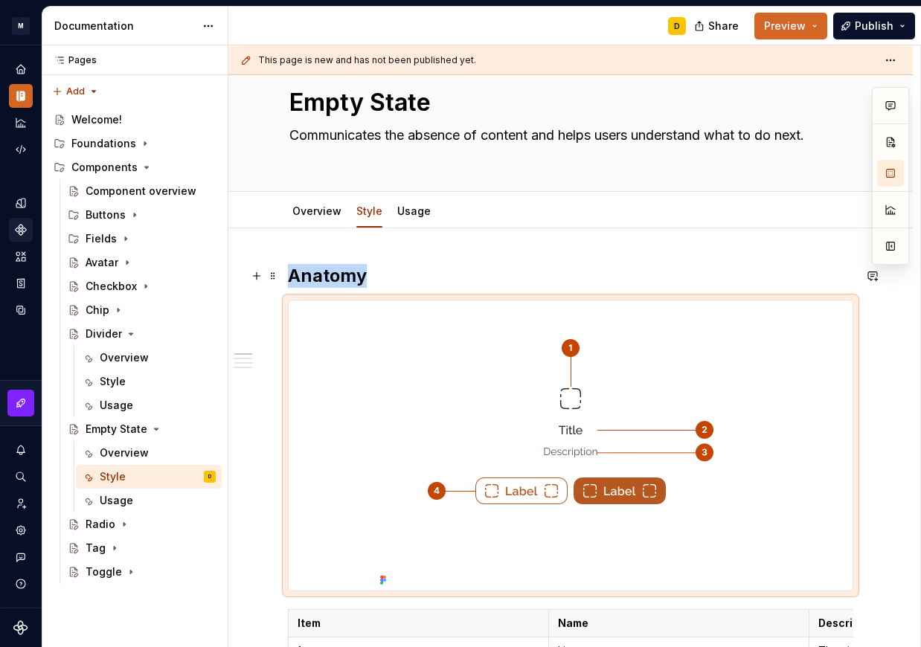
scroll to position [48, 0]
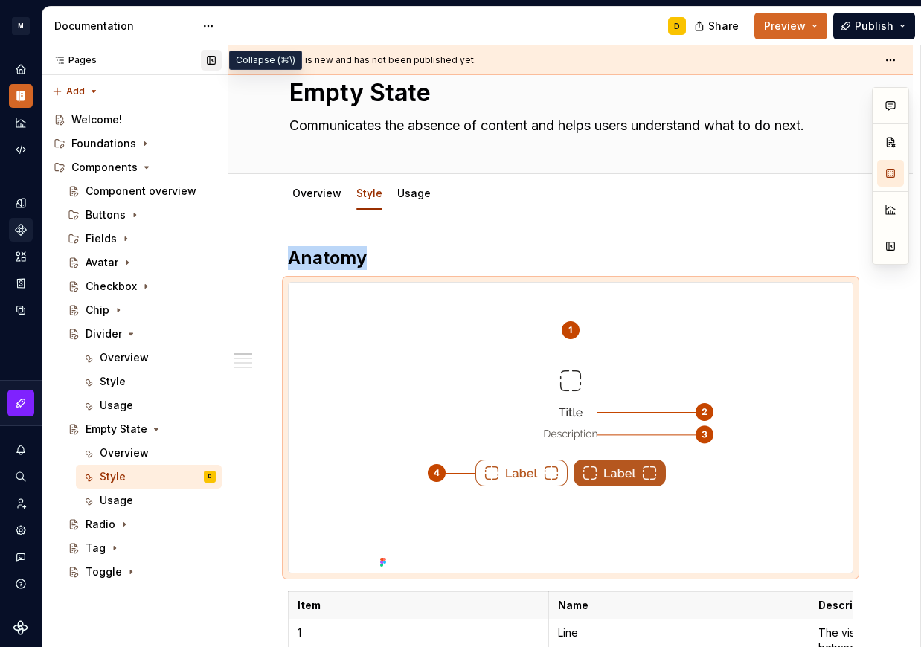
click at [216, 60] on button "button" at bounding box center [211, 60] width 21 height 21
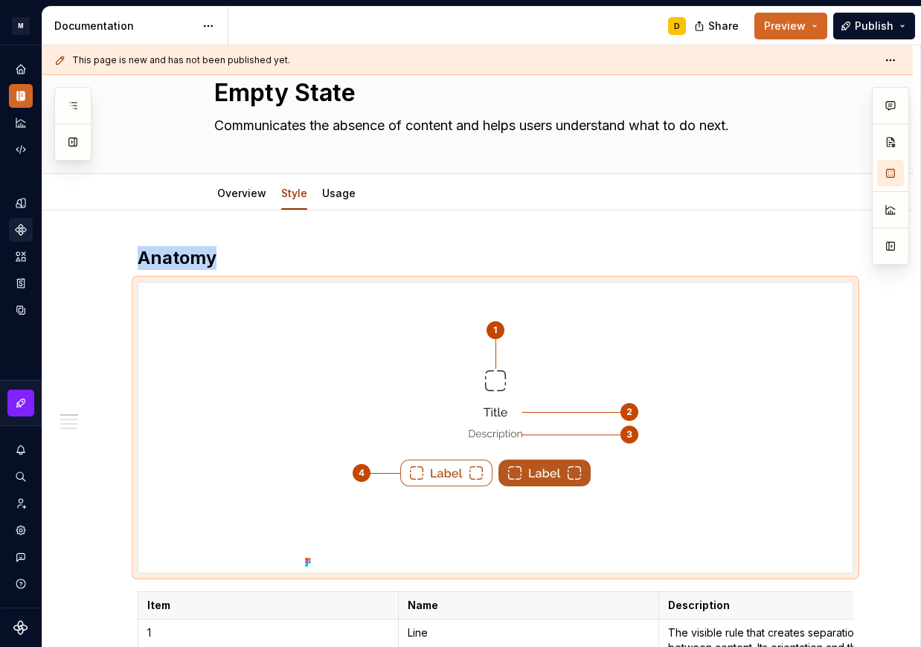
type textarea "*"
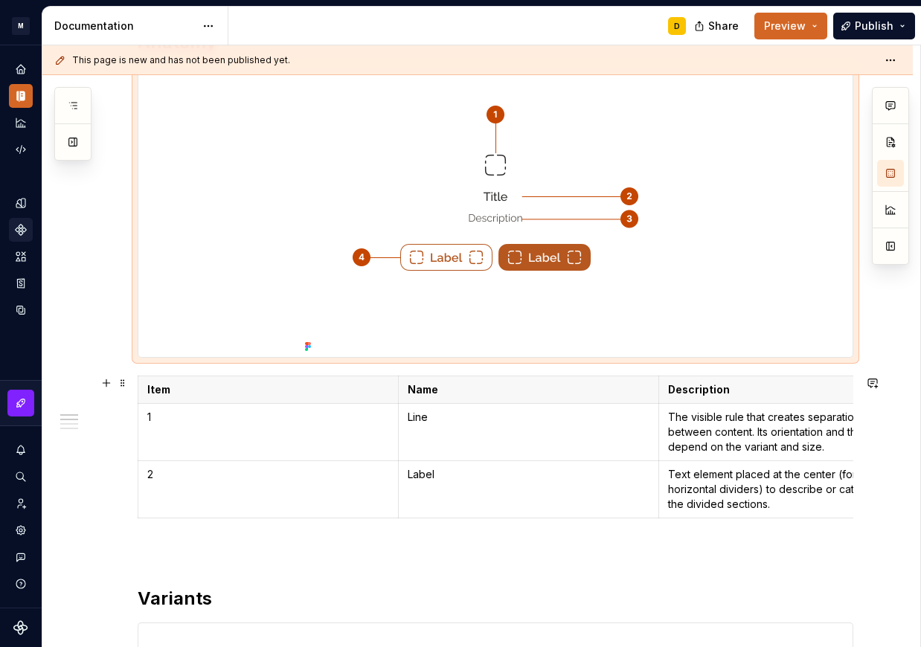
scroll to position [265, 0]
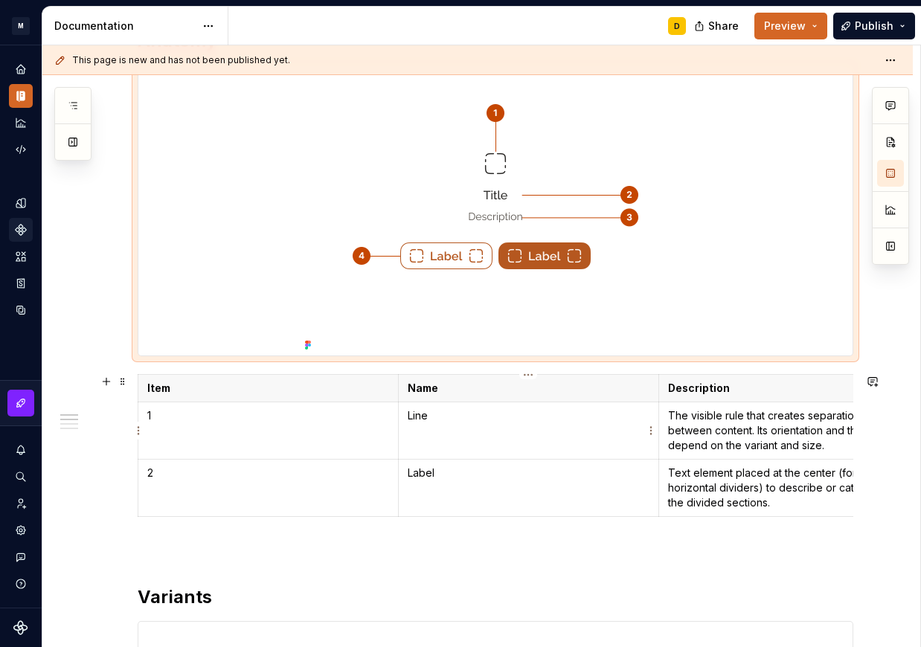
click at [441, 420] on p "Line" at bounding box center [529, 415] width 242 height 15
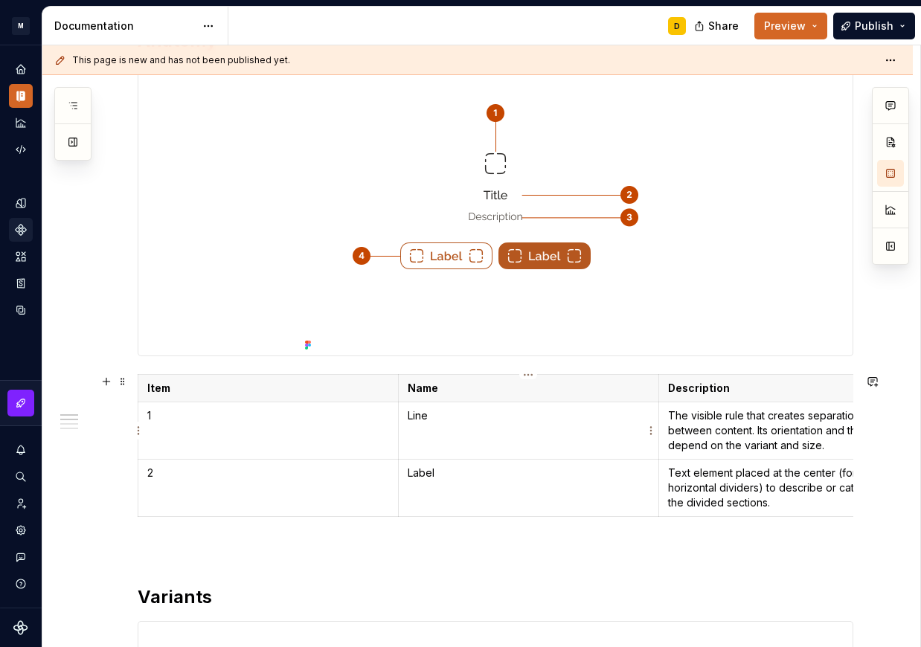
click at [441, 420] on p "Line" at bounding box center [529, 415] width 242 height 15
click at [682, 429] on p "The visible rule that creates separation between content. Its orientation and t…" at bounding box center [789, 430] width 242 height 45
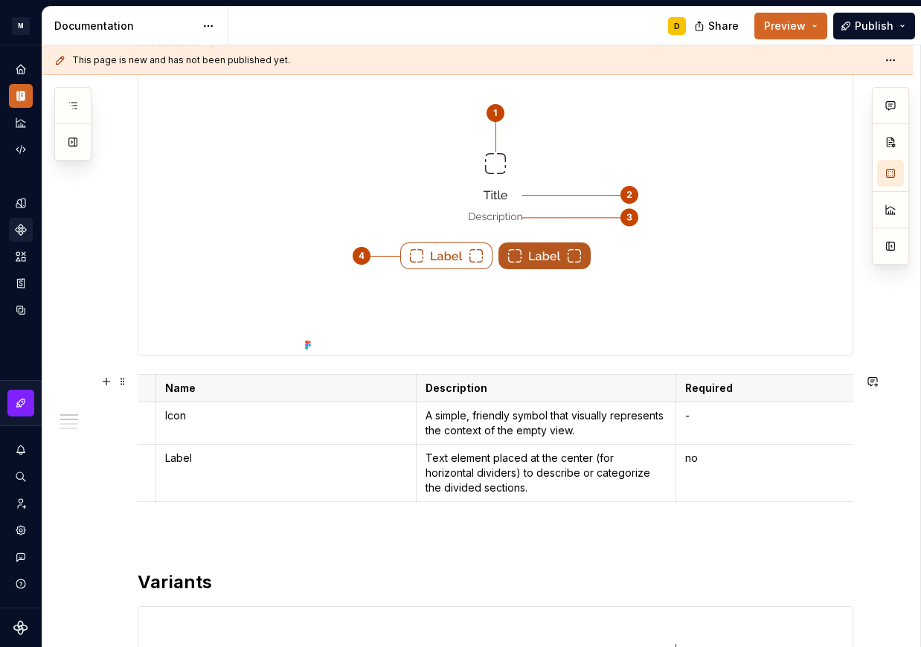
scroll to position [0, 243]
click at [754, 434] on td "-" at bounding box center [806, 424] width 260 height 42
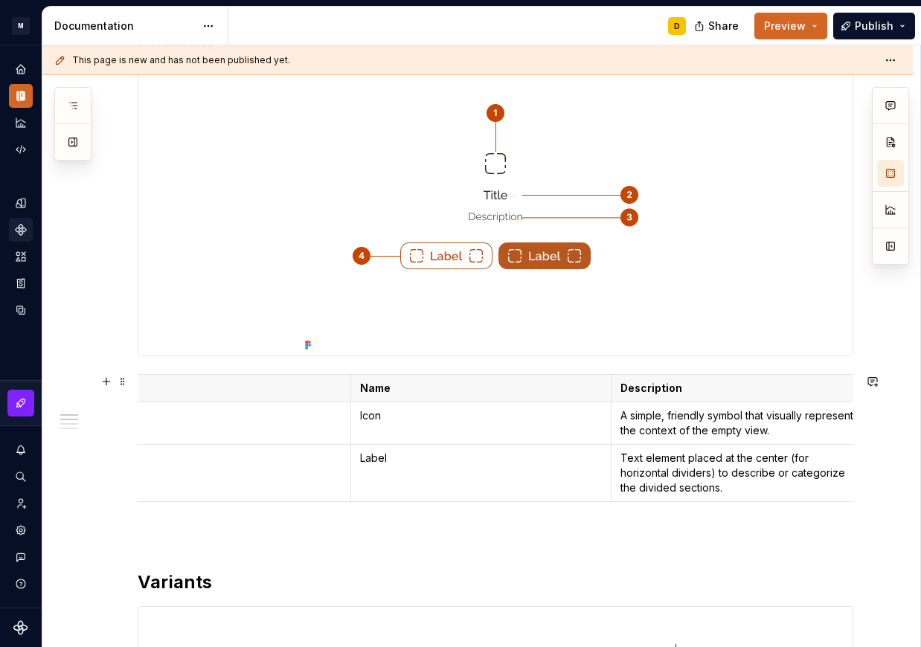
scroll to position [0, 0]
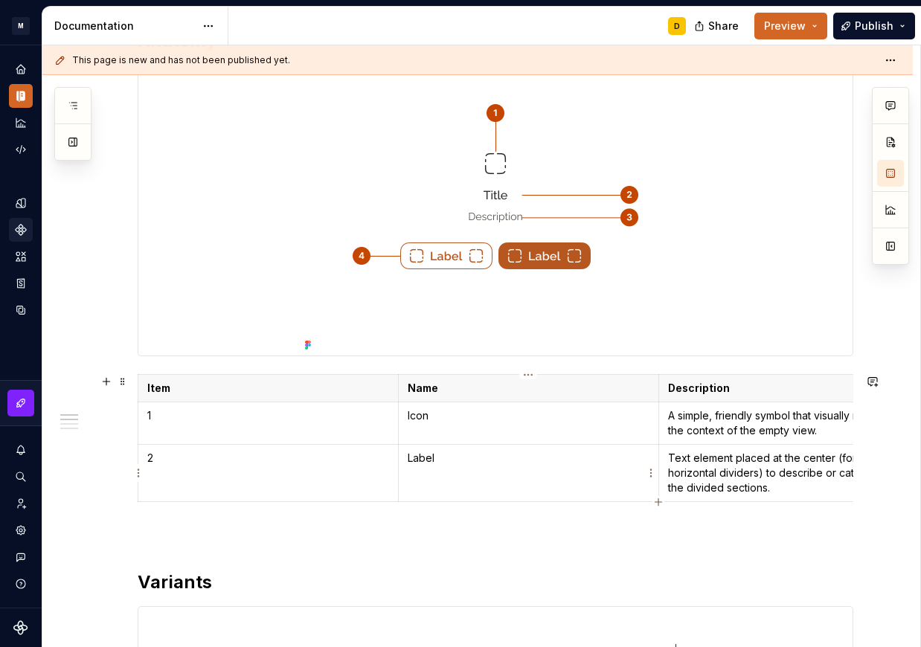
click at [452, 464] on p "Label" at bounding box center [529, 458] width 242 height 15
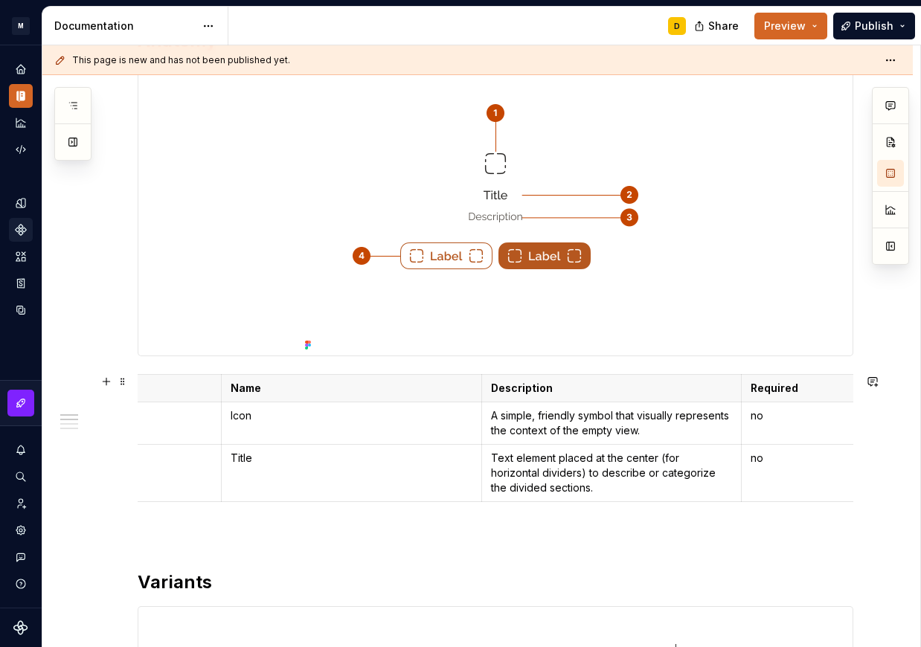
scroll to position [0, 180]
click at [525, 487] on p "Text element placed at the center (for horizontal dividers) to describe or cate…" at bounding box center [609, 473] width 242 height 45
click at [510, 482] on p "Text element placed at the center (for horizontal dividers) to describe or cate…" at bounding box center [609, 473] width 242 height 45
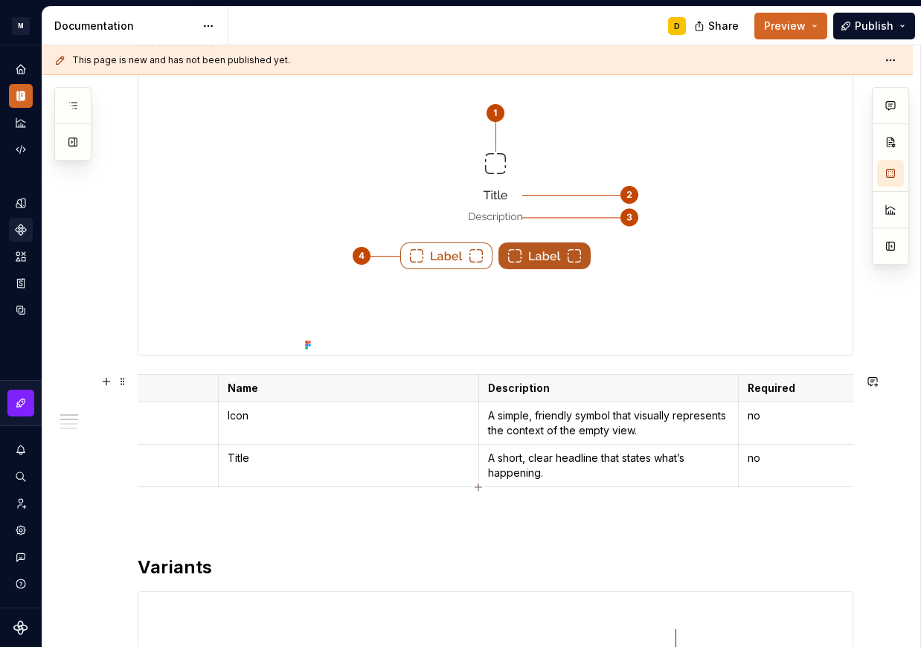
click at [797, 452] on p "no" at bounding box center [869, 458] width 242 height 15
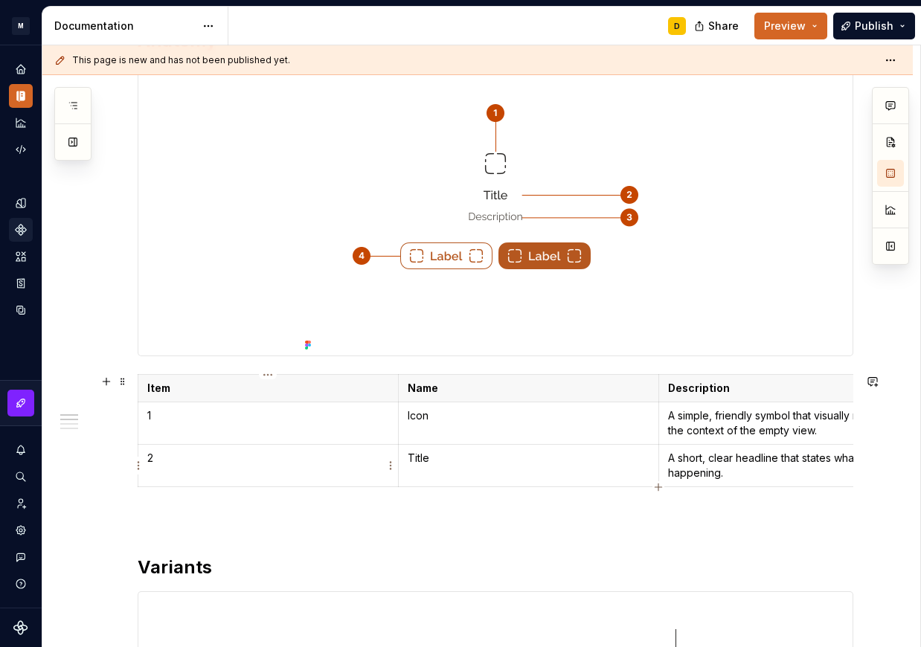
click at [140, 467] on html "M Mi D Design system data Documentation D Share Preview Publish Pages Add Acces…" at bounding box center [460, 323] width 921 height 647
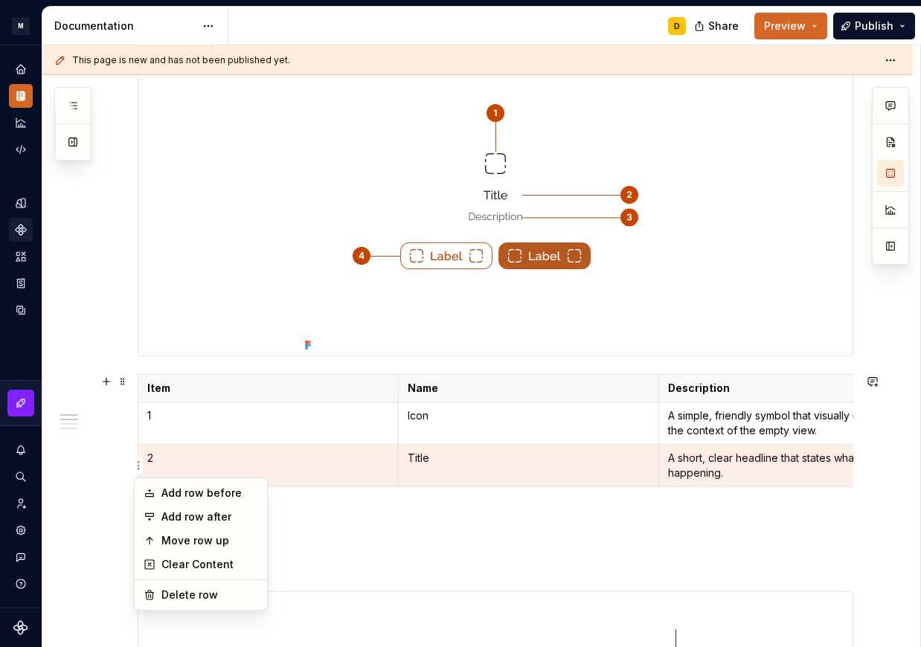
scroll to position [265, 0]
click at [164, 516] on div "Add row after" at bounding box center [209, 517] width 97 height 15
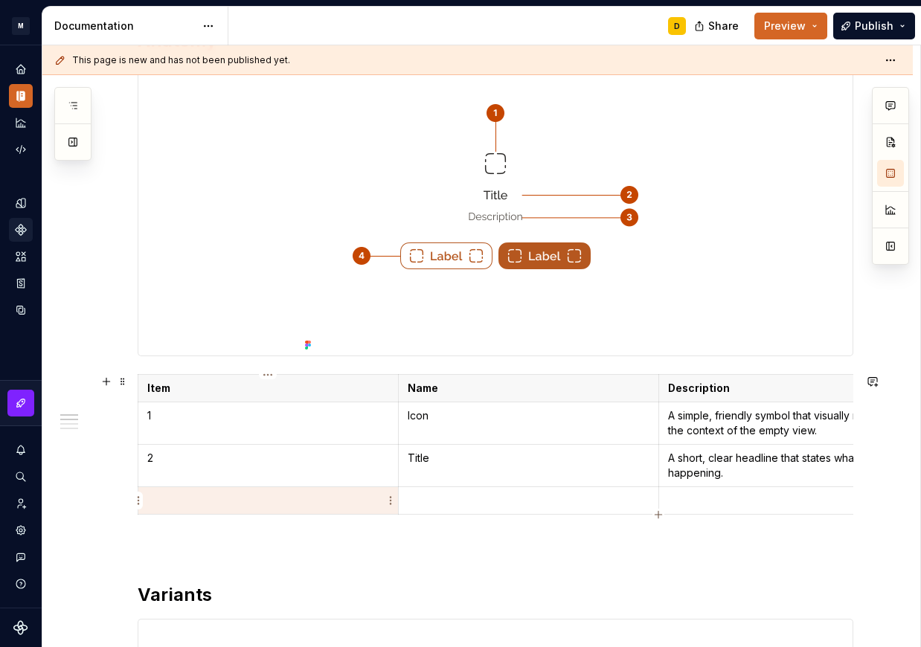
click at [173, 513] on td at bounding box center [268, 501] width 260 height 28
click at [709, 500] on p at bounding box center [789, 500] width 242 height 15
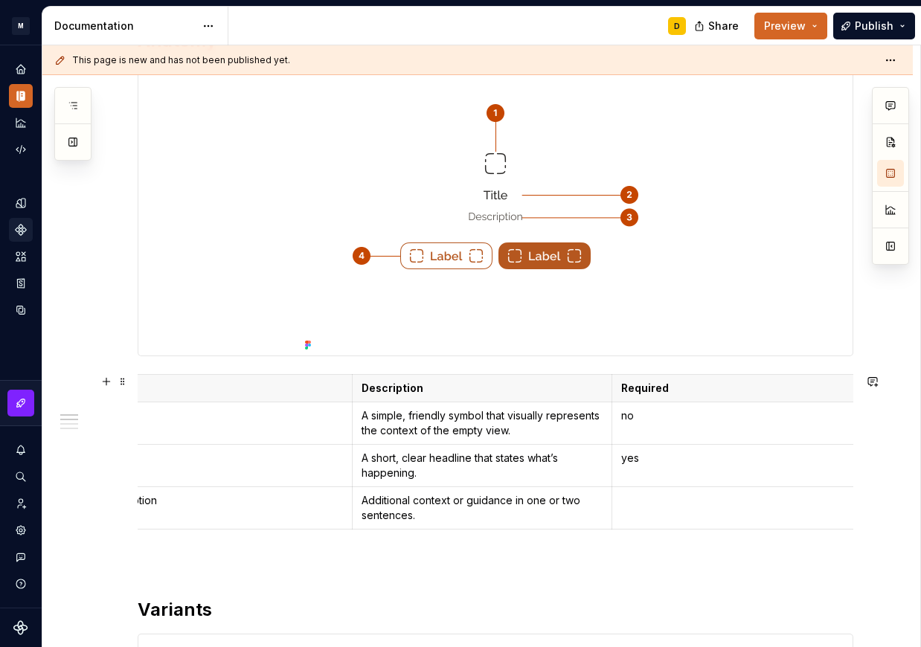
scroll to position [0, 326]
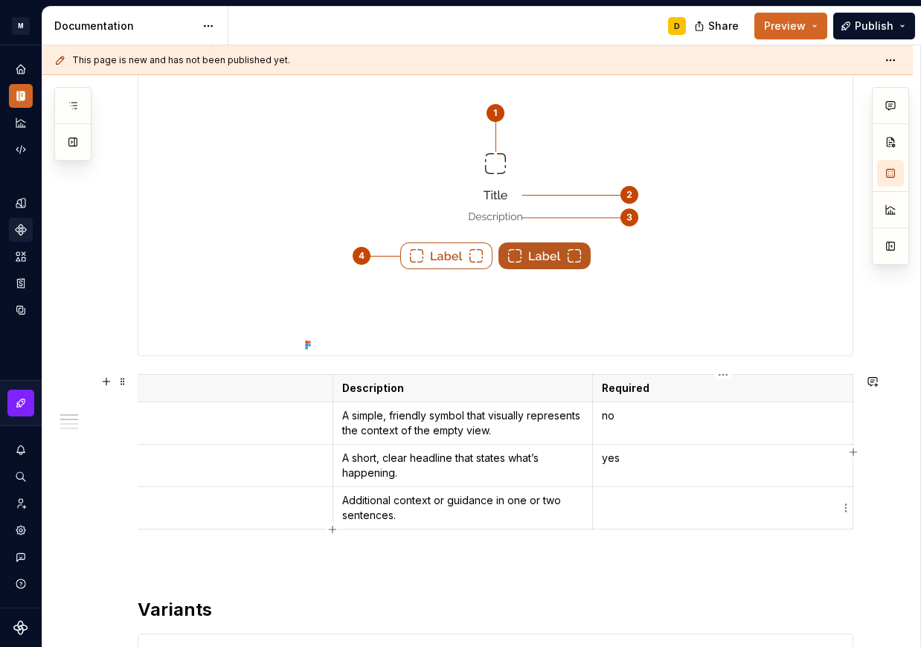
click at [729, 507] on p at bounding box center [723, 500] width 242 height 15
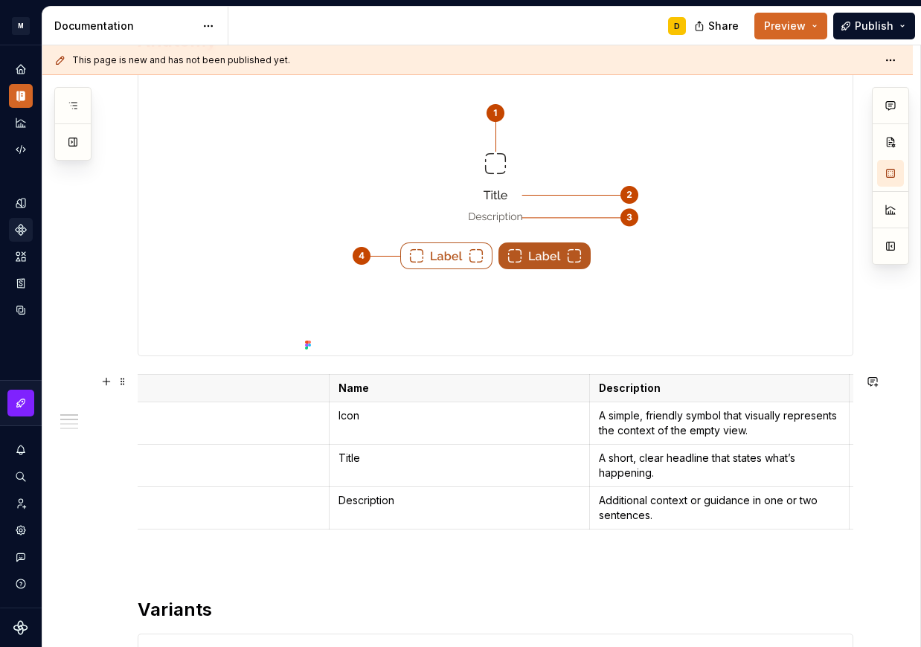
scroll to position [0, 0]
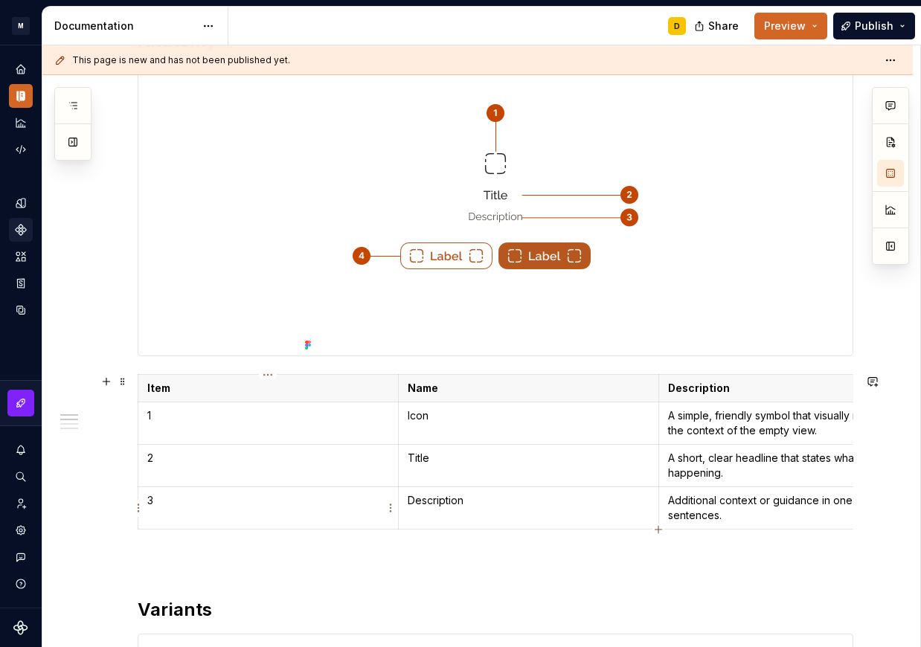
click at [138, 503] on html "M Mi D Design system data Documentation D Share Preview Publish Pages Add Acces…" at bounding box center [460, 323] width 921 height 647
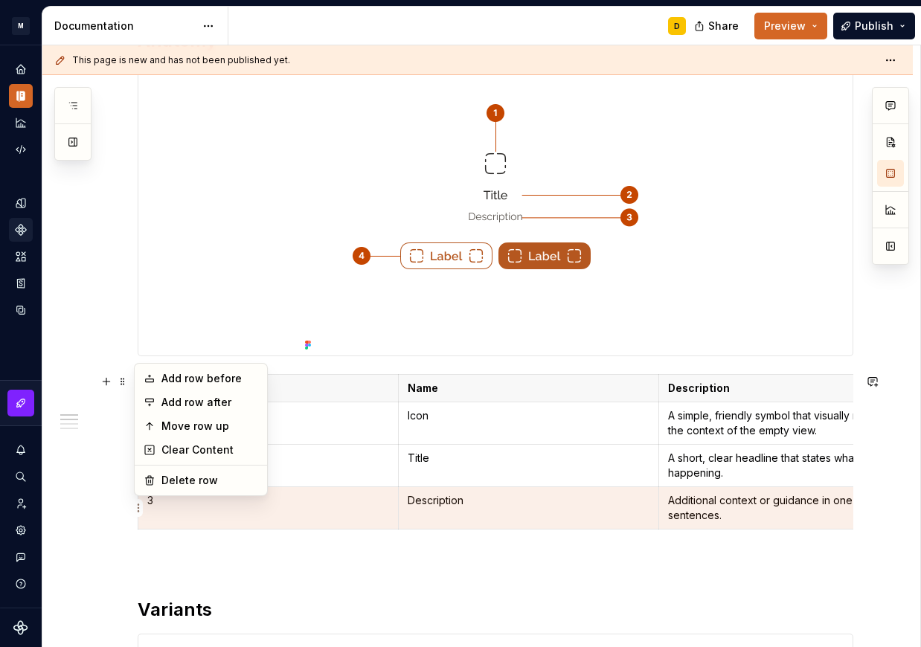
scroll to position [265, 0]
click at [184, 401] on div "Add row after" at bounding box center [209, 402] width 97 height 15
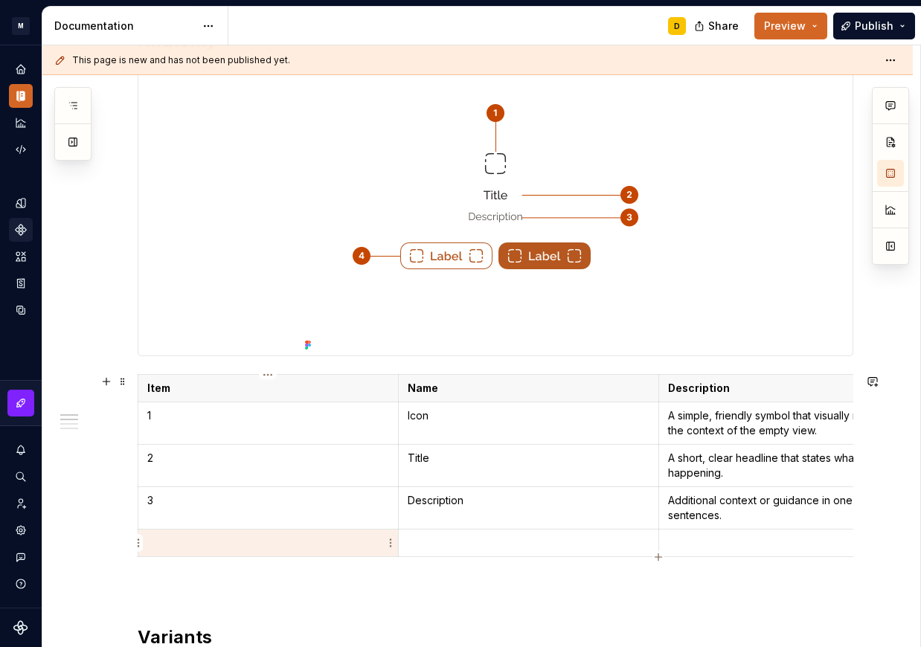
click at [189, 533] on td at bounding box center [268, 544] width 260 height 28
click at [782, 545] on p at bounding box center [789, 543] width 242 height 15
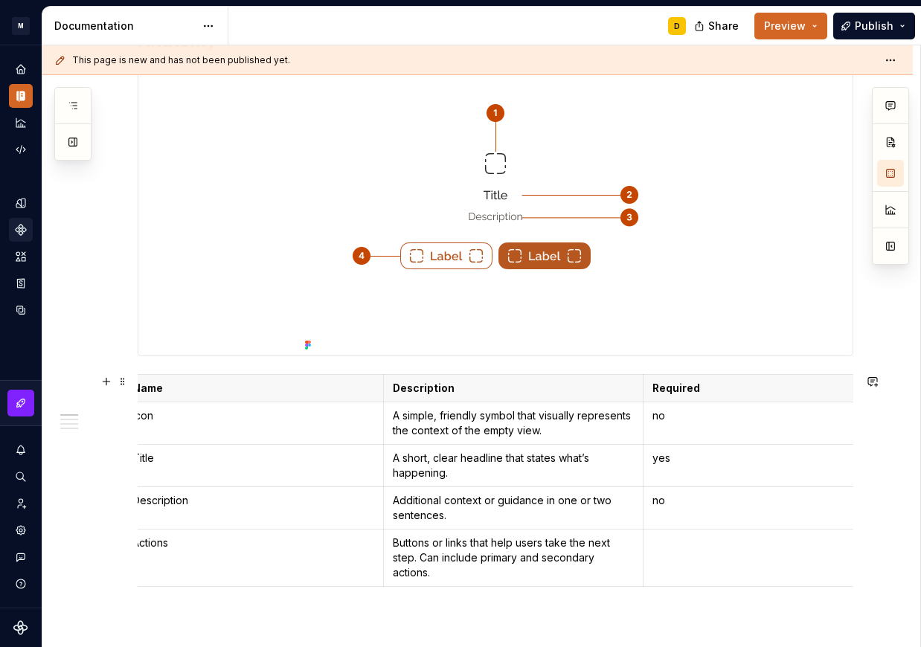
scroll to position [0, 276]
click at [722, 562] on td at bounding box center [773, 558] width 260 height 57
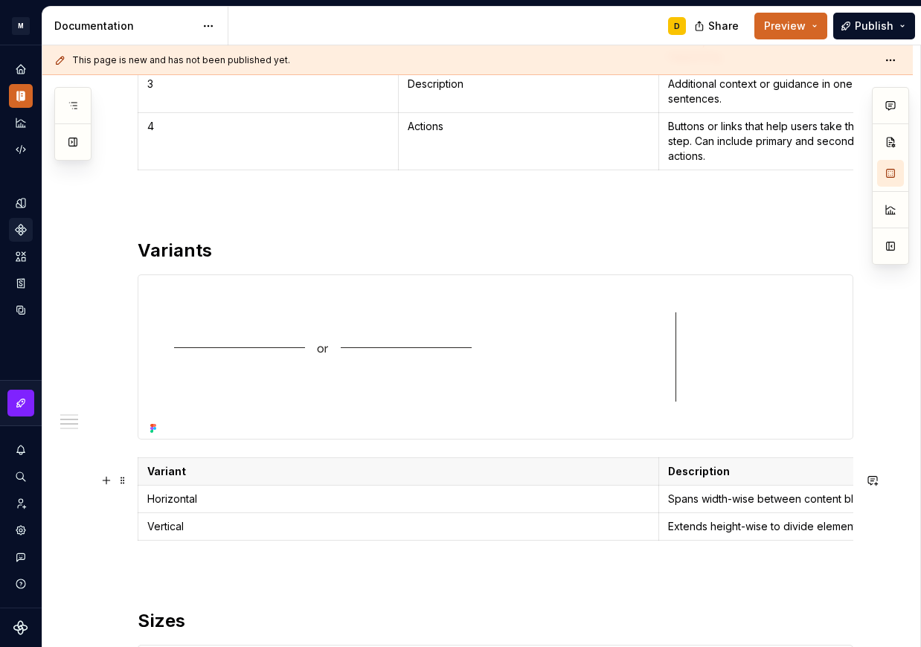
scroll to position [682, 0]
click at [287, 262] on h2 "Variants" at bounding box center [496, 250] width 716 height 24
click at [125, 269] on span at bounding box center [123, 265] width 12 height 21
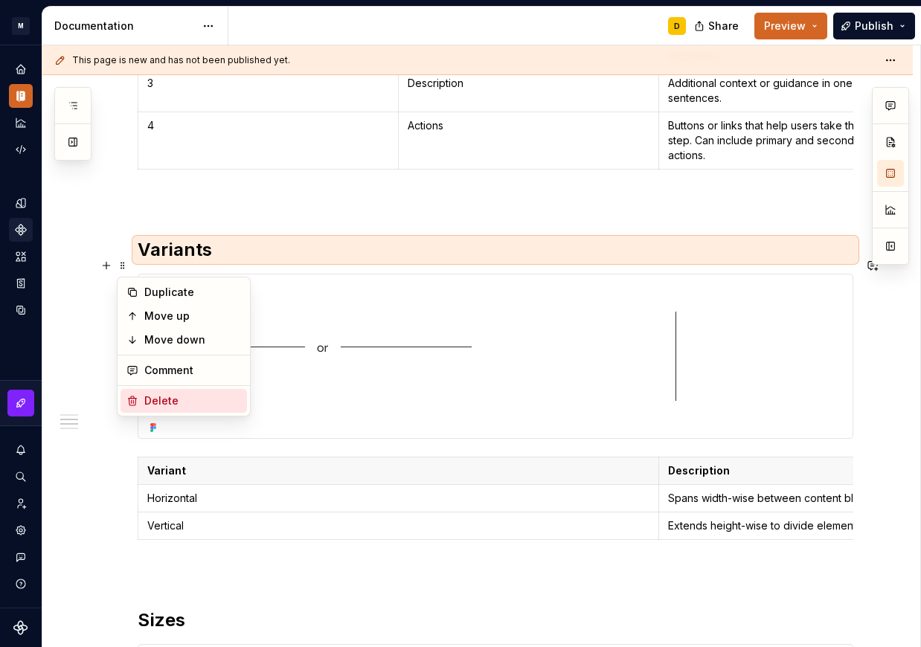
click at [162, 407] on div "Delete" at bounding box center [192, 401] width 97 height 15
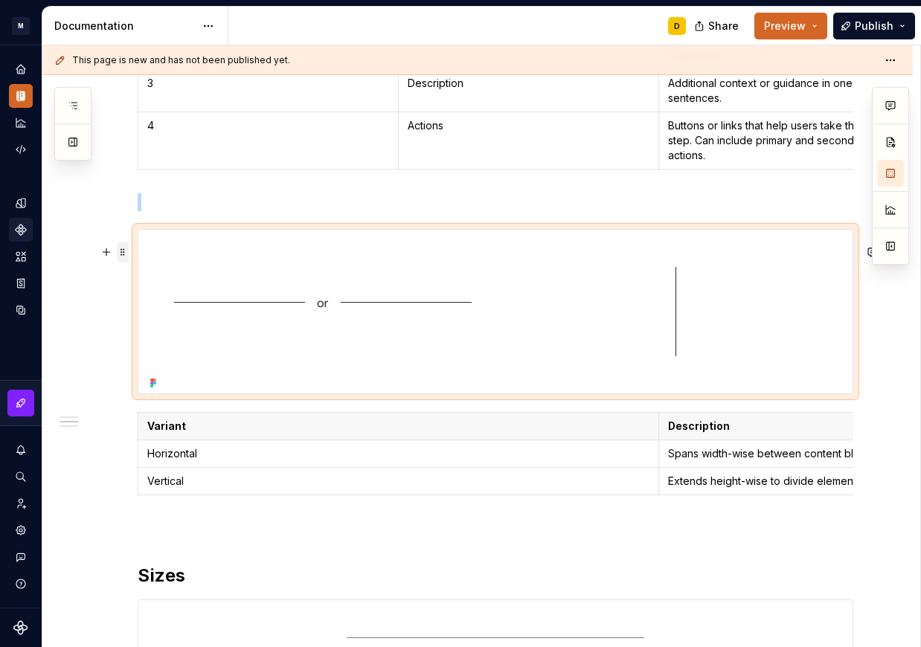
click at [121, 255] on span at bounding box center [123, 252] width 12 height 21
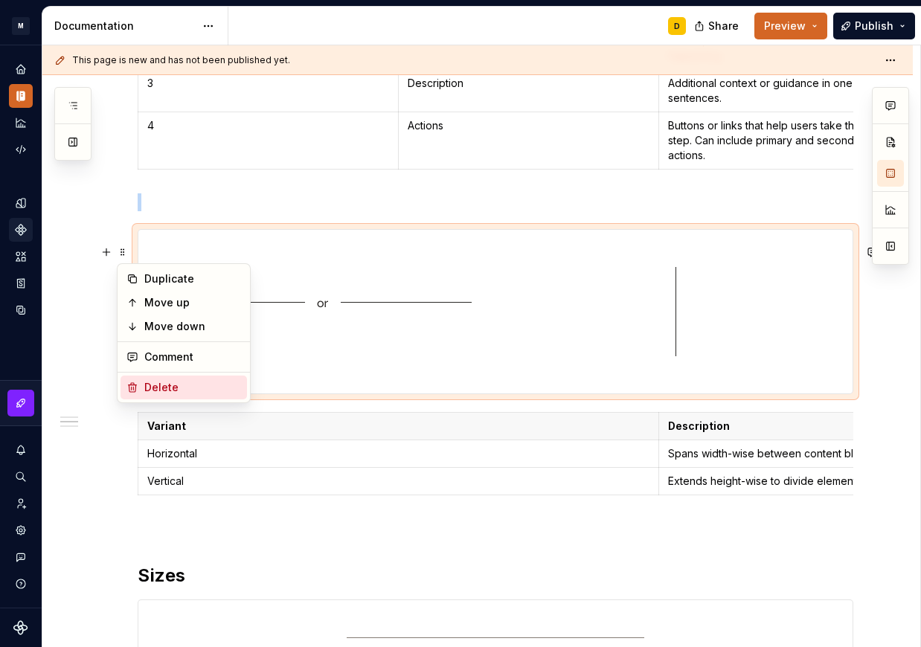
click at [152, 385] on div "Delete" at bounding box center [192, 387] width 97 height 15
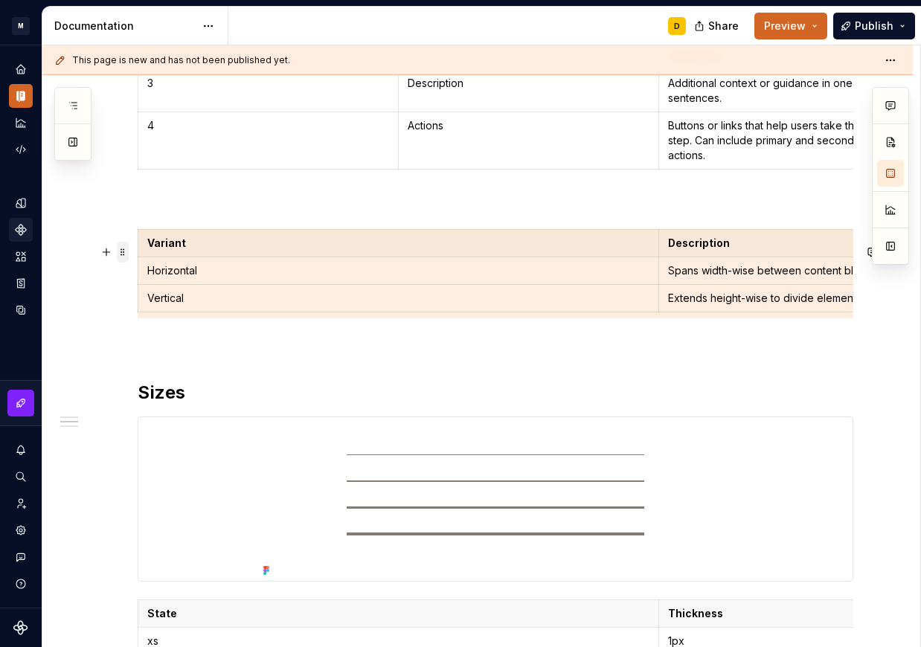
click at [126, 253] on span at bounding box center [123, 252] width 12 height 21
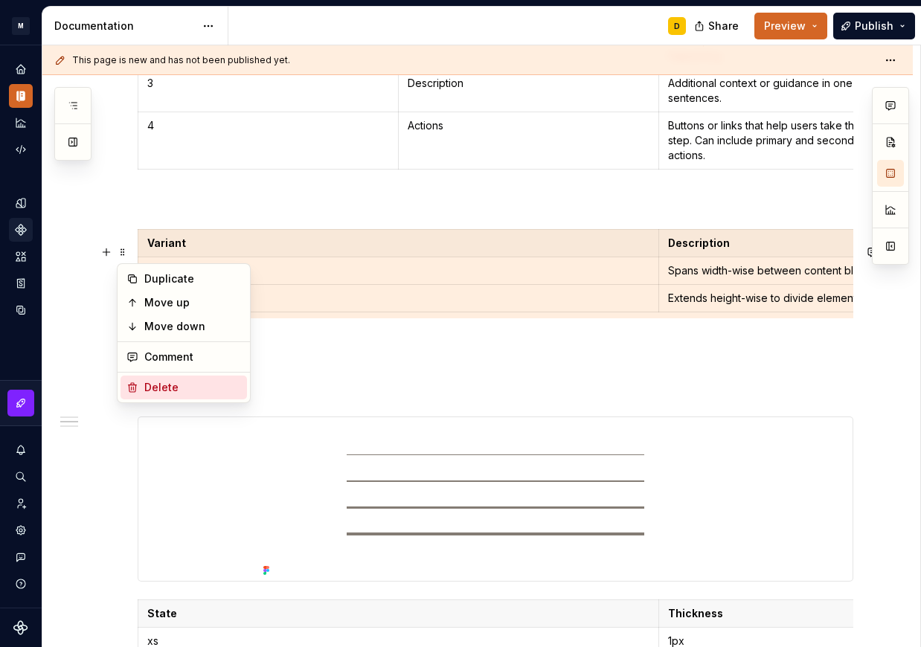
click at [185, 382] on div "Delete" at bounding box center [192, 387] width 97 height 15
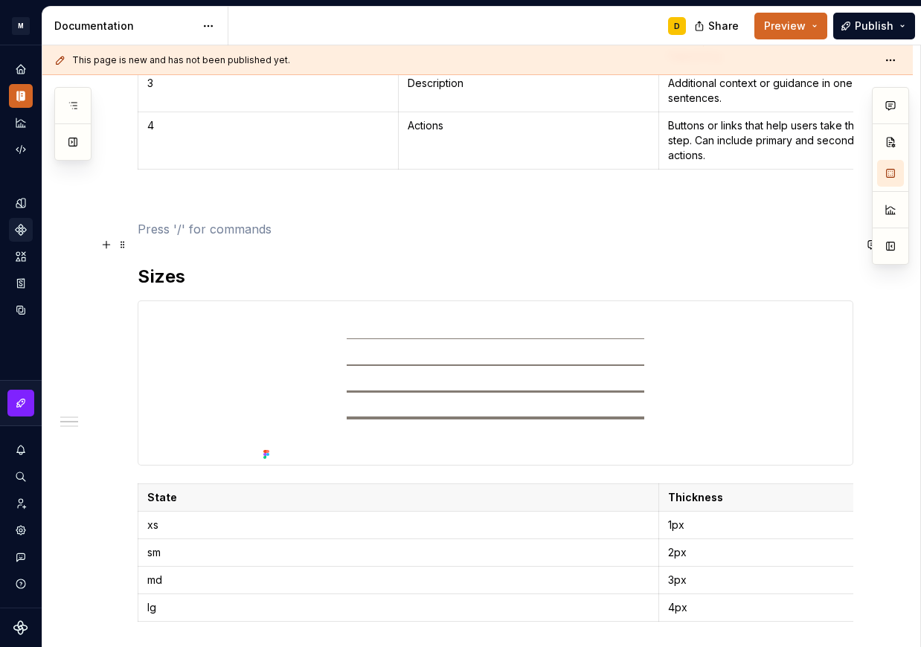
click at [124, 250] on span at bounding box center [123, 244] width 12 height 21
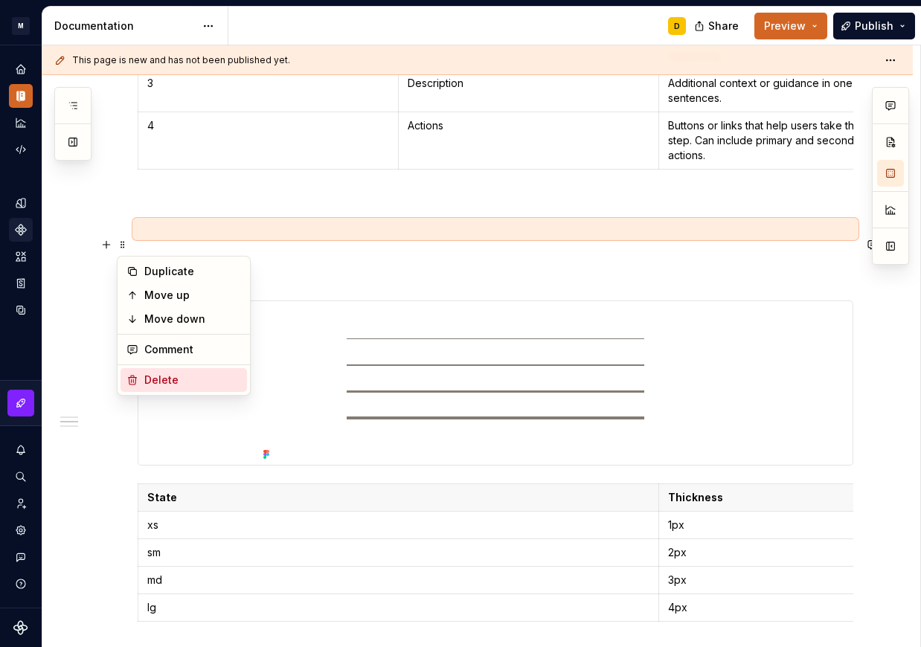
click at [167, 374] on div "Delete" at bounding box center [192, 380] width 97 height 15
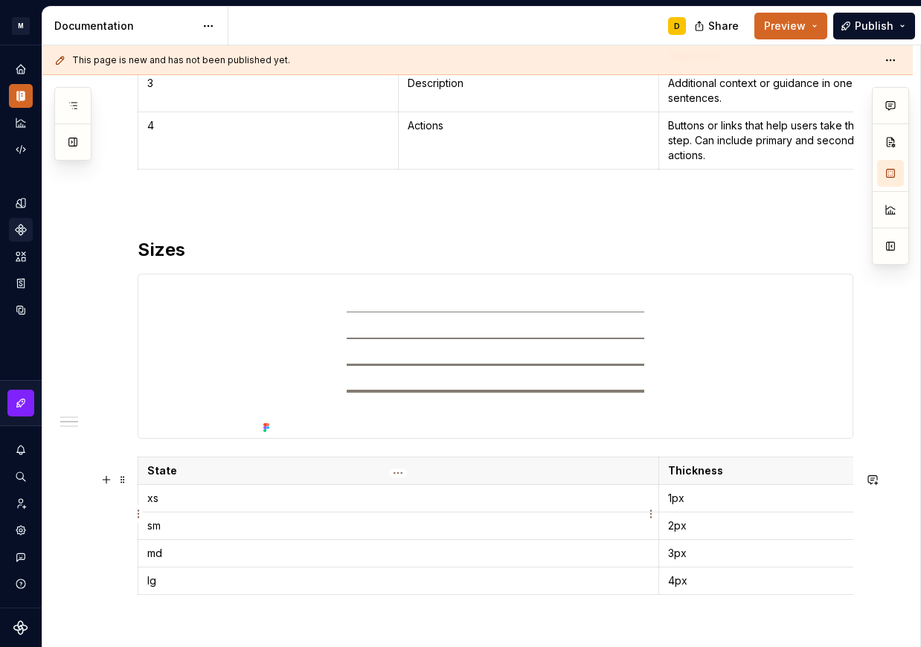
click at [196, 506] on p "xs" at bounding box center [398, 498] width 502 height 15
click at [132, 570] on div "Anatomy Item Name Description Required 1 Icon A simple, friendly symbol that vi…" at bounding box center [477, 359] width 871 height 1566
click at [138, 571] on html "M Mi D Design system data Documentation D Share Preview Publish Pages Add Acces…" at bounding box center [460, 323] width 921 height 647
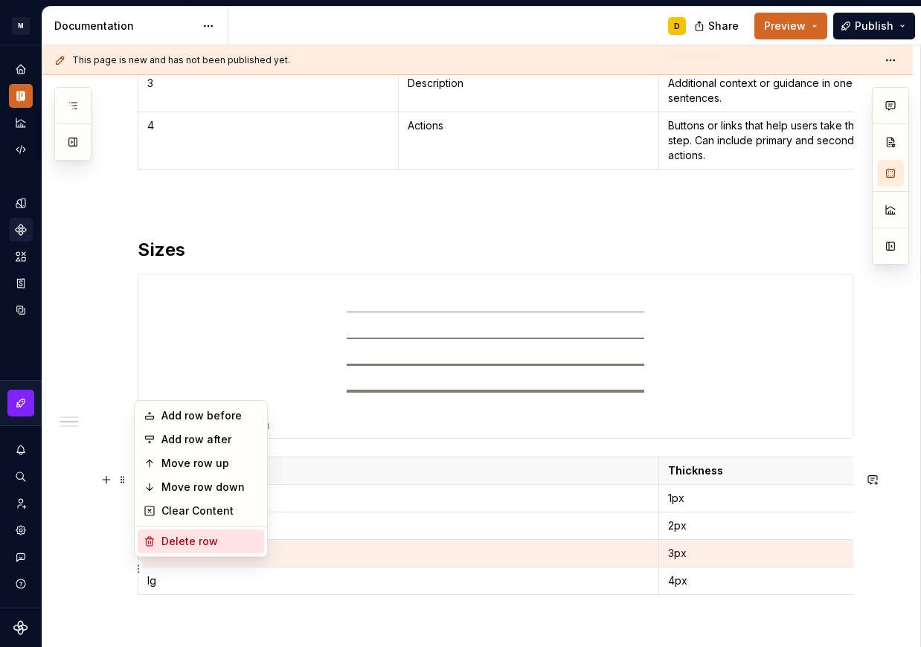
click at [178, 541] on div "Delete row" at bounding box center [209, 541] width 97 height 15
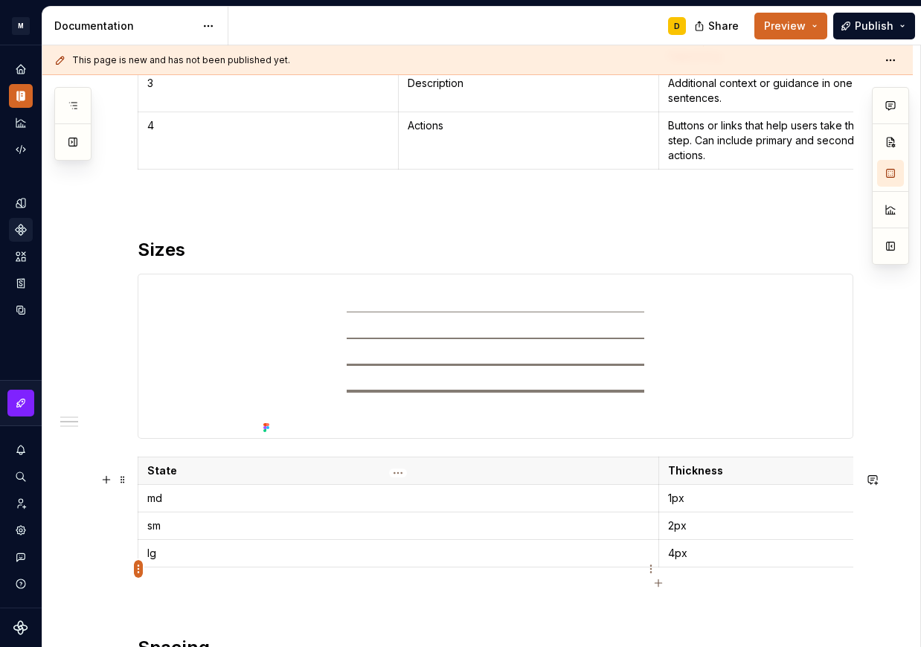
click at [135, 571] on html "M Mi D Design system data Documentation D Share Preview Publish Pages Add Acces…" at bounding box center [460, 323] width 921 height 647
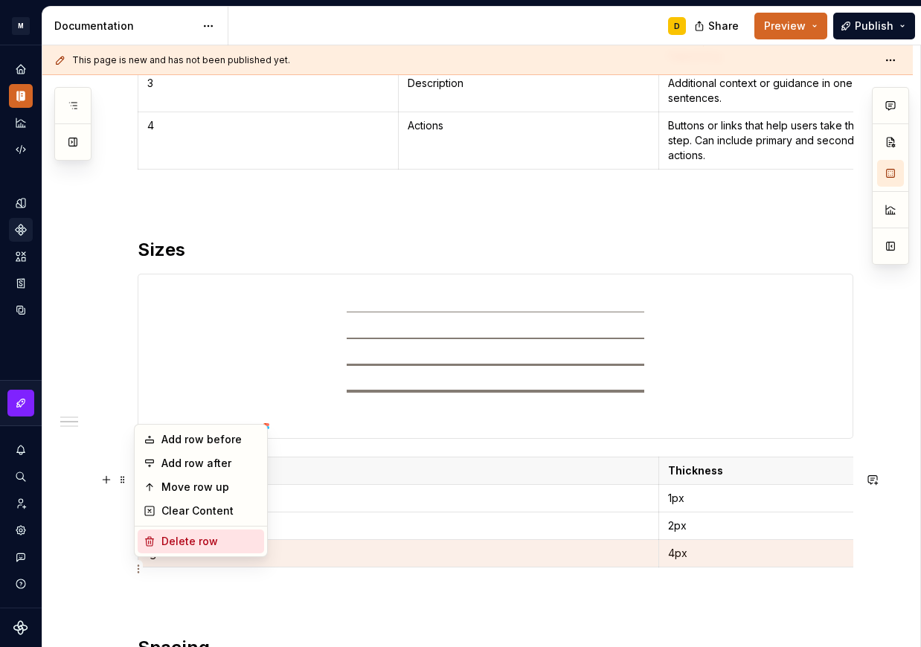
click at [173, 546] on div "Delete row" at bounding box center [209, 541] width 97 height 15
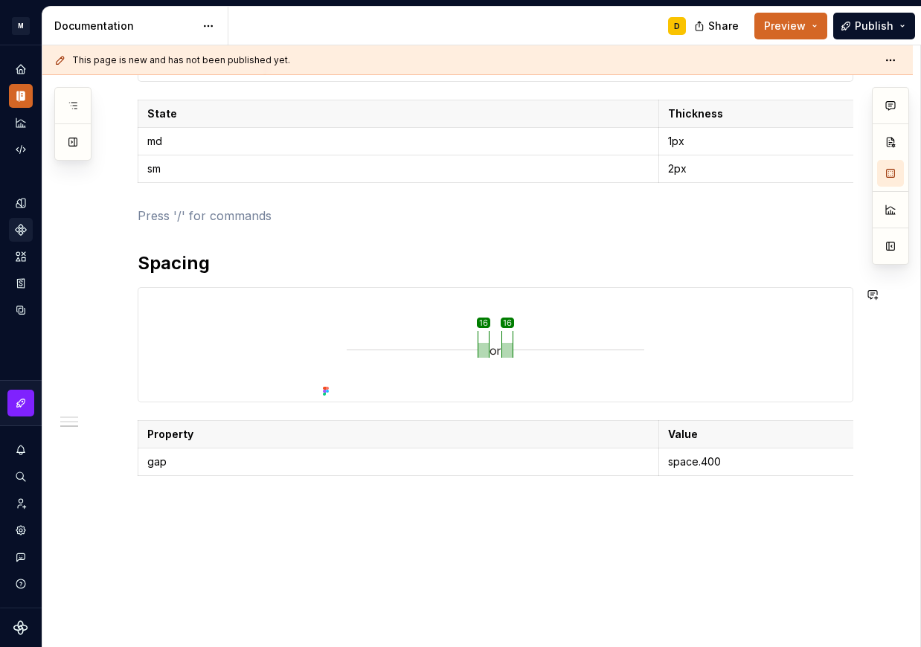
scroll to position [1040, 0]
click at [220, 275] on h2 "Spacing" at bounding box center [496, 263] width 716 height 24
type textarea "*"
